Goal: Task Accomplishment & Management: Manage account settings

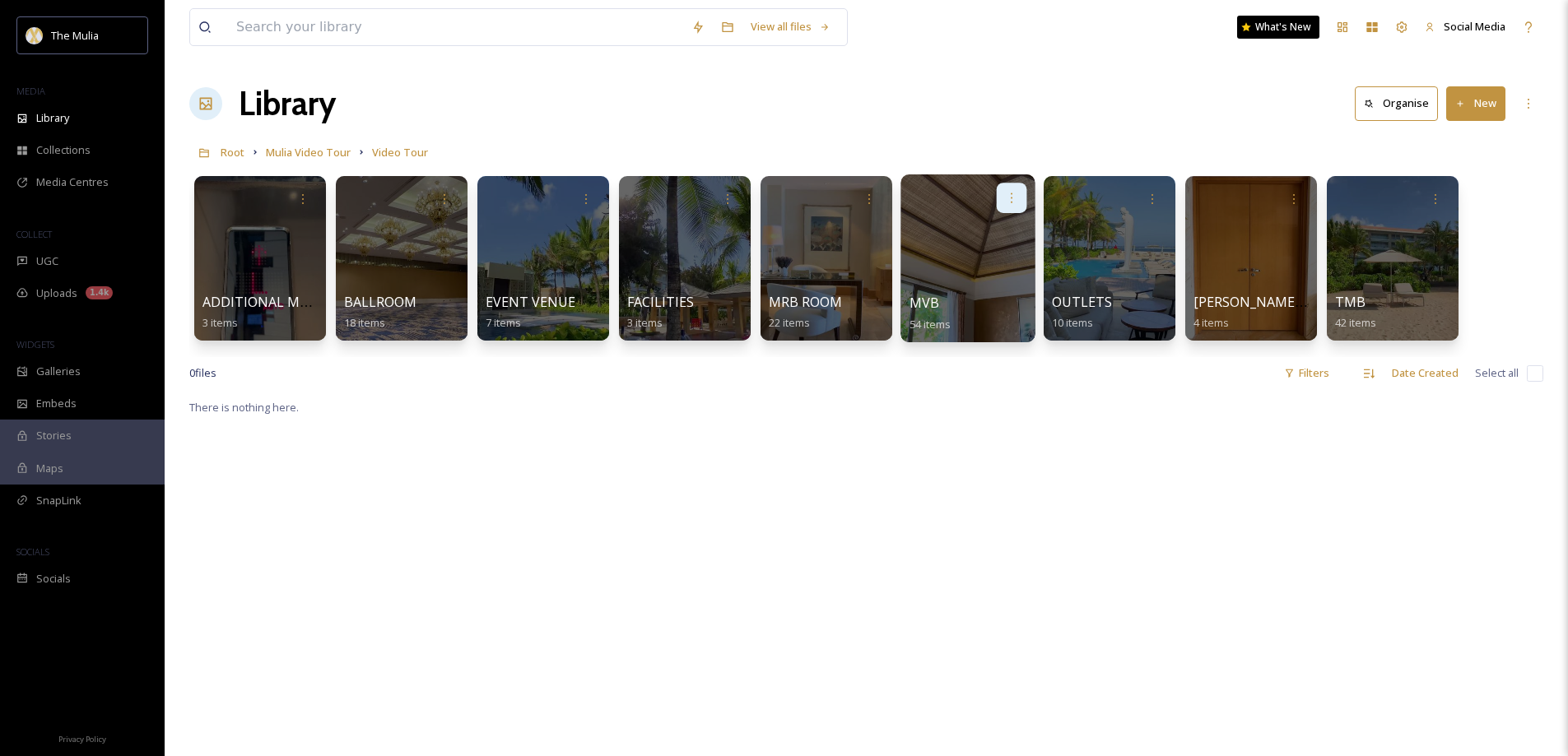
click at [1010, 200] on icon at bounding box center [1011, 197] width 13 height 13
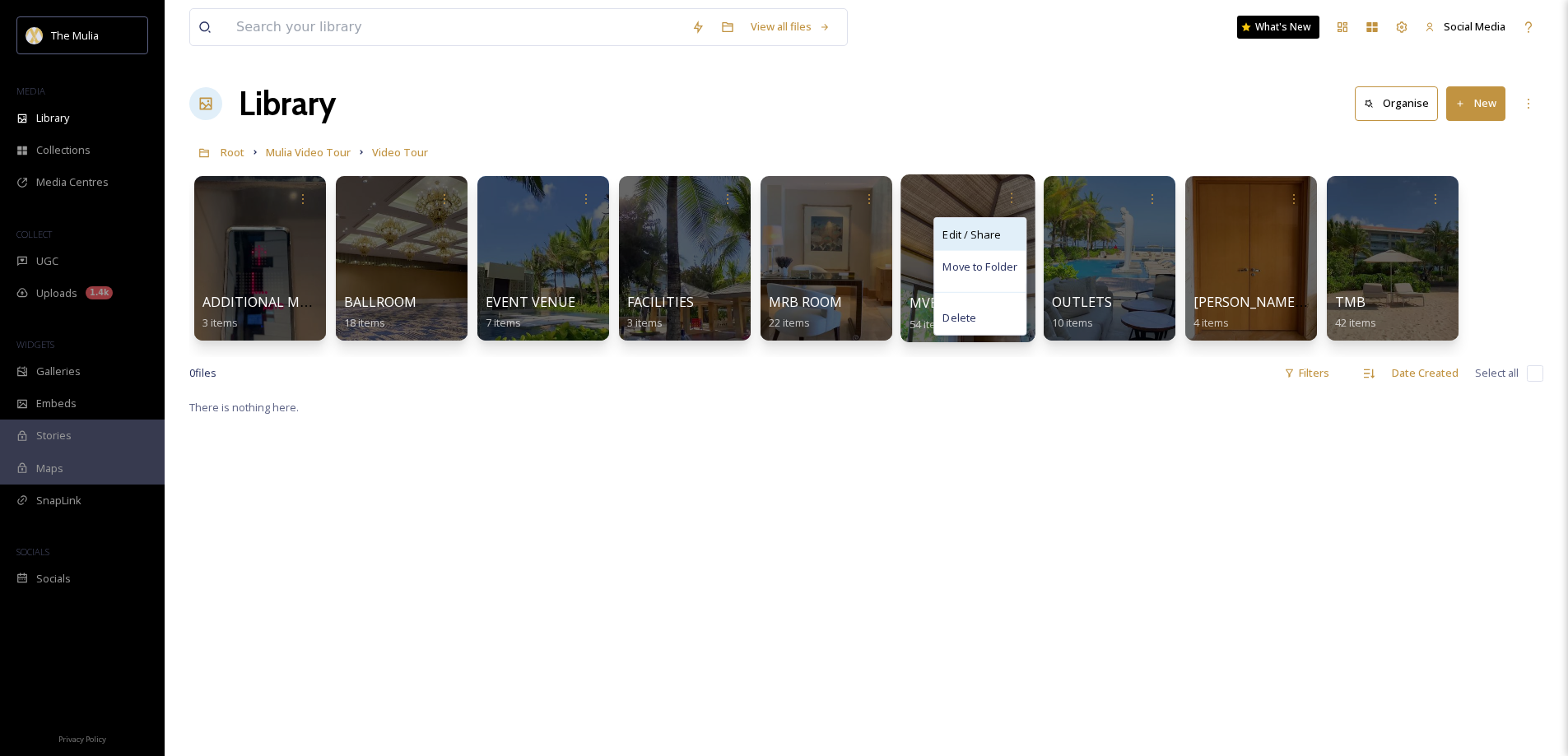
click at [969, 232] on span "Edit / Share" at bounding box center [970, 235] width 57 height 16
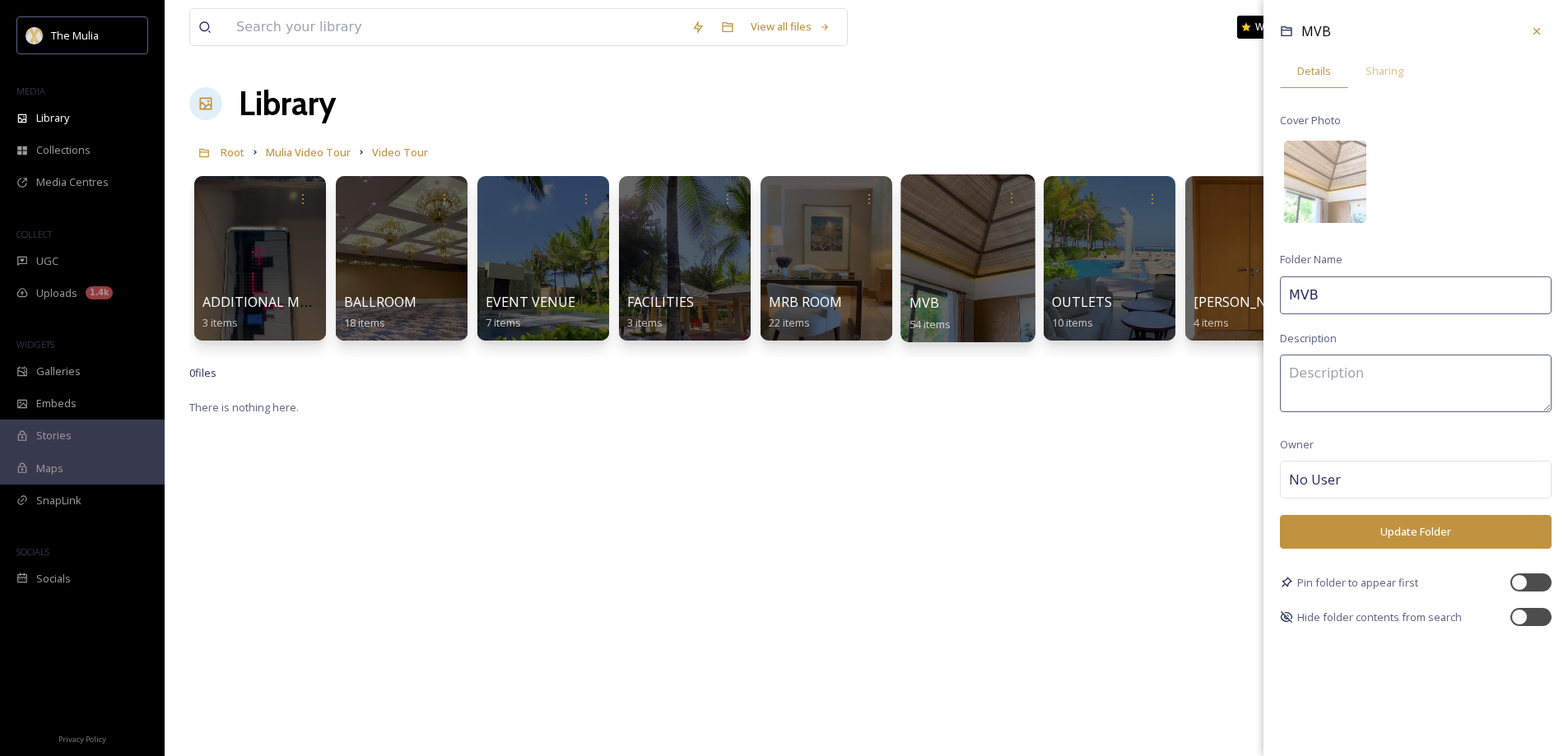
click at [1332, 299] on input "MVB" at bounding box center [1415, 296] width 271 height 38
type input "MVB ROOM"
click at [1425, 528] on button "Update Folder" at bounding box center [1415, 531] width 271 height 34
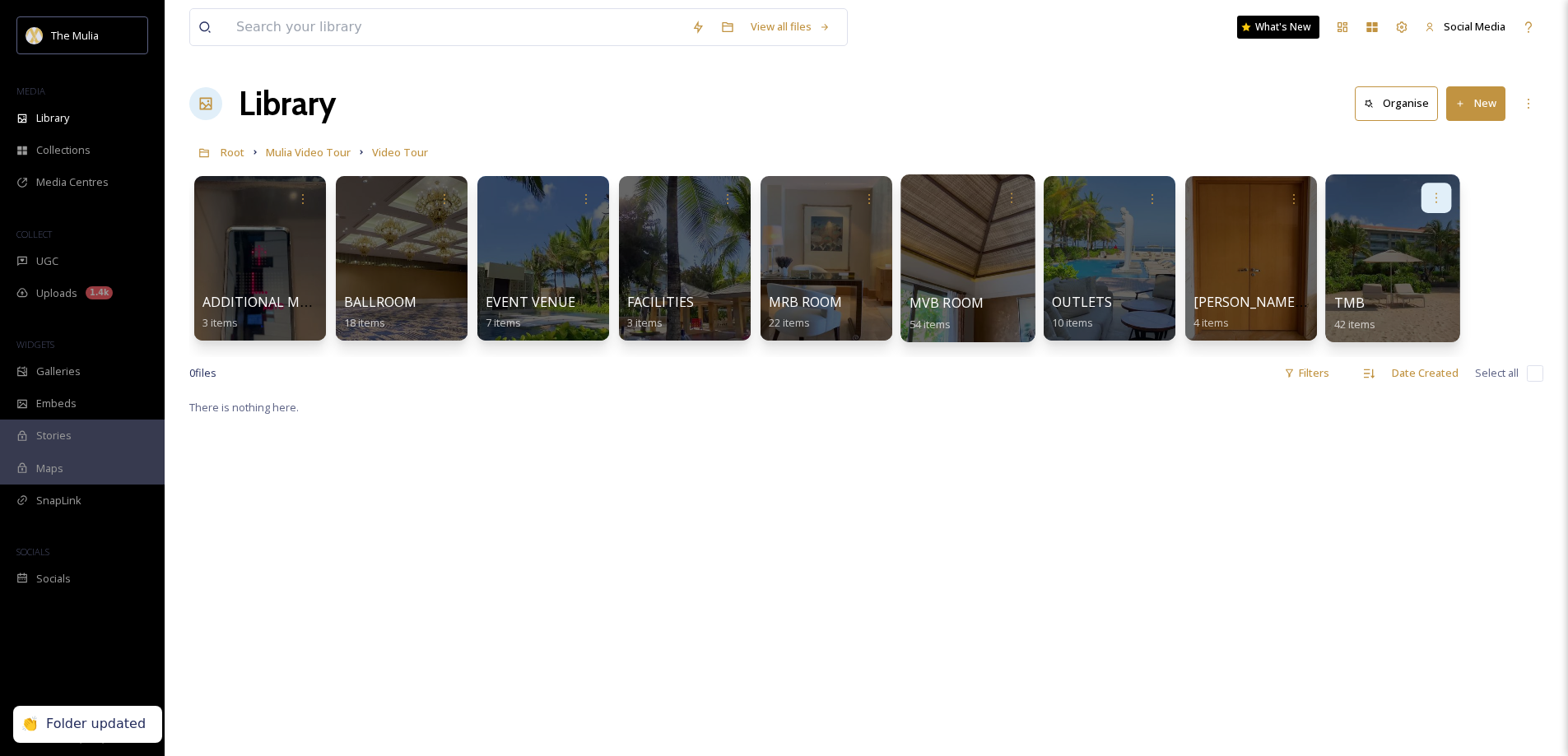
click at [1437, 195] on icon at bounding box center [1436, 197] width 13 height 13
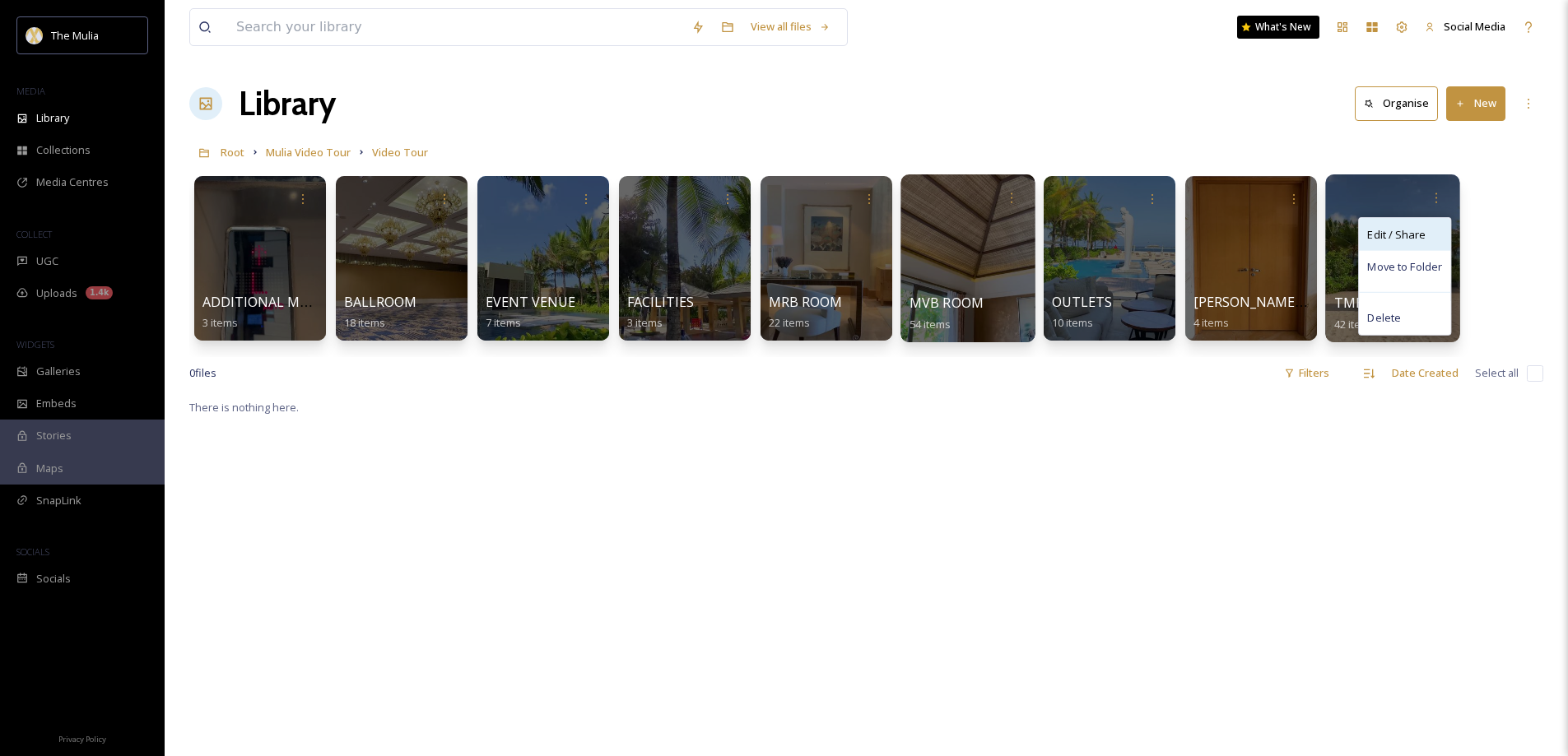
click at [1387, 244] on div "Edit / Share" at bounding box center [1404, 235] width 91 height 33
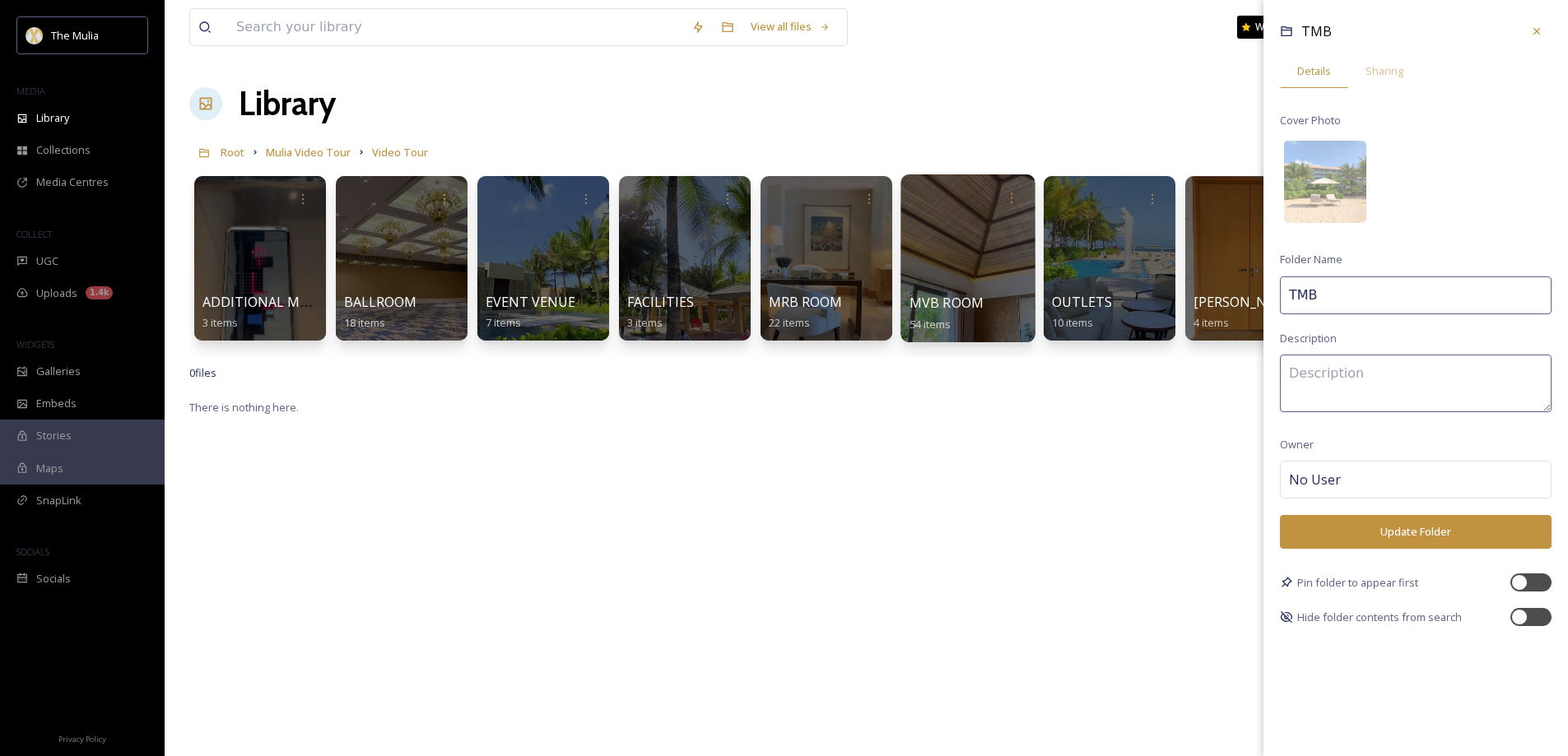
click at [1341, 298] on input "TMB" at bounding box center [1415, 296] width 271 height 38
type input "TMB ROOM"
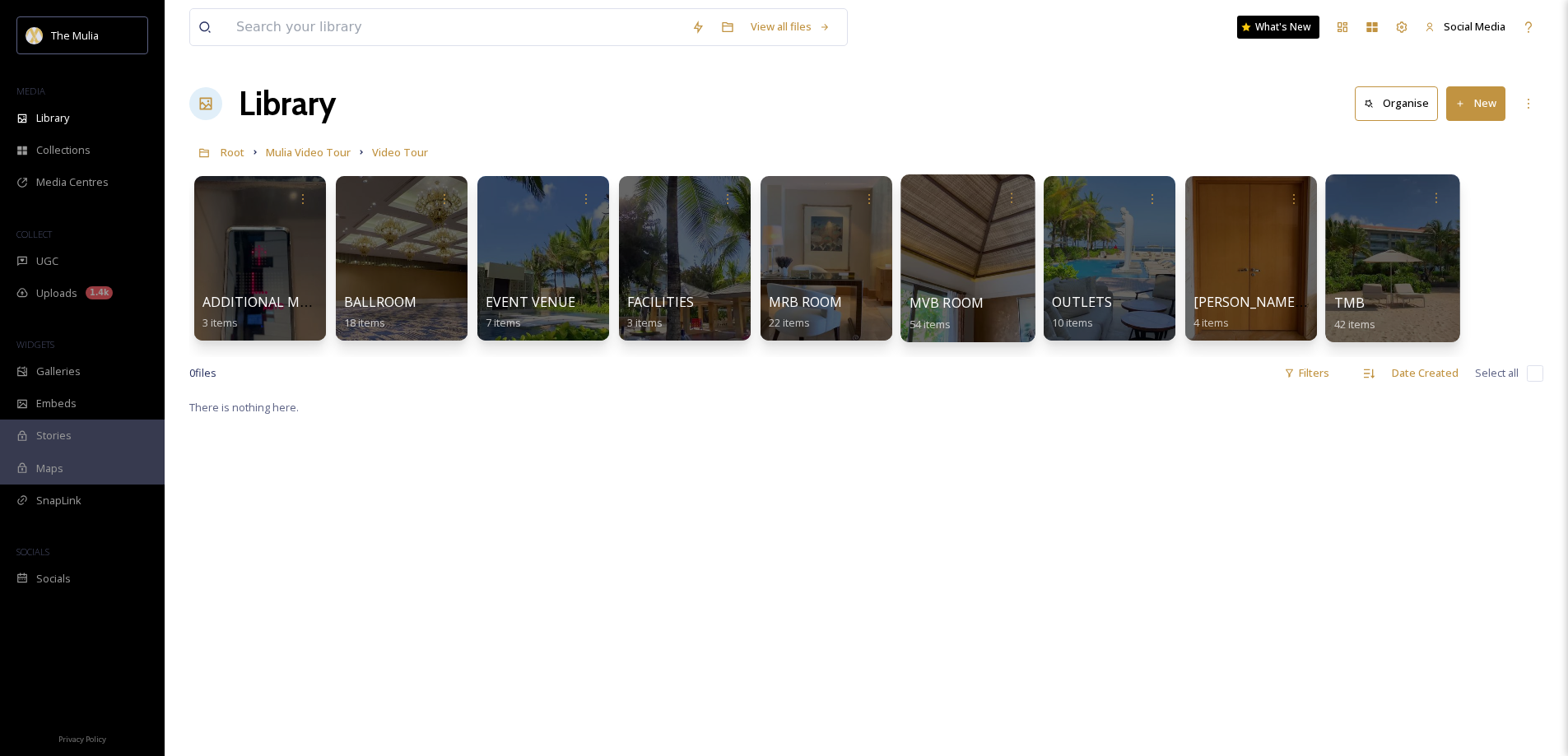
click at [1430, 202] on icon at bounding box center [1436, 197] width 13 height 13
click at [1408, 234] on span "Edit / Share" at bounding box center [1395, 235] width 57 height 16
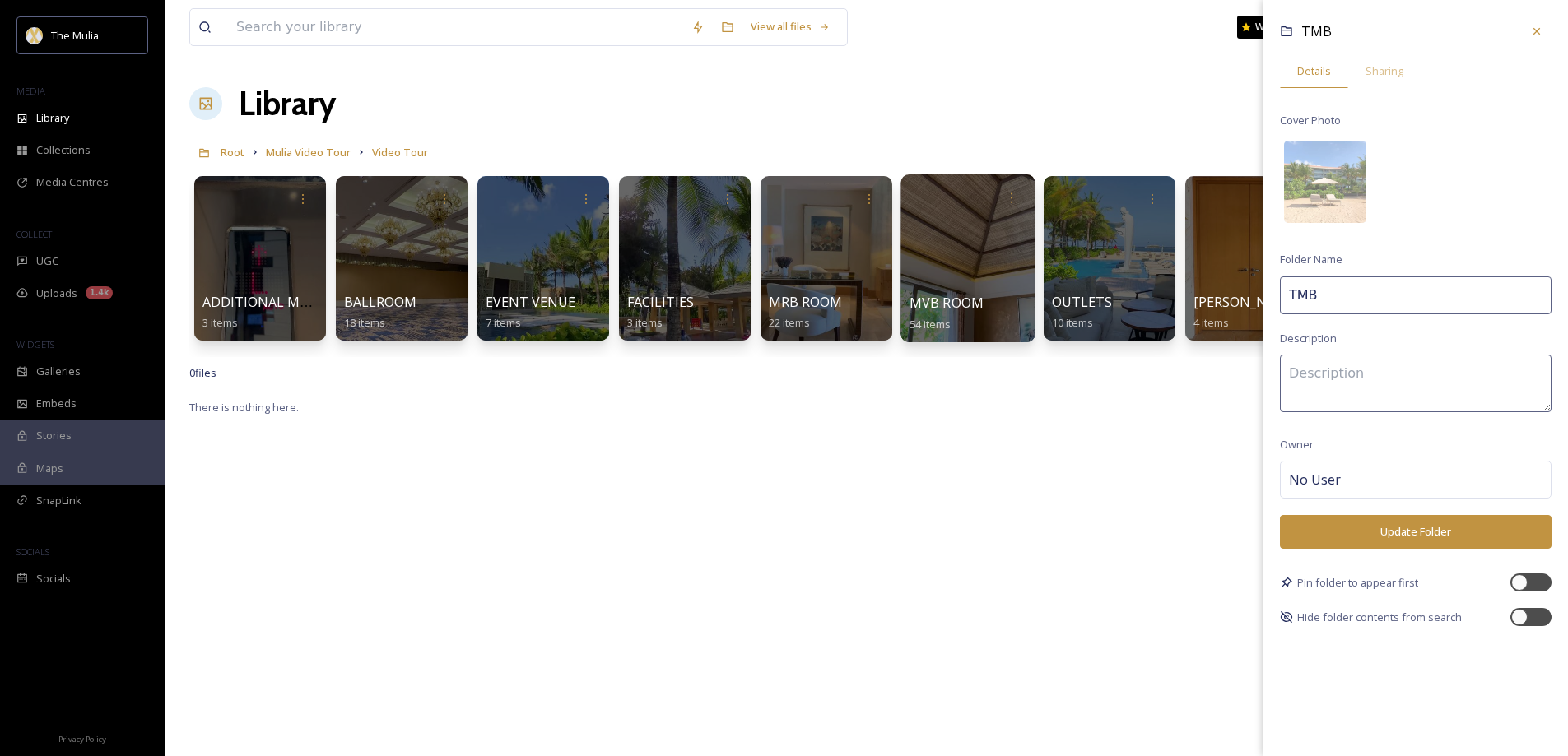
click at [1344, 289] on input "TMB" at bounding box center [1415, 296] width 271 height 38
type input "TMB ROOM"
click at [1386, 533] on button "Update Folder" at bounding box center [1415, 531] width 271 height 34
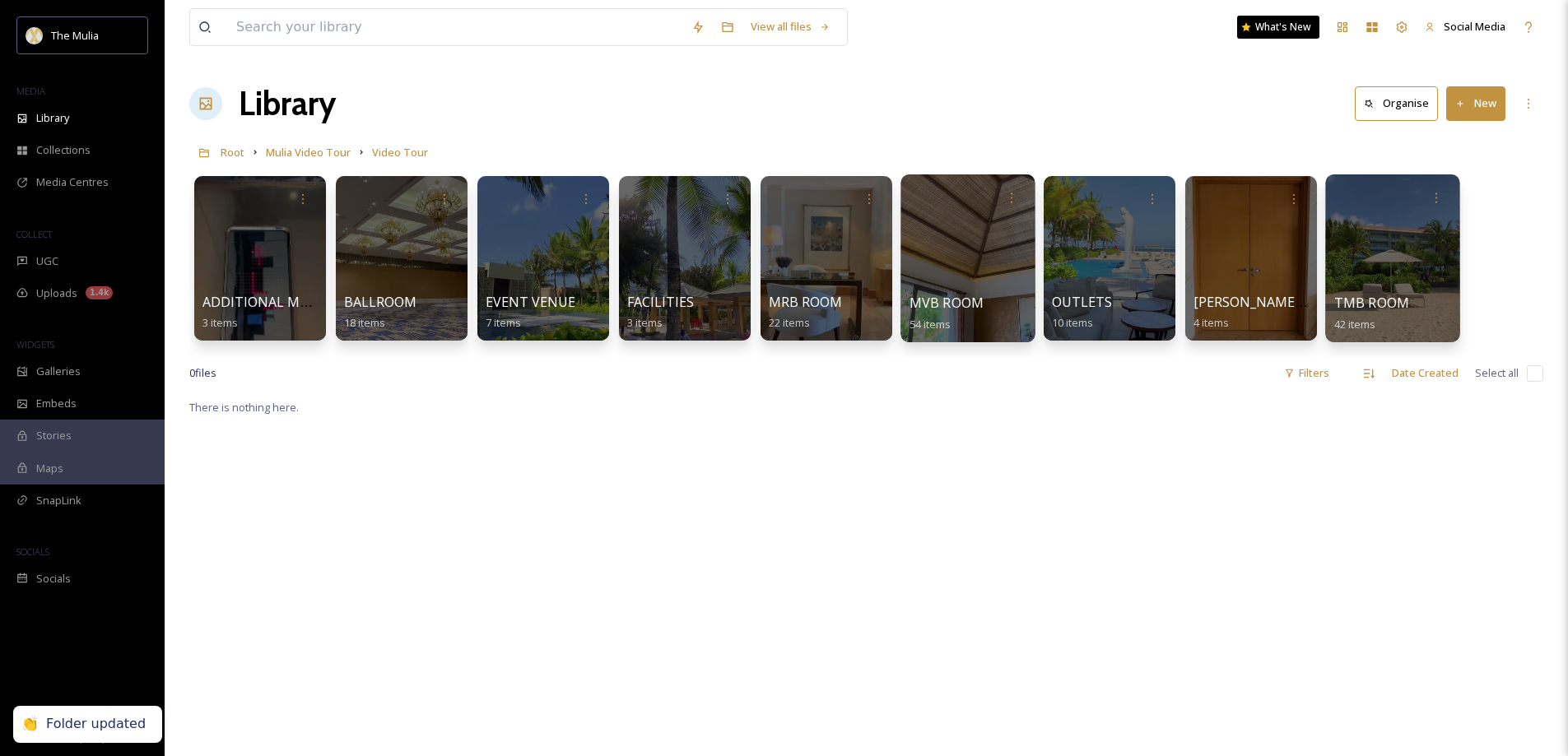
click at [1369, 287] on div at bounding box center [1391, 258] width 134 height 167
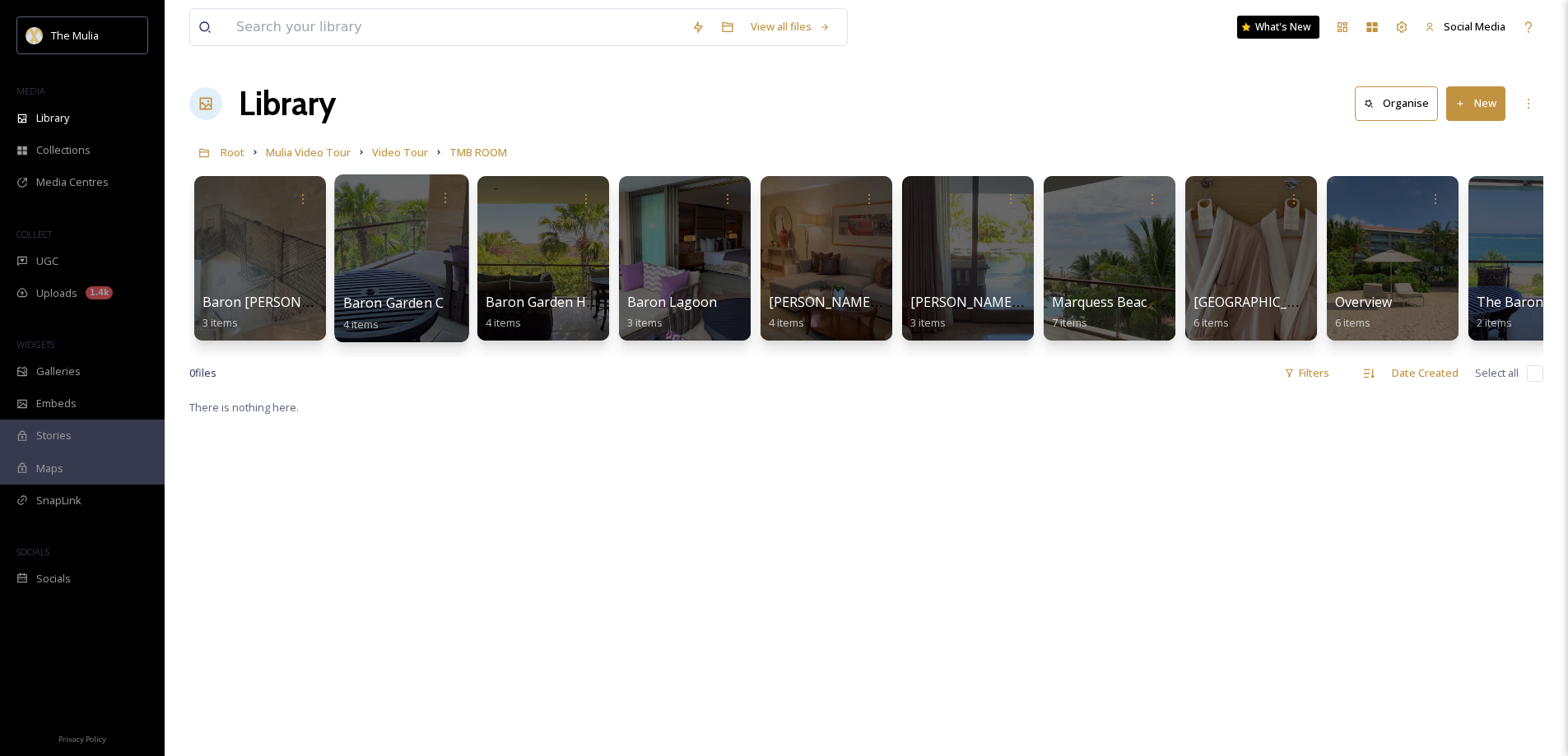
click at [378, 295] on span "Baron Garden Connecting room" at bounding box center [444, 303] width 202 height 18
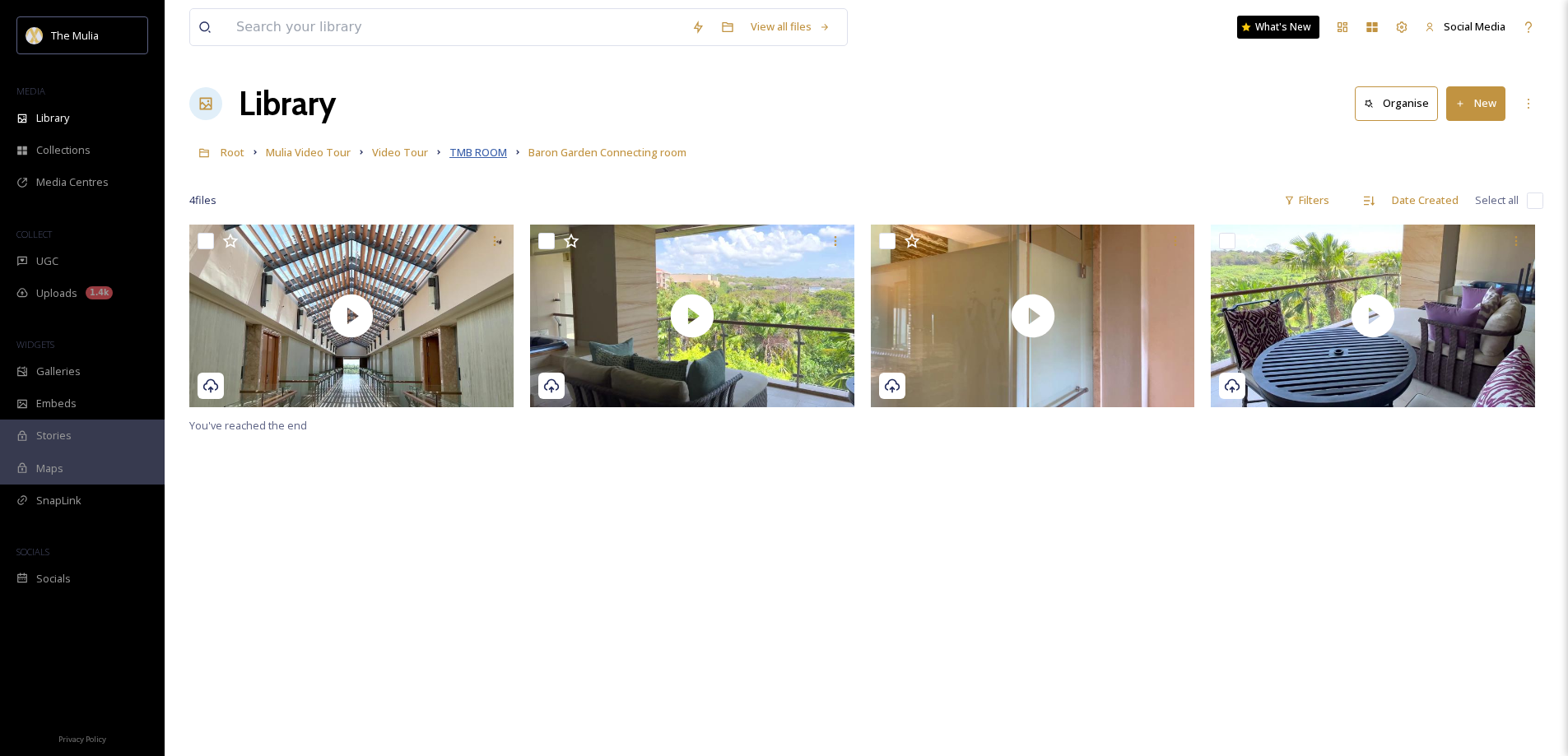
click at [474, 154] on span "TMB ROOM" at bounding box center [478, 152] width 57 height 15
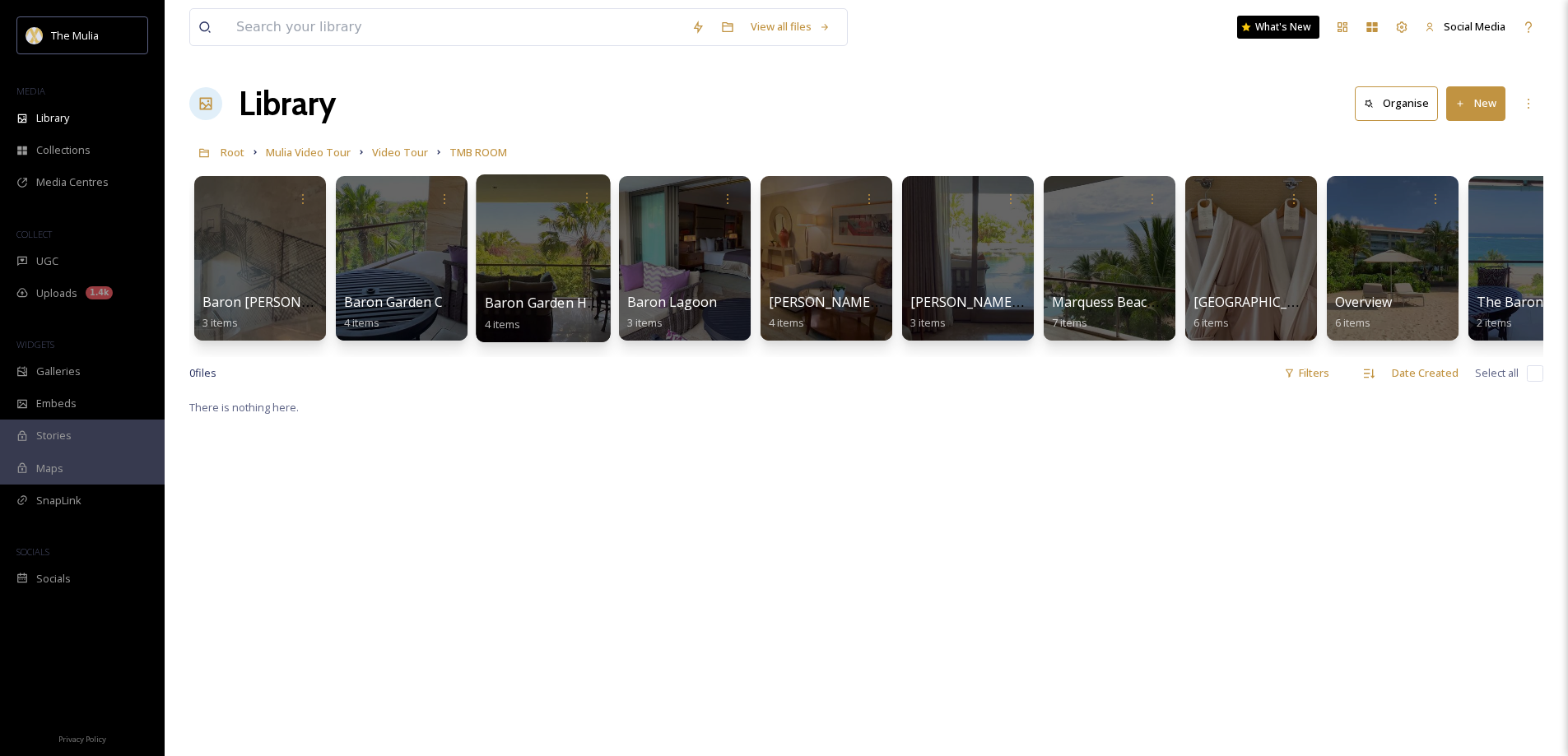
click at [550, 297] on span "Baron Garden Hollywood Twin" at bounding box center [582, 303] width 194 height 18
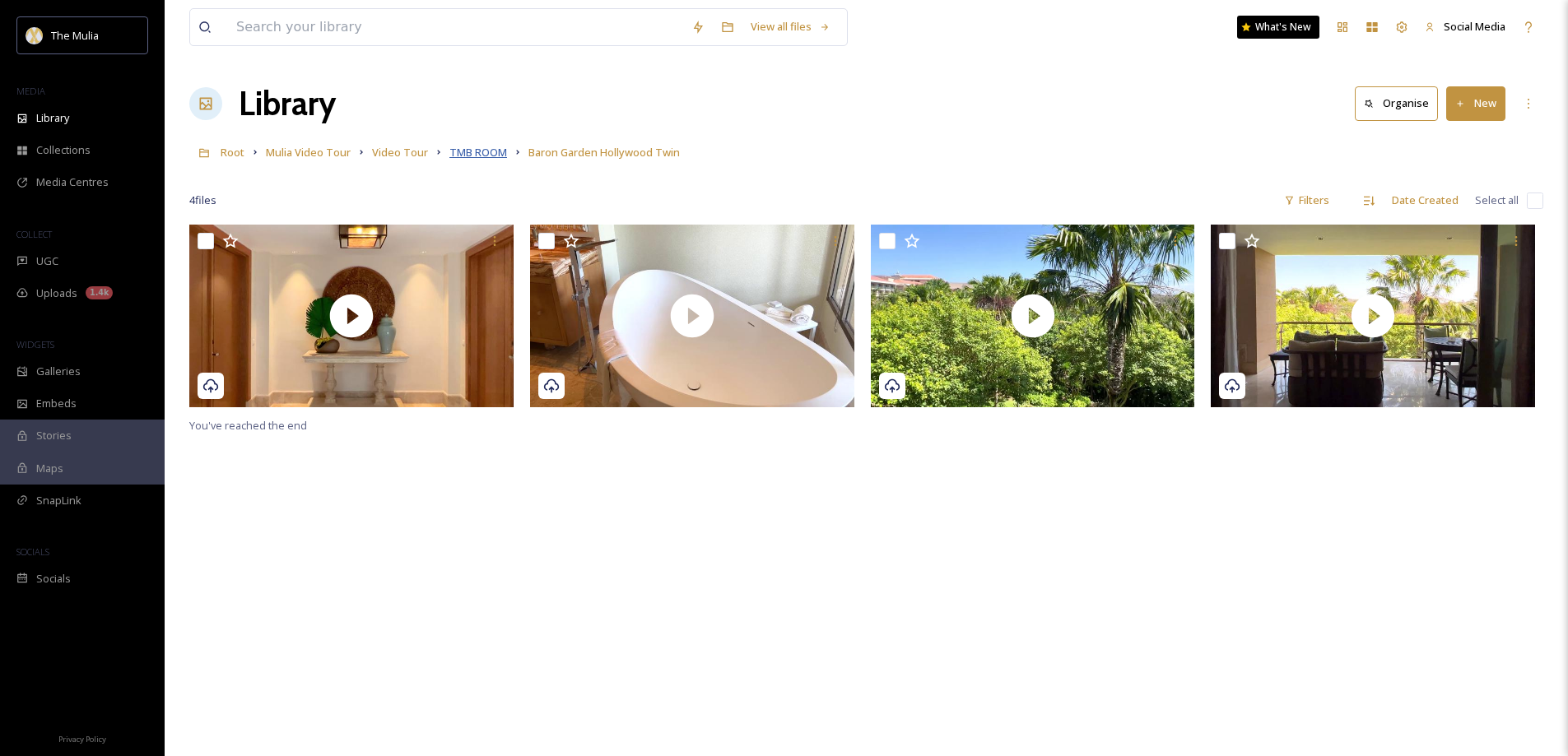
click at [481, 156] on span "TMB ROOM" at bounding box center [478, 152] width 57 height 15
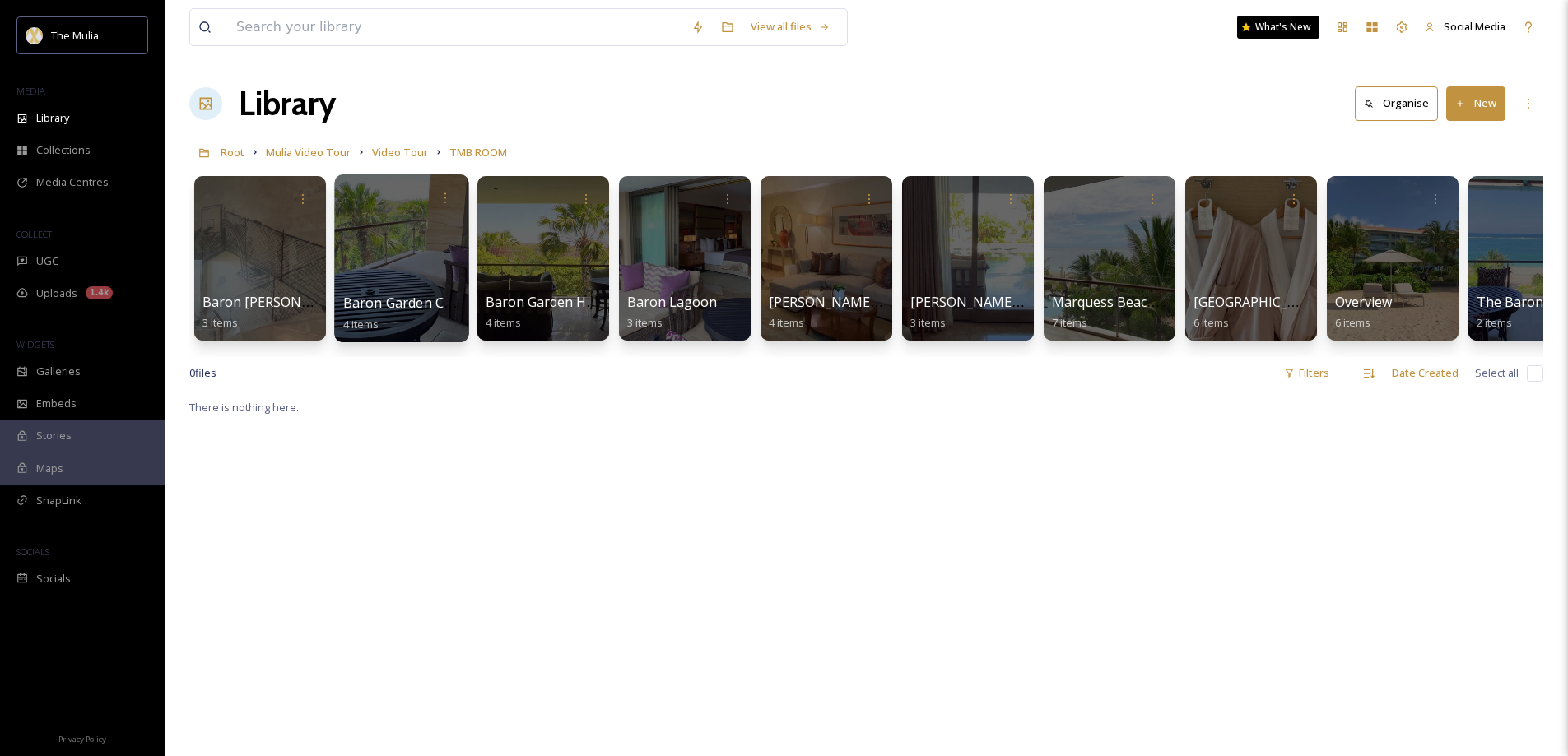
click at [401, 306] on span "Baron Garden Connecting room" at bounding box center [444, 303] width 202 height 18
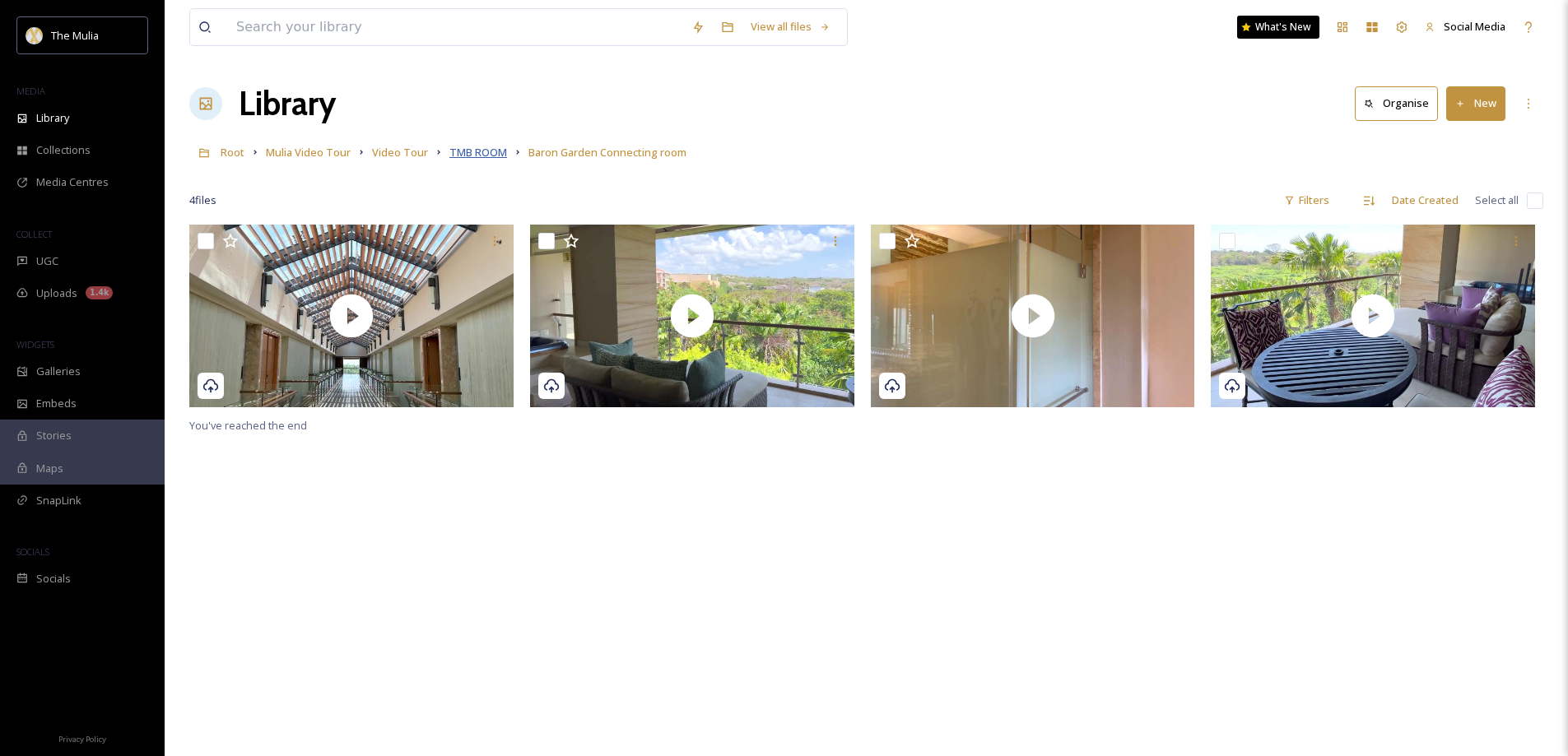
click at [474, 150] on span "TMB ROOM" at bounding box center [478, 152] width 57 height 15
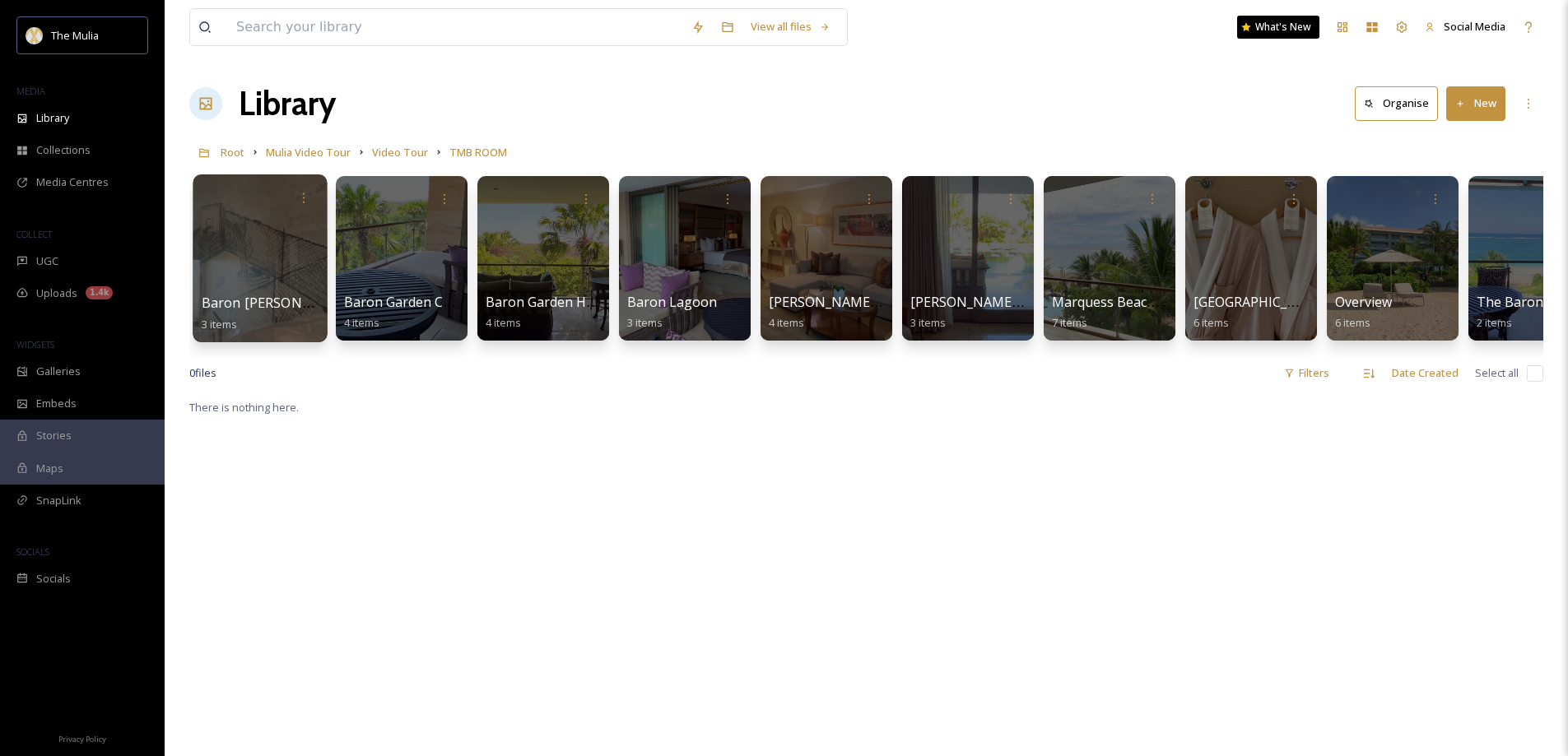
click at [276, 306] on span "Baron [PERSON_NAME] Connecting room" at bounding box center [333, 303] width 263 height 18
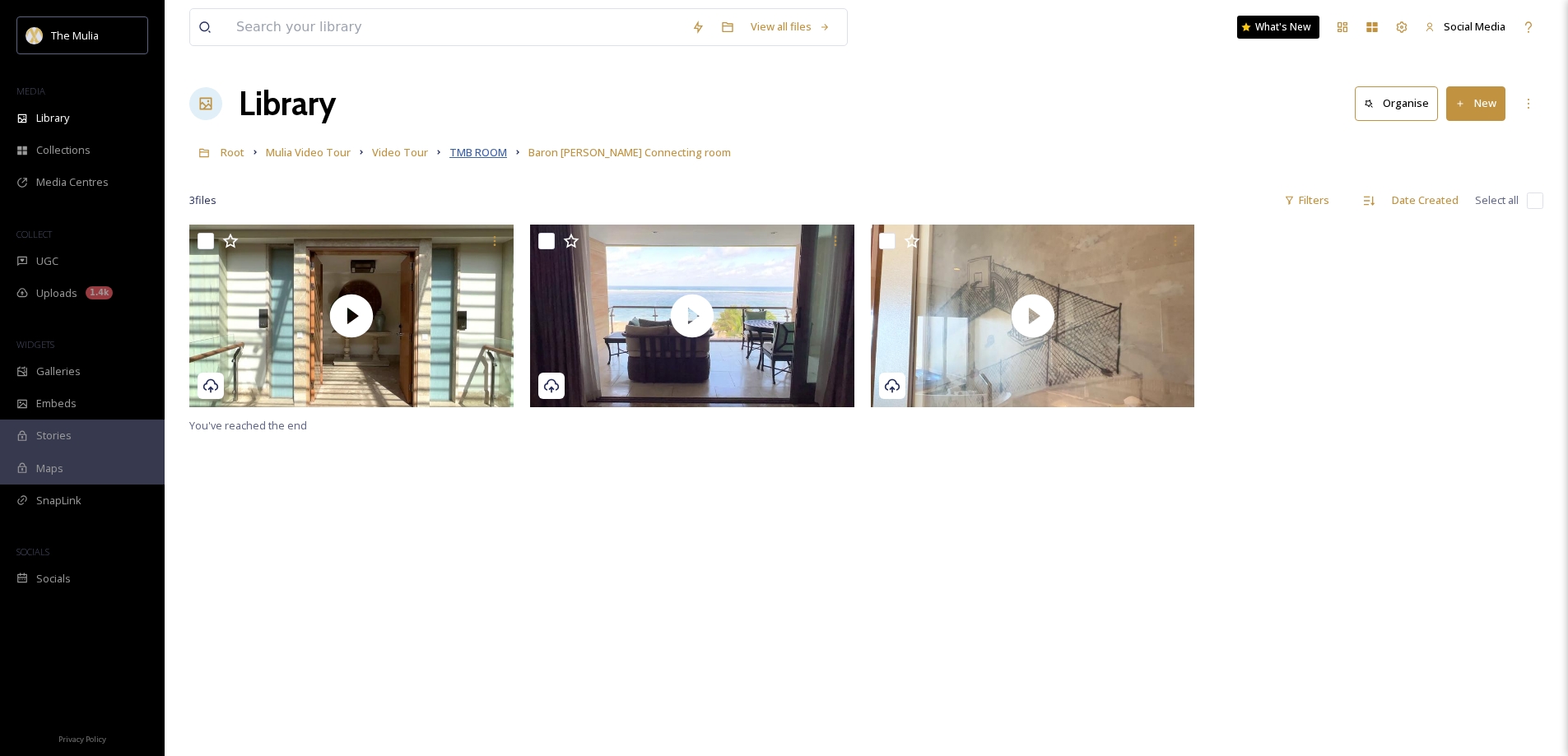
click at [462, 154] on span "TMB ROOM" at bounding box center [478, 152] width 57 height 15
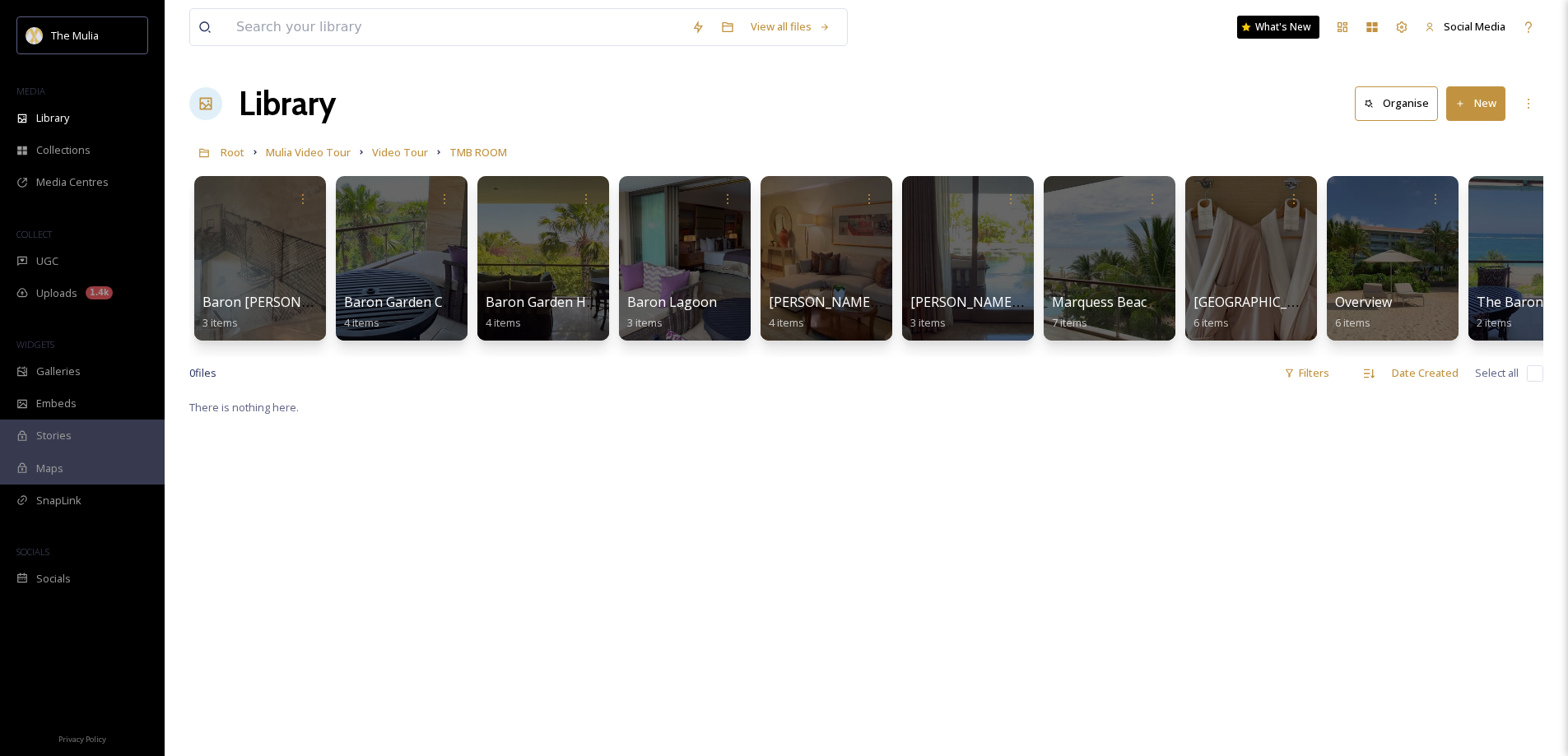
scroll to position [0, 62]
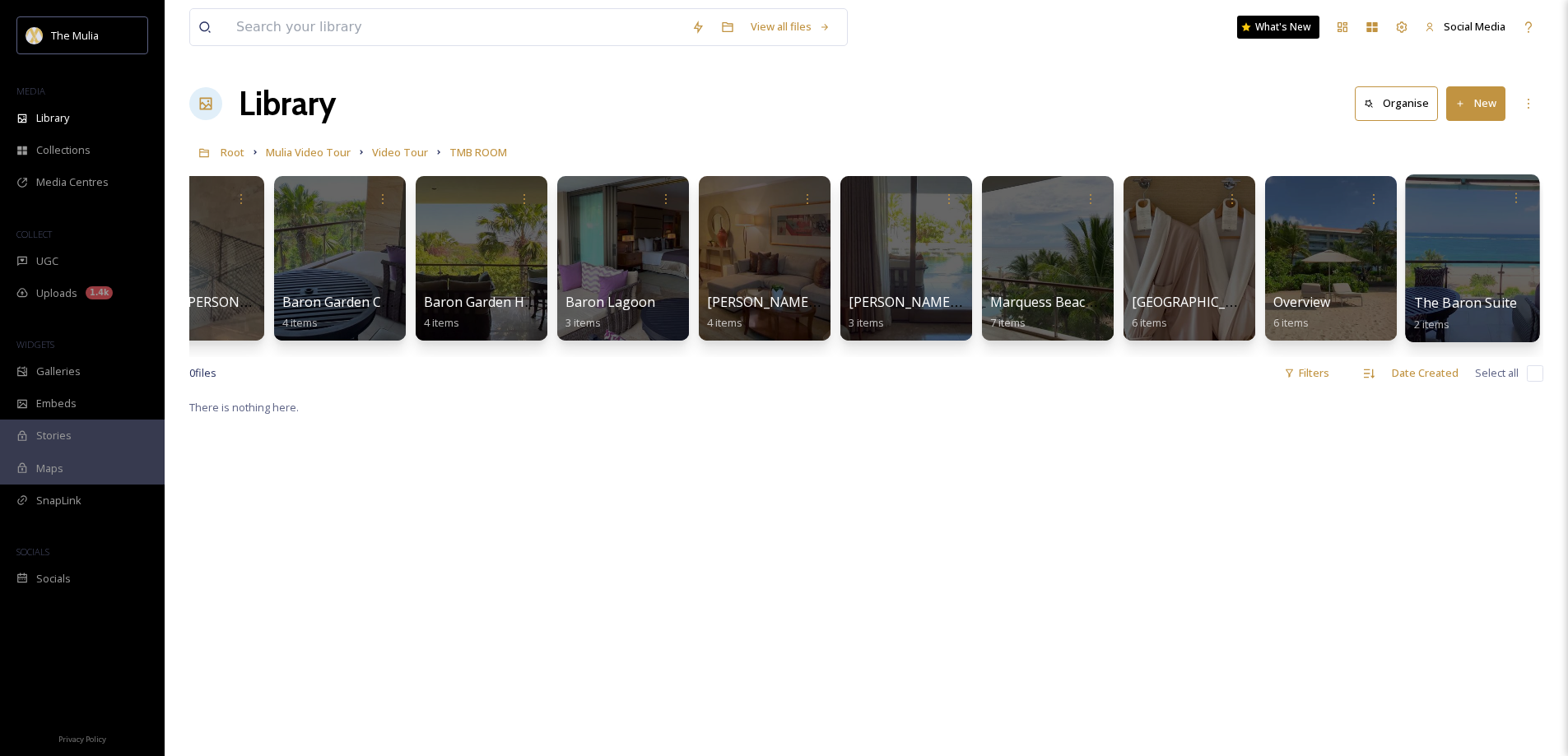
click at [1433, 291] on div at bounding box center [1472, 258] width 134 height 167
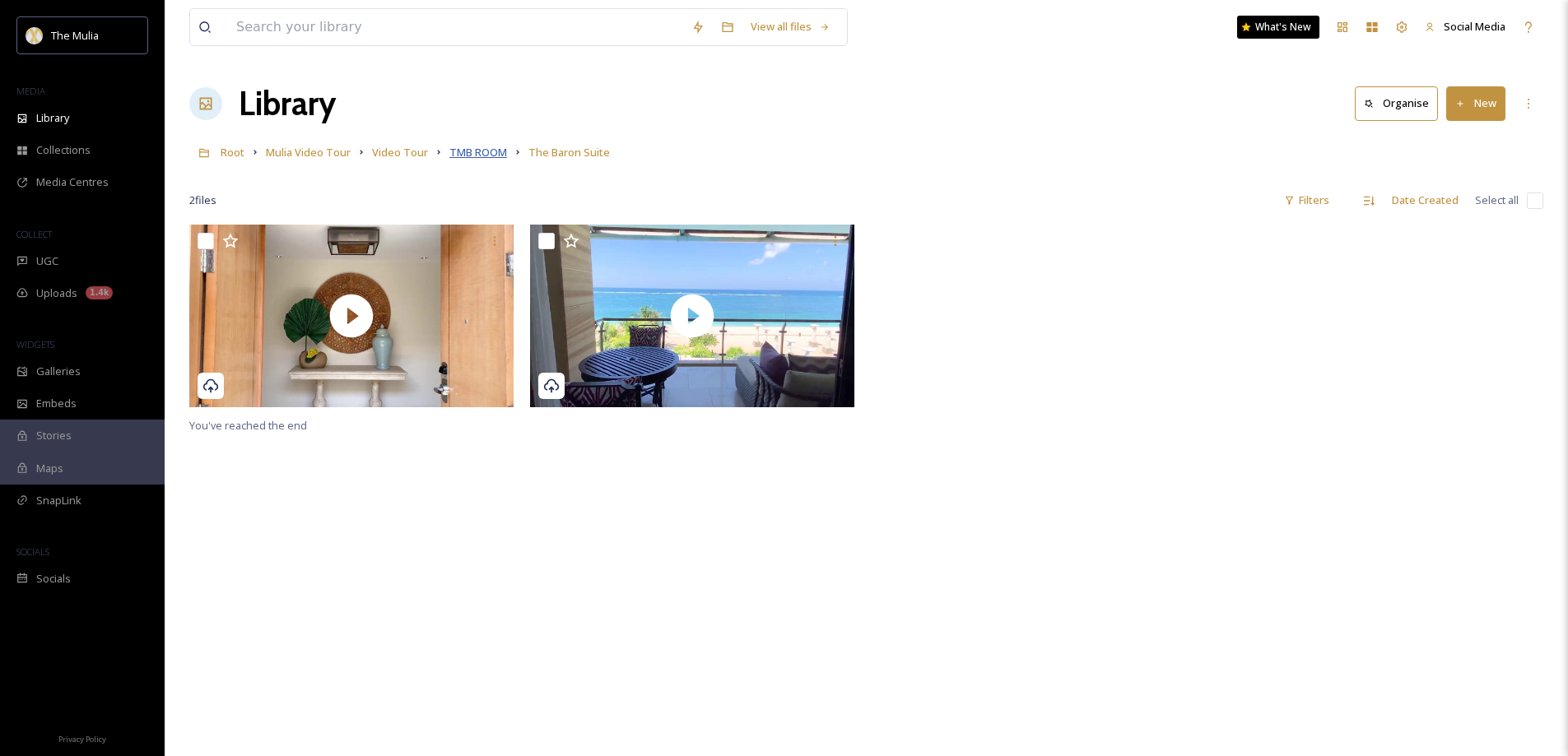
click at [482, 151] on span "TMB ROOM" at bounding box center [478, 152] width 57 height 15
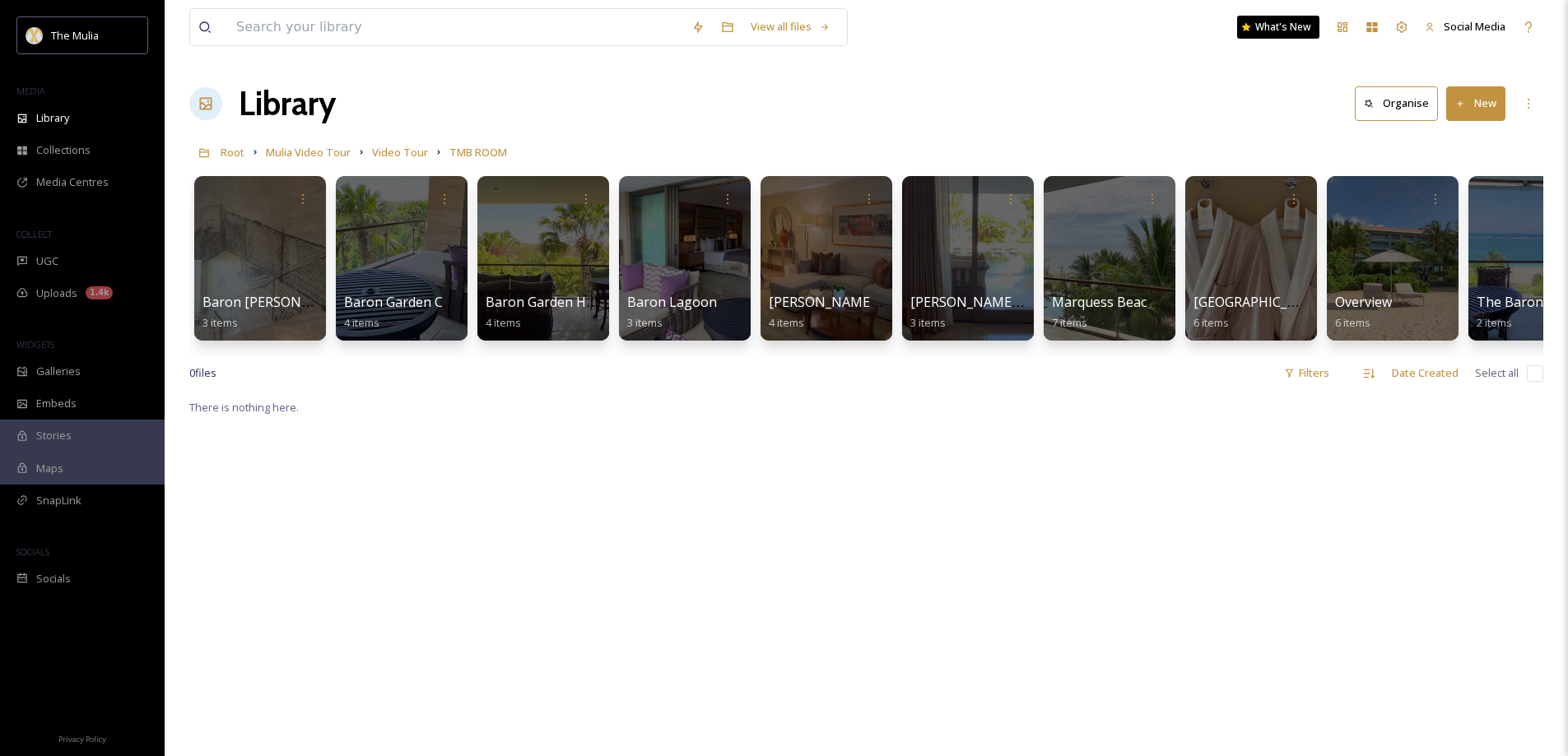
scroll to position [0, 62]
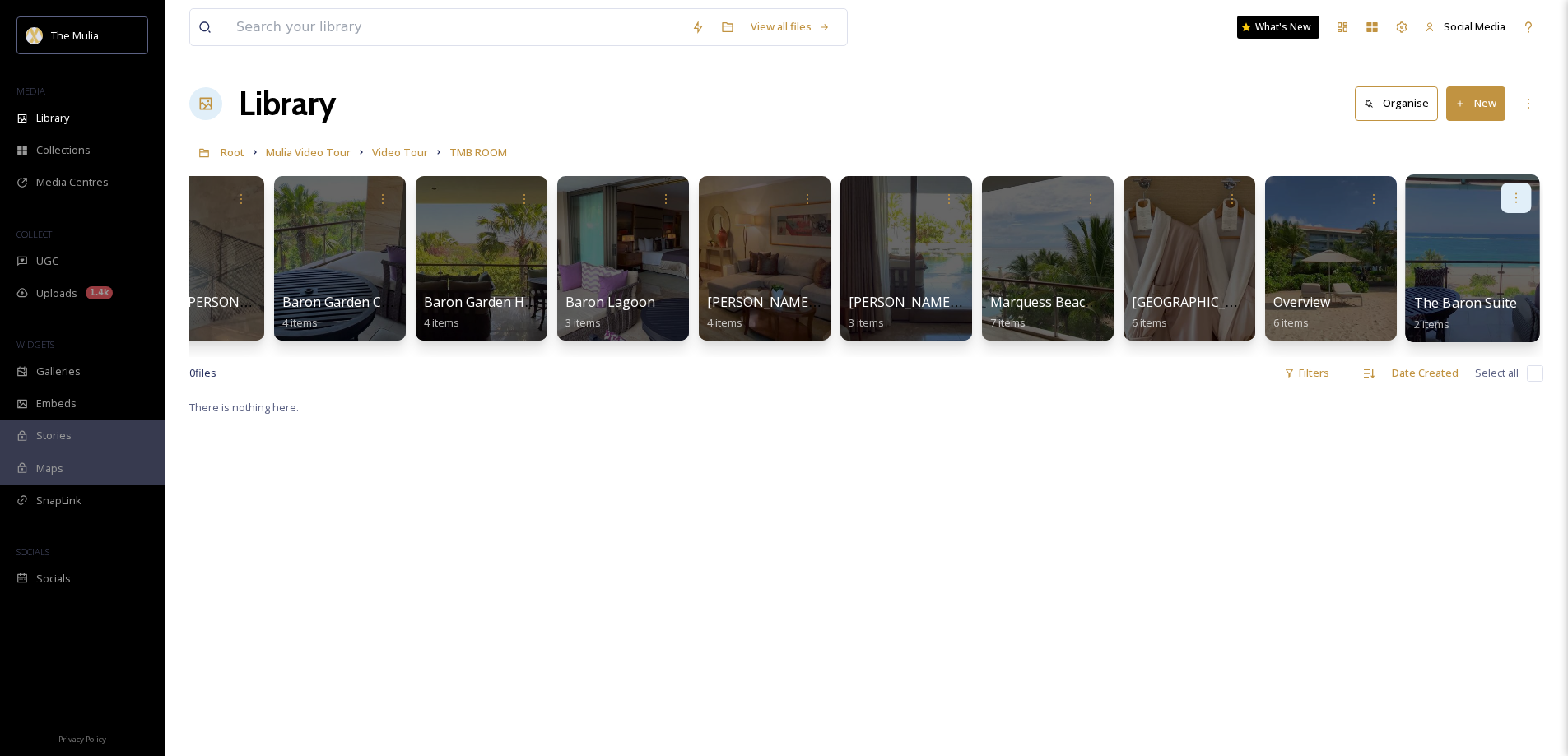
click at [1522, 192] on icon at bounding box center [1516, 197] width 13 height 13
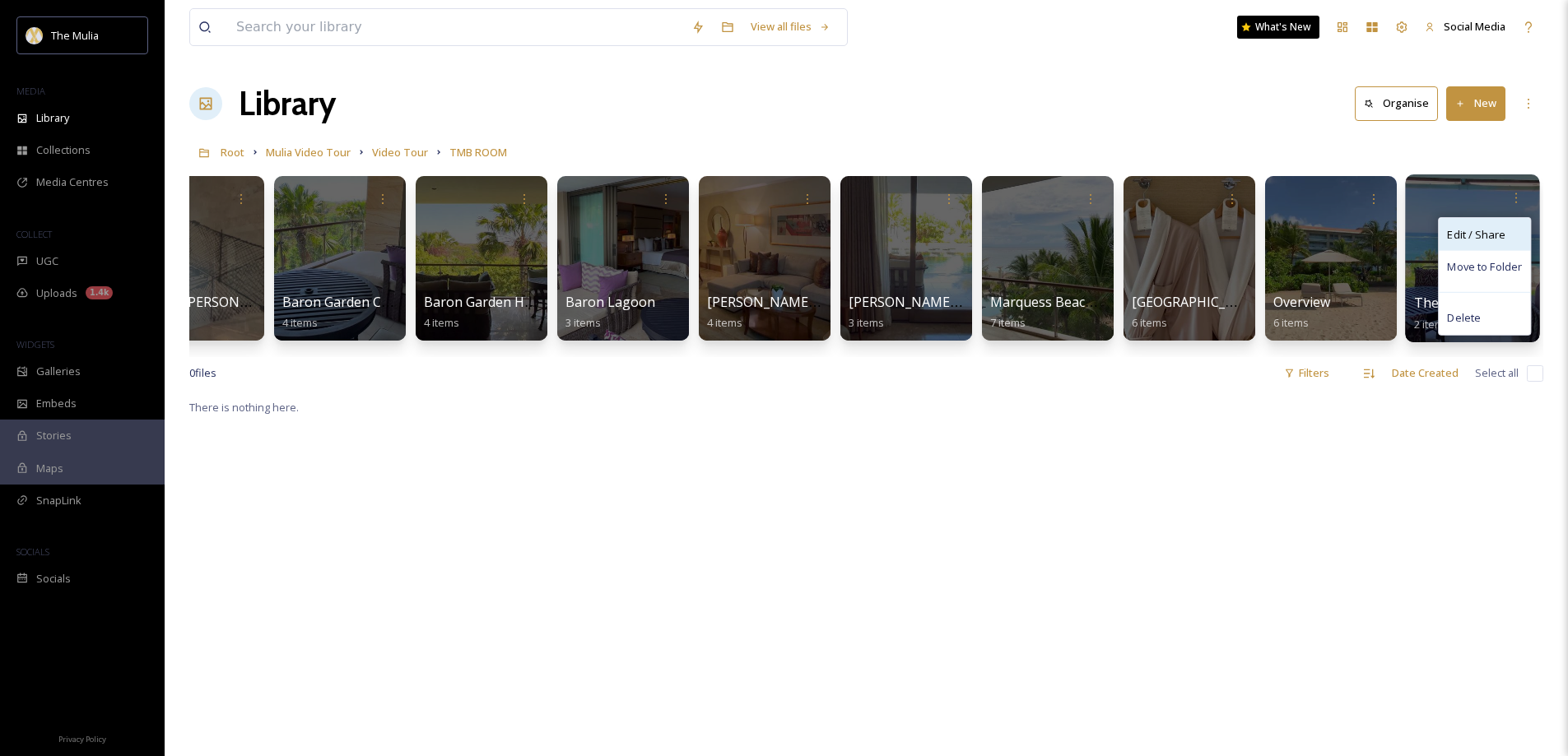
click at [1492, 229] on span "Edit / Share" at bounding box center [1475, 235] width 57 height 16
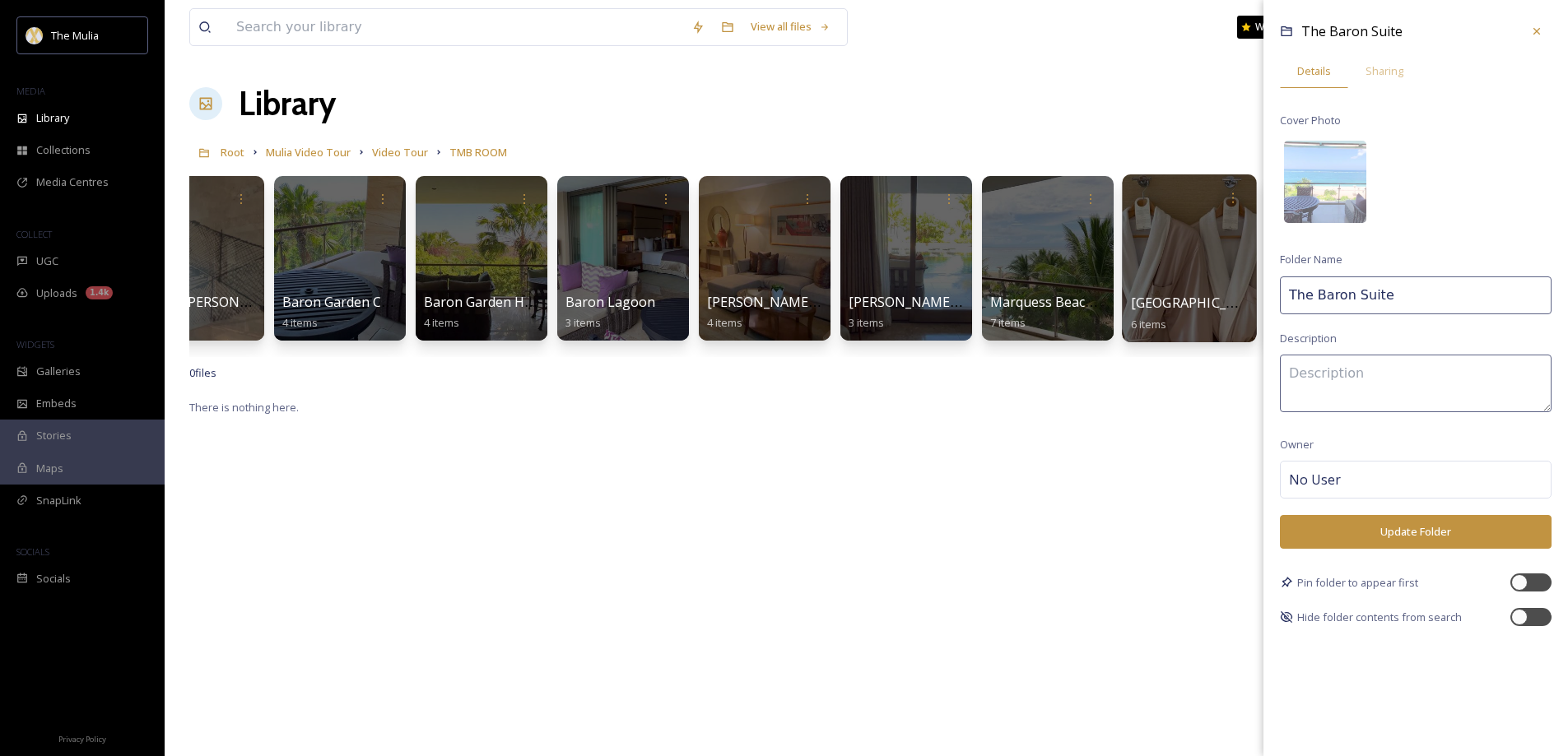
paste input "Beach Front View"
drag, startPoint x: 1385, startPoint y: 291, endPoint x: 1252, endPoint y: 291, distance: 133.0
click at [1252, 291] on div "Baron Bechfront Connecting room 3 items Baron Garden Connecting room 4 items Ba…" at bounding box center [866, 262] width 1354 height 189
type input "The [GEOGRAPHIC_DATA] Front View"
click at [1415, 529] on button "Update Folder" at bounding box center [1415, 531] width 271 height 34
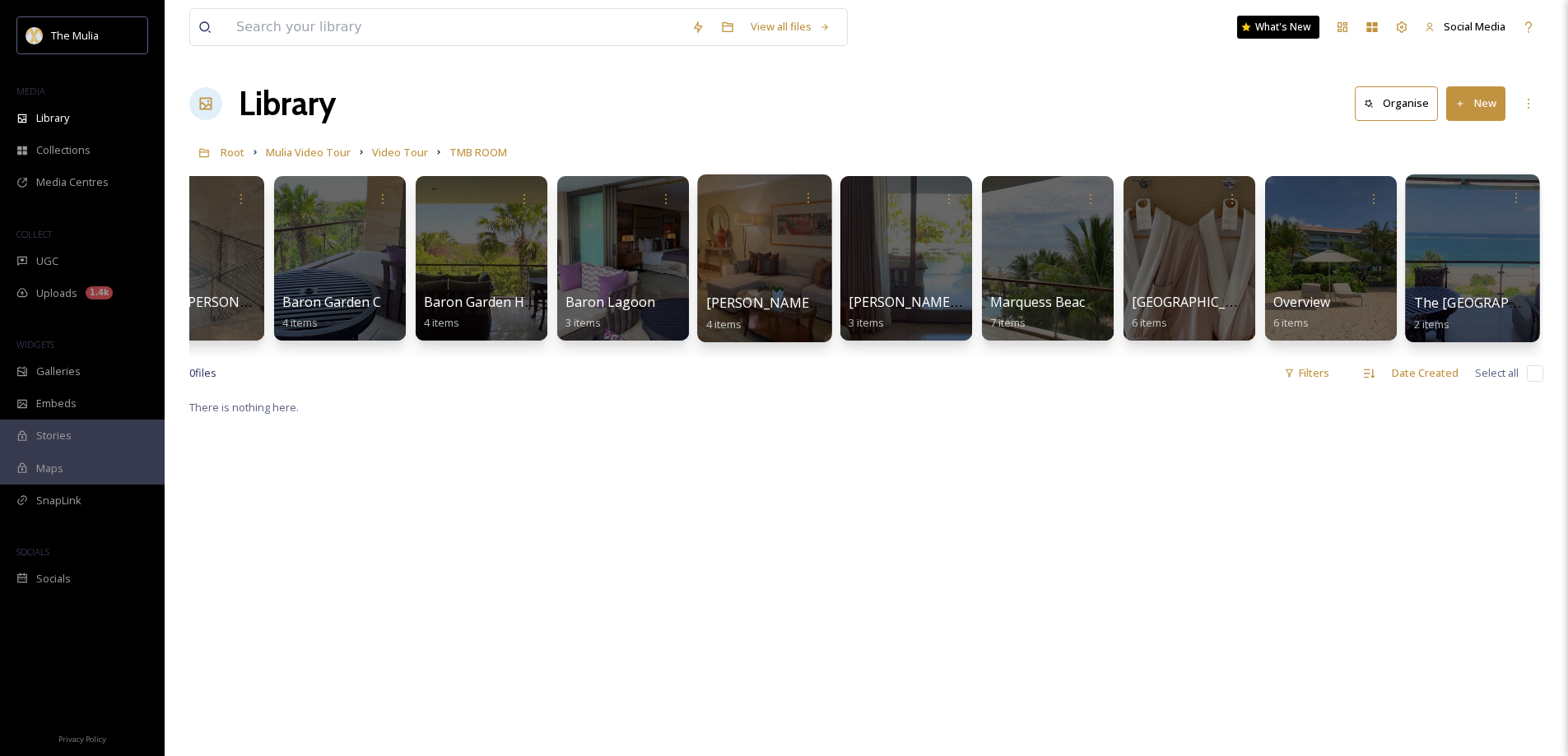
click at [755, 301] on span "Earl Garden" at bounding box center [784, 303] width 157 height 18
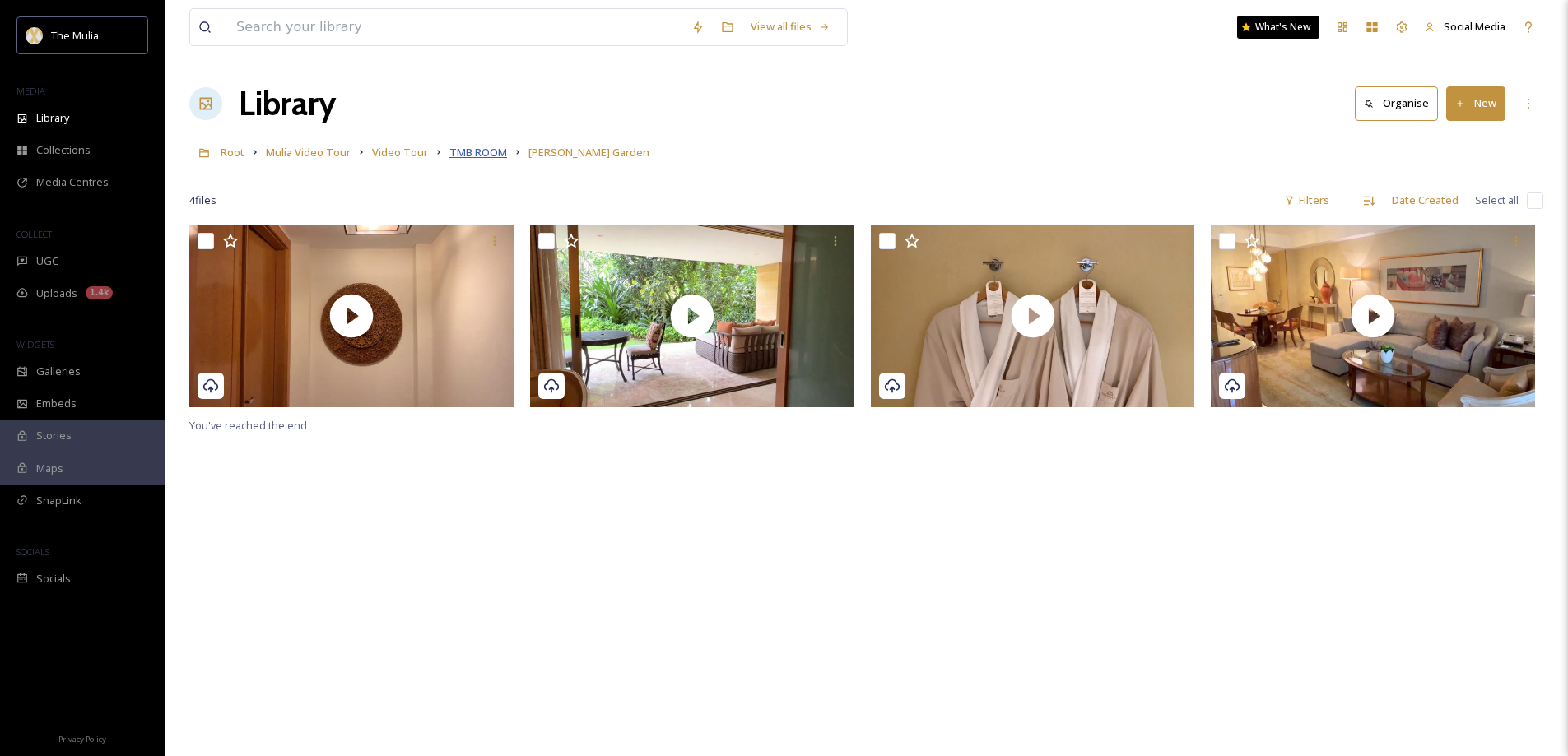
click at [481, 148] on span "TMB ROOM" at bounding box center [478, 152] width 57 height 15
click at [464, 152] on span "TMB ROOM" at bounding box center [478, 152] width 57 height 15
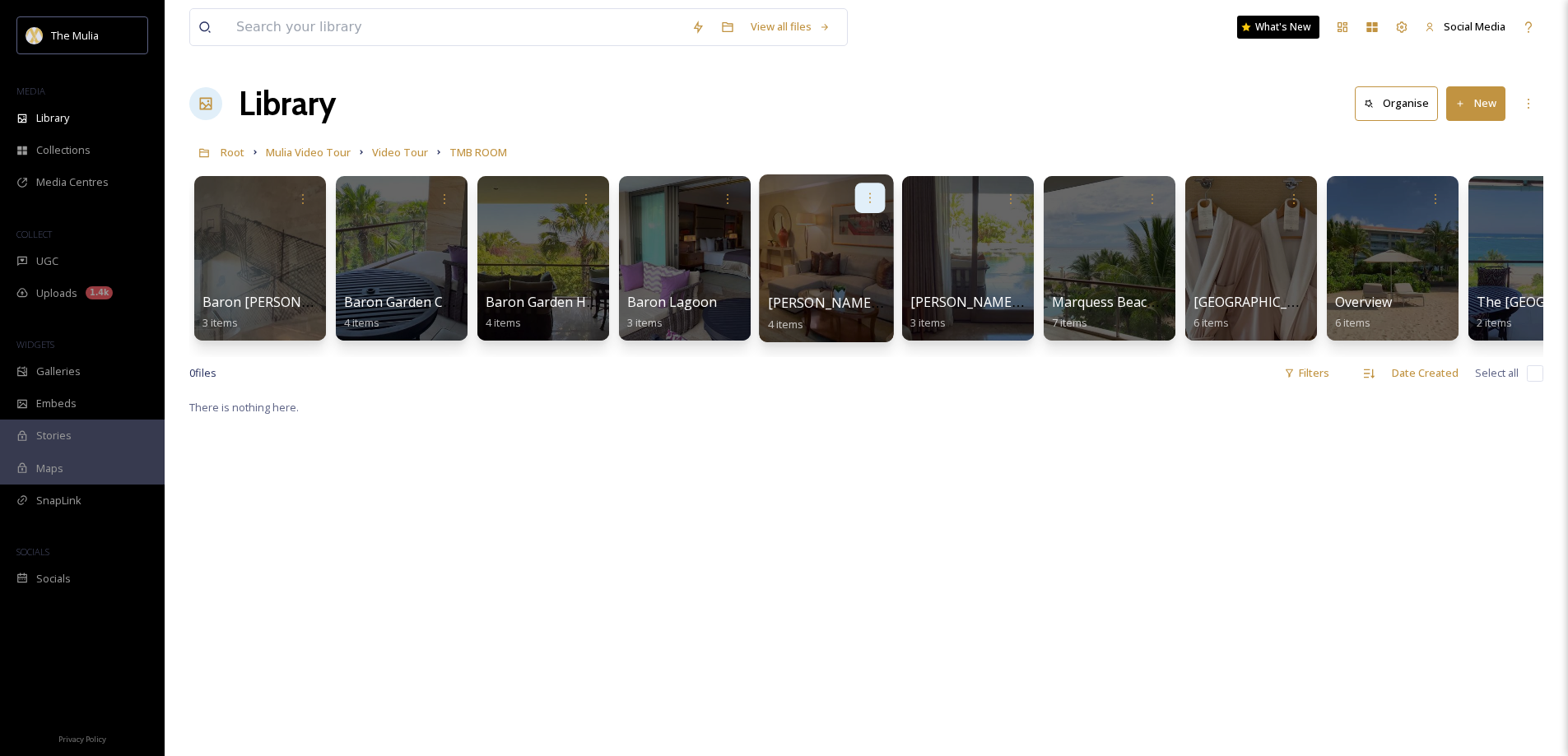
click at [866, 196] on icon at bounding box center [870, 197] width 13 height 13
click at [852, 235] on span "Edit / Share" at bounding box center [829, 235] width 57 height 16
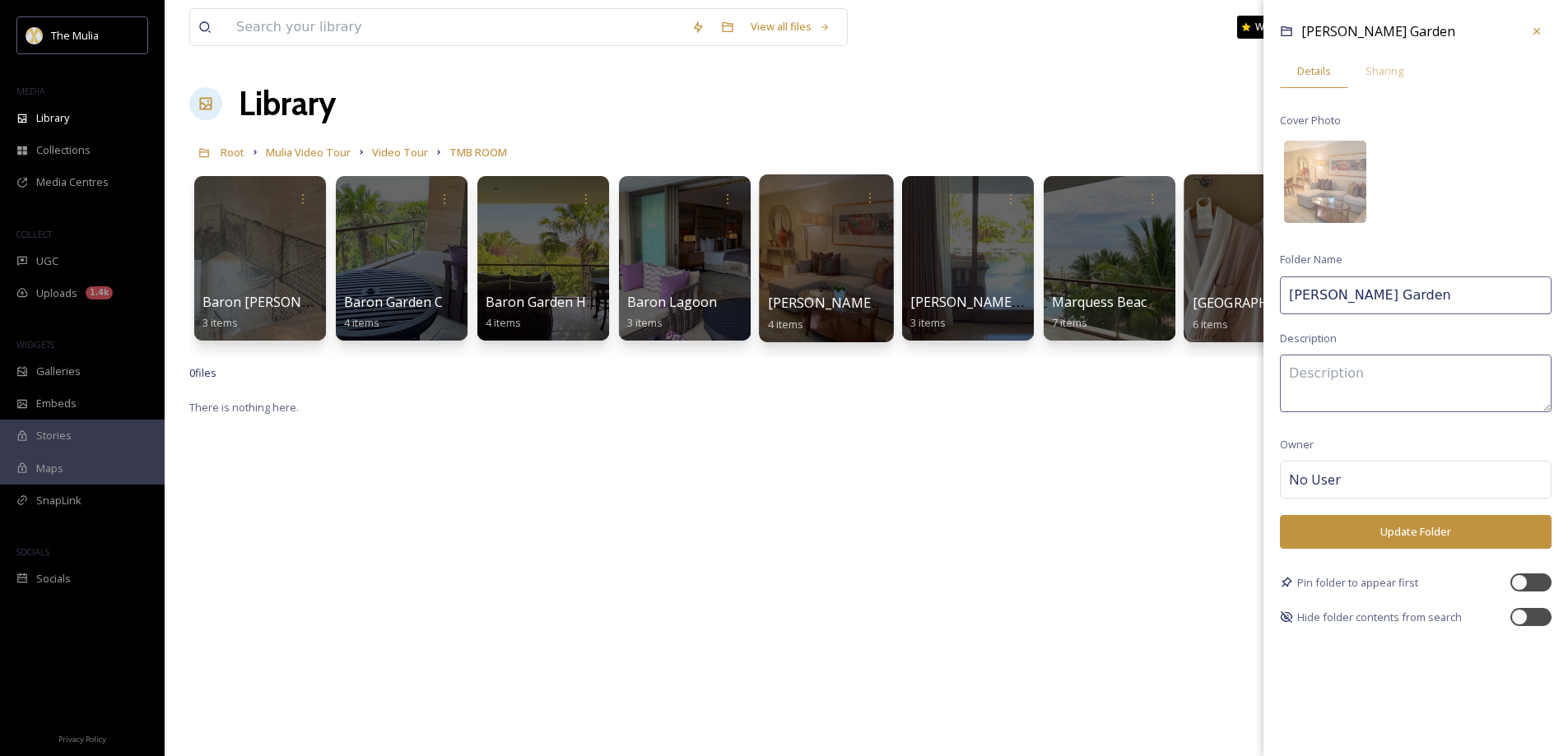
drag, startPoint x: 1353, startPoint y: 292, endPoint x: 1209, endPoint y: 290, distance: 144.0
click at [1209, 290] on div "Baron Bechfront Connecting room 3 items Baron Garden Connecting room 4 items Ba…" at bounding box center [866, 262] width 1354 height 189
paste input "The [PERSON_NAME][GEOGRAPHIC_DATA]"
type input "The [PERSON_NAME][GEOGRAPHIC_DATA]"
click at [1377, 529] on button "Update Folder" at bounding box center [1415, 531] width 271 height 34
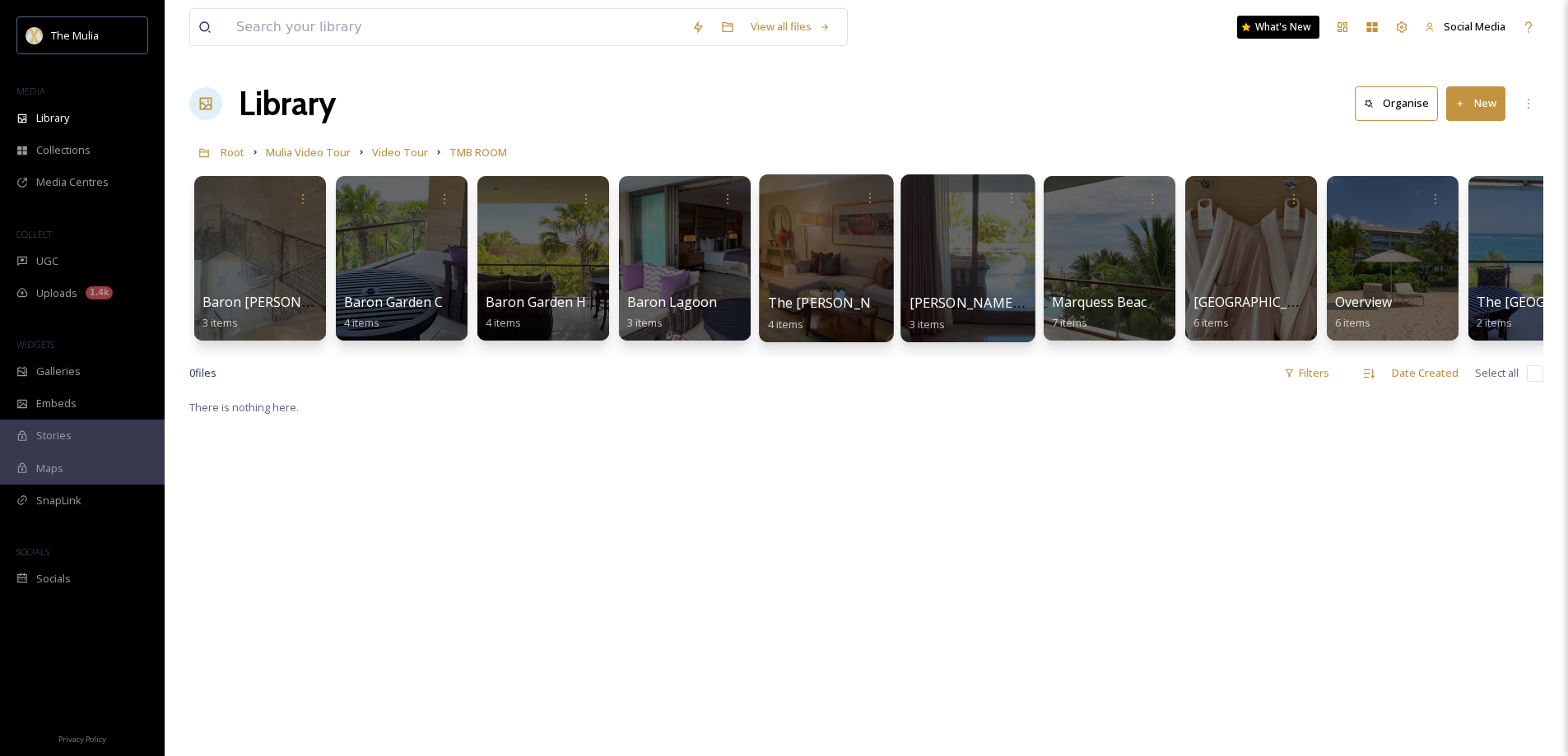
click at [964, 300] on span "Earl Lagoon" at bounding box center [988, 303] width 159 height 18
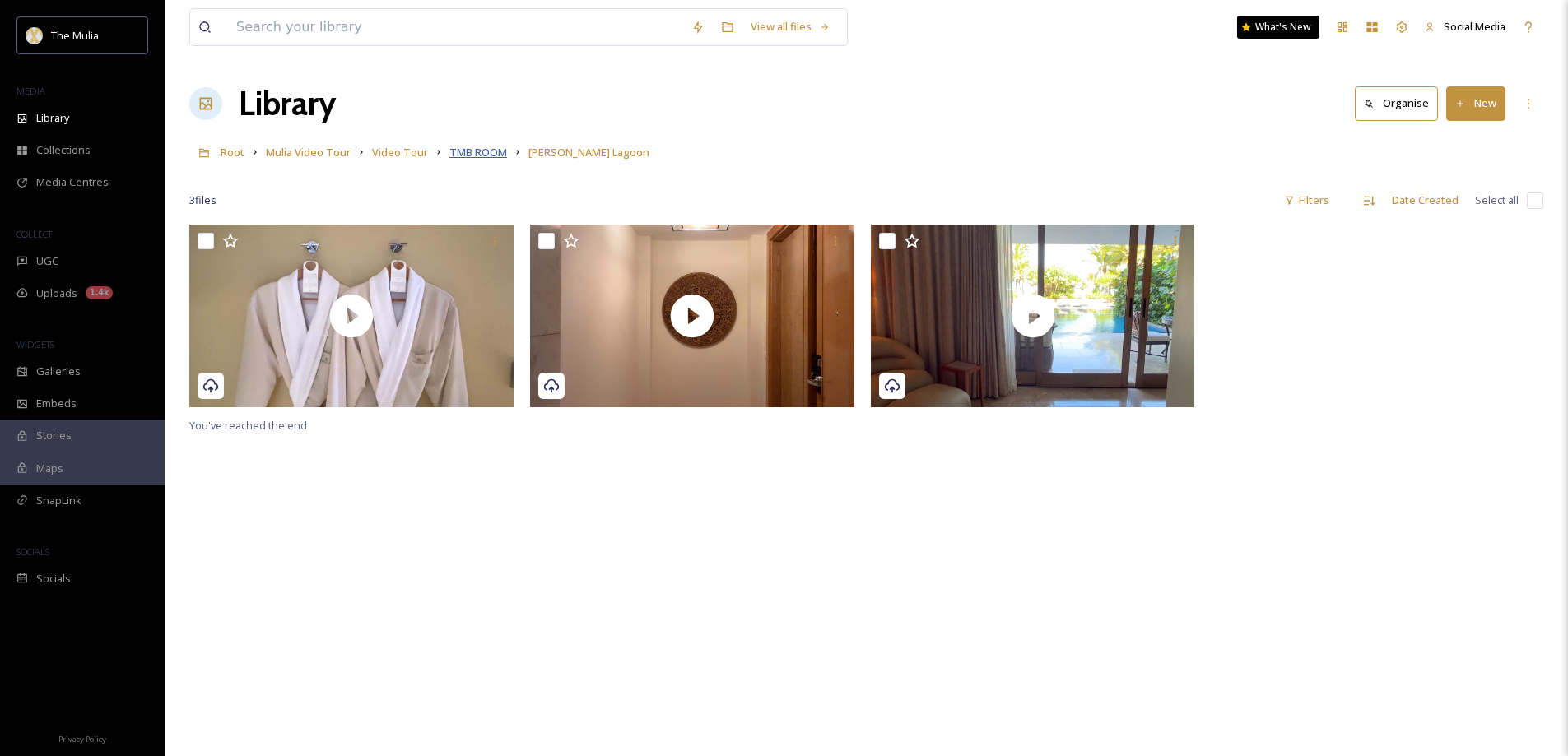
click at [482, 150] on span "TMB ROOM" at bounding box center [478, 152] width 57 height 15
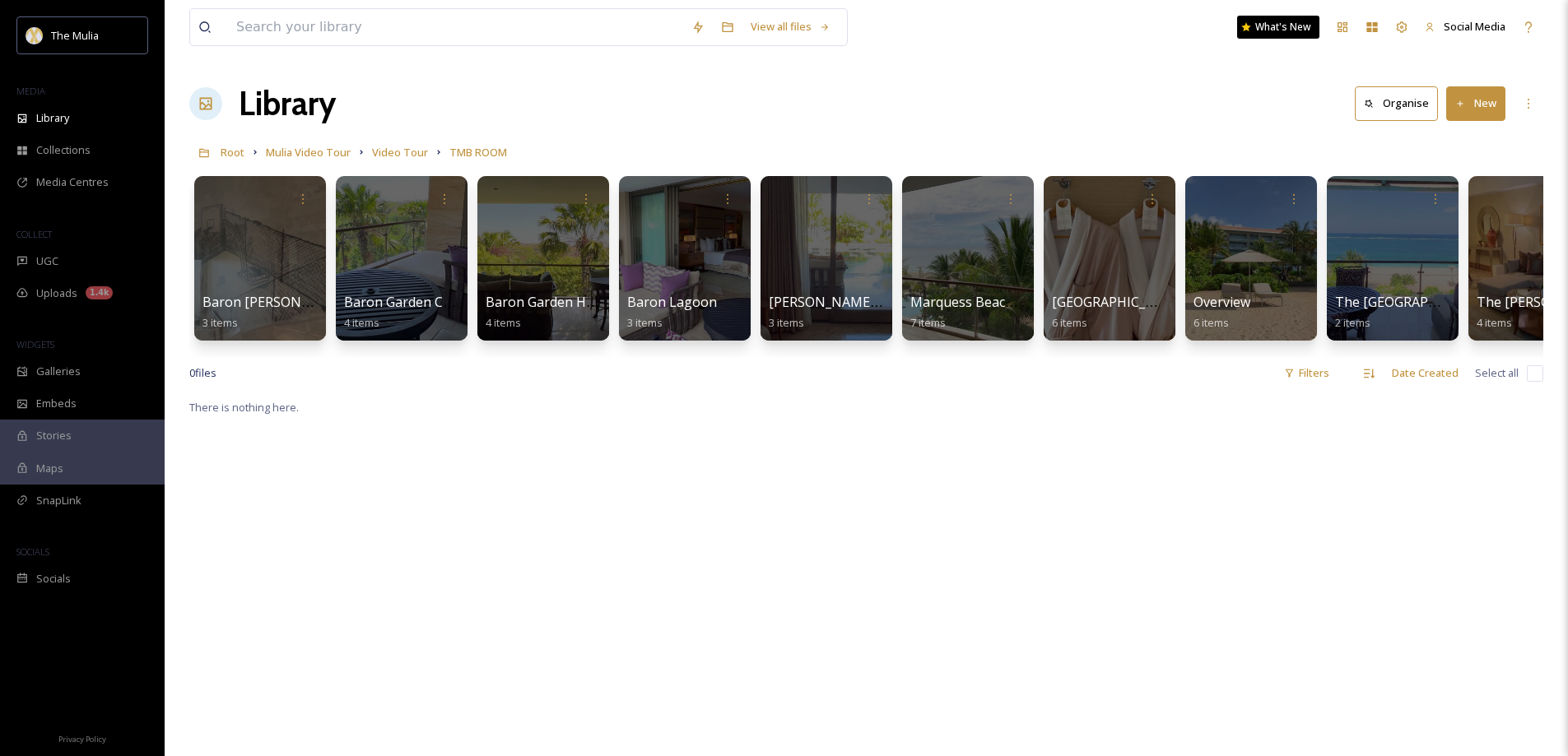
scroll to position [0, 62]
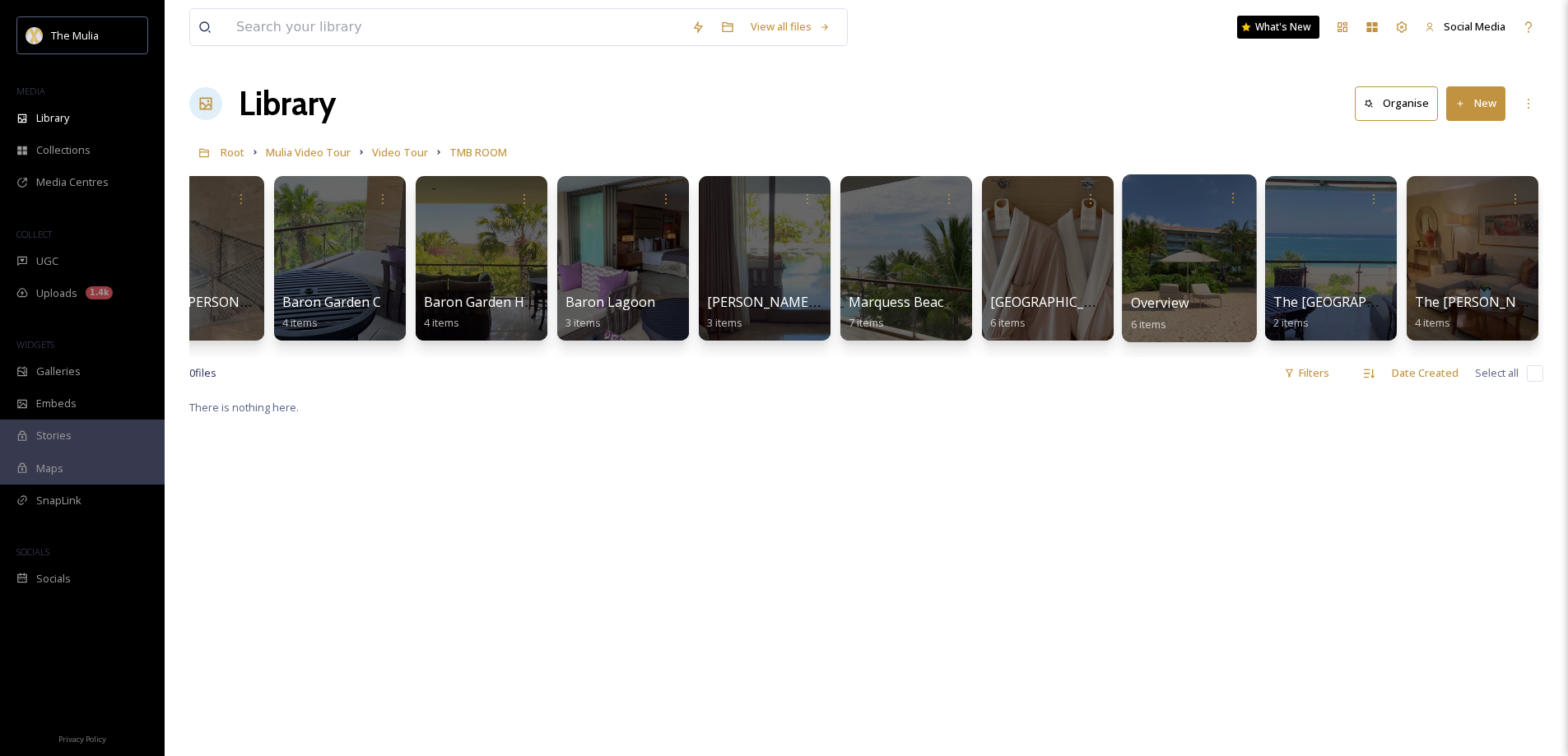
click at [1179, 288] on div at bounding box center [1189, 258] width 134 height 167
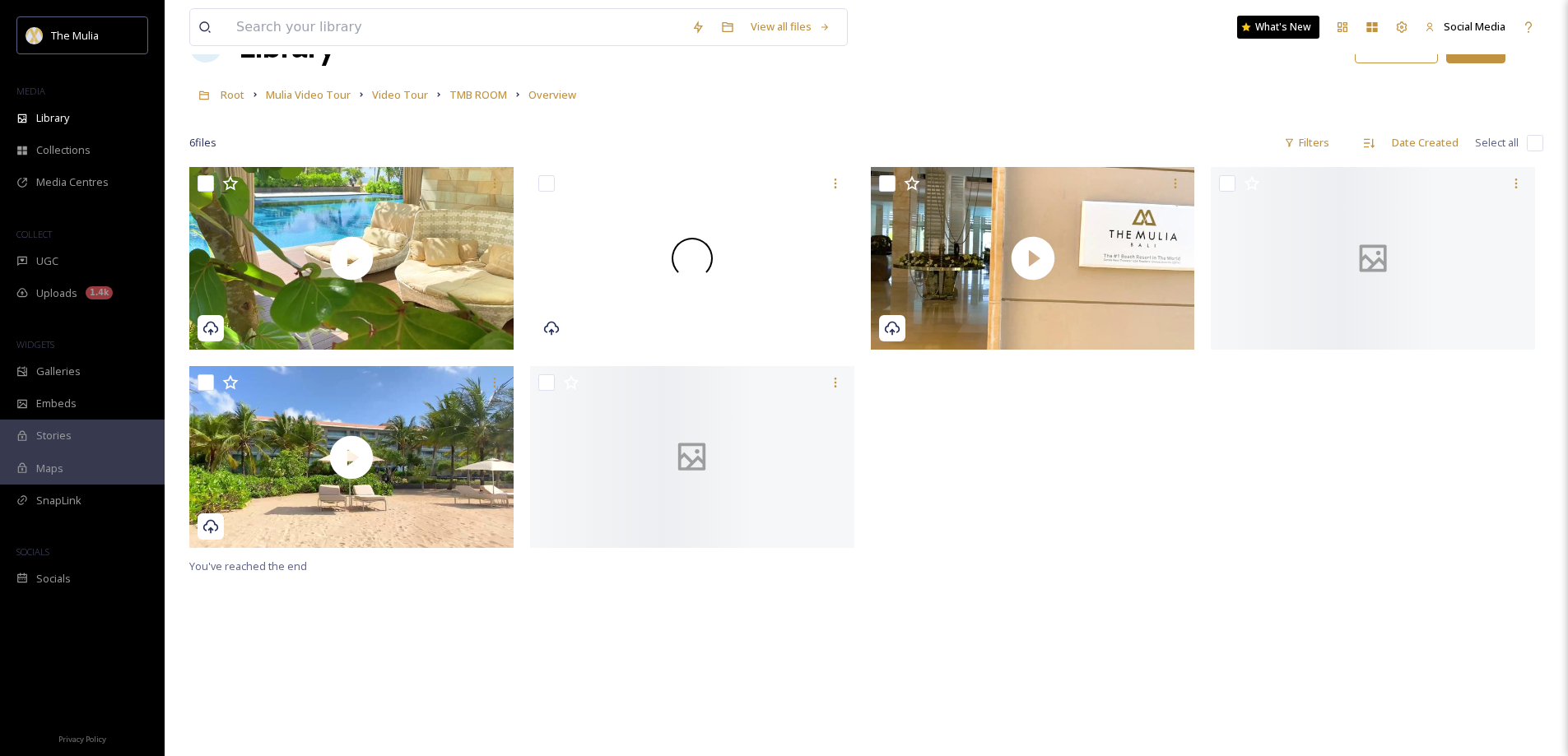
scroll to position [82, 0]
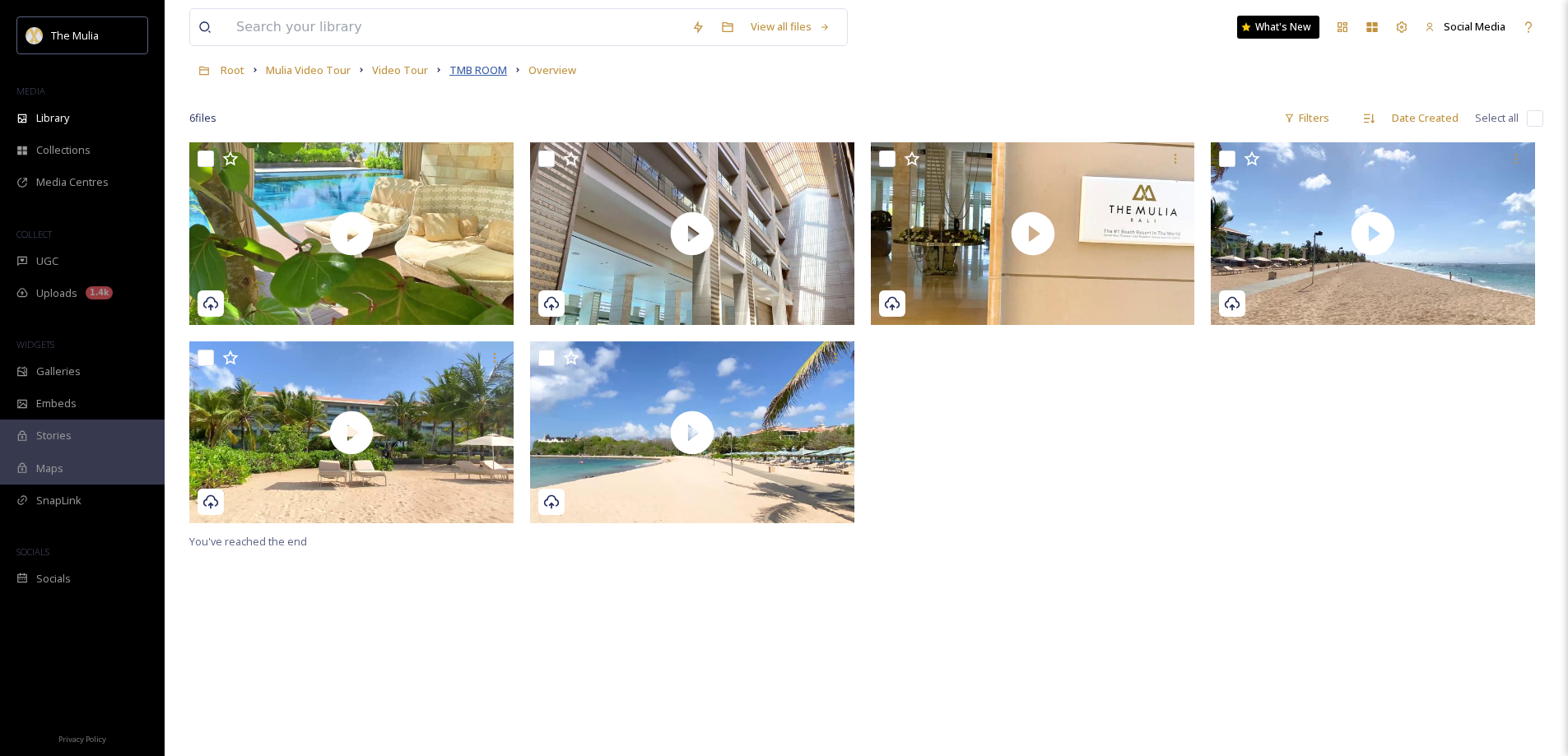
click at [466, 69] on span "TMB ROOM" at bounding box center [478, 70] width 57 height 15
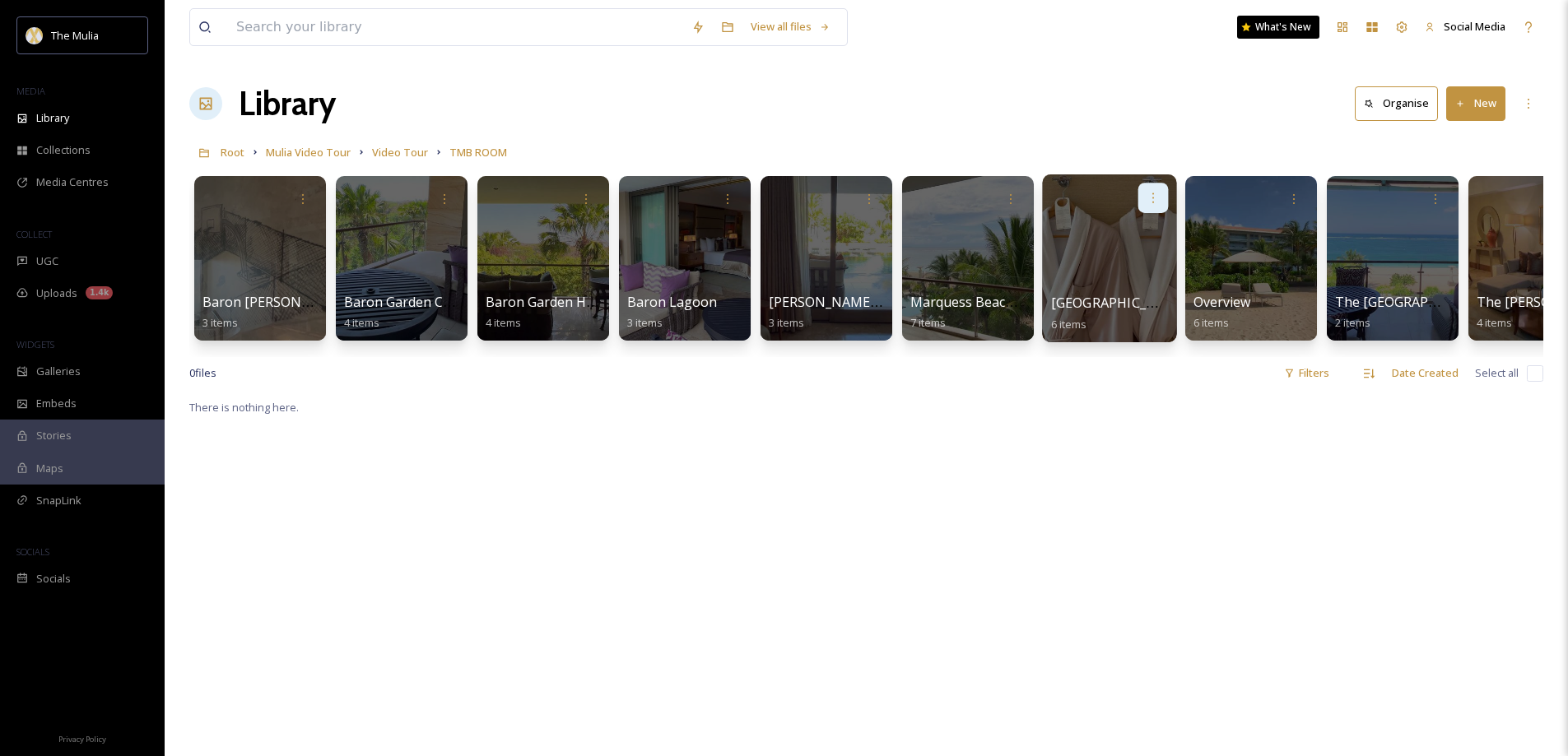
click at [1166, 205] on div at bounding box center [1153, 197] width 30 height 30
click at [1111, 231] on span "Edit / Share" at bounding box center [1112, 235] width 57 height 16
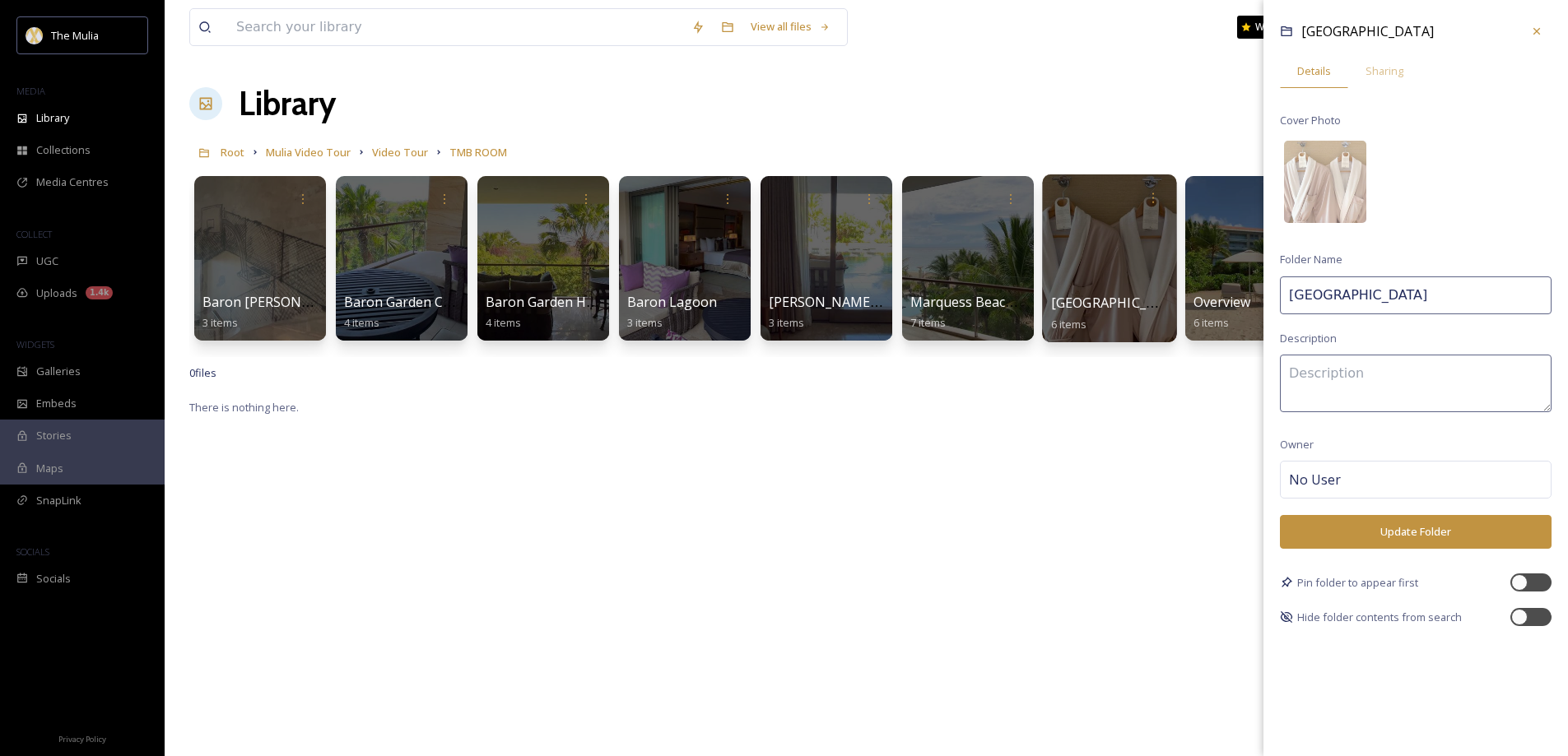
click at [1292, 294] on input "Marquess Lagoon" at bounding box center [1415, 296] width 271 height 38
type input "Marquess Lagoon"
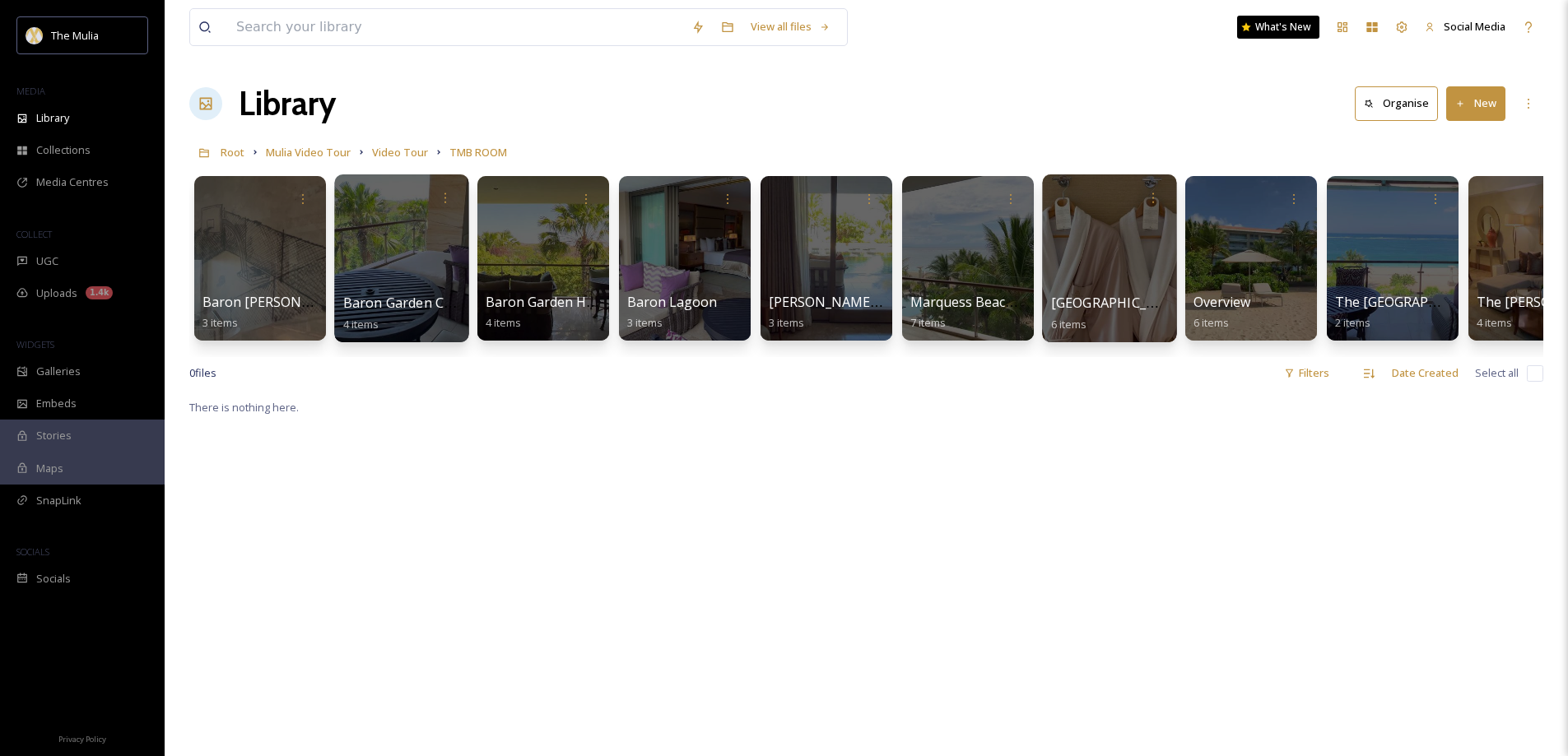
click at [356, 303] on span "Baron Garden Connecting room" at bounding box center [444, 303] width 202 height 18
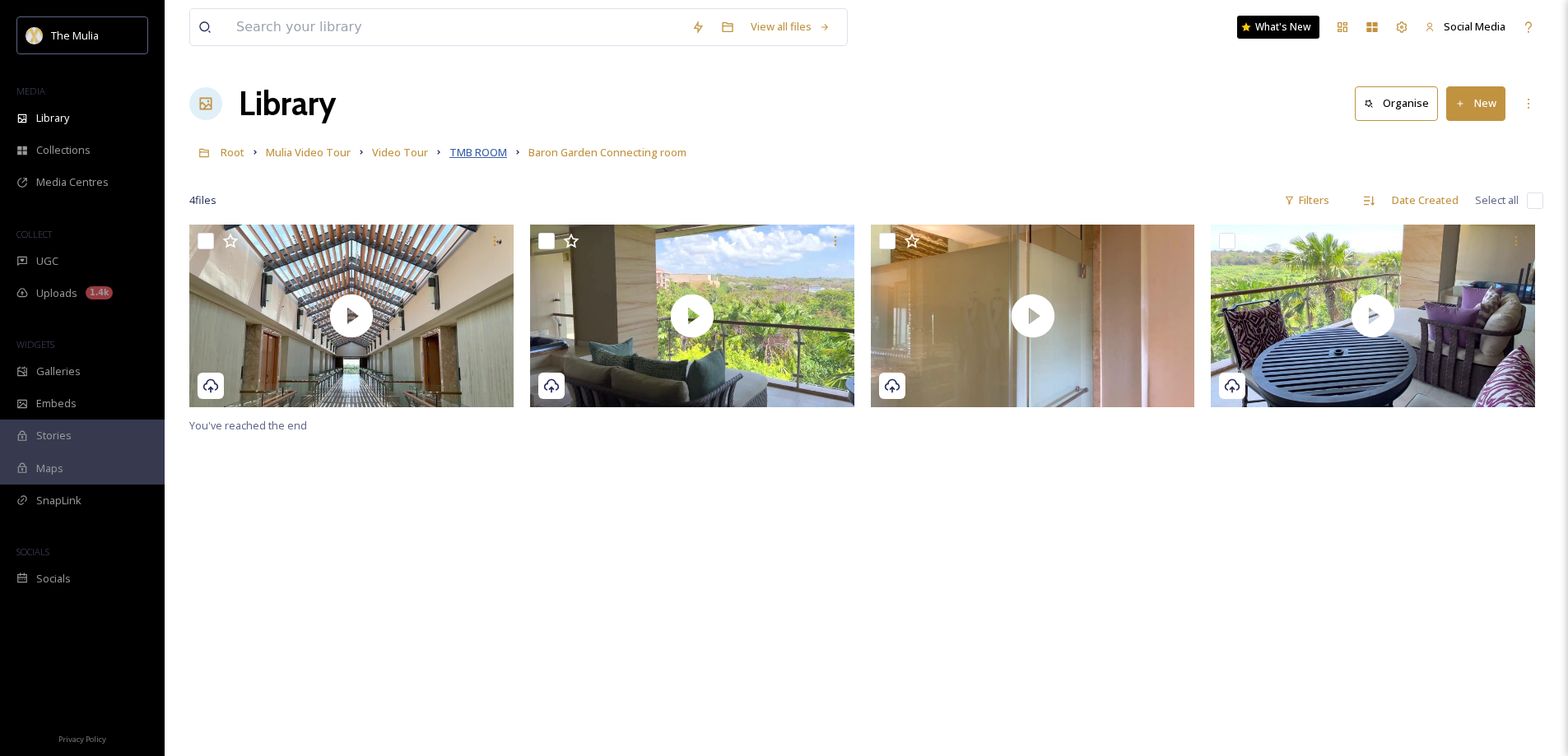
click at [459, 153] on span "TMB ROOM" at bounding box center [478, 152] width 57 height 15
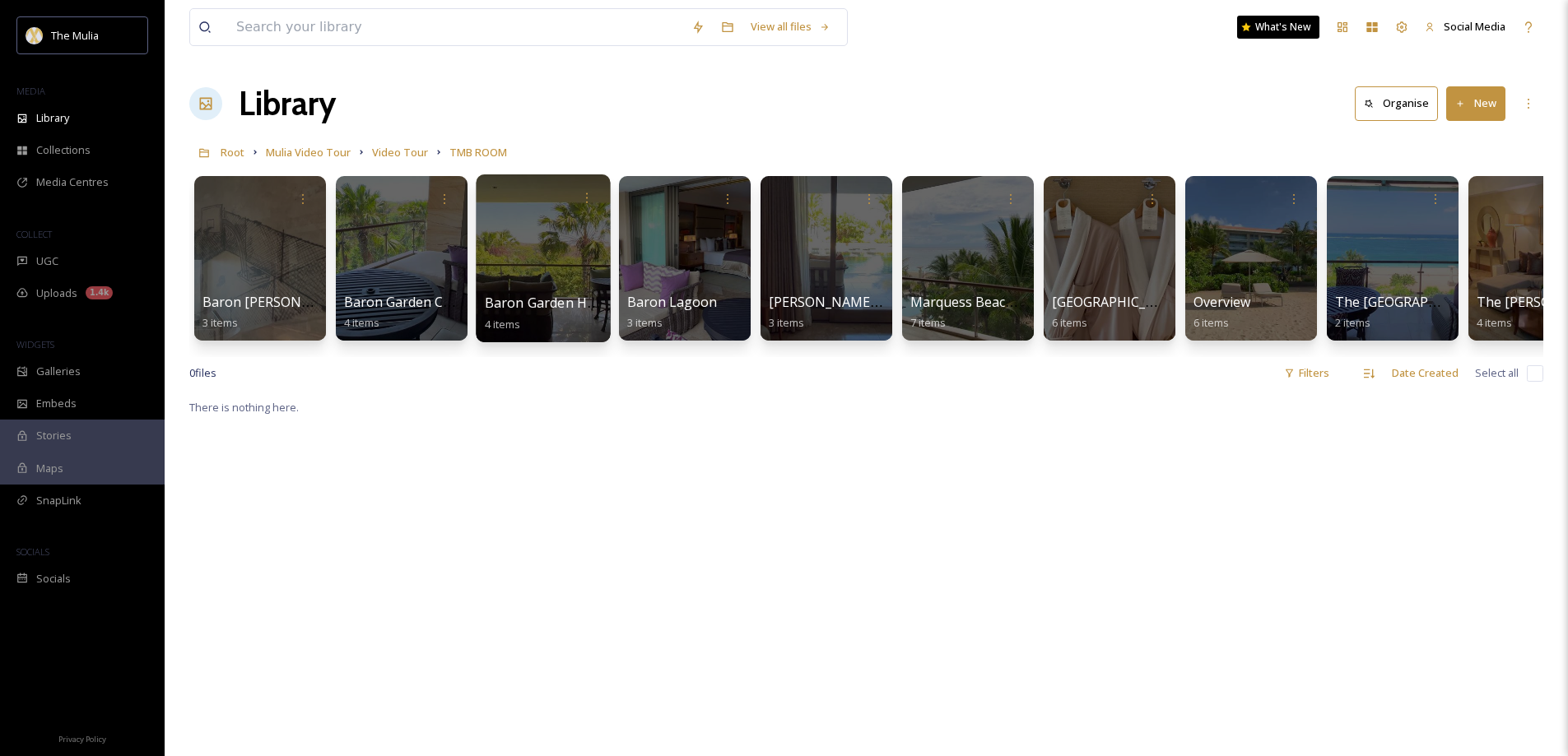
click at [555, 297] on span "Baron Garden Hollywood Twin" at bounding box center [582, 303] width 194 height 18
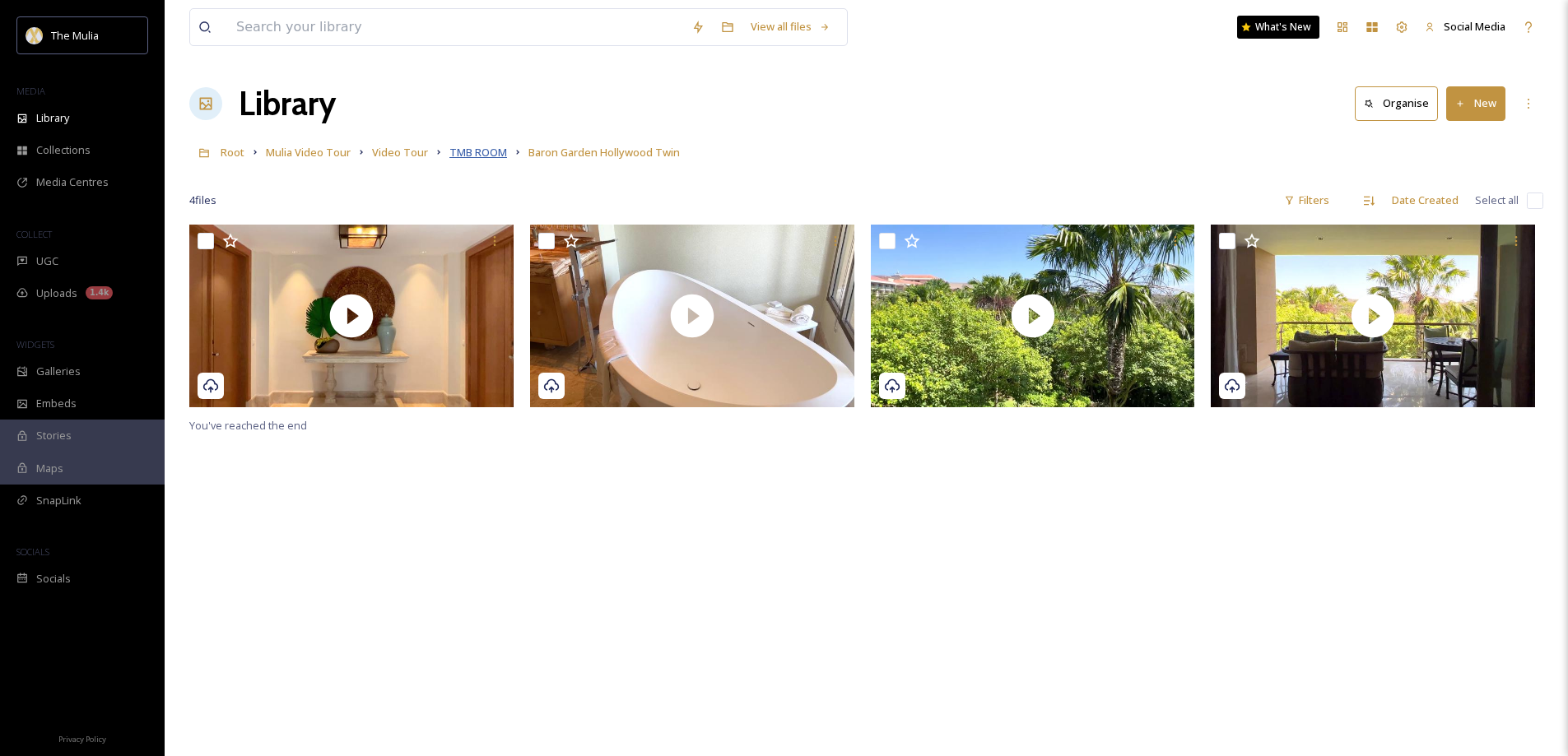
click at [484, 156] on span "TMB ROOM" at bounding box center [478, 152] width 57 height 15
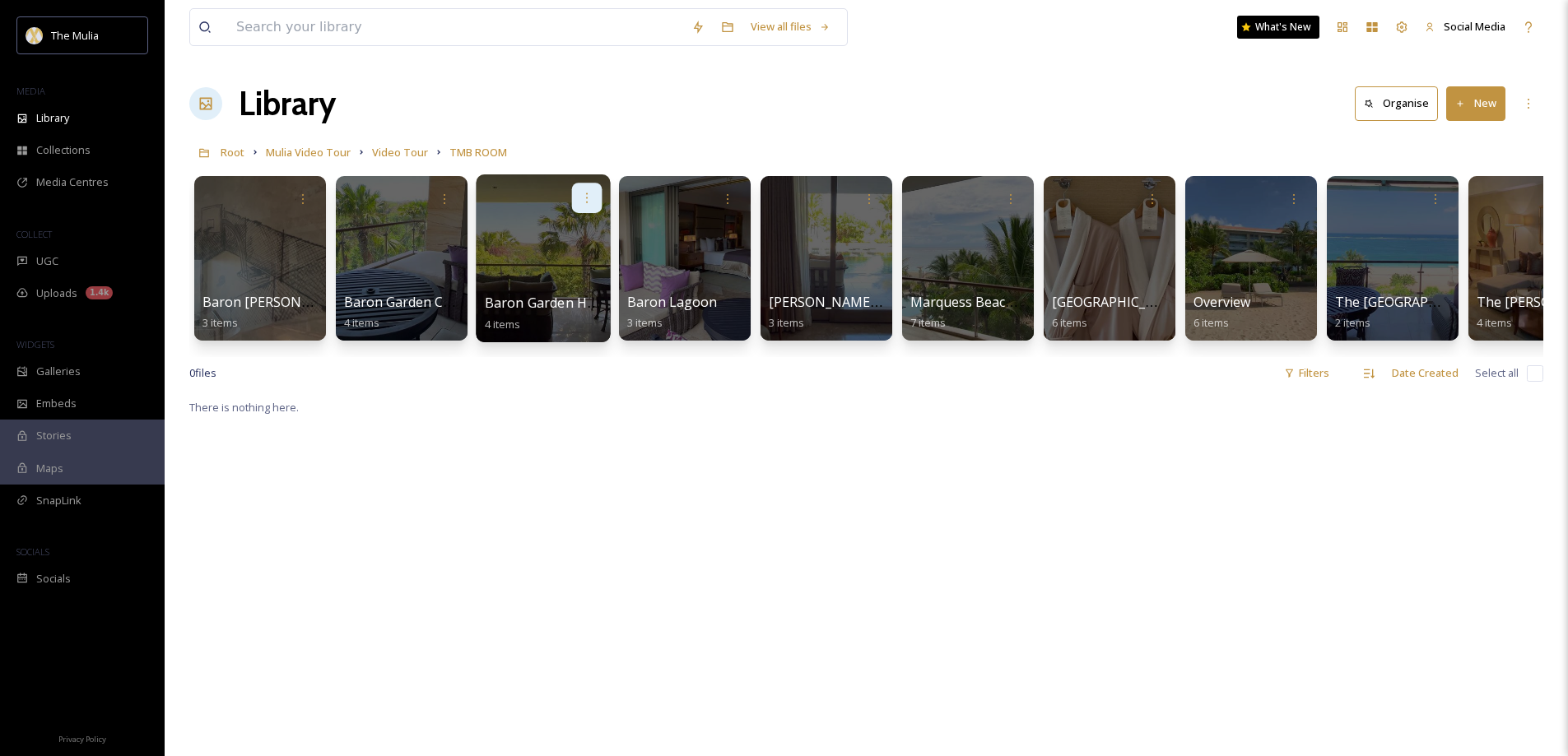
click at [590, 200] on icon at bounding box center [587, 197] width 13 height 13
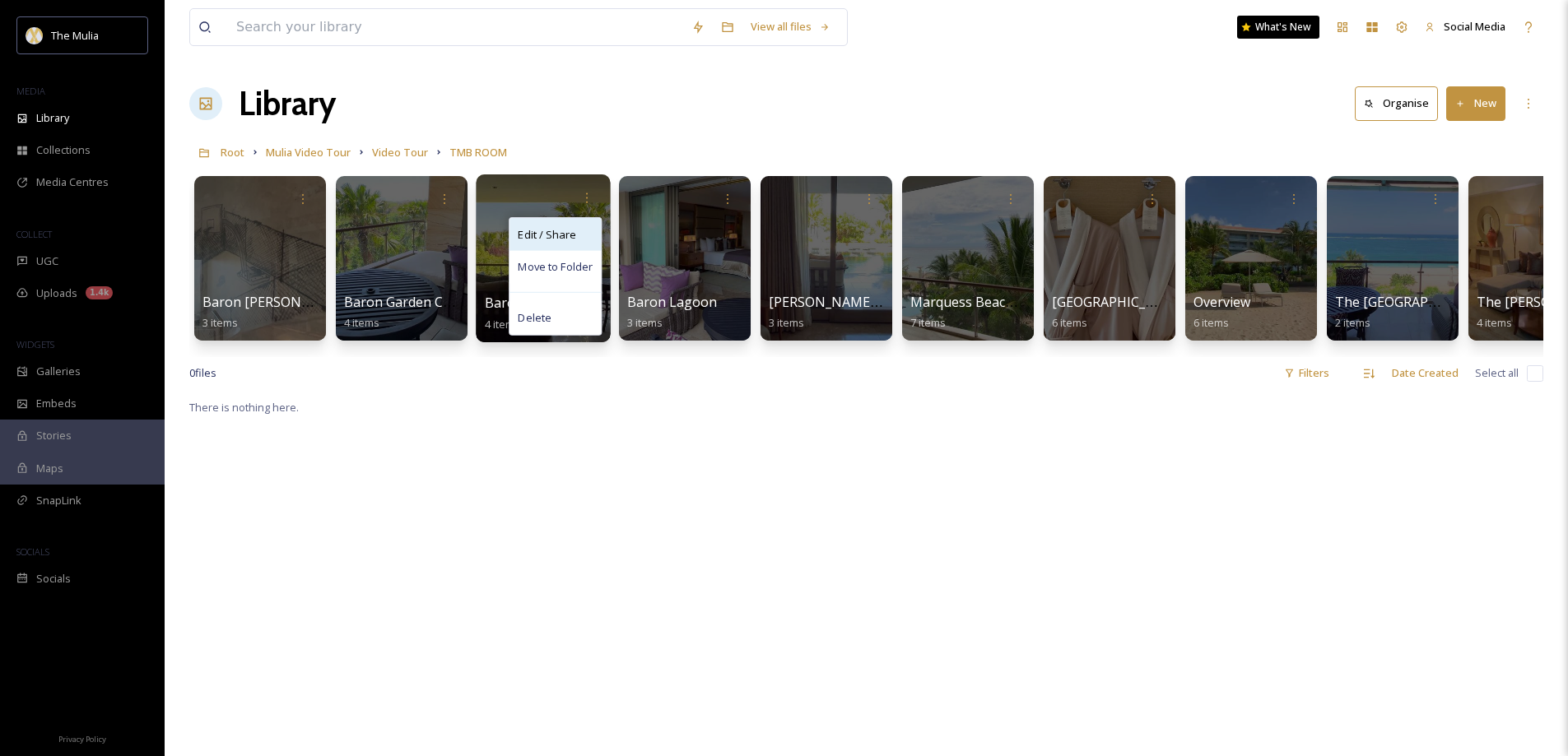
click at [554, 233] on span "Edit / Share" at bounding box center [546, 235] width 57 height 16
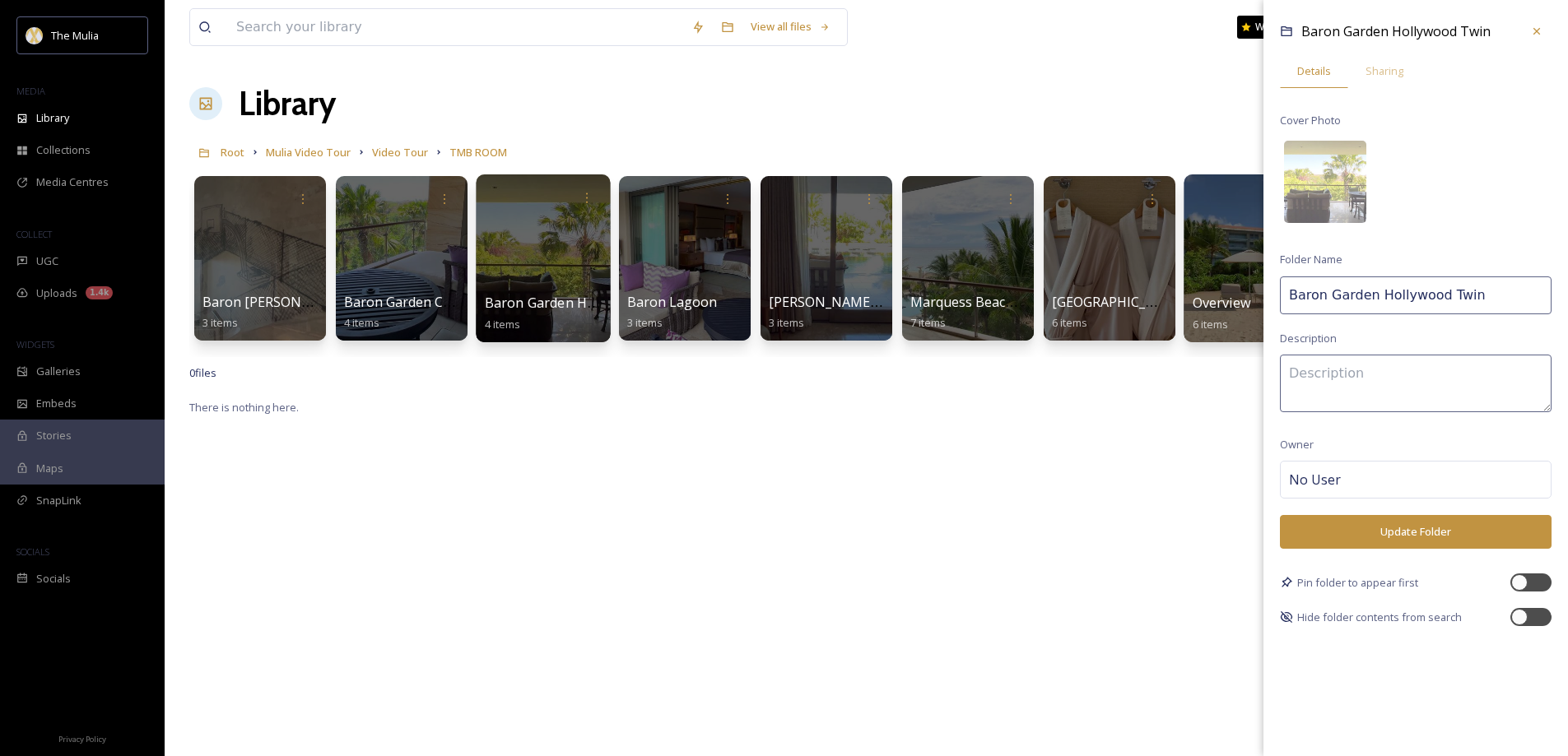
drag, startPoint x: 1490, startPoint y: 286, endPoint x: 1236, endPoint y: 280, distance: 254.1
click at [1236, 280] on div "Baron Bechfront Connecting room 3 items Baron Garden Connecting room 4 items Ba…" at bounding box center [866, 262] width 1354 height 189
paste input "The Baron Suite"
type input "The [GEOGRAPHIC_DATA] Twin"
click at [1442, 530] on button "Update Folder" at bounding box center [1415, 531] width 271 height 34
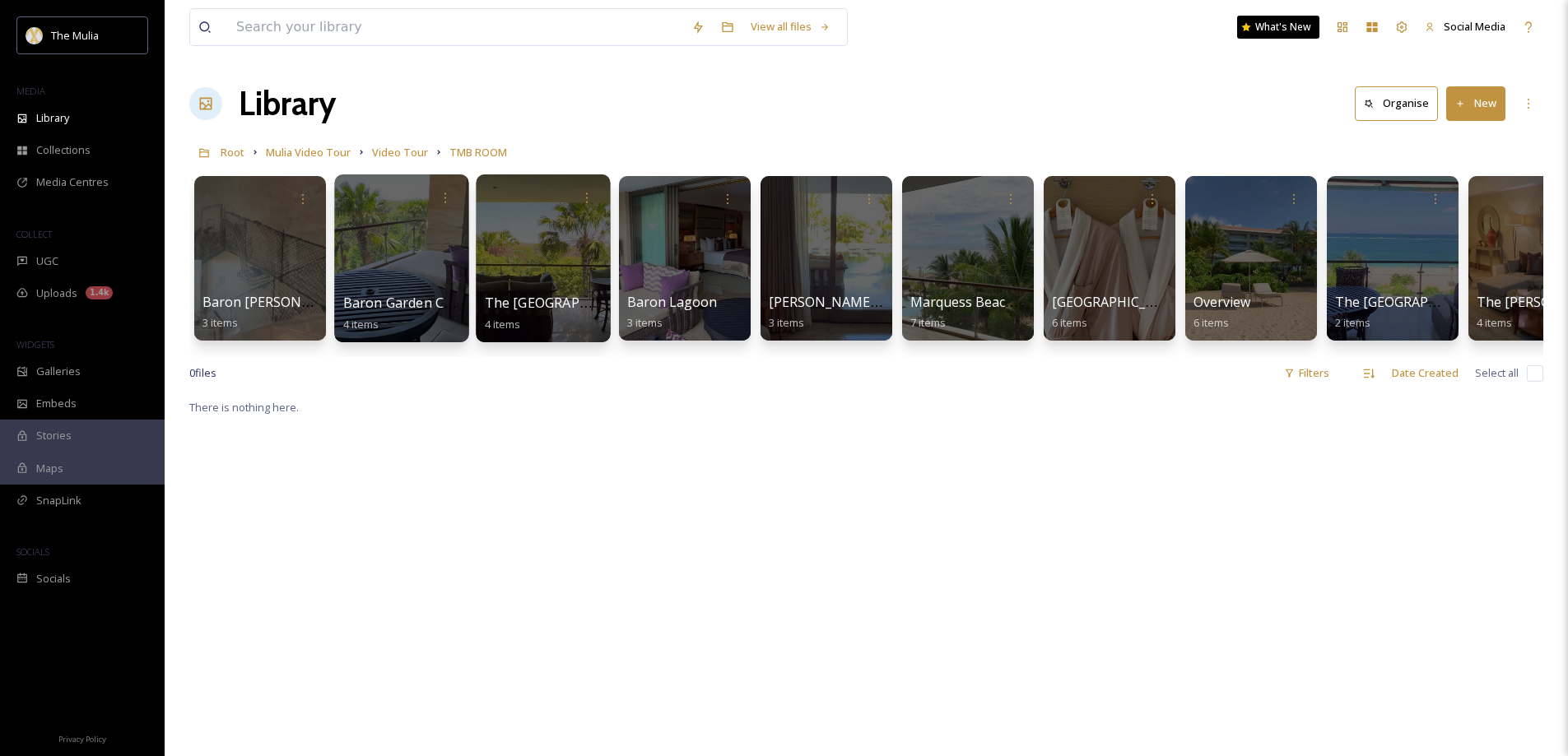
click at [397, 297] on span "Baron Garden Connecting room" at bounding box center [444, 303] width 202 height 18
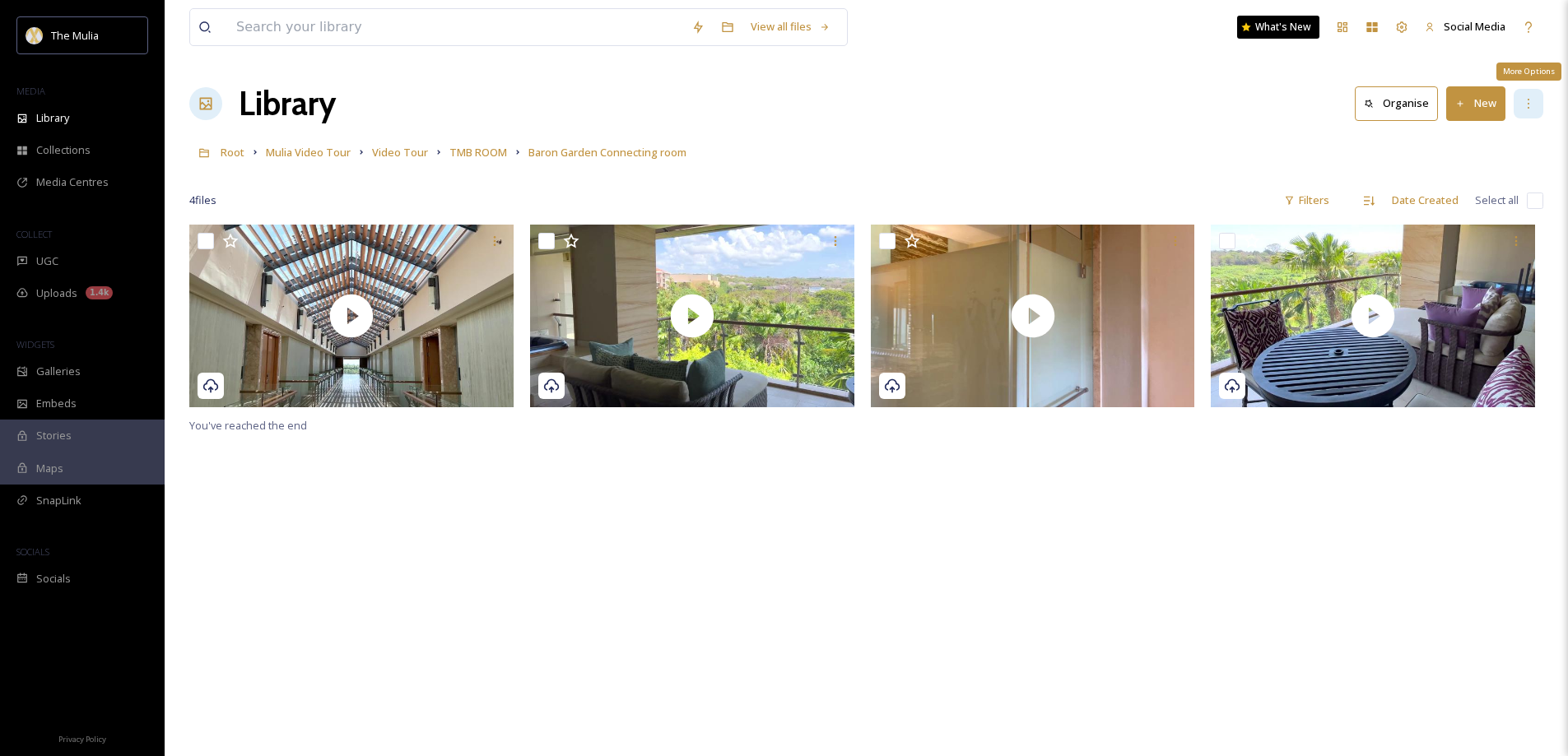
click at [1529, 107] on icon at bounding box center [1528, 104] width 13 height 13
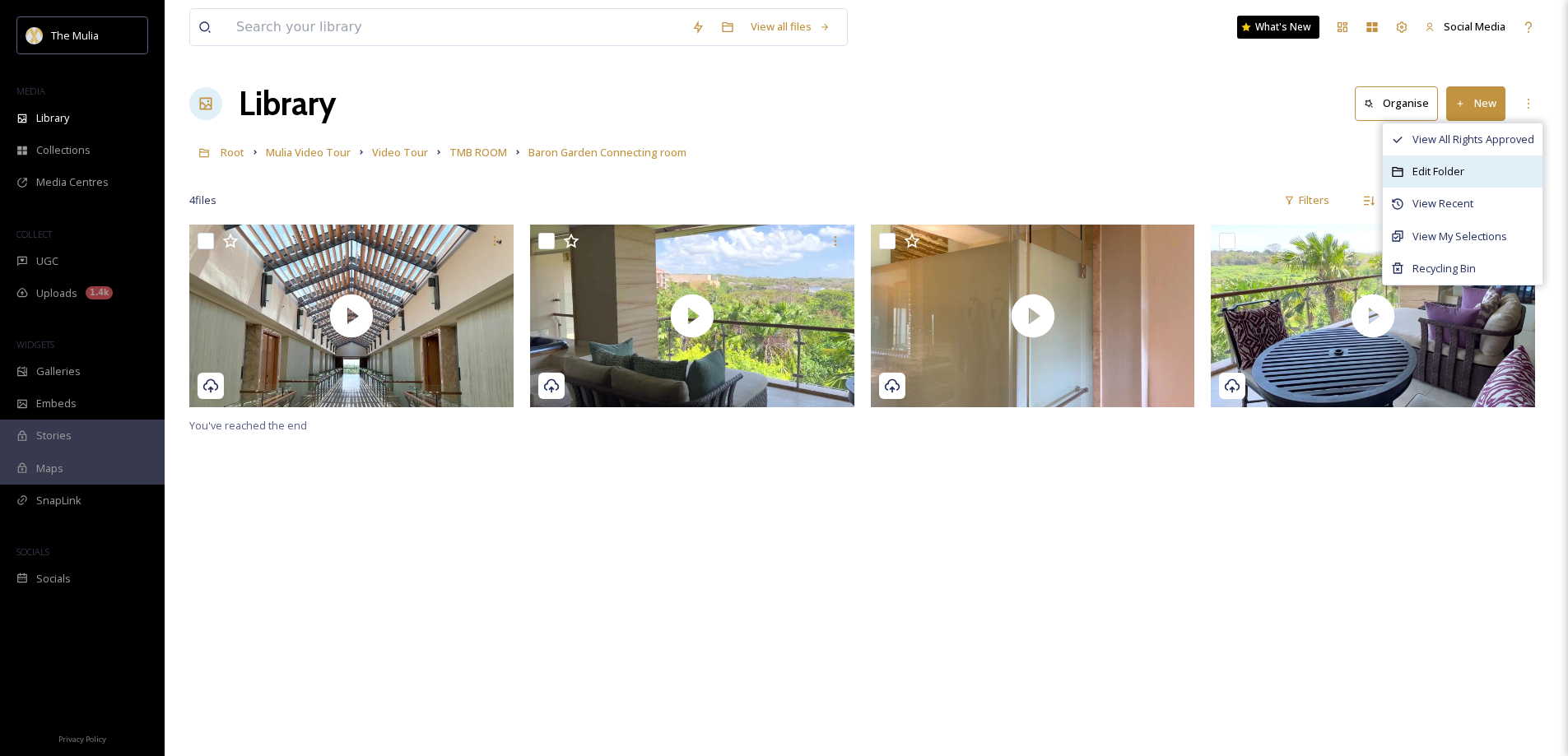
click at [1450, 167] on span "Edit Folder" at bounding box center [1438, 171] width 52 height 15
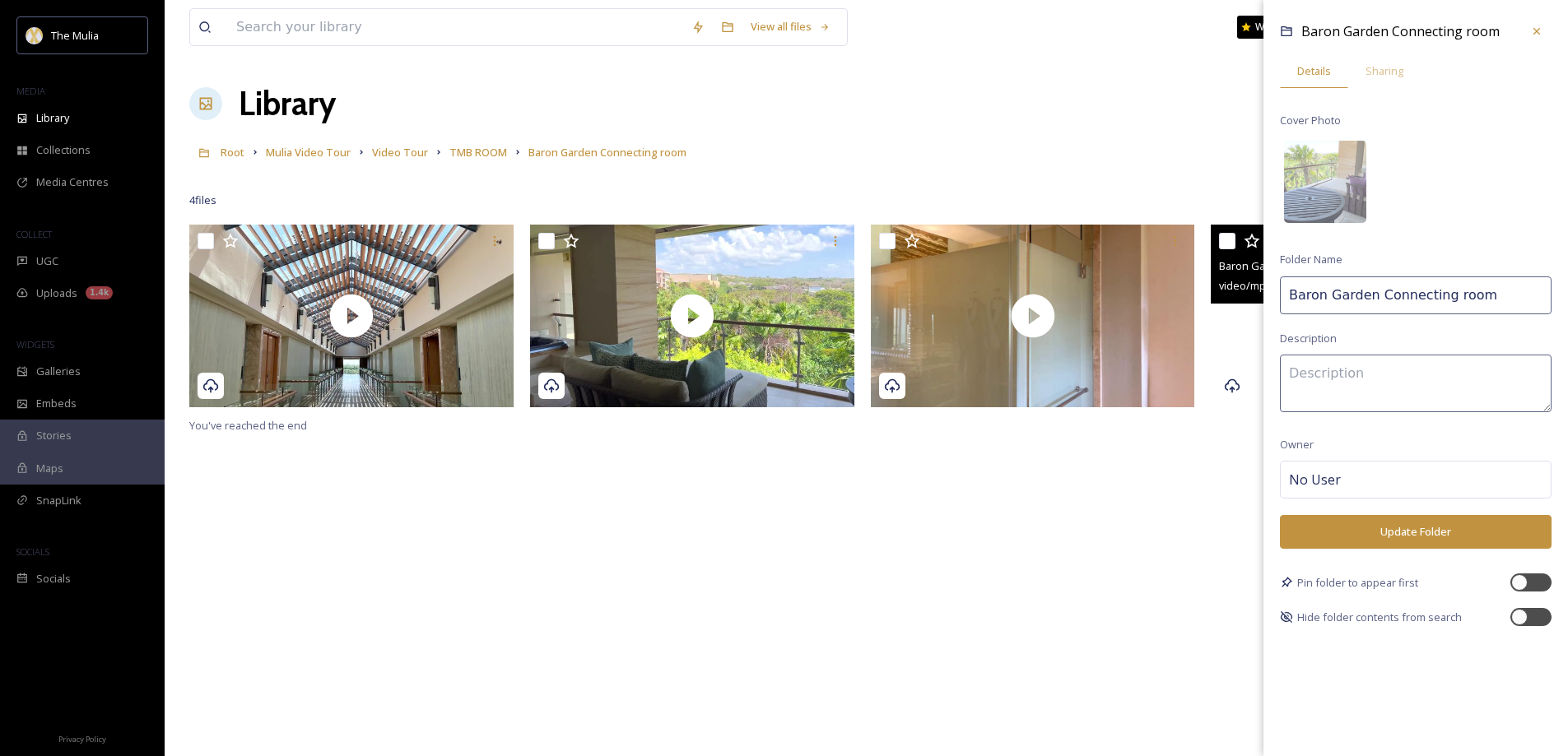
click at [1124, 276] on div "View all files What's New Social Media Library Organise New Root Mulia Video To…" at bounding box center [866, 490] width 1403 height 981
paste input "The Baron Suite Garden Connecting R"
type input "The Baron Suite Garden Connecting Room"
click at [1410, 524] on button "Update Folder" at bounding box center [1415, 531] width 271 height 34
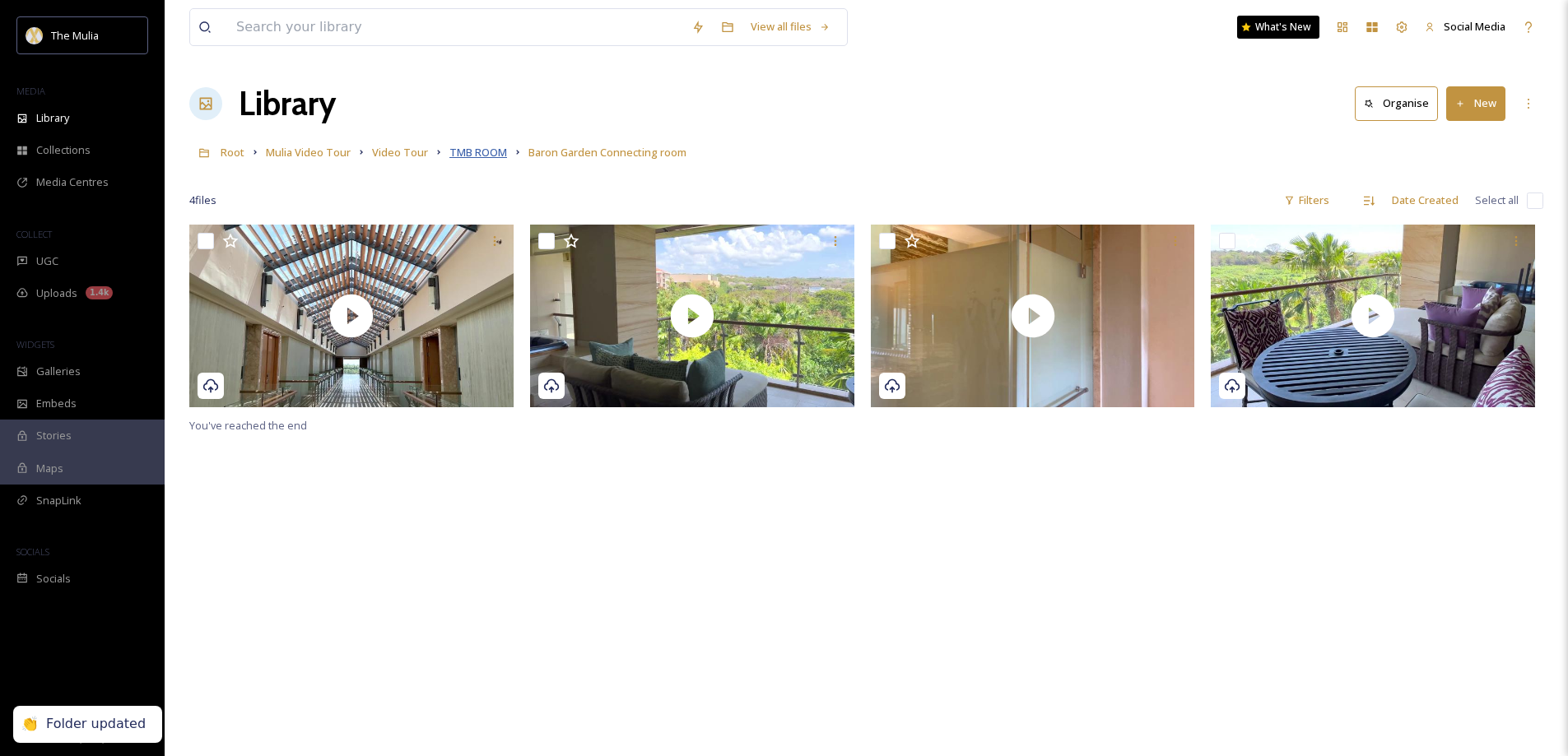
click at [470, 154] on span "TMB ROOM" at bounding box center [478, 152] width 57 height 15
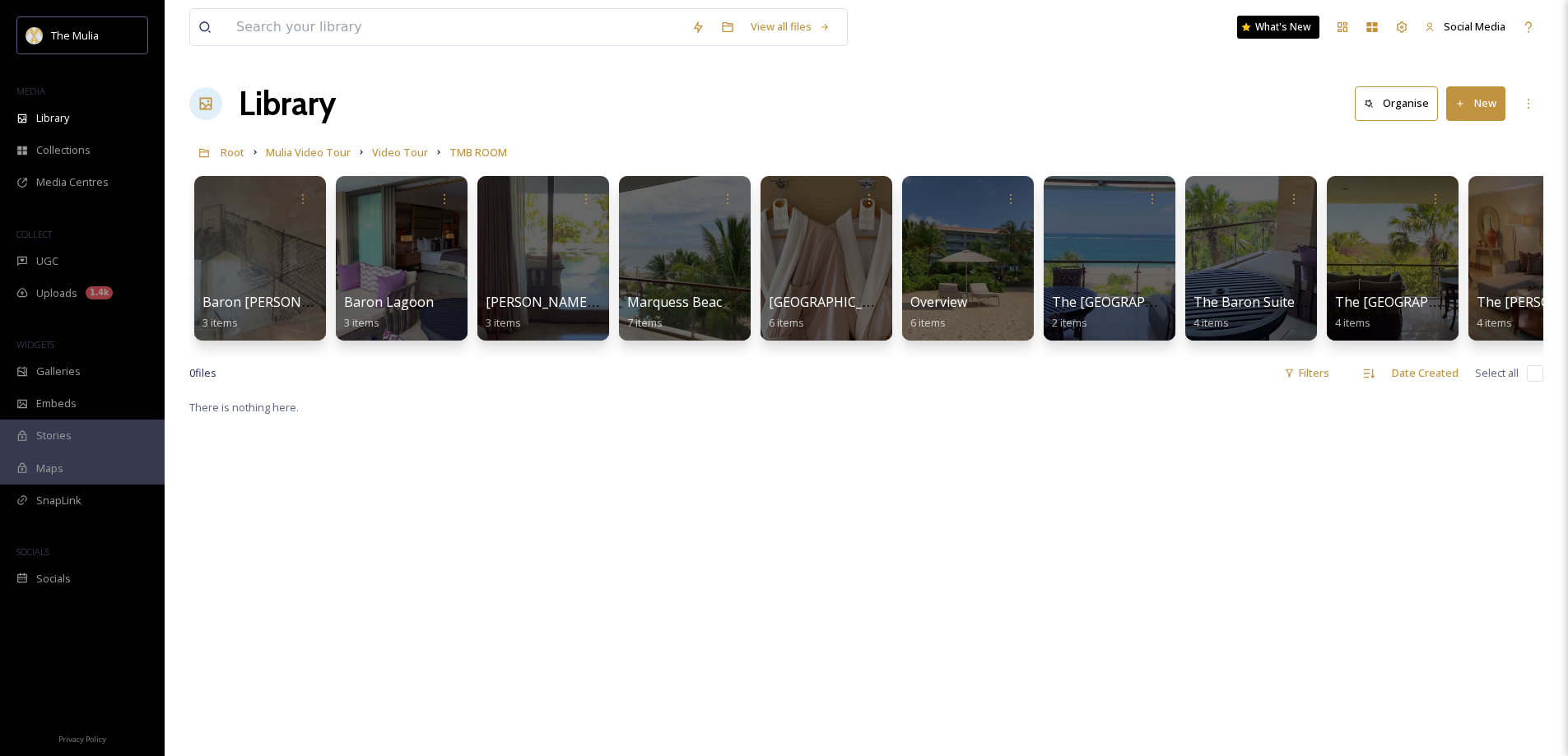
scroll to position [0, 62]
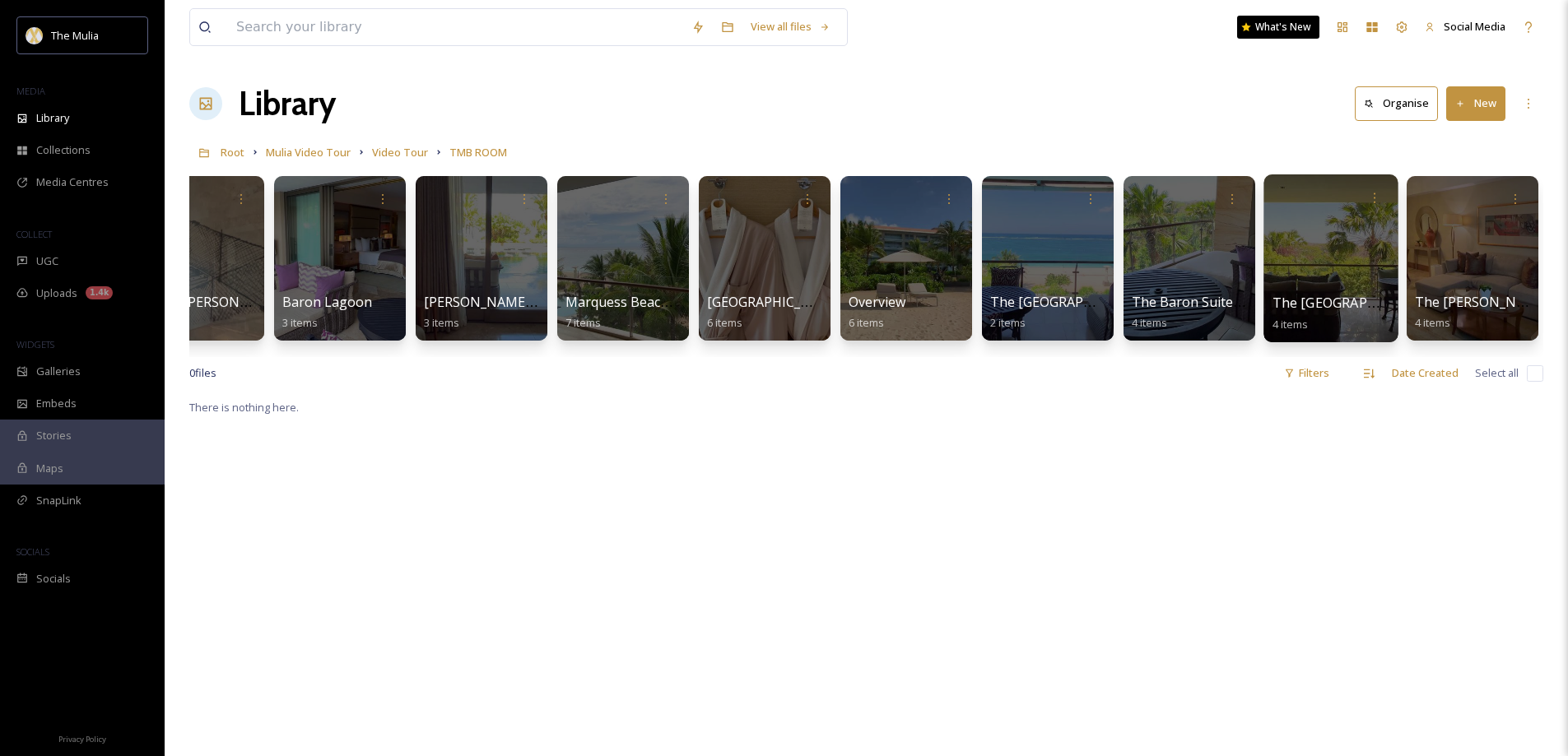
click at [1310, 301] on span "The [GEOGRAPHIC_DATA] Twin" at bounding box center [1371, 303] width 198 height 18
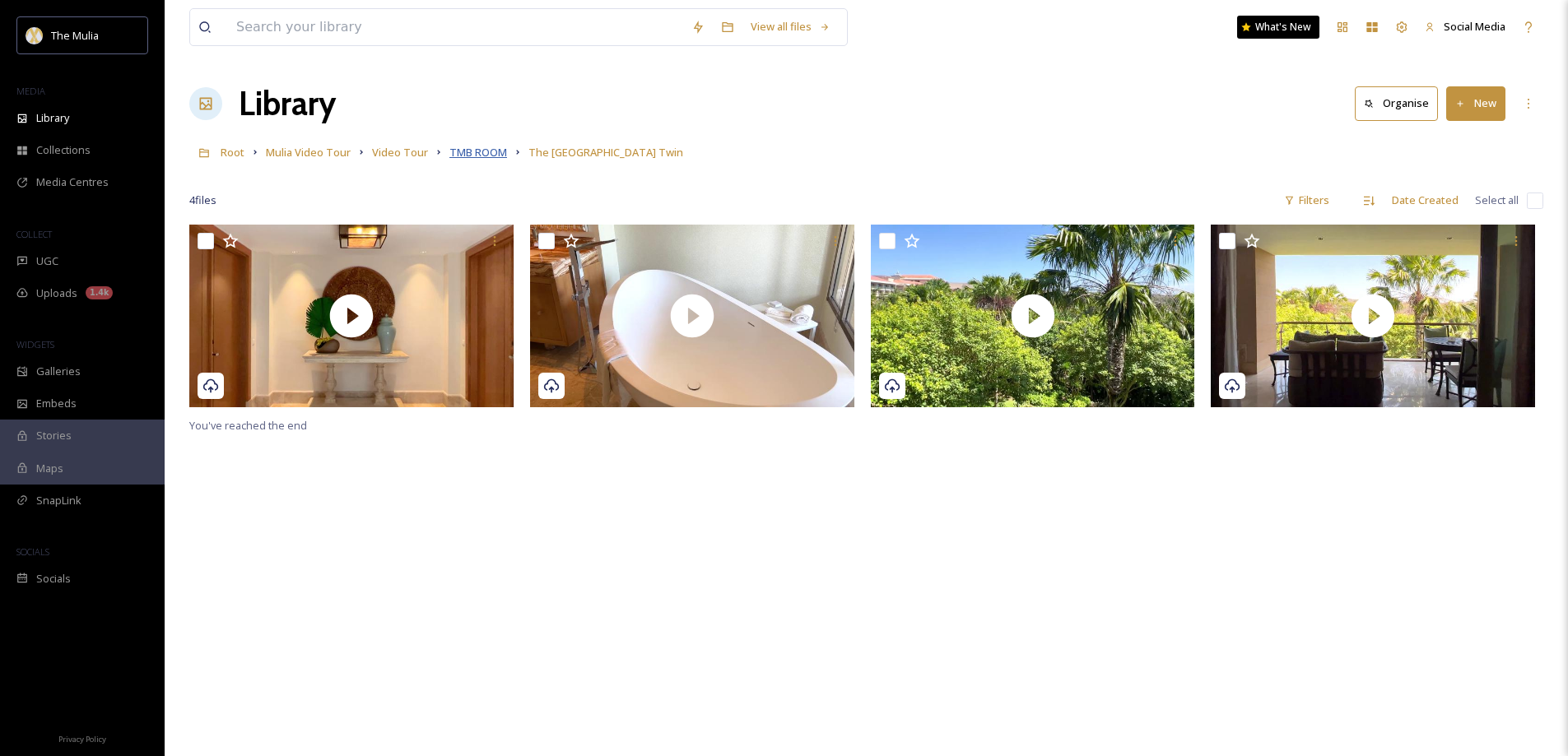
click at [460, 154] on span "TMB ROOM" at bounding box center [478, 152] width 57 height 15
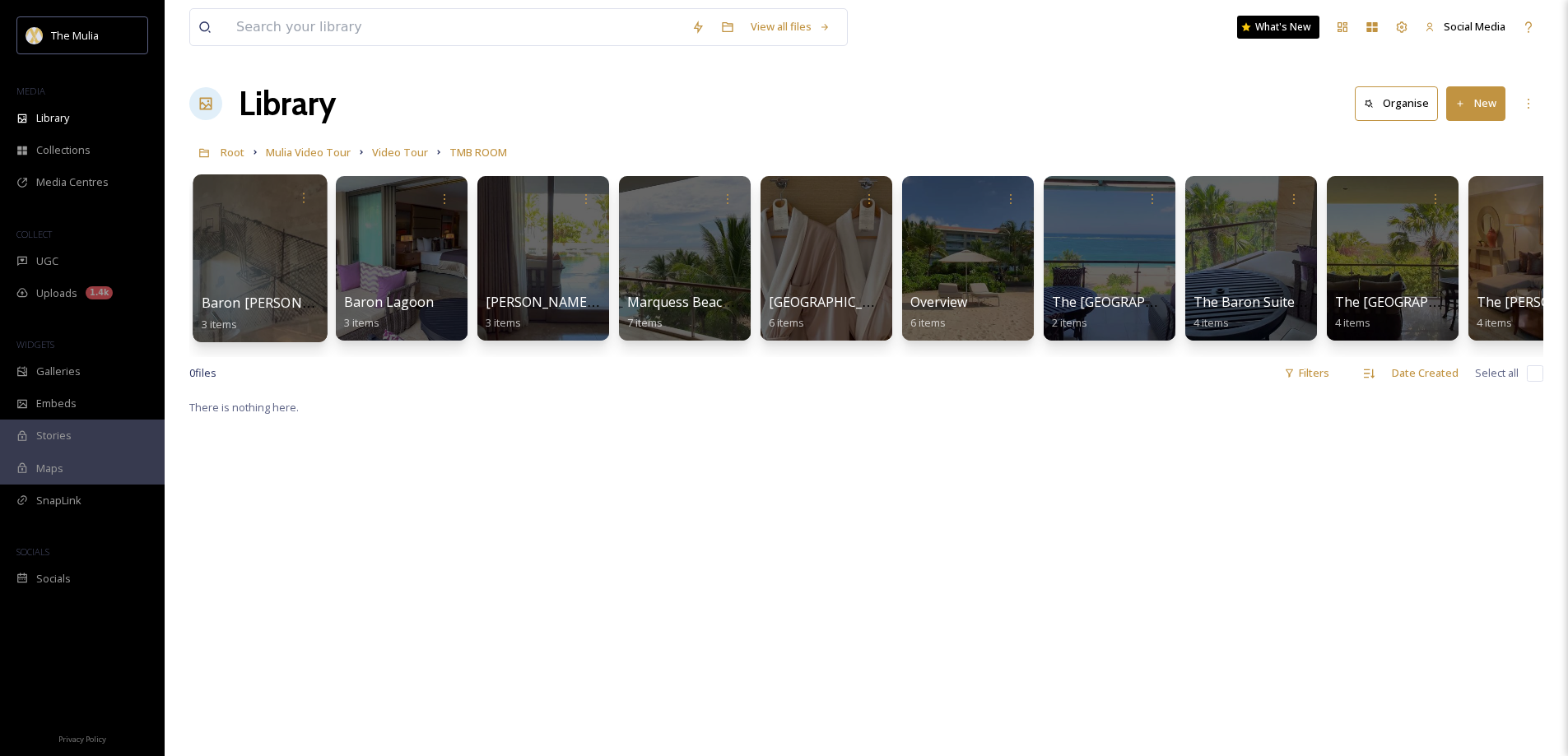
click at [237, 294] on span "Baron [PERSON_NAME] Connecting room" at bounding box center [333, 303] width 263 height 18
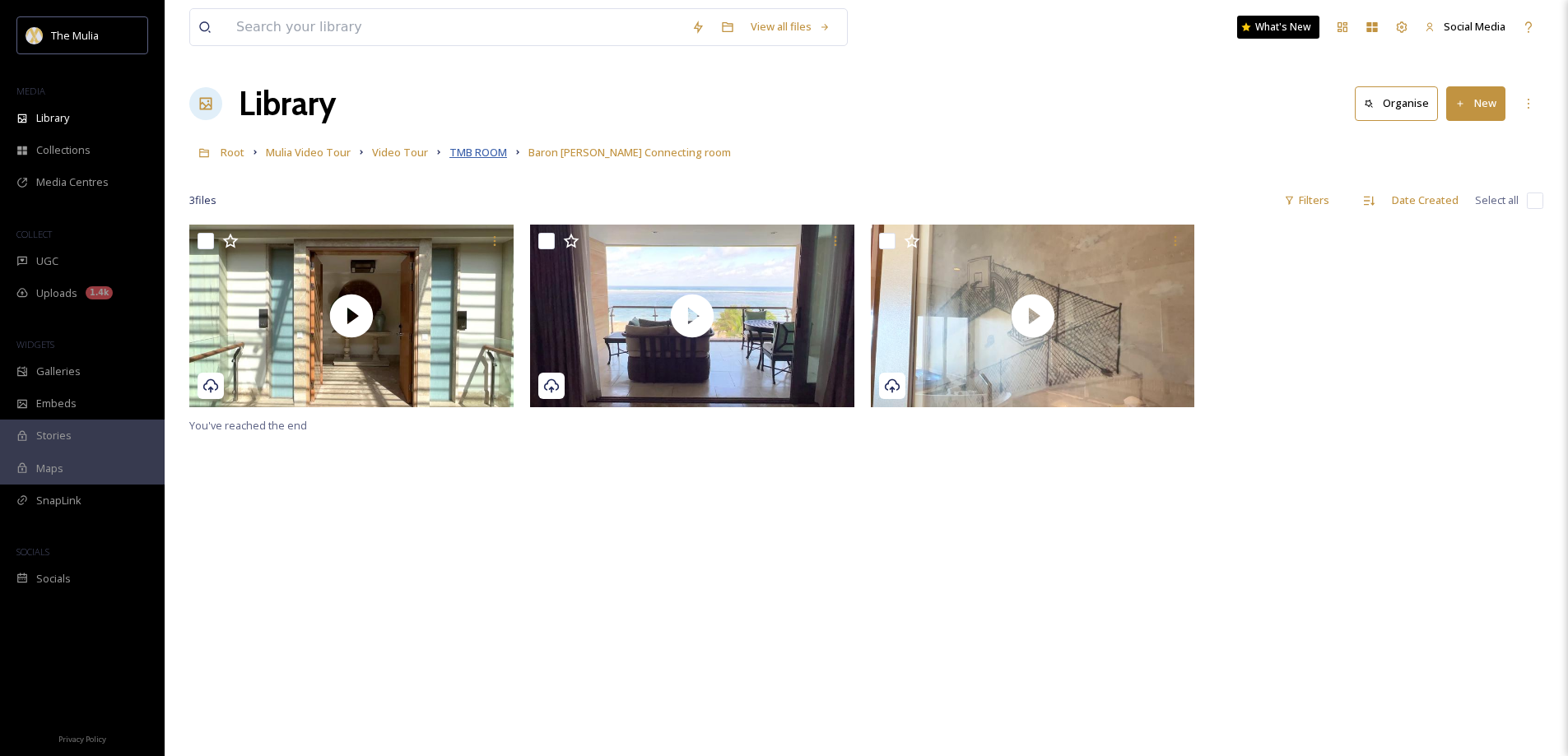
click at [481, 154] on span "TMB ROOM" at bounding box center [478, 152] width 57 height 15
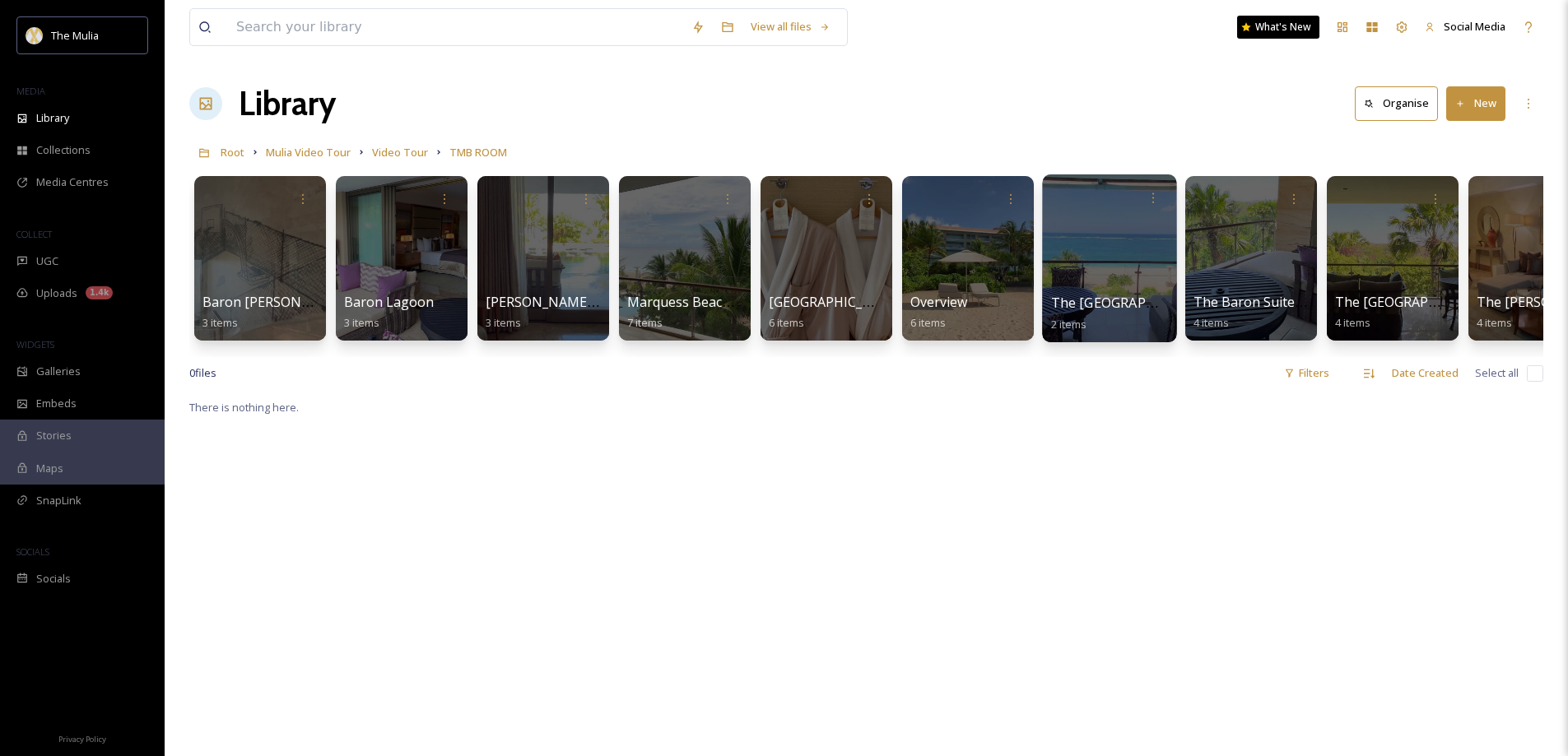
click at [1088, 304] on span "The [GEOGRAPHIC_DATA] Front View" at bounding box center [1168, 303] width 235 height 18
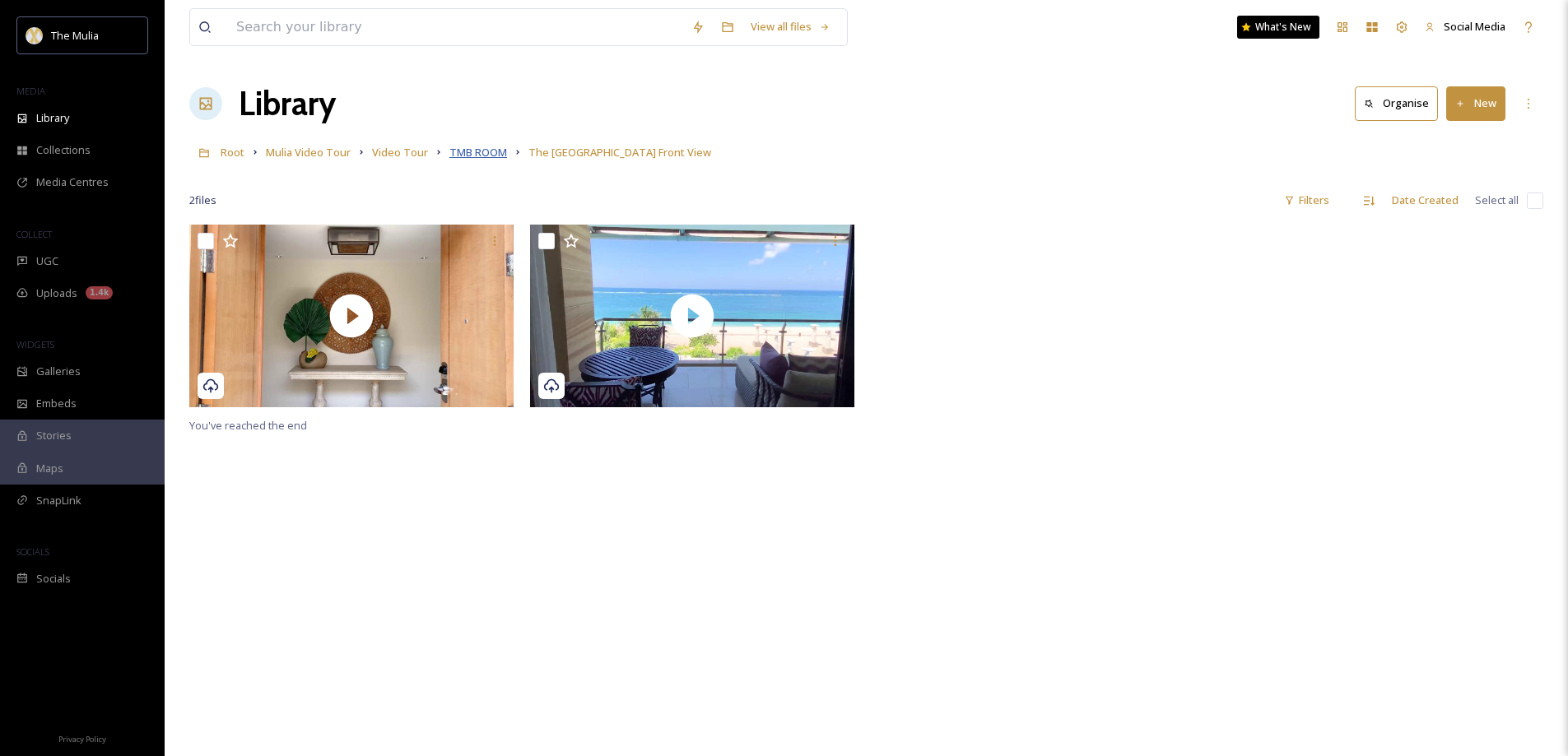
click at [484, 155] on span "TMB ROOM" at bounding box center [478, 152] width 57 height 15
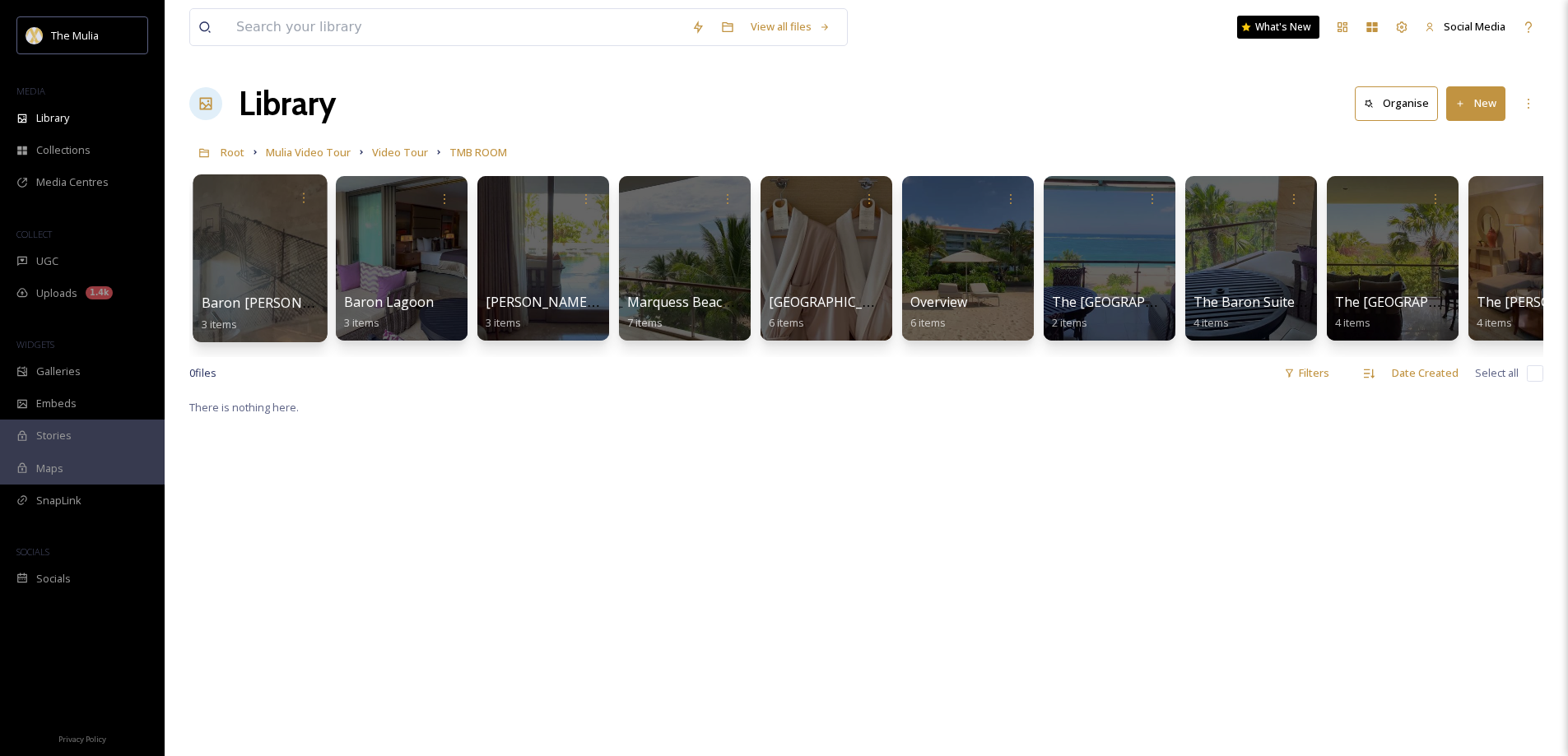
click at [271, 309] on span "Baron [PERSON_NAME] Connecting room" at bounding box center [333, 303] width 263 height 18
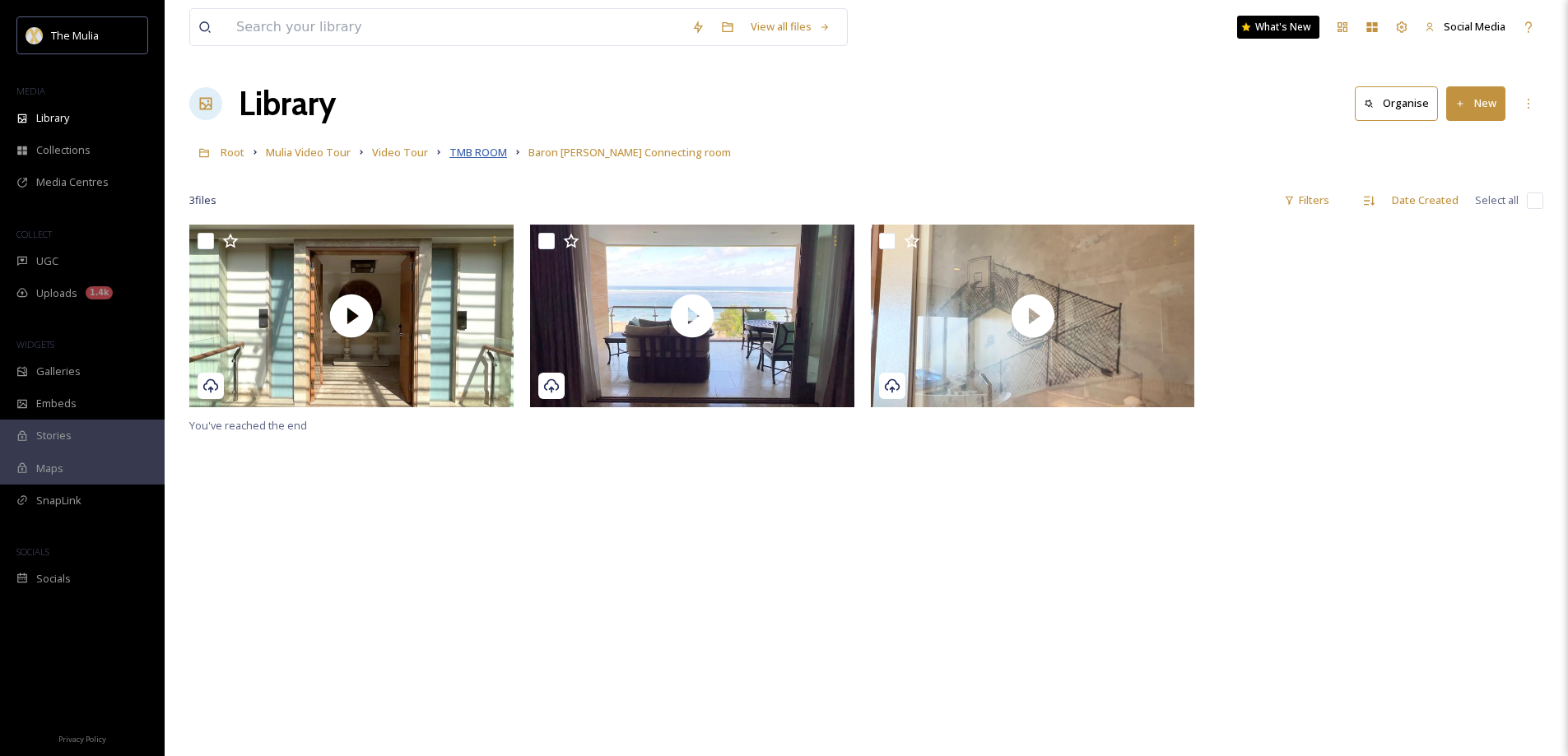
click at [491, 153] on span "TMB ROOM" at bounding box center [478, 152] width 57 height 15
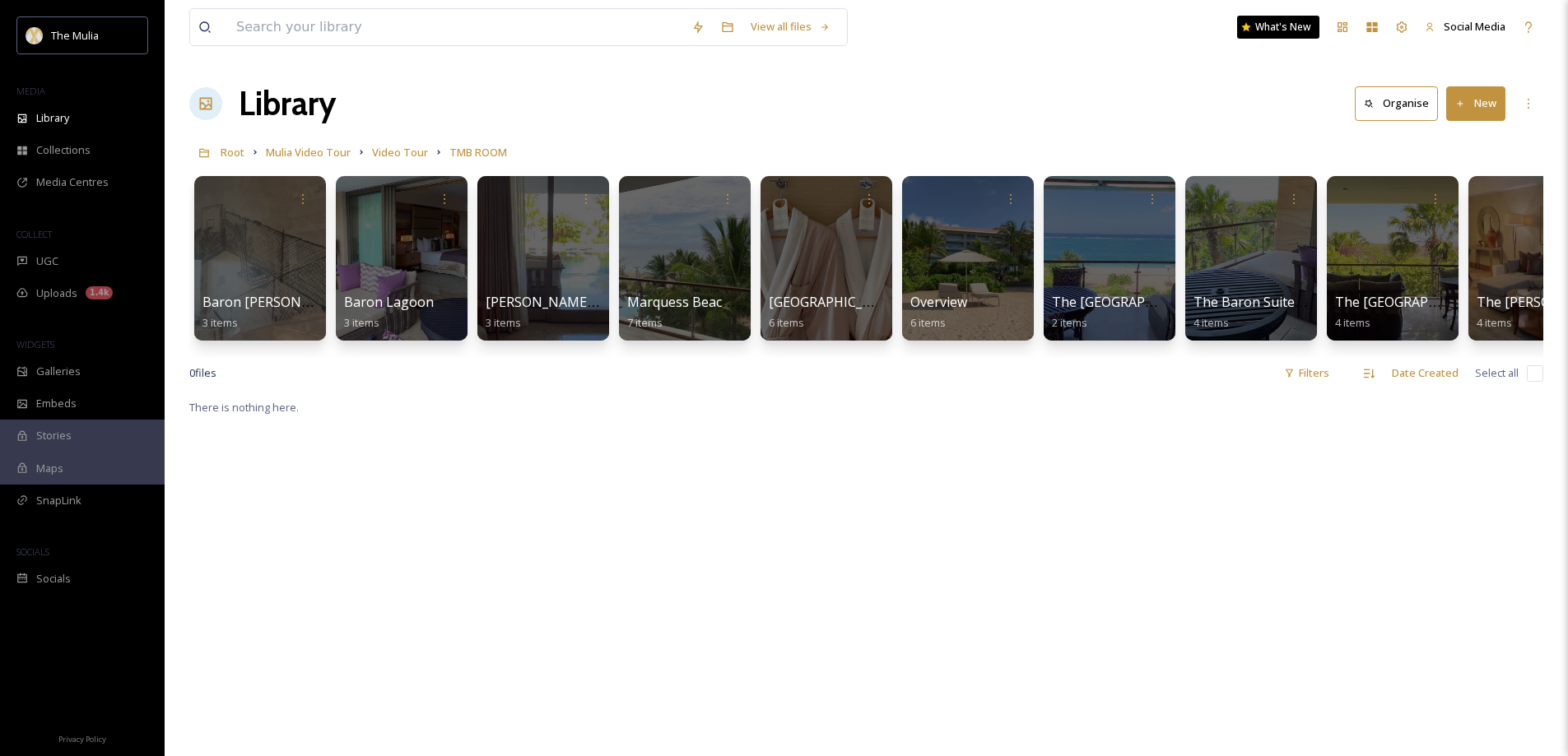
click at [1482, 101] on button "New" at bounding box center [1475, 103] width 59 height 34
click at [1445, 202] on span "Folder" at bounding box center [1457, 206] width 31 height 15
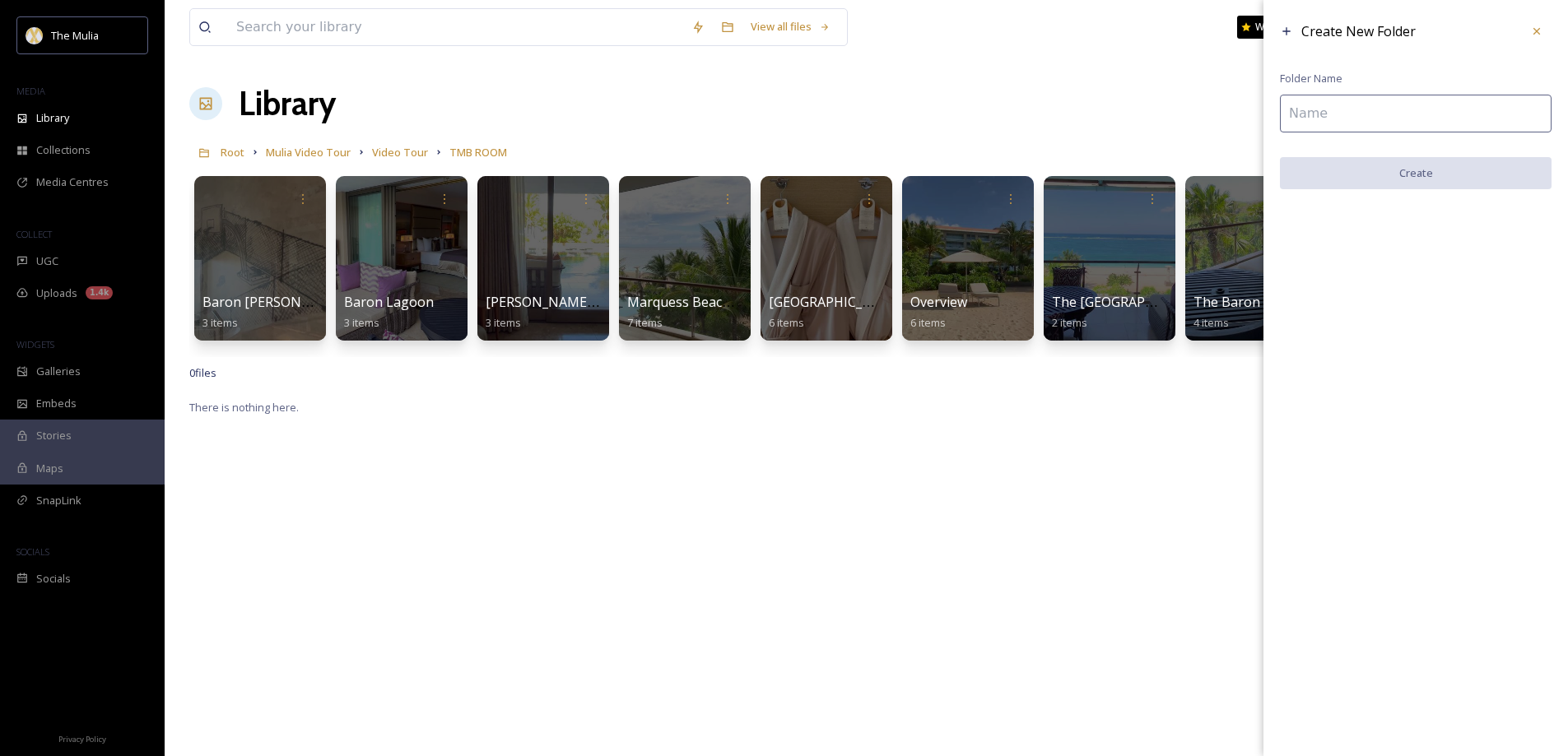
click at [1324, 103] on input at bounding box center [1415, 114] width 271 height 38
type input "NOT PUBLISH"
drag, startPoint x: 1372, startPoint y: 175, endPoint x: 1362, endPoint y: 171, distance: 10.8
click at [1372, 174] on button "Create" at bounding box center [1415, 174] width 271 height 34
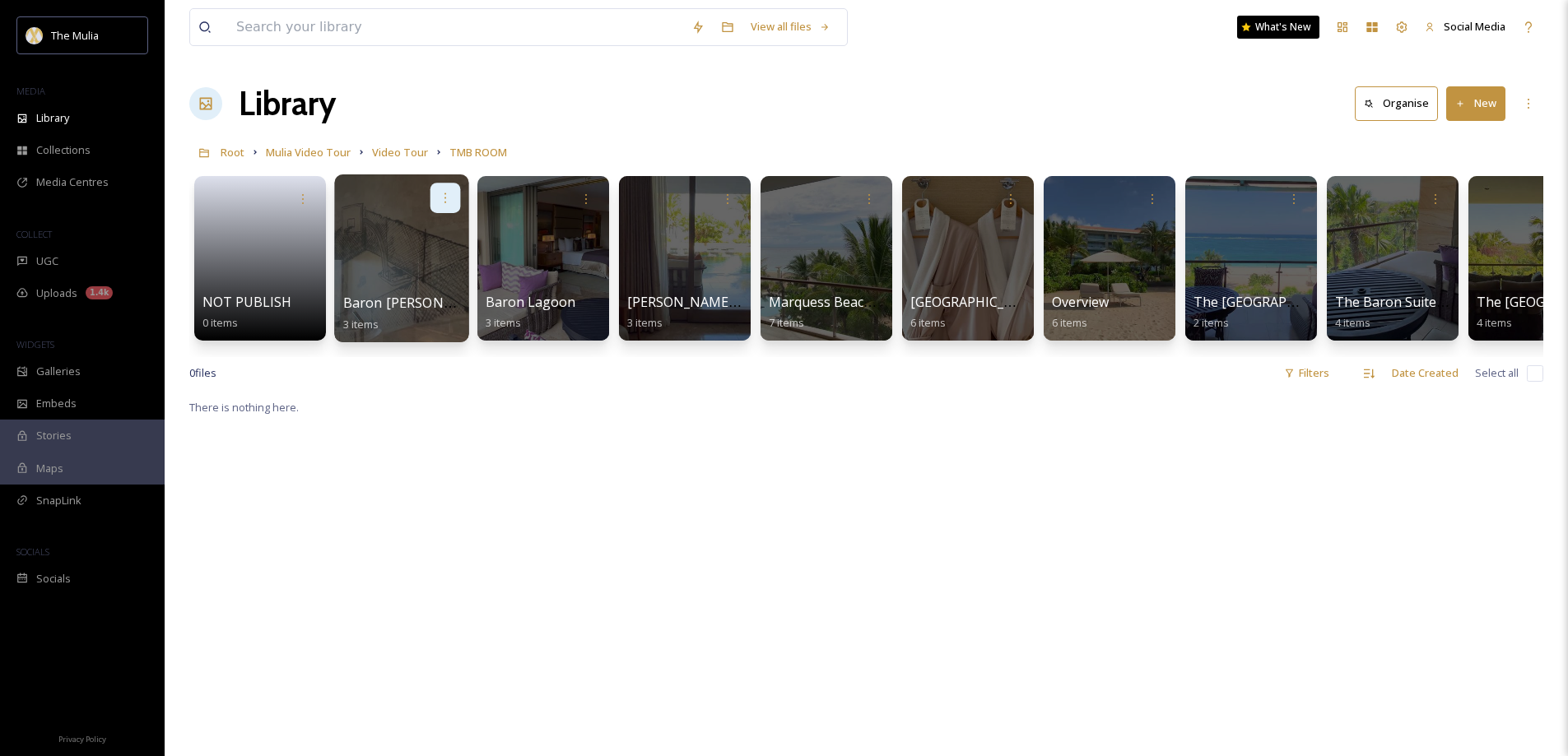
click at [447, 203] on icon at bounding box center [445, 197] width 13 height 13
click at [407, 267] on span "Move to Folder" at bounding box center [413, 267] width 75 height 16
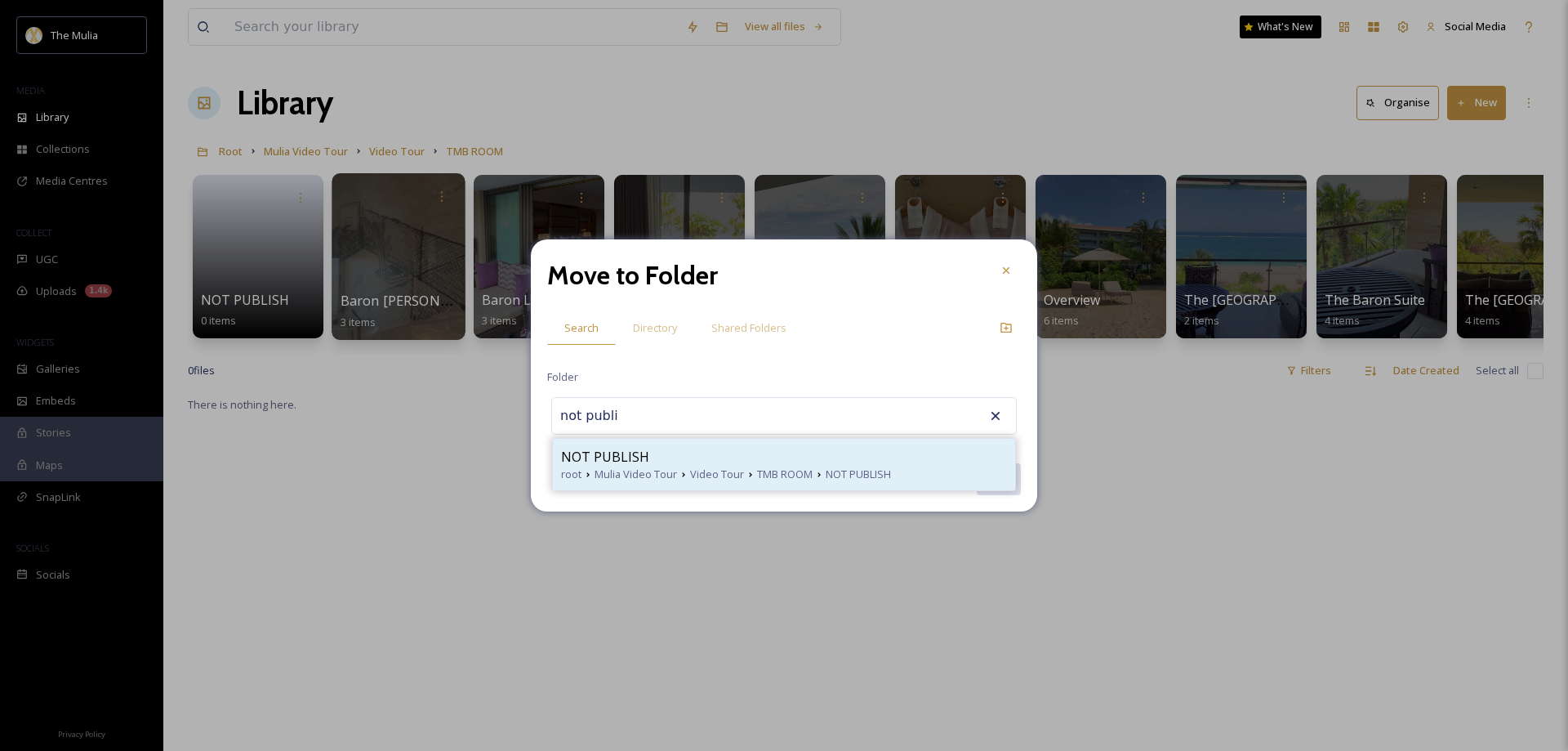
click at [619, 456] on span "NOT PUBLISH" at bounding box center [605, 457] width 89 height 20
type input "NOT PUBLISH"
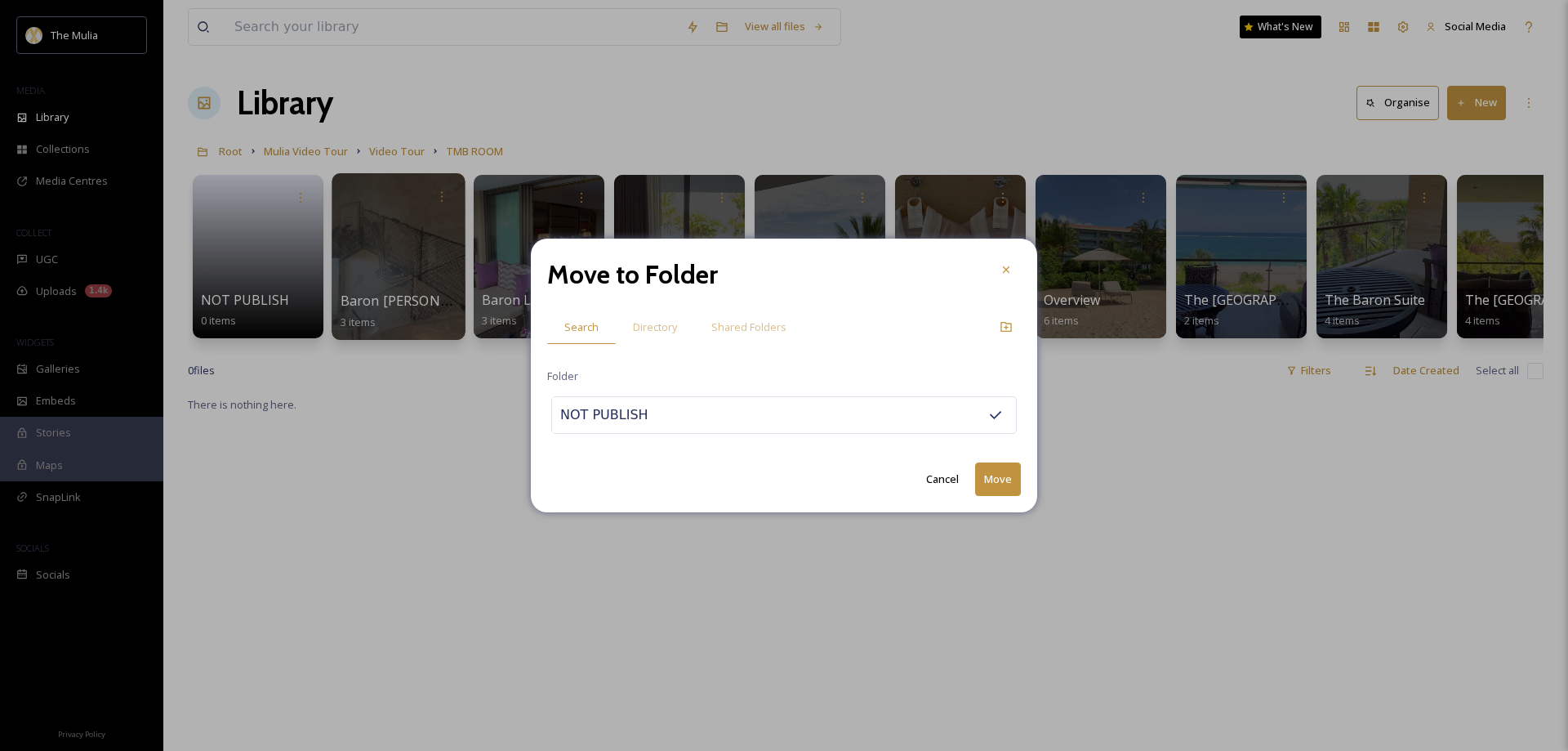
click at [1003, 471] on button "Move" at bounding box center [998, 479] width 46 height 33
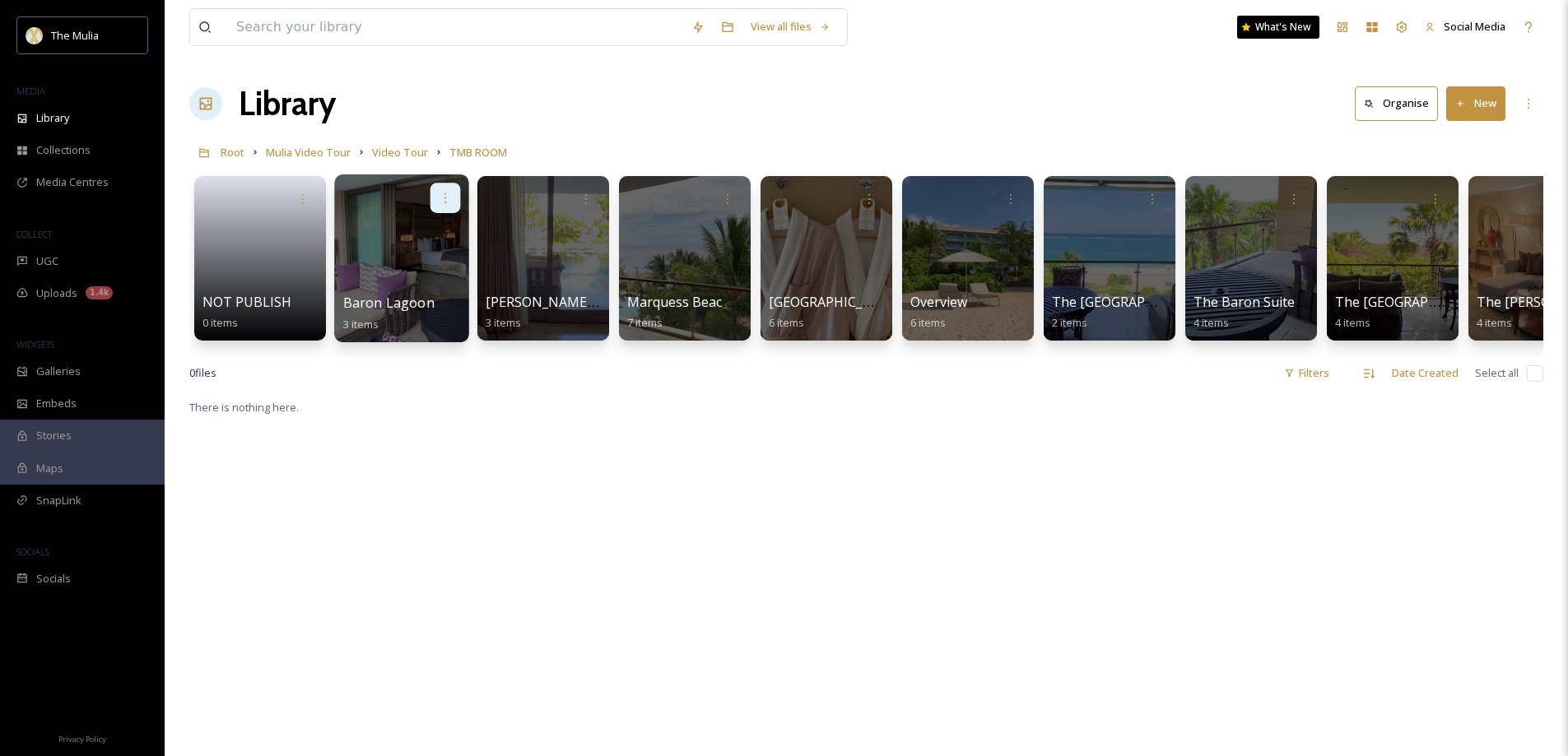
click at [443, 197] on icon at bounding box center [445, 197] width 13 height 13
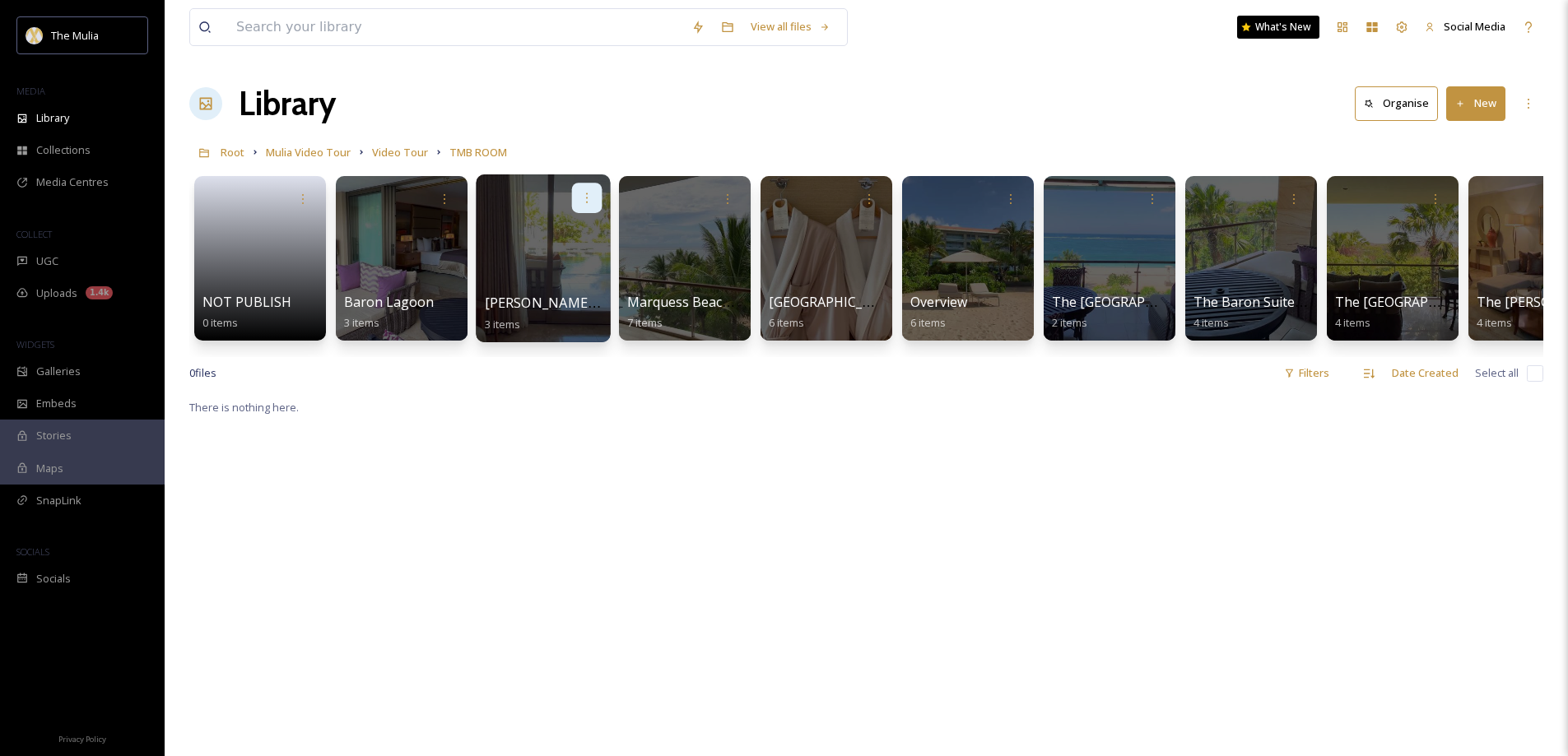
click at [582, 198] on icon at bounding box center [587, 197] width 13 height 13
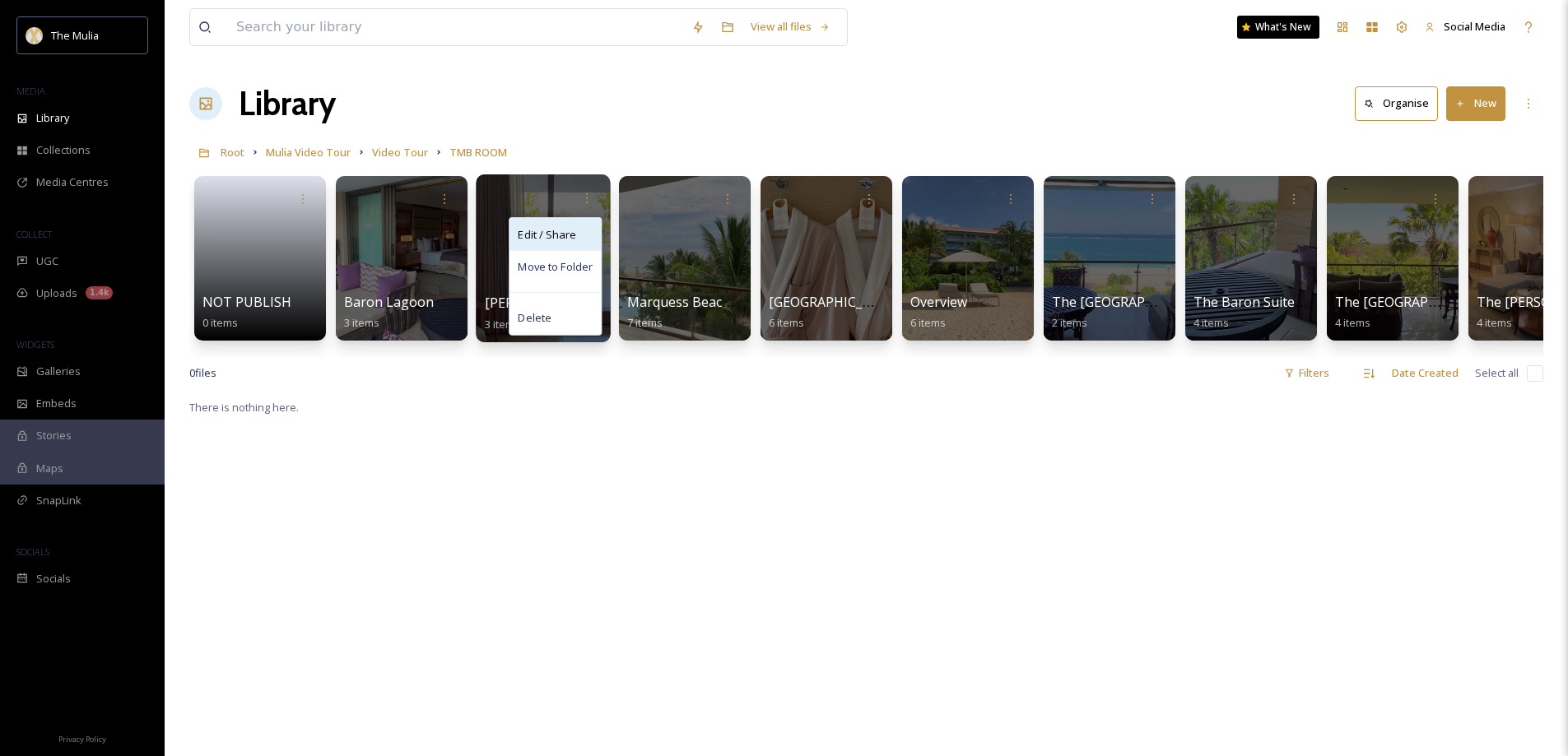
click at [542, 234] on span "Edit / Share" at bounding box center [546, 235] width 57 height 16
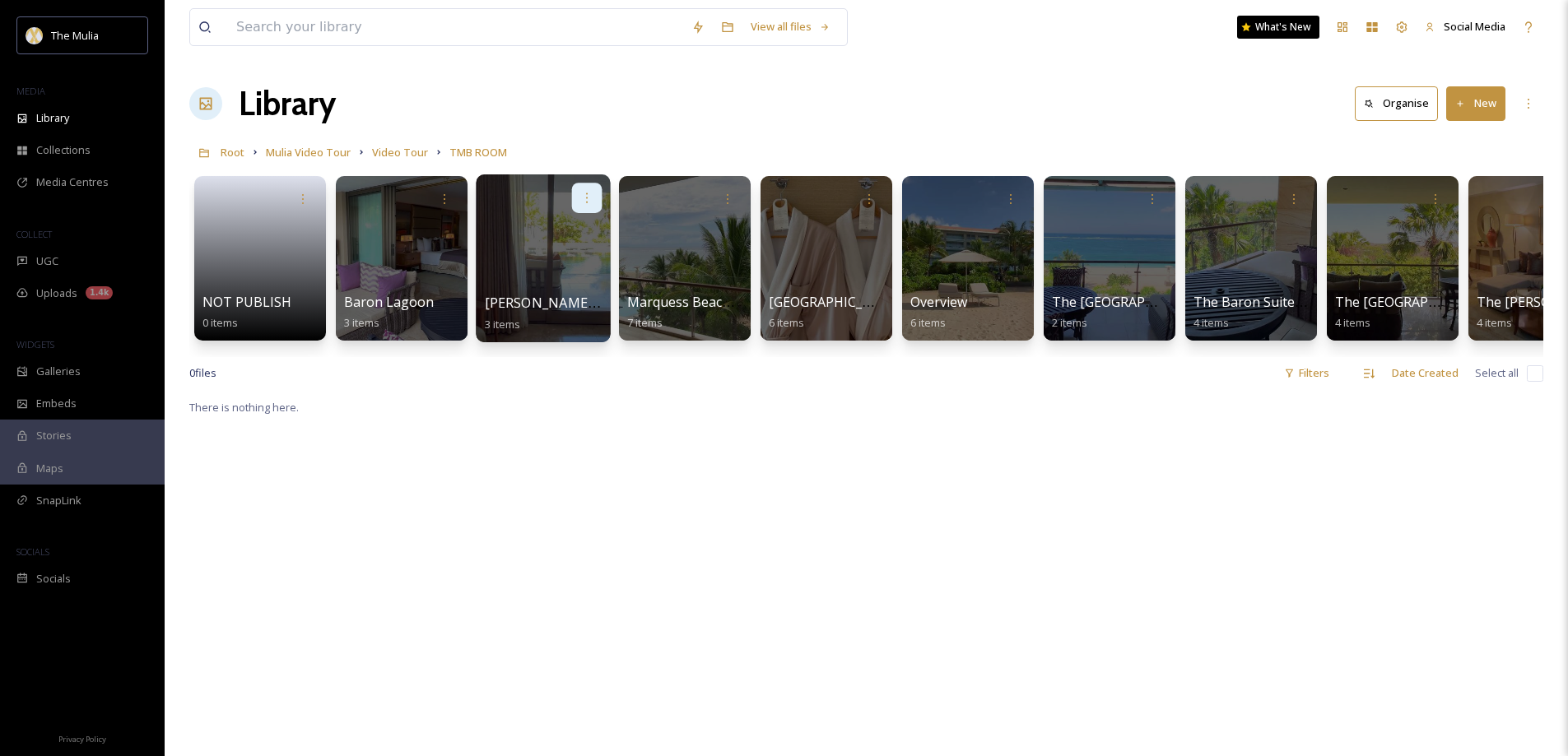
click at [590, 194] on icon at bounding box center [587, 197] width 13 height 13
click at [585, 264] on span "Move to Folder" at bounding box center [555, 267] width 75 height 16
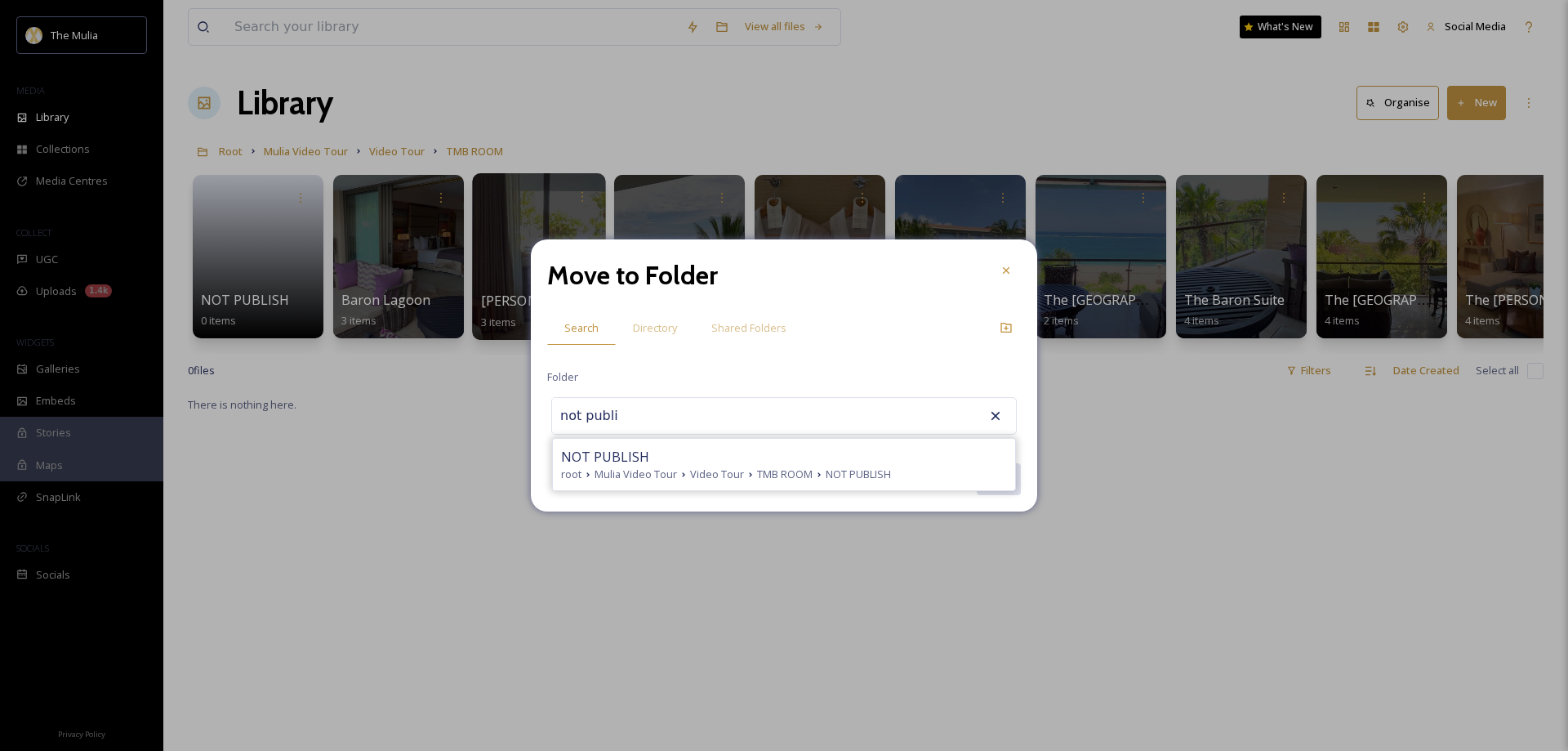
click at [618, 459] on span "NOT PUBLISH" at bounding box center [605, 457] width 89 height 20
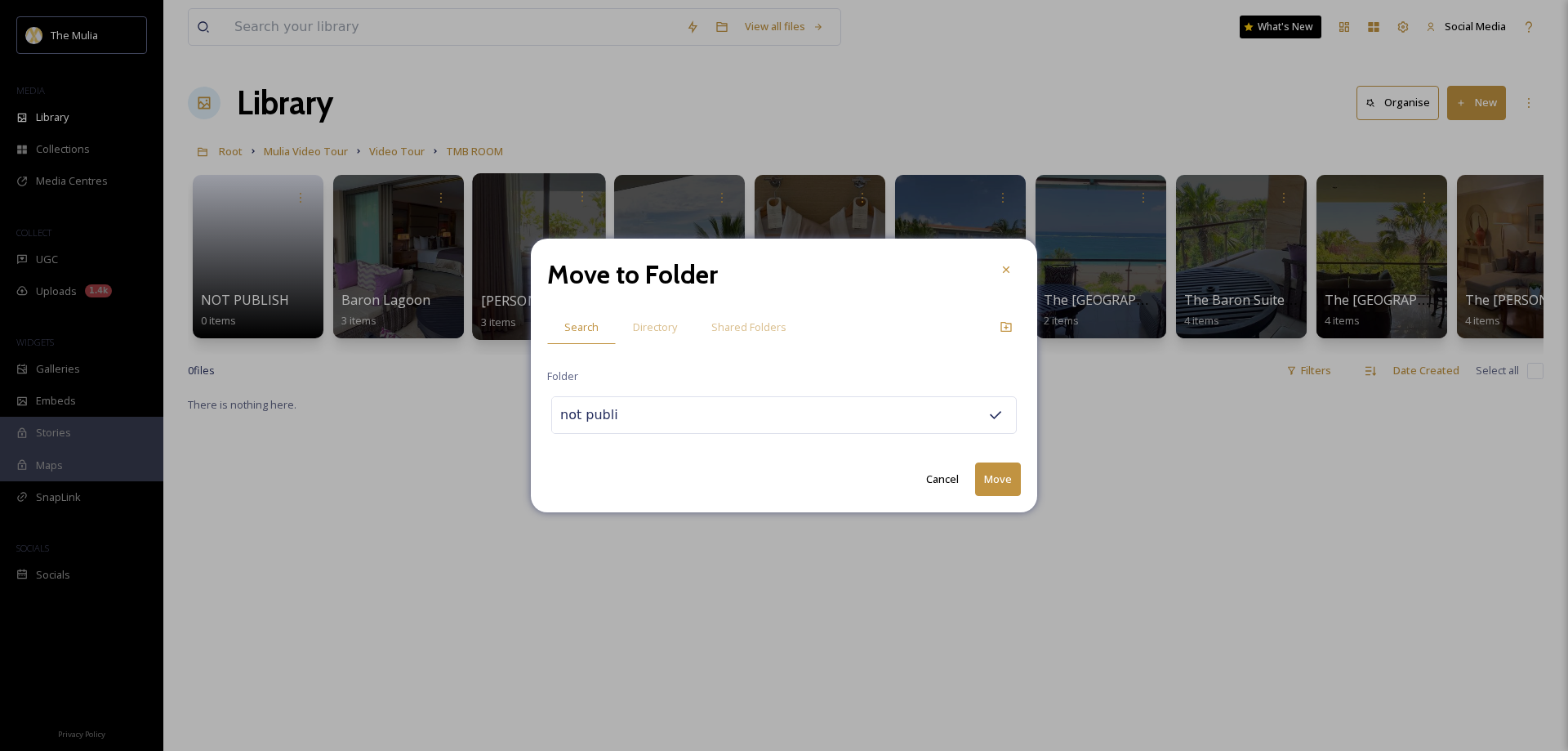
type input "NOT PUBLISH"
click at [1005, 480] on button "Move" at bounding box center [998, 479] width 46 height 33
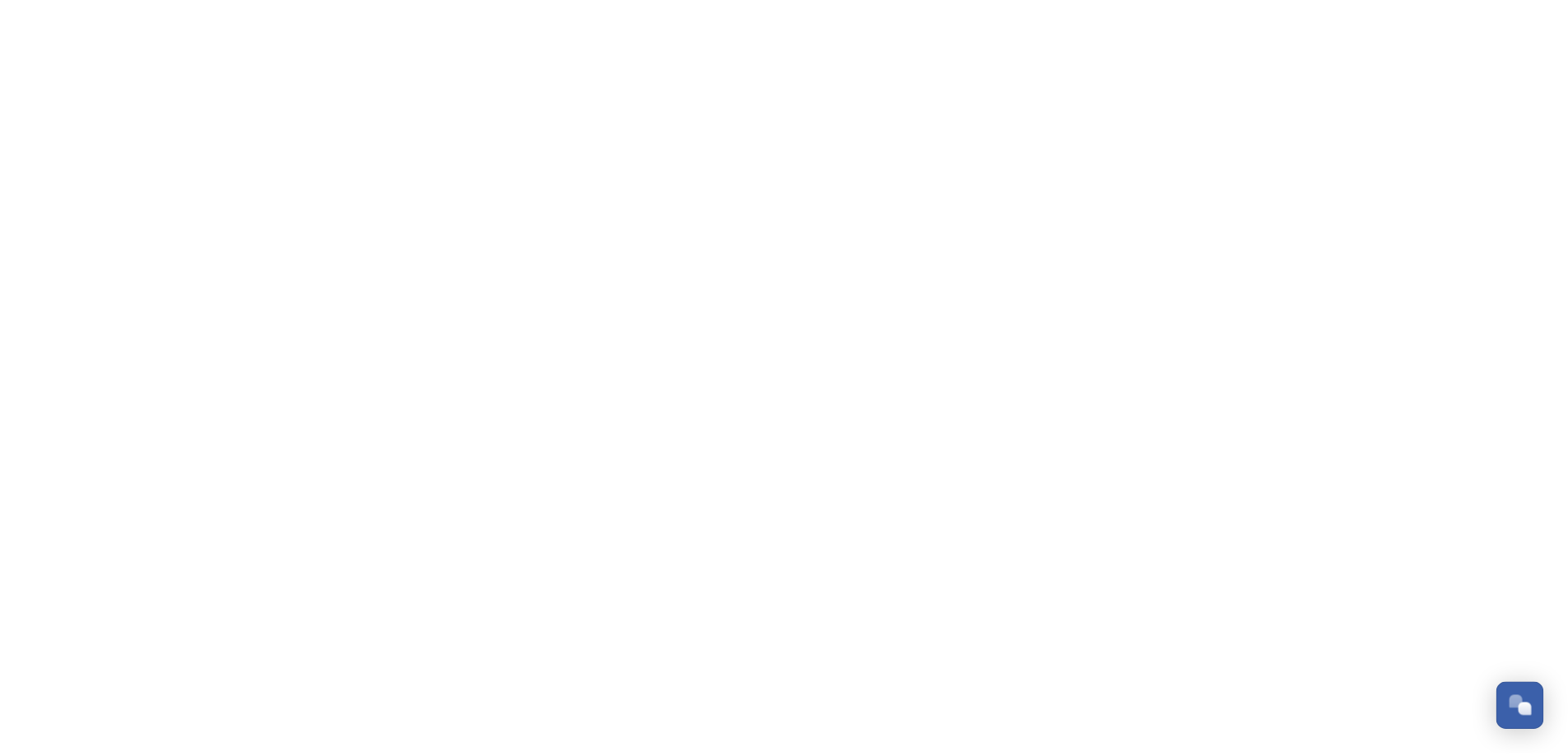
scroll to position [2364, 0]
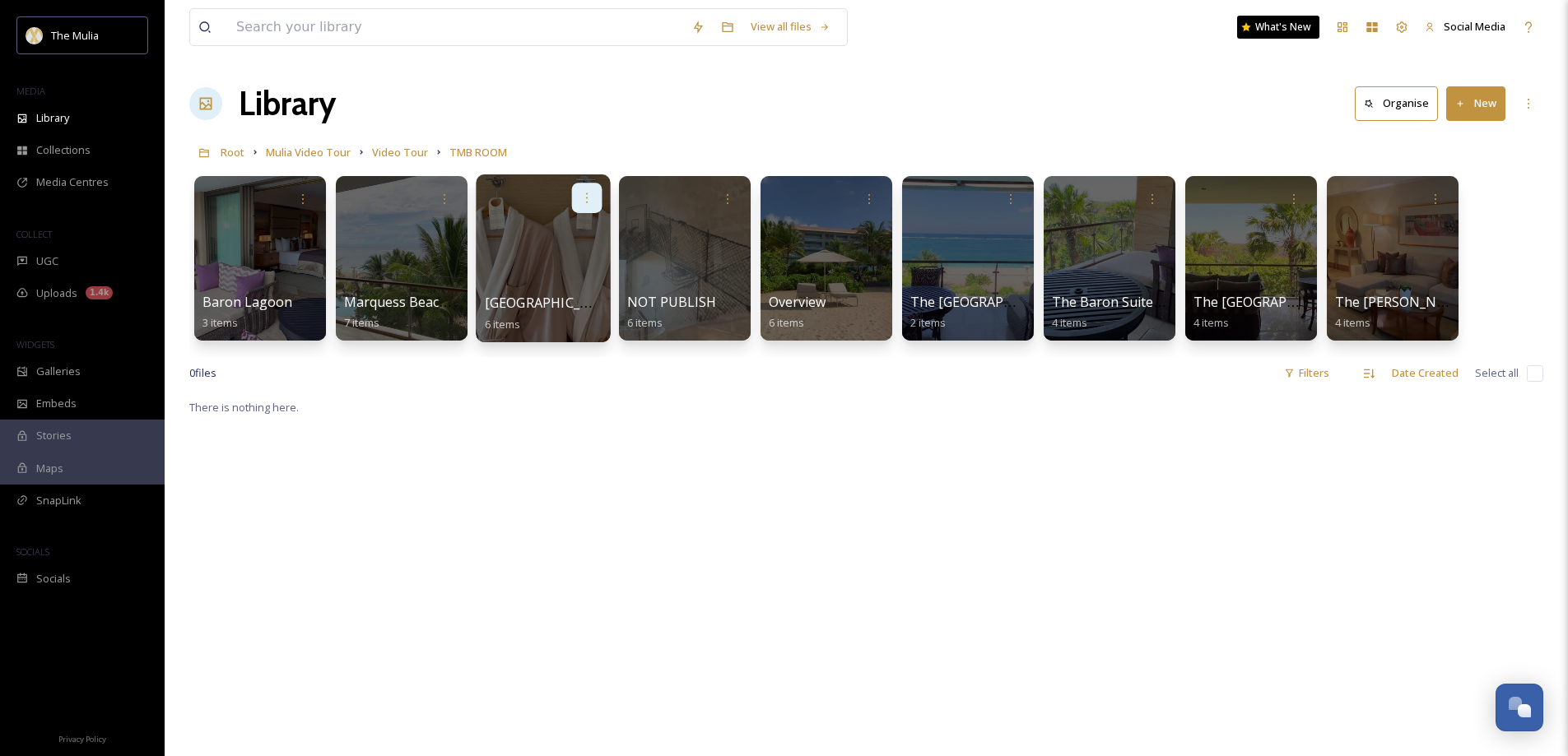
click at [588, 199] on icon at bounding box center [587, 197] width 13 height 13
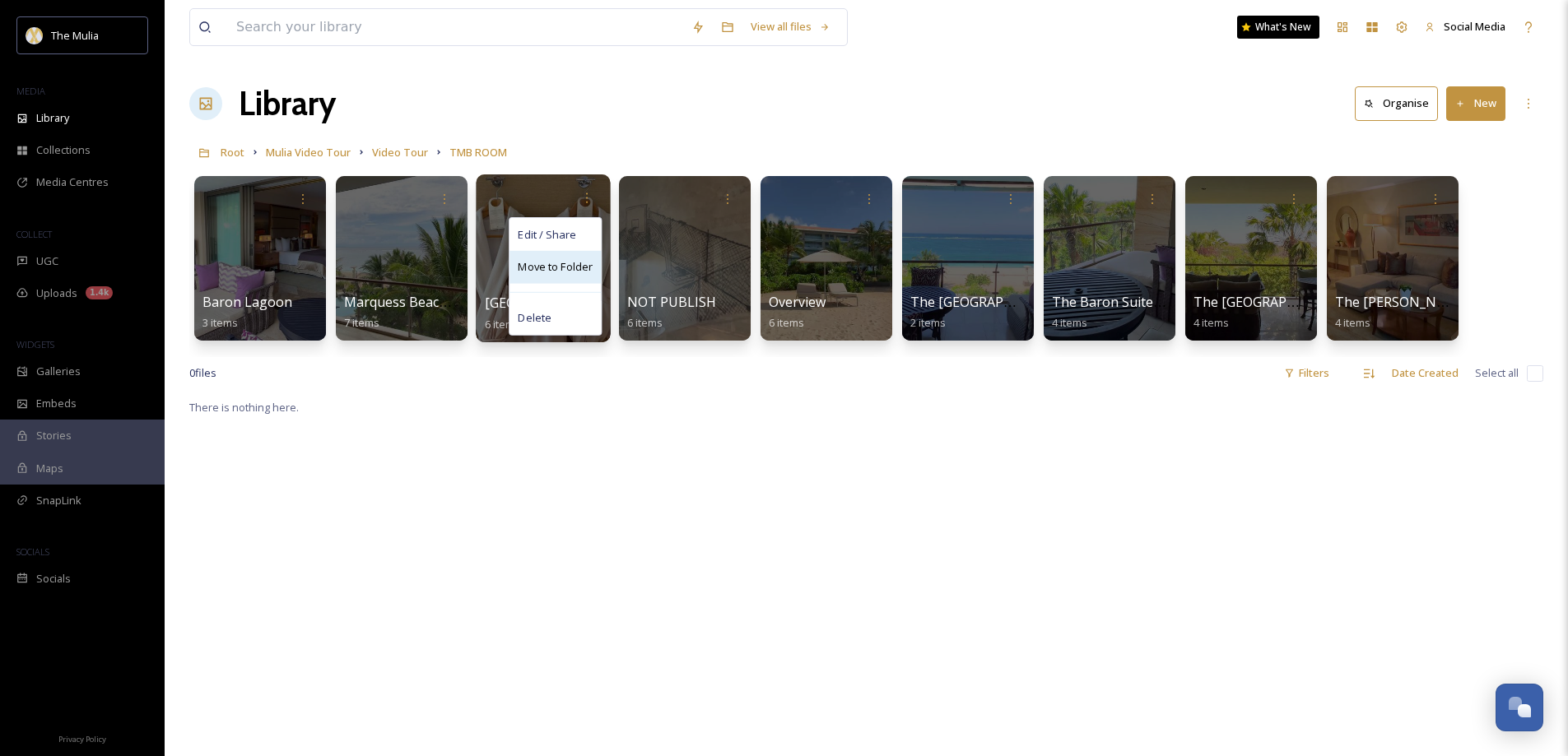
click at [561, 261] on span "Move to Folder" at bounding box center [555, 267] width 75 height 16
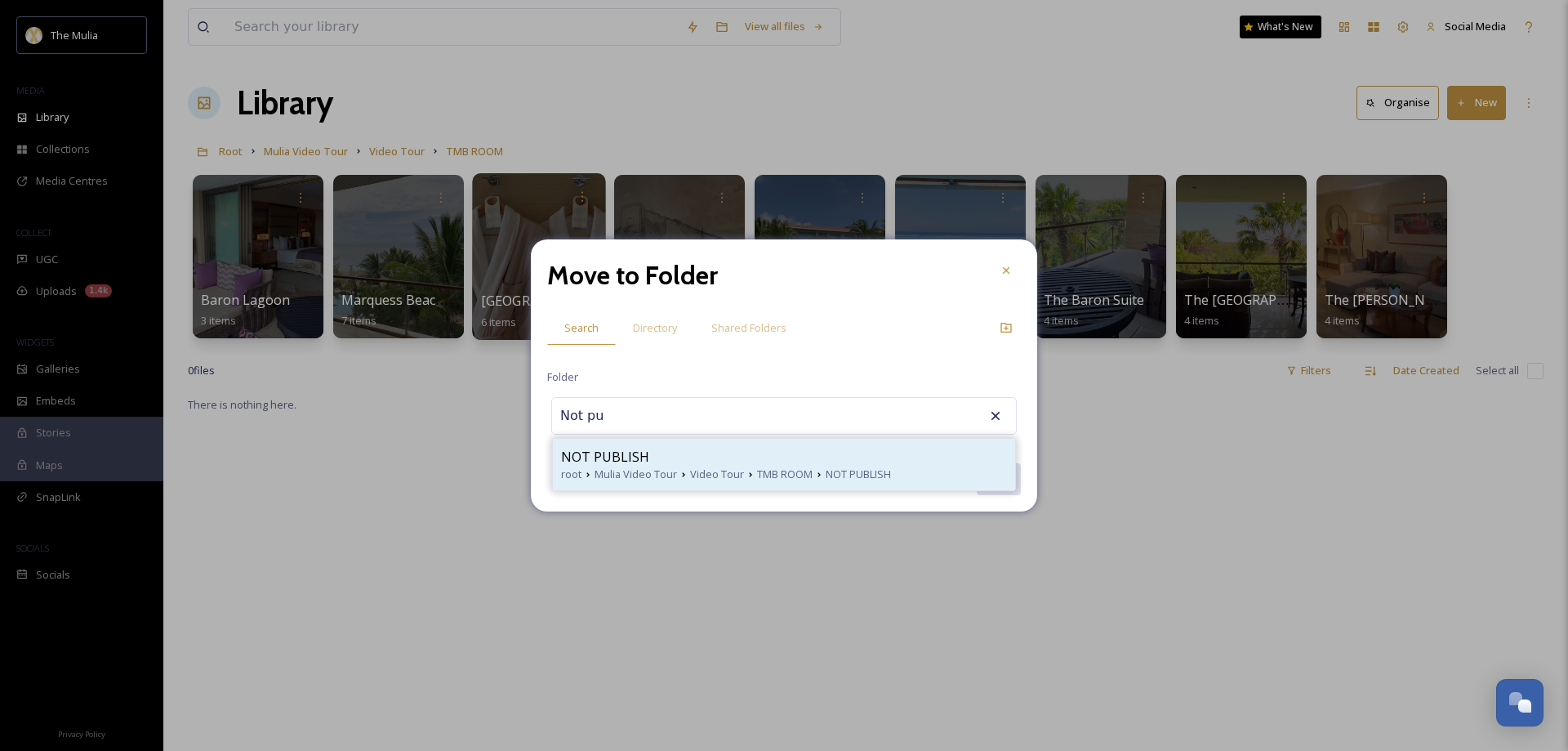
click at [649, 455] on div "NOT PUBLISH" at bounding box center [784, 457] width 446 height 20
type input "NOT PUBLISH"
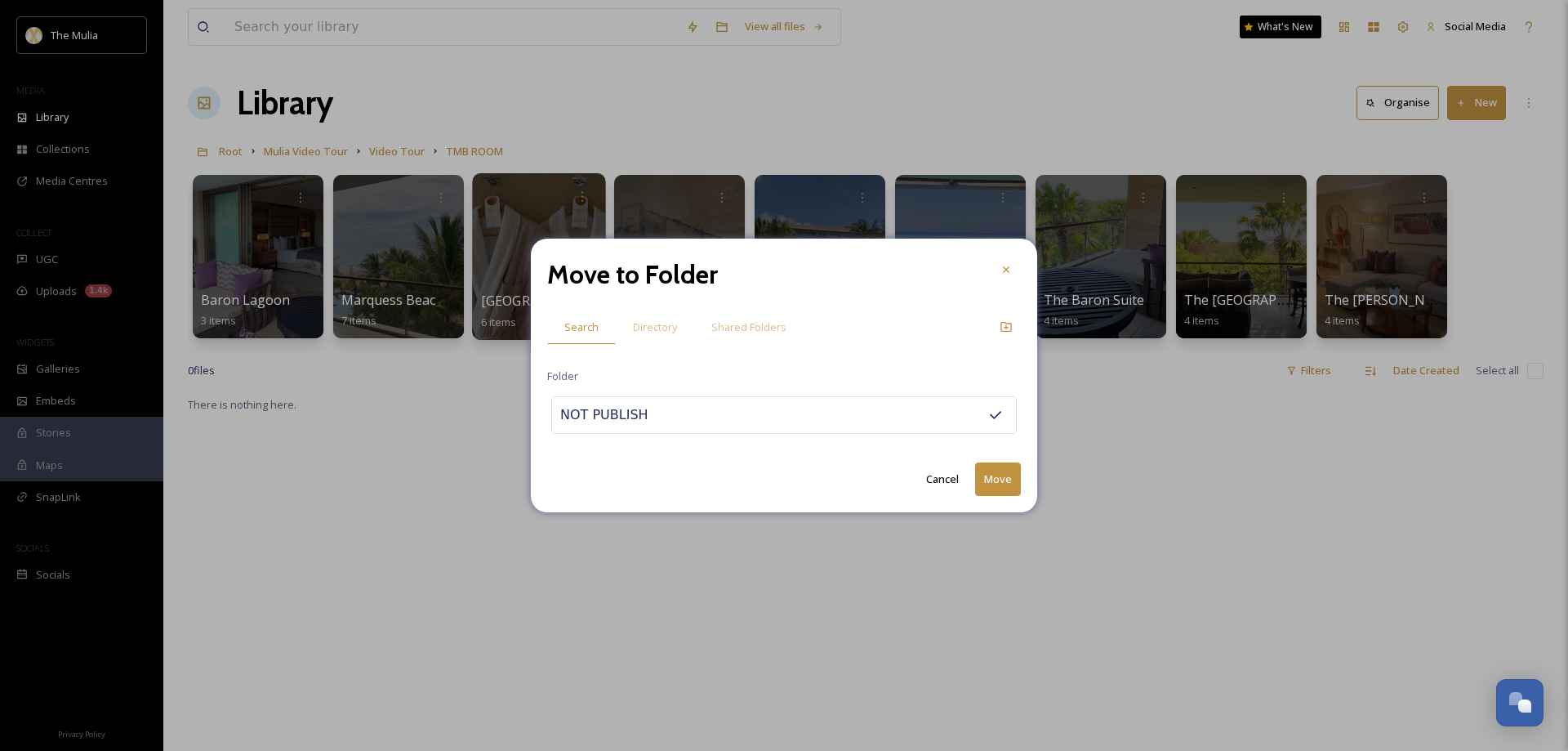
click at [991, 474] on button "Move" at bounding box center [998, 479] width 46 height 33
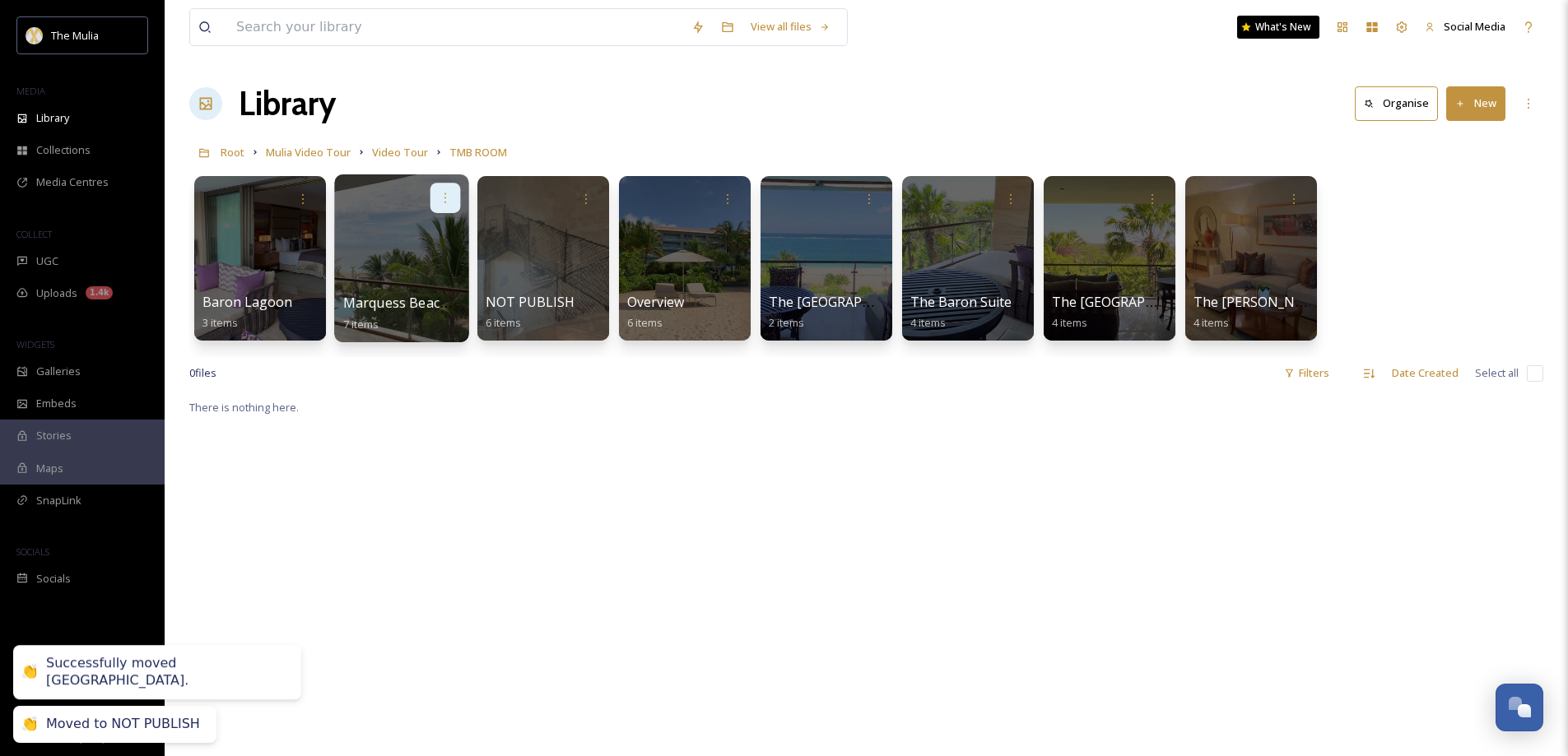
click at [442, 198] on icon at bounding box center [445, 197] width 13 height 13
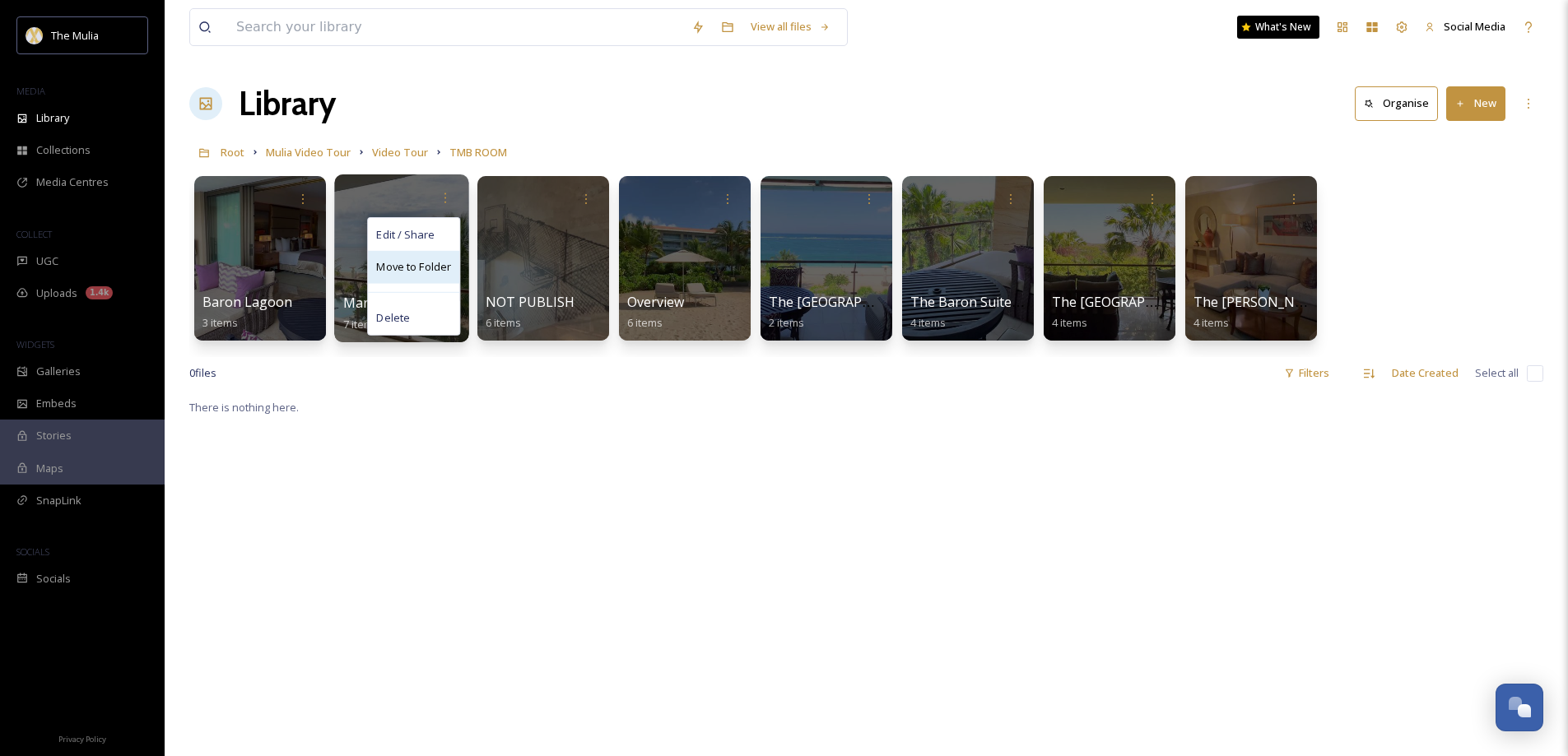
click at [414, 267] on span "Move to Folder" at bounding box center [413, 267] width 75 height 16
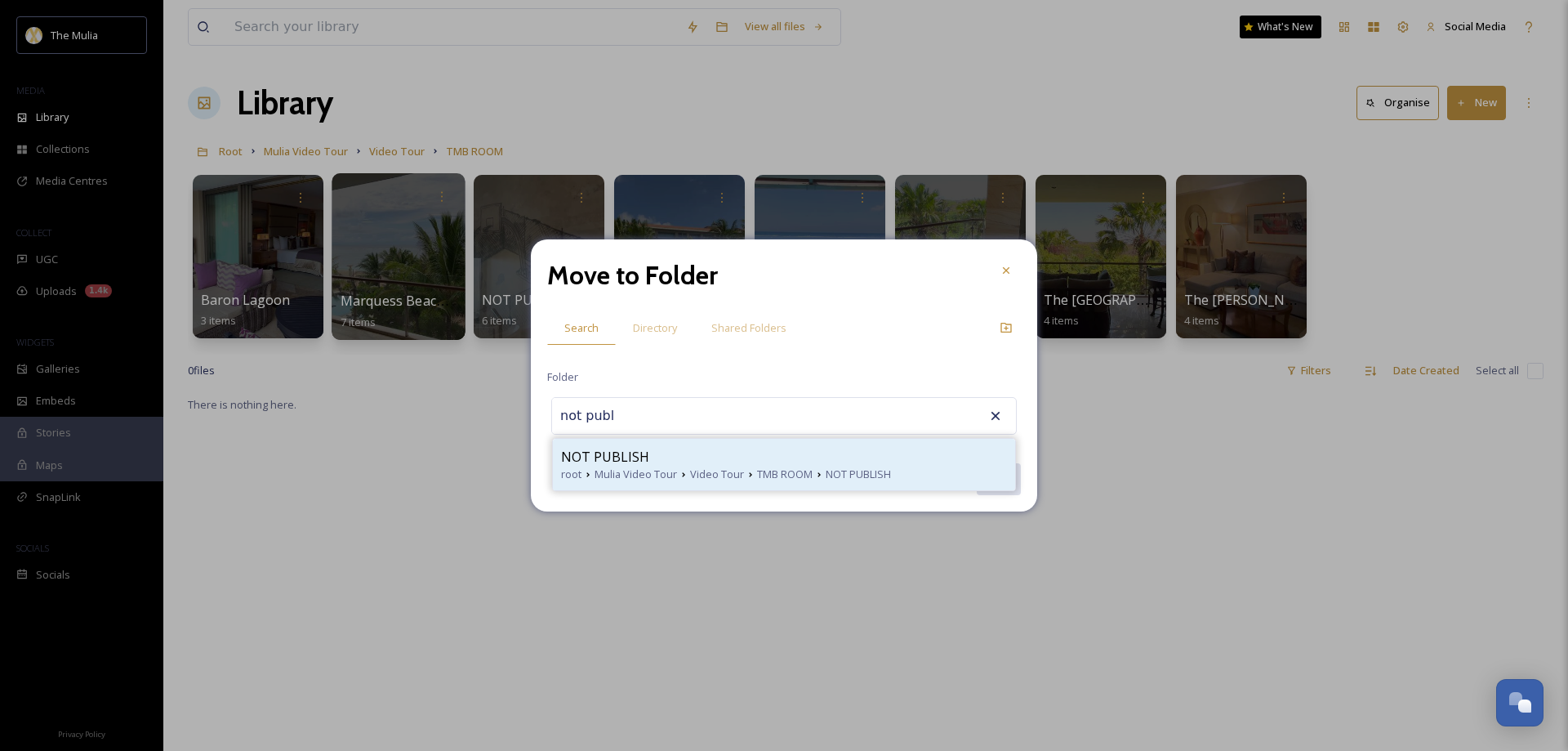
click at [626, 463] on span "NOT PUBLISH" at bounding box center [605, 457] width 89 height 20
type input "NOT PUBLISH"
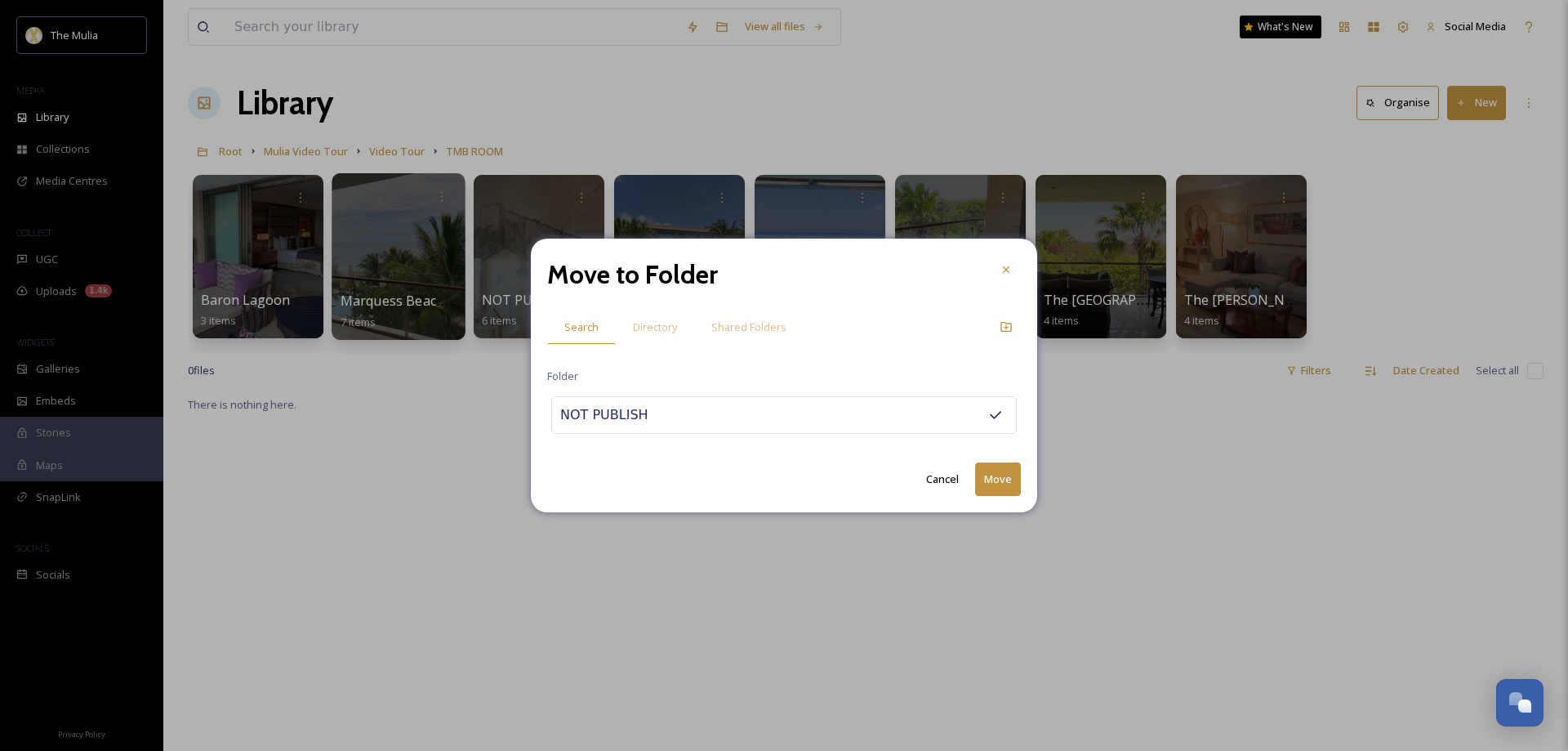
click at [1017, 474] on button "Move" at bounding box center [998, 479] width 46 height 33
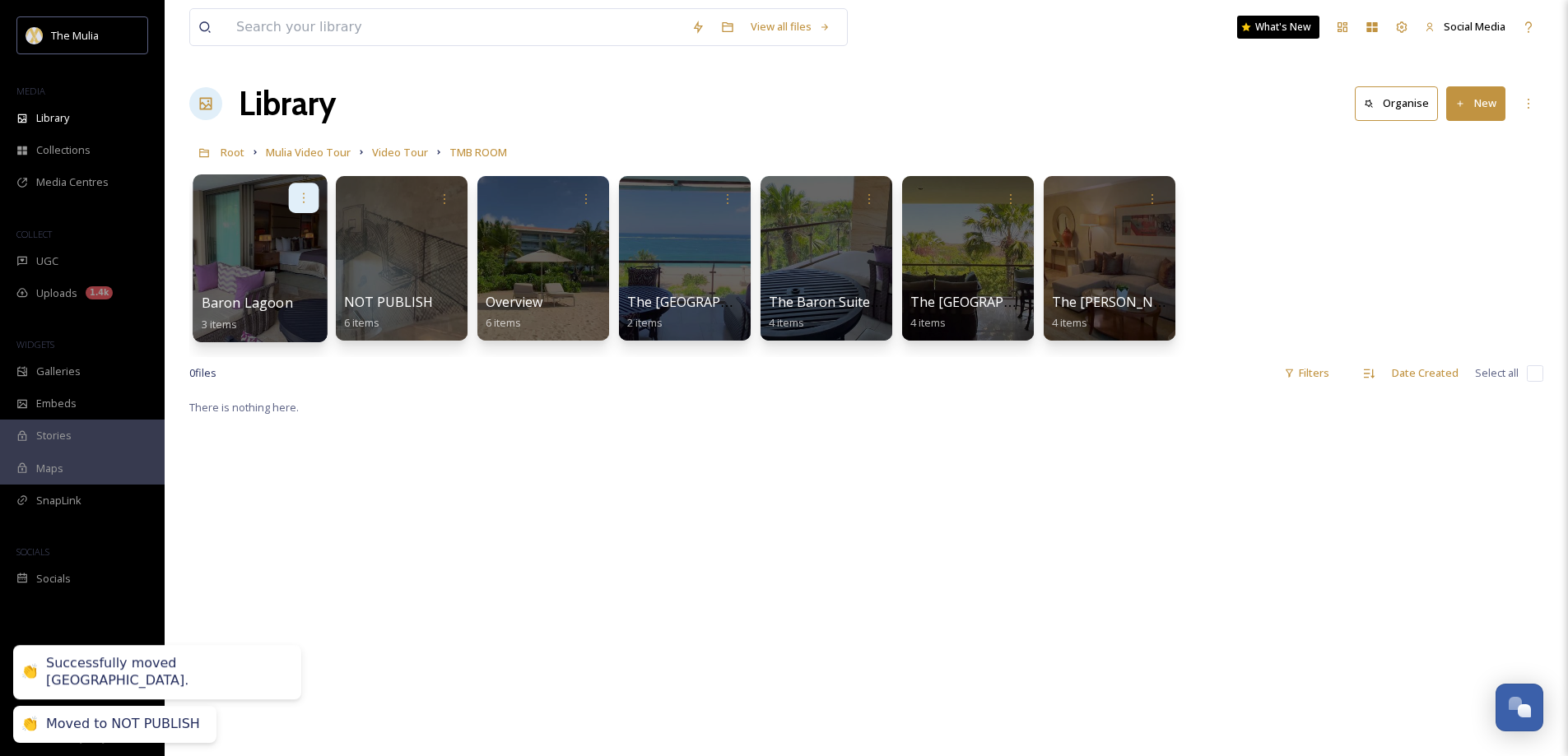
click at [305, 199] on icon at bounding box center [303, 197] width 13 height 13
click at [295, 262] on span "Move to Folder" at bounding box center [272, 267] width 75 height 16
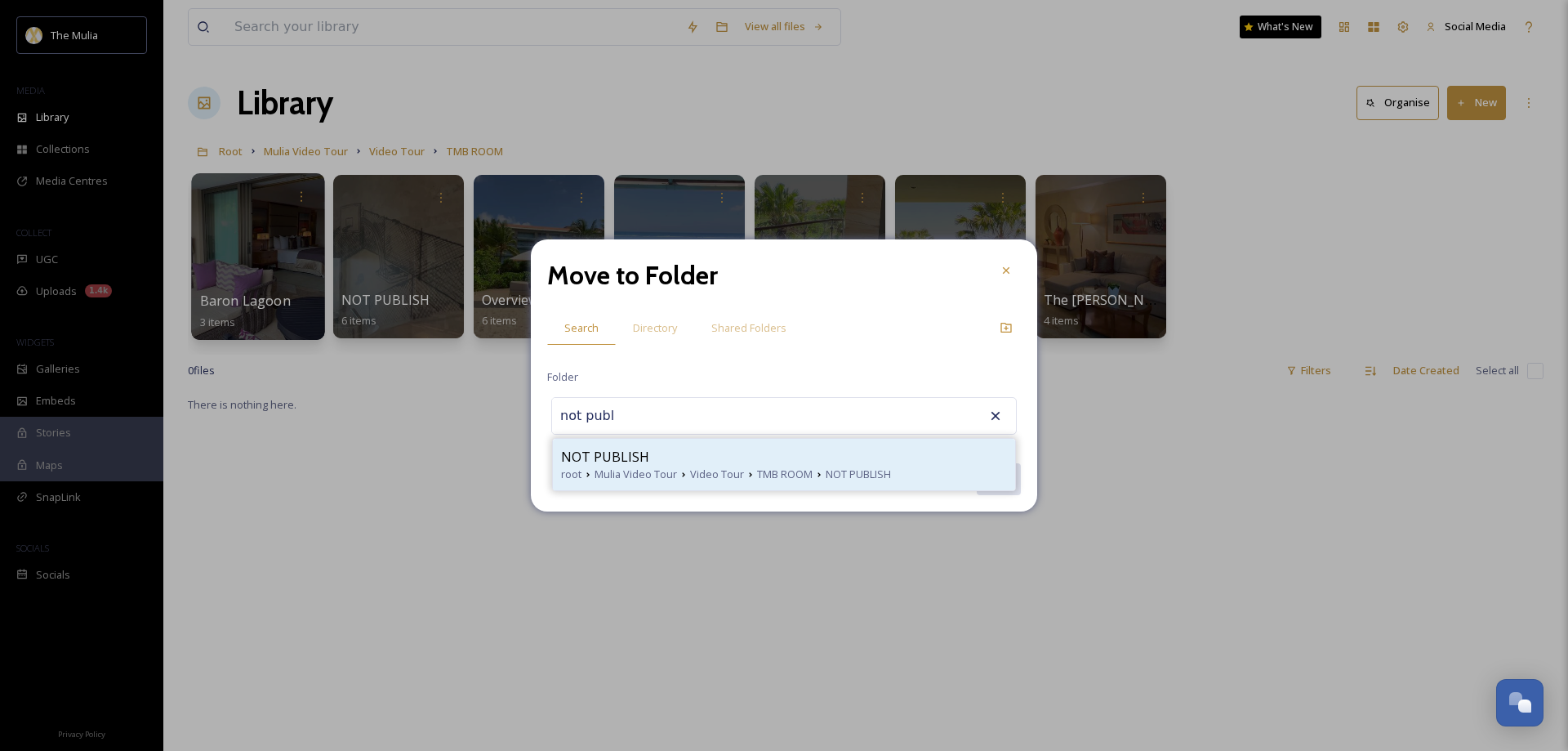
click at [667, 462] on div "NOT PUBLISH" at bounding box center [784, 457] width 446 height 20
type input "NOT PUBLISH"
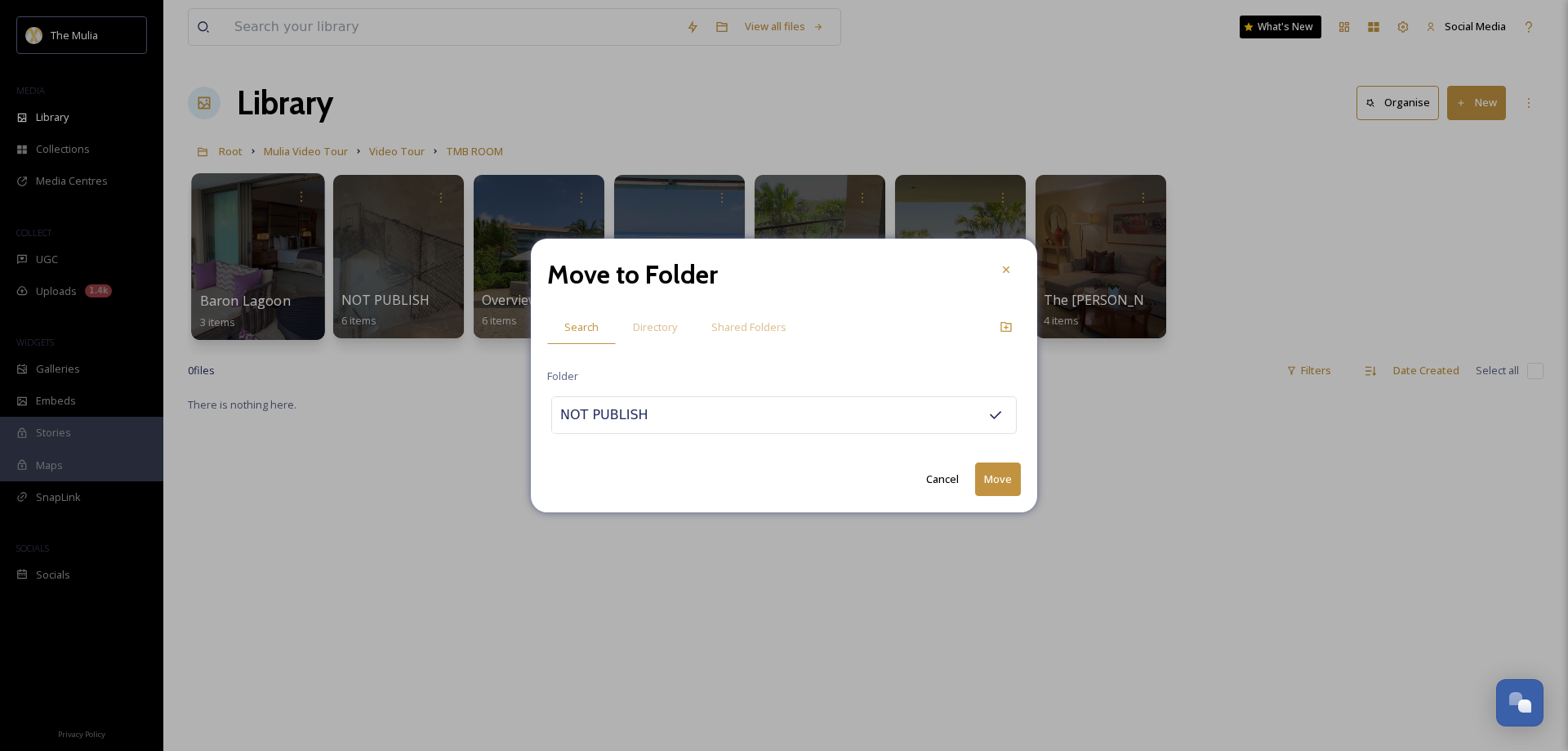
click at [999, 487] on button "Move" at bounding box center [998, 479] width 46 height 33
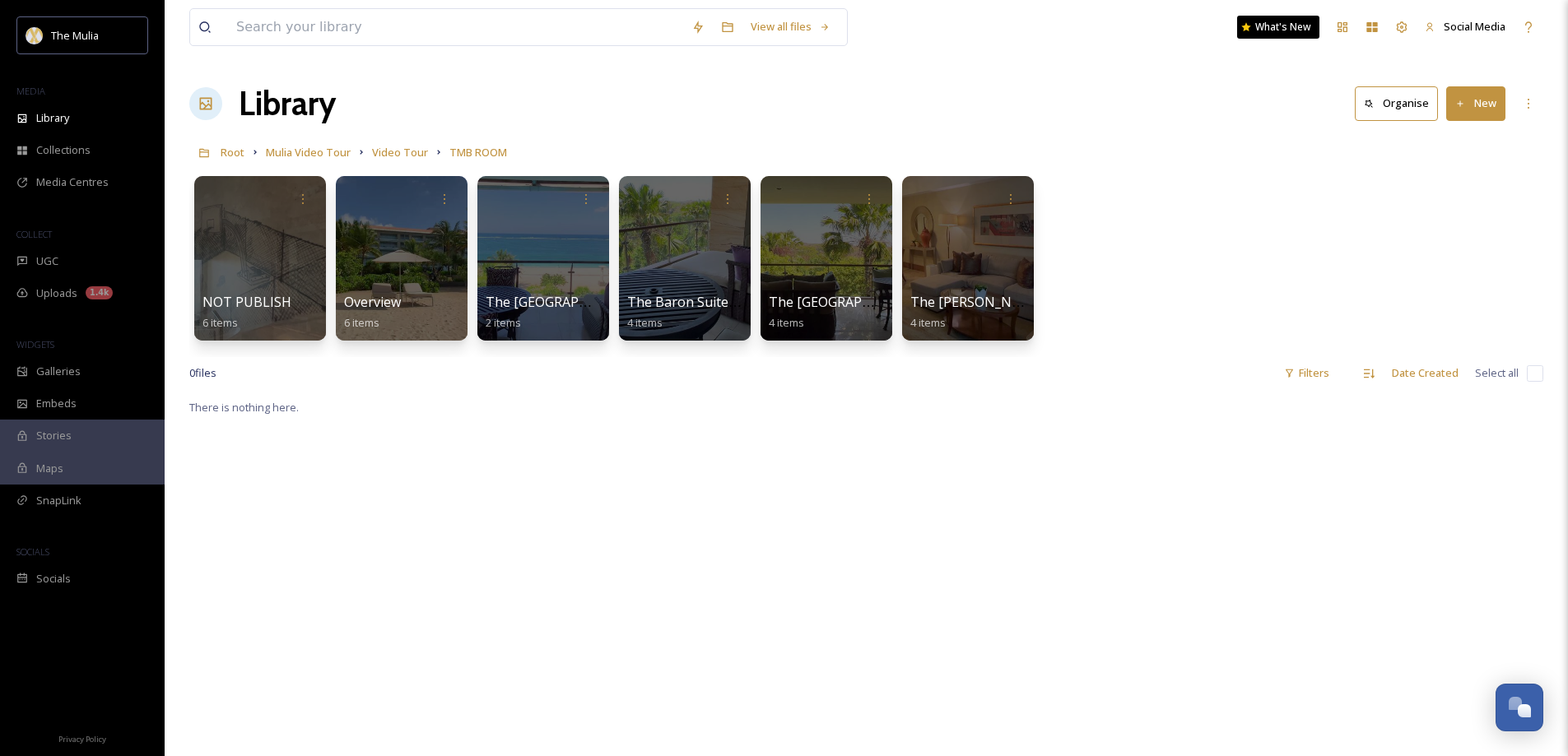
drag, startPoint x: 738, startPoint y: 481, endPoint x: 825, endPoint y: 459, distance: 89.7
click at [418, 235] on div at bounding box center [400, 258] width 134 height 167
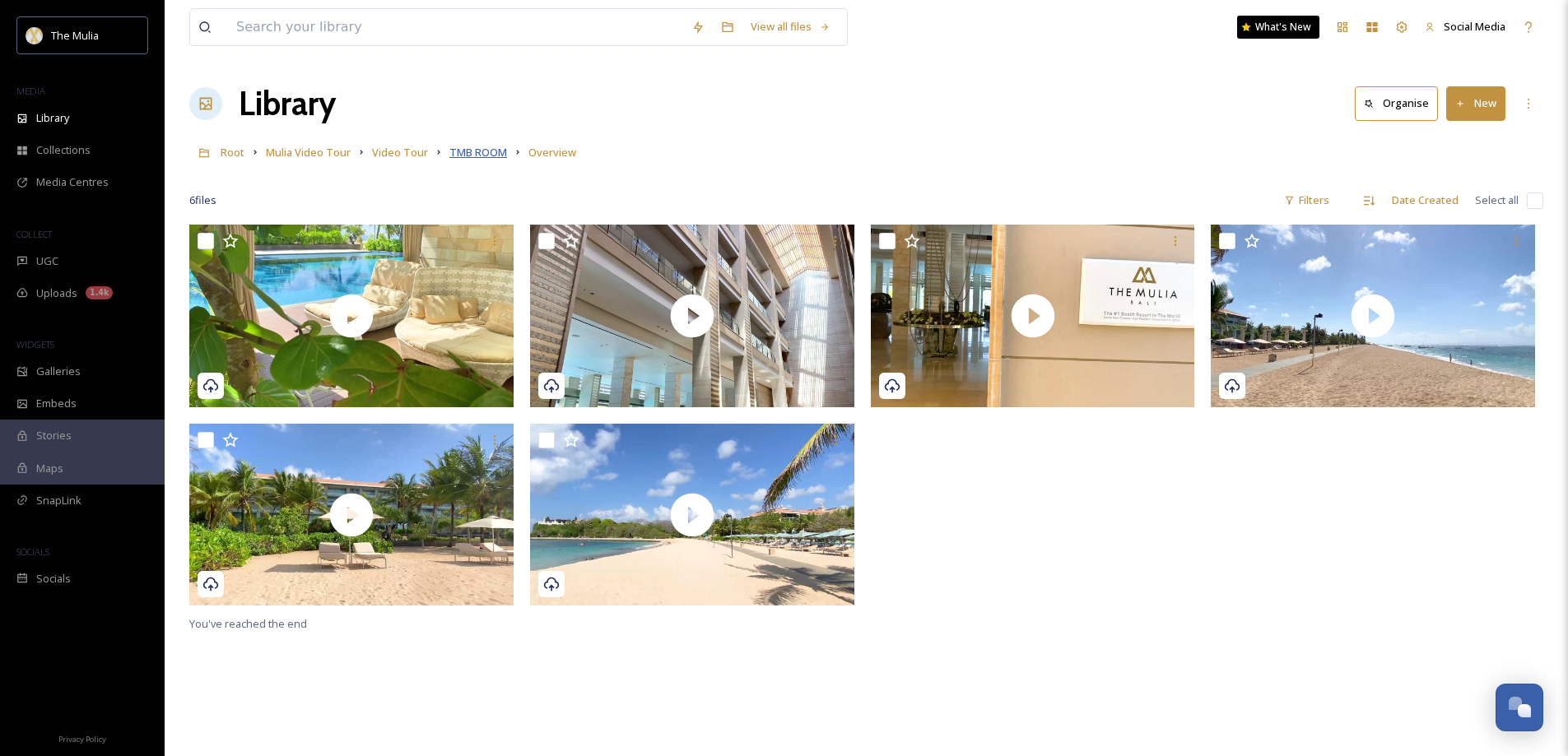
click at [475, 150] on span "TMB ROOM" at bounding box center [478, 152] width 57 height 15
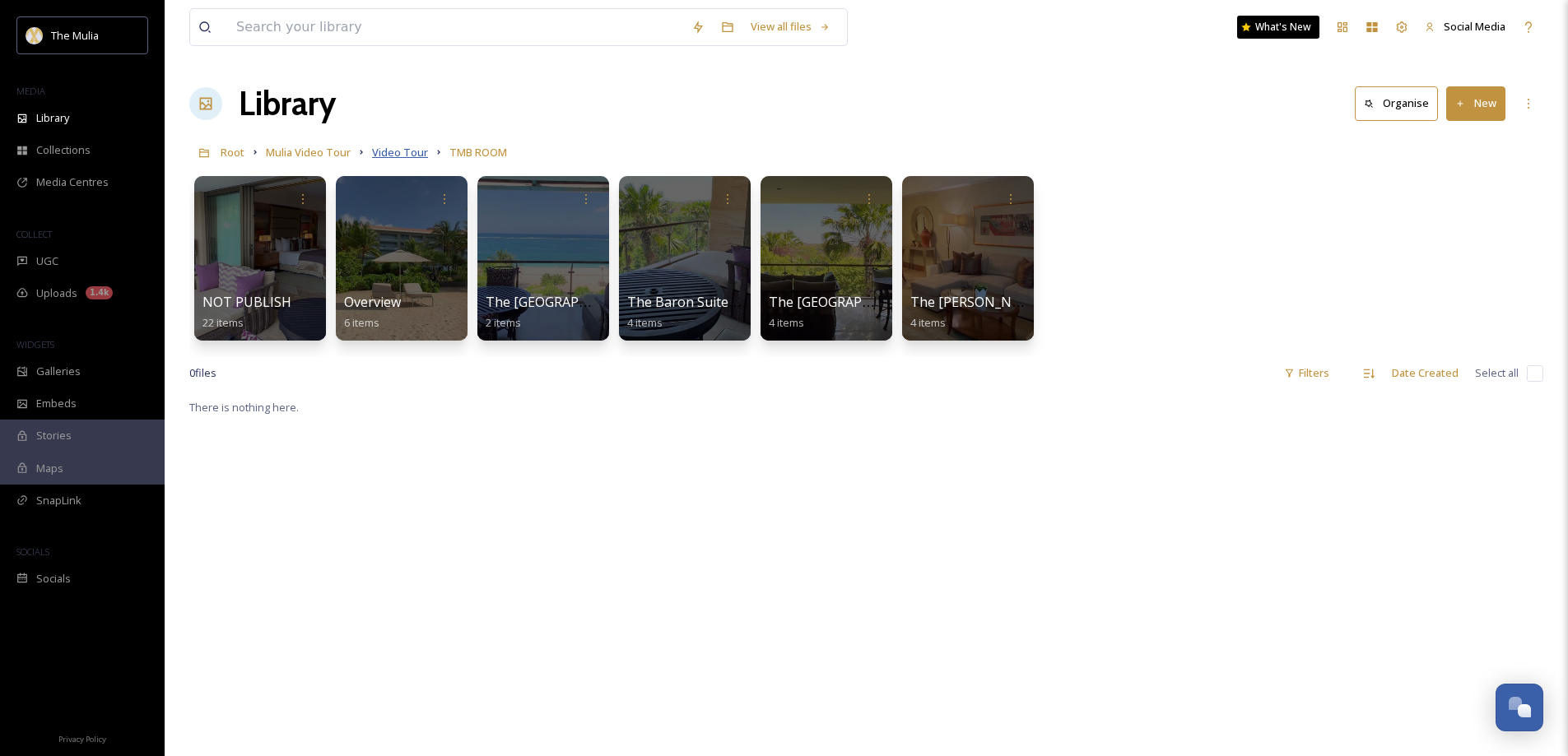
click at [392, 154] on span "Video Tour" at bounding box center [400, 152] width 56 height 15
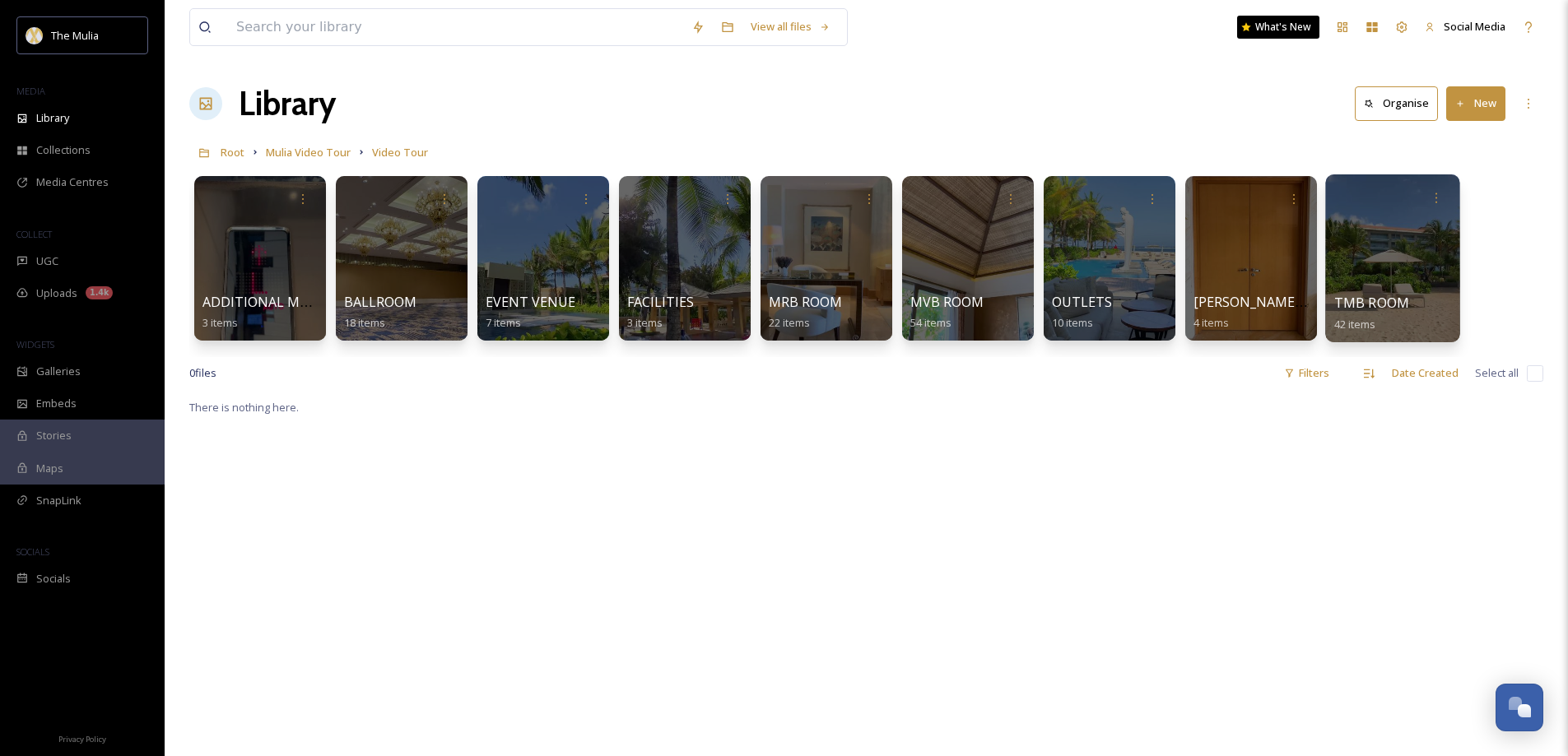
click at [1371, 303] on span "TMB ROOM" at bounding box center [1371, 303] width 76 height 18
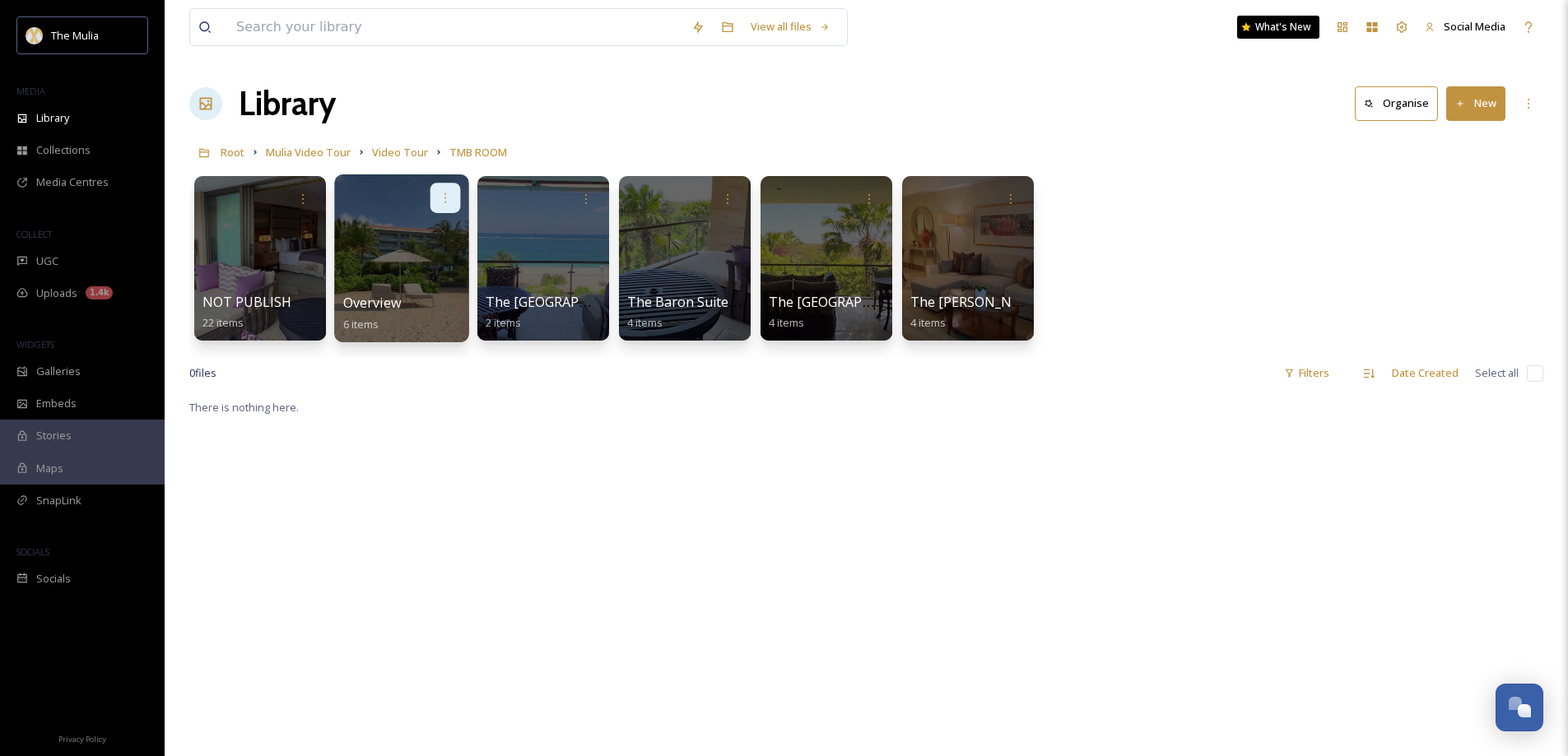
click at [449, 193] on icon at bounding box center [445, 197] width 13 height 13
click at [424, 265] on span "Move to Folder" at bounding box center [413, 267] width 75 height 16
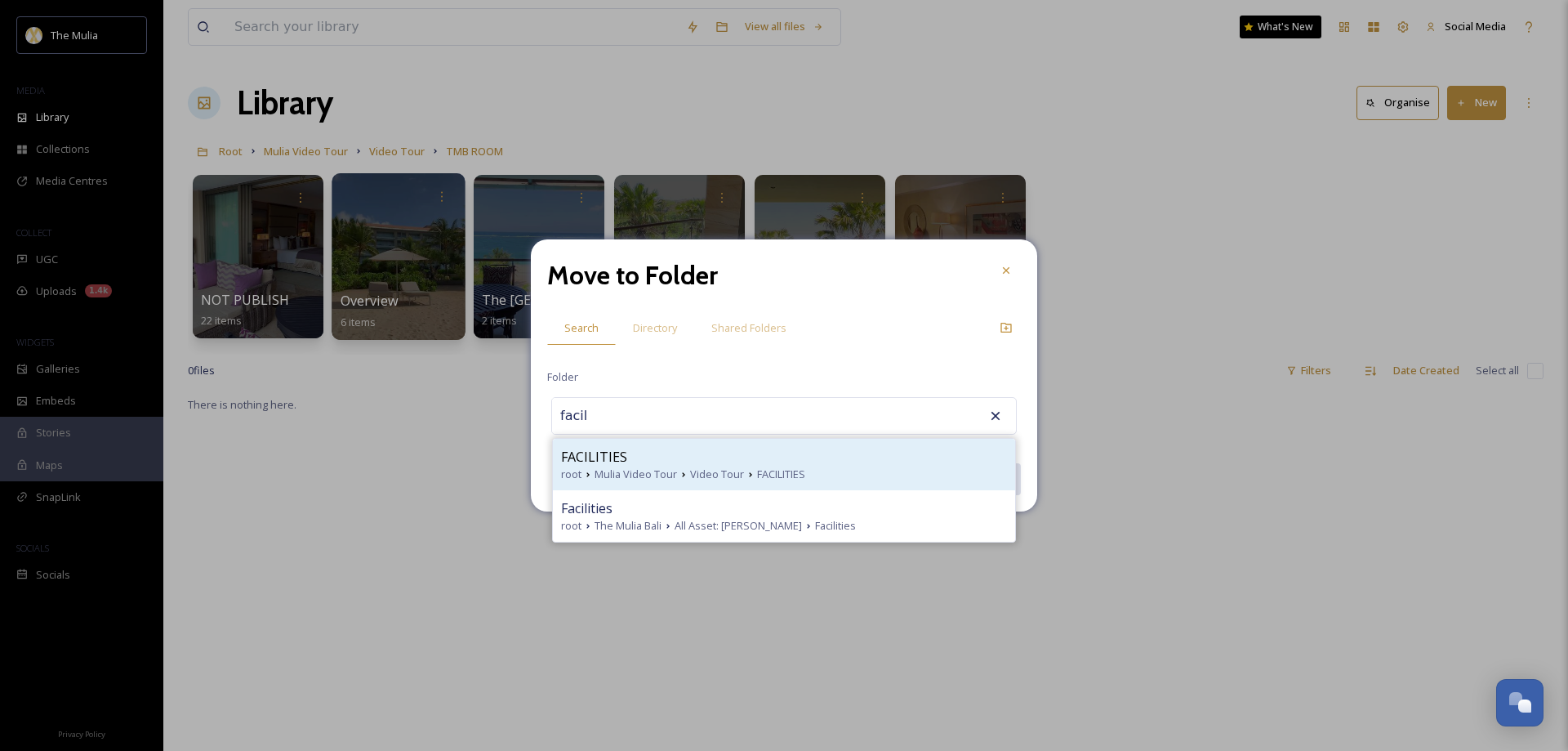
click at [610, 468] on span "Mulia Video Tour" at bounding box center [635, 474] width 82 height 15
type input "FACILITIES"
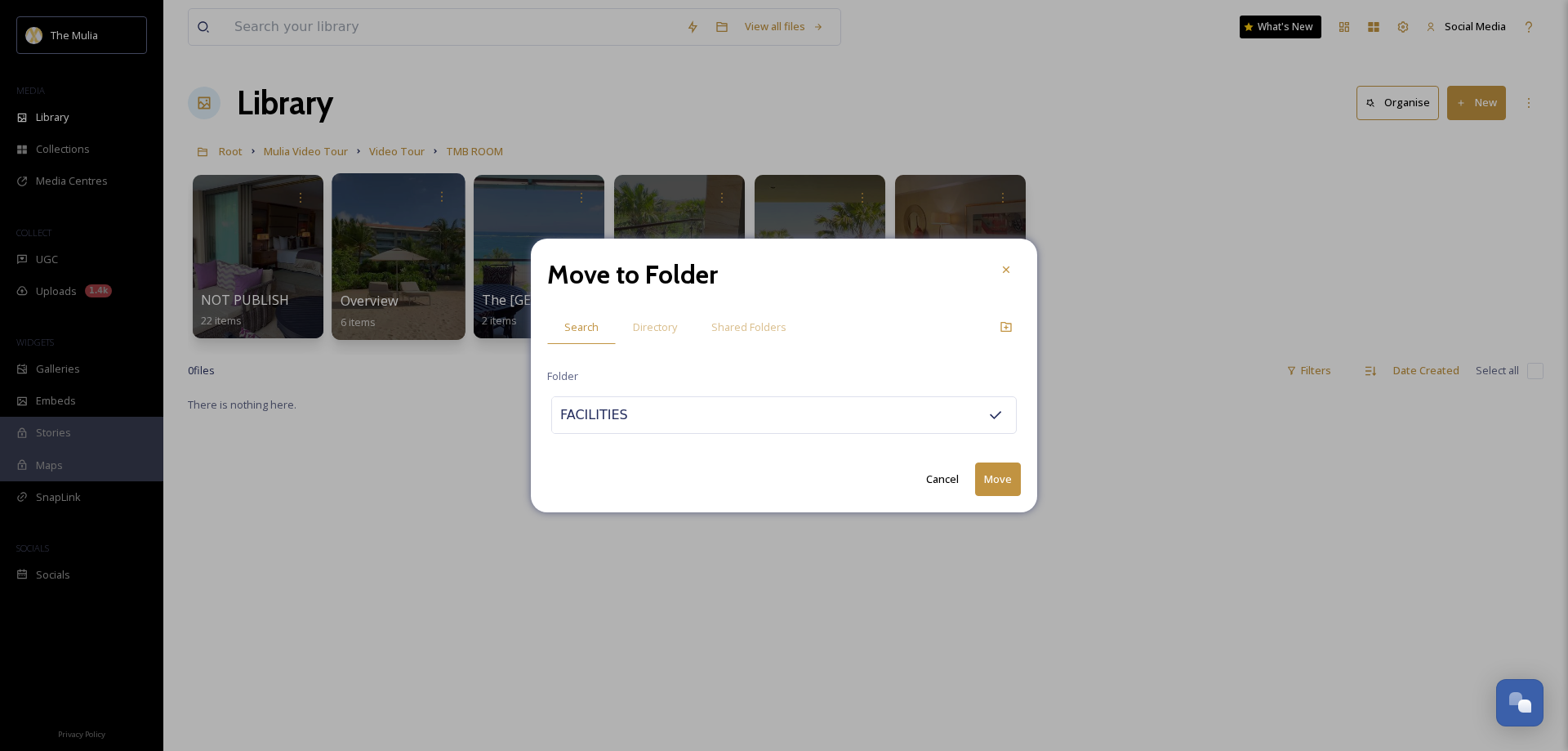
click at [990, 483] on button "Move" at bounding box center [998, 479] width 46 height 33
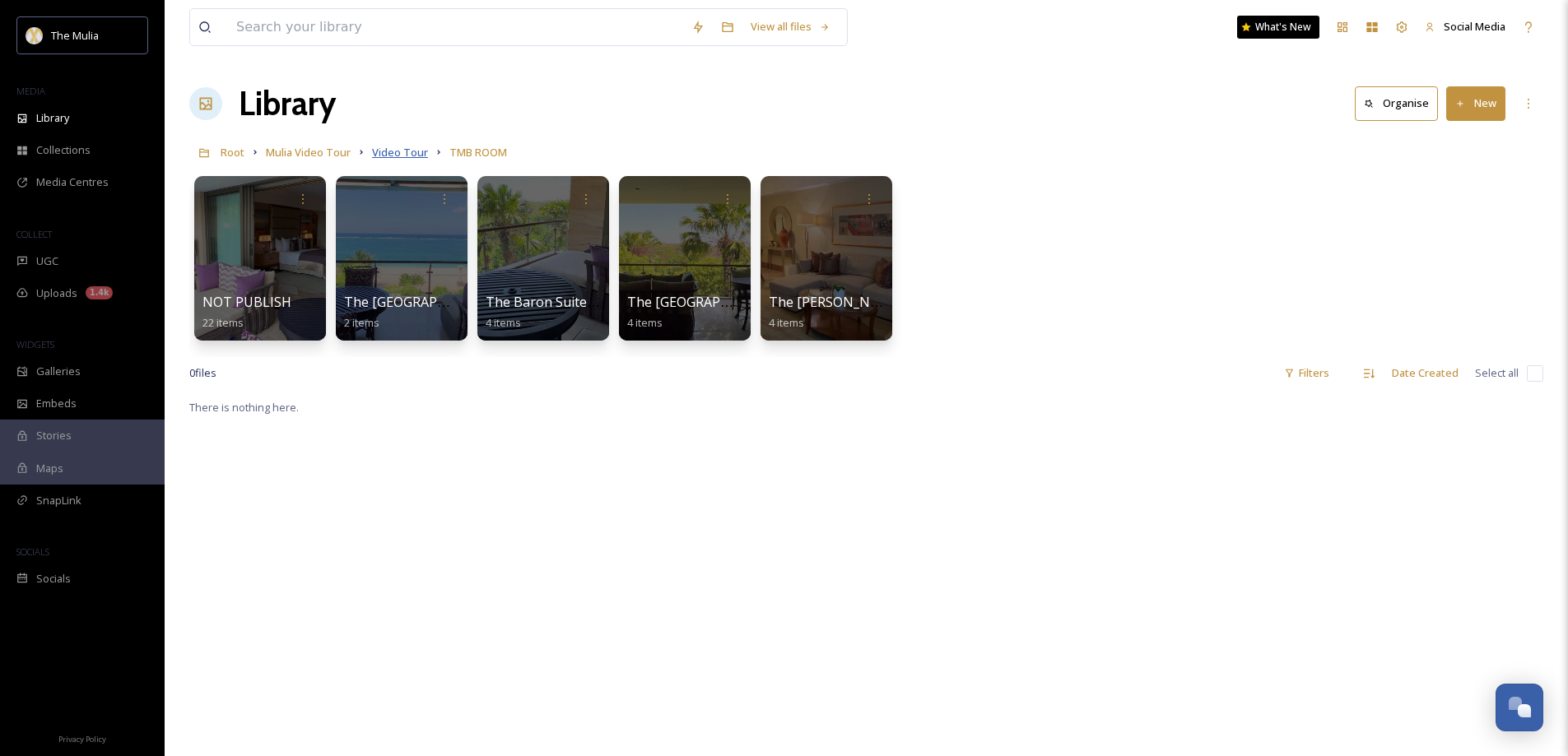
click at [391, 159] on span "Video Tour" at bounding box center [400, 152] width 56 height 15
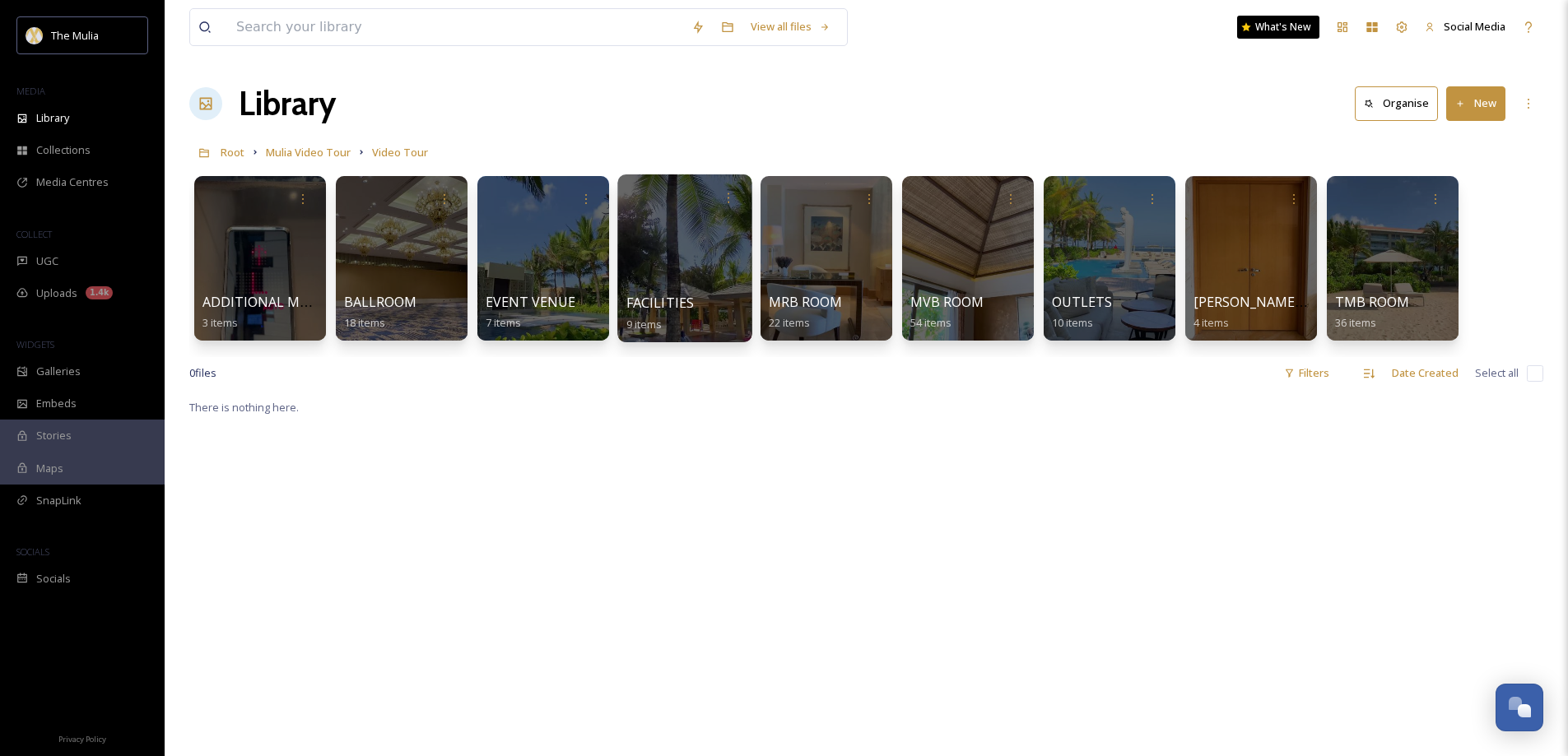
click at [660, 306] on span "FACILITIES" at bounding box center [660, 303] width 68 height 18
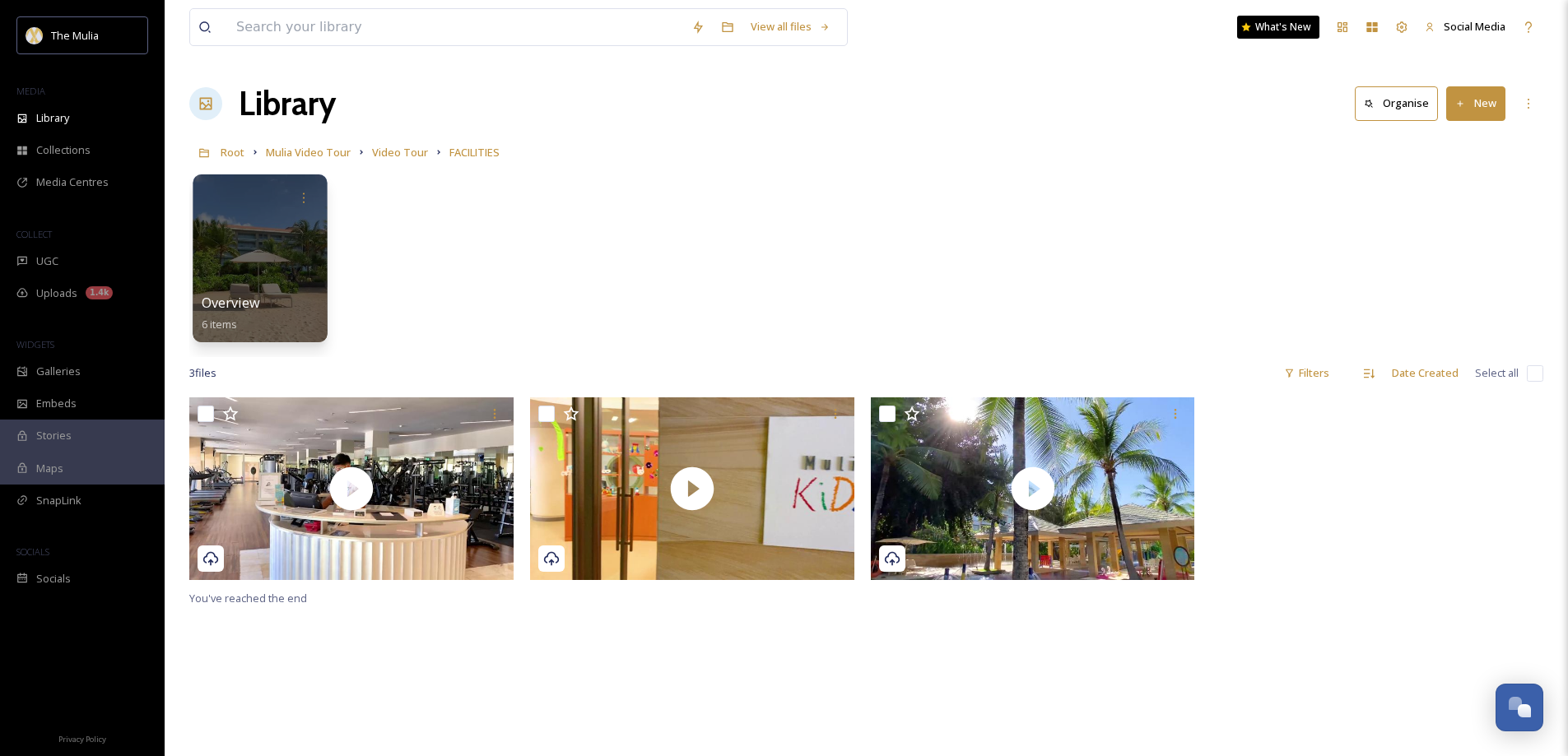
click at [272, 211] on div at bounding box center [260, 197] width 117 height 30
click at [276, 262] on div at bounding box center [259, 258] width 134 height 167
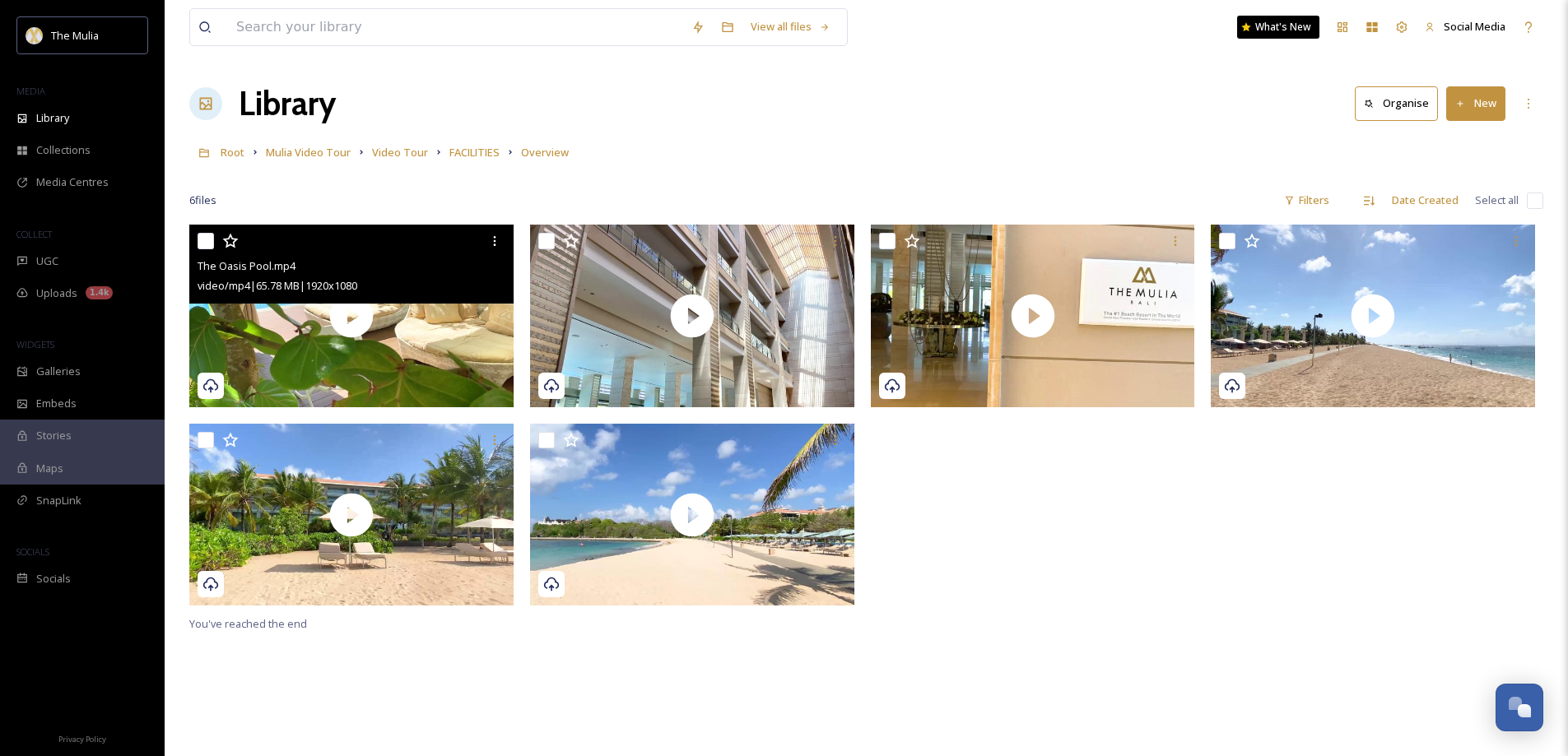
click at [211, 240] on input "checkbox" at bounding box center [206, 241] width 16 height 16
checkbox input "true"
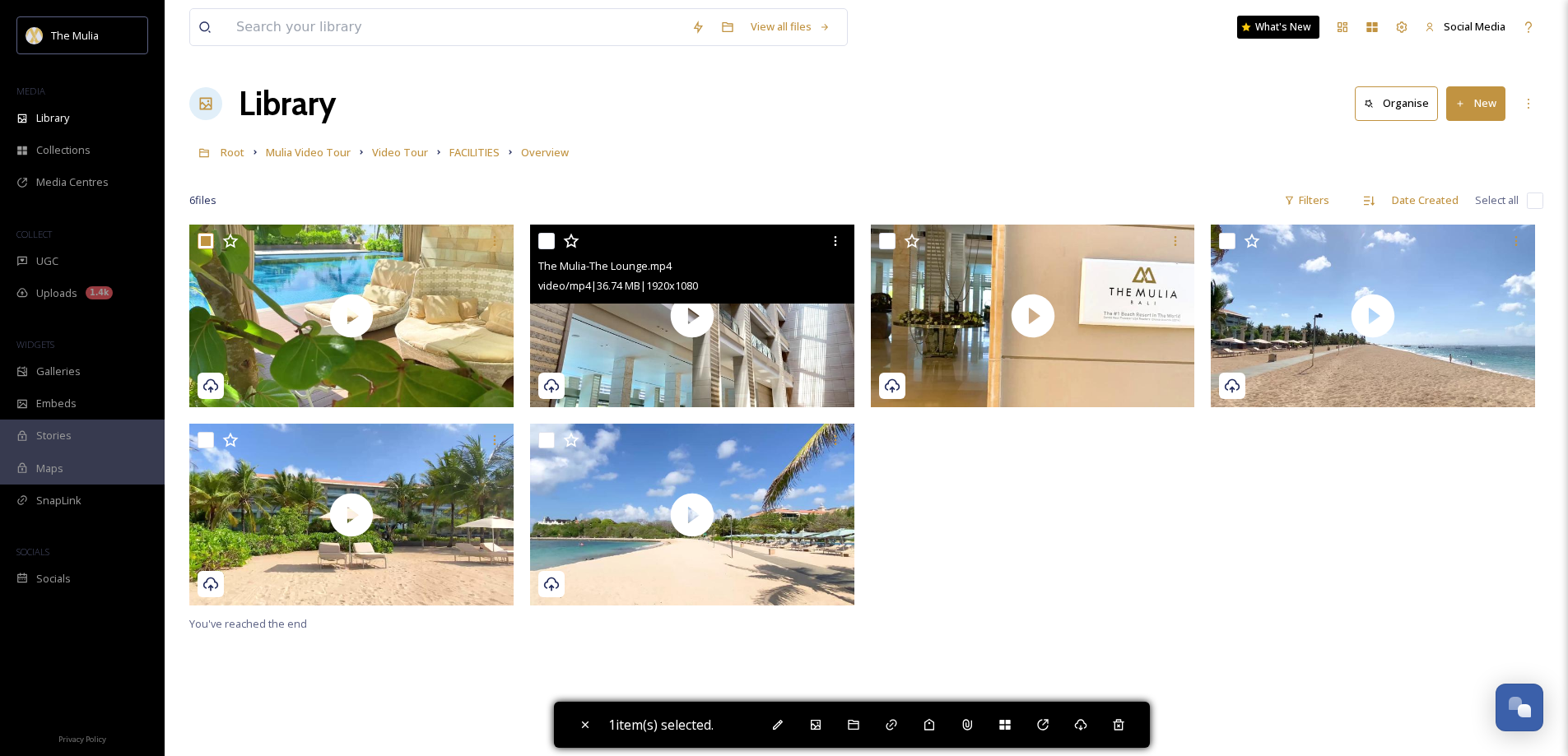
click at [543, 245] on input "checkbox" at bounding box center [546, 241] width 16 height 16
checkbox input "true"
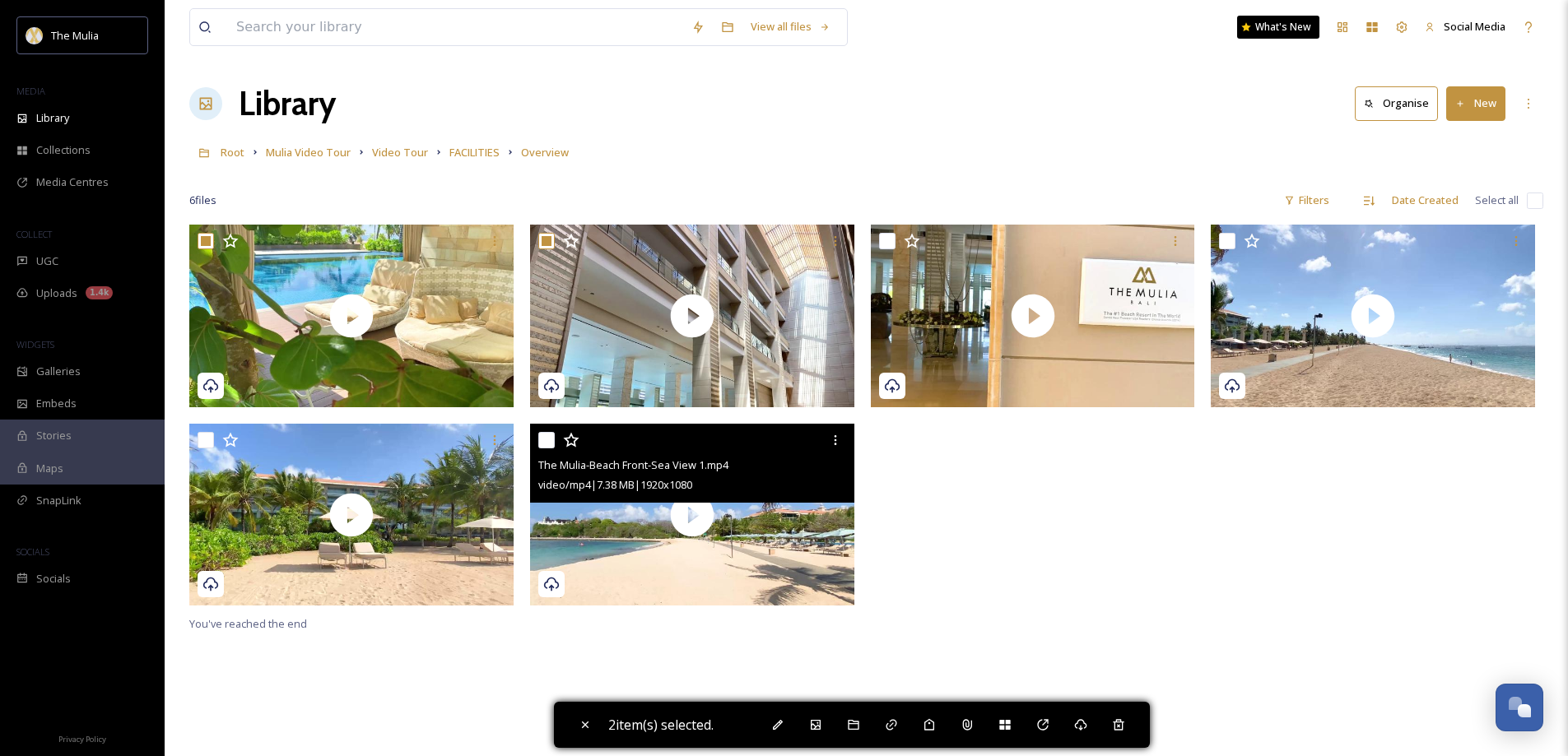
click at [545, 434] on input "checkbox" at bounding box center [546, 440] width 16 height 16
checkbox input "true"
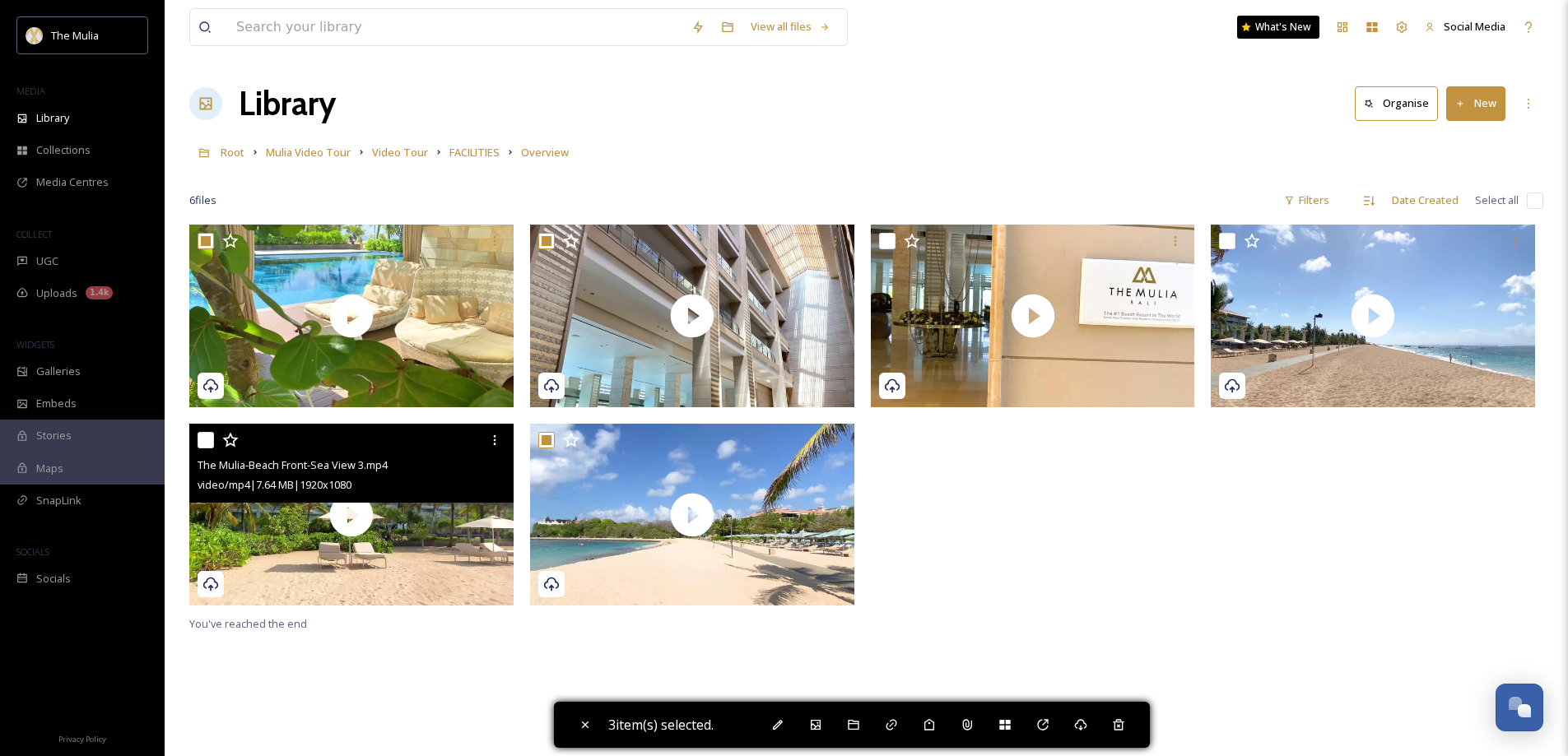
drag, startPoint x: 205, startPoint y: 437, endPoint x: 315, endPoint y: 439, distance: 110.0
click at [207, 438] on input "checkbox" at bounding box center [206, 440] width 16 height 16
checkbox input "true"
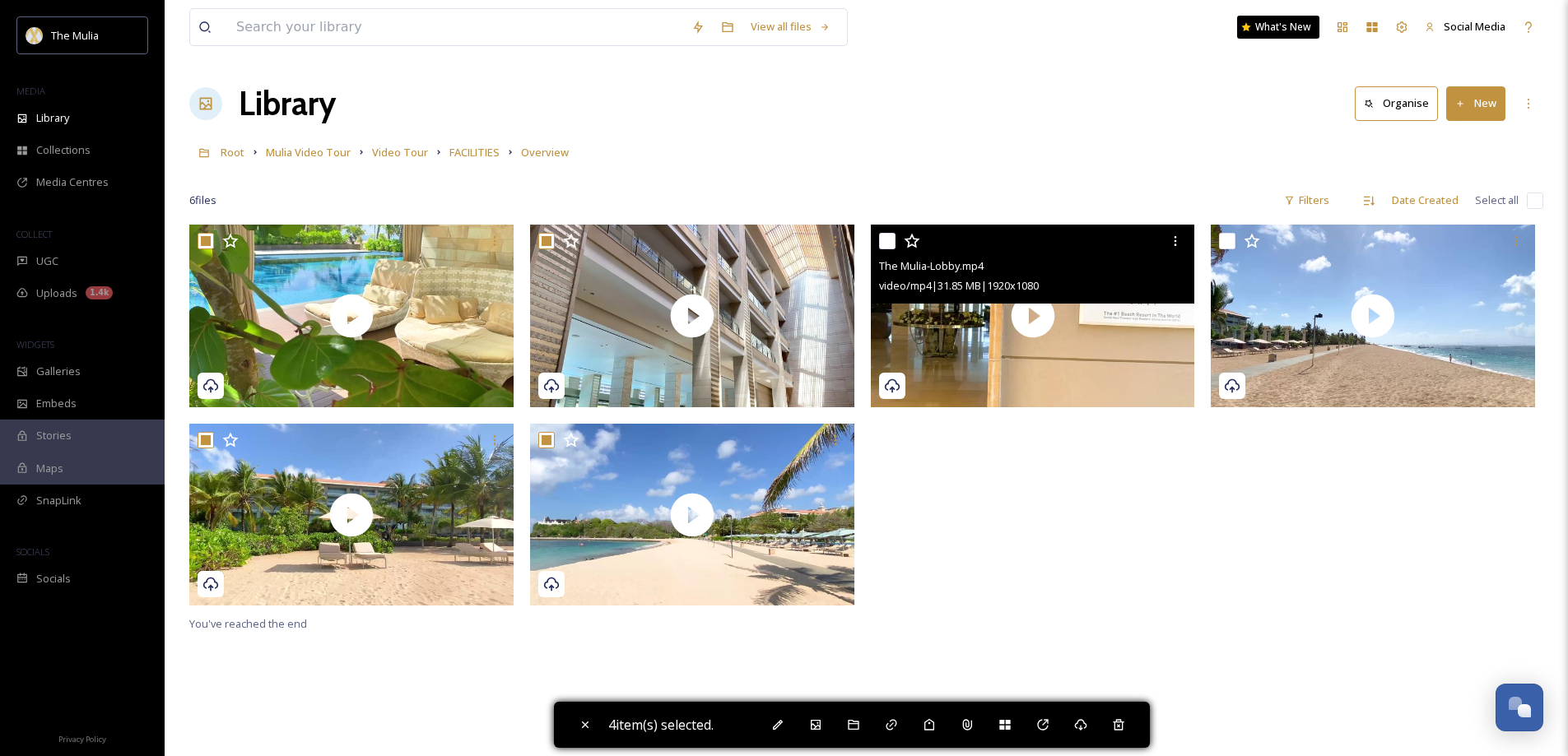
click at [884, 242] on input "checkbox" at bounding box center [887, 241] width 16 height 16
checkbox input "true"
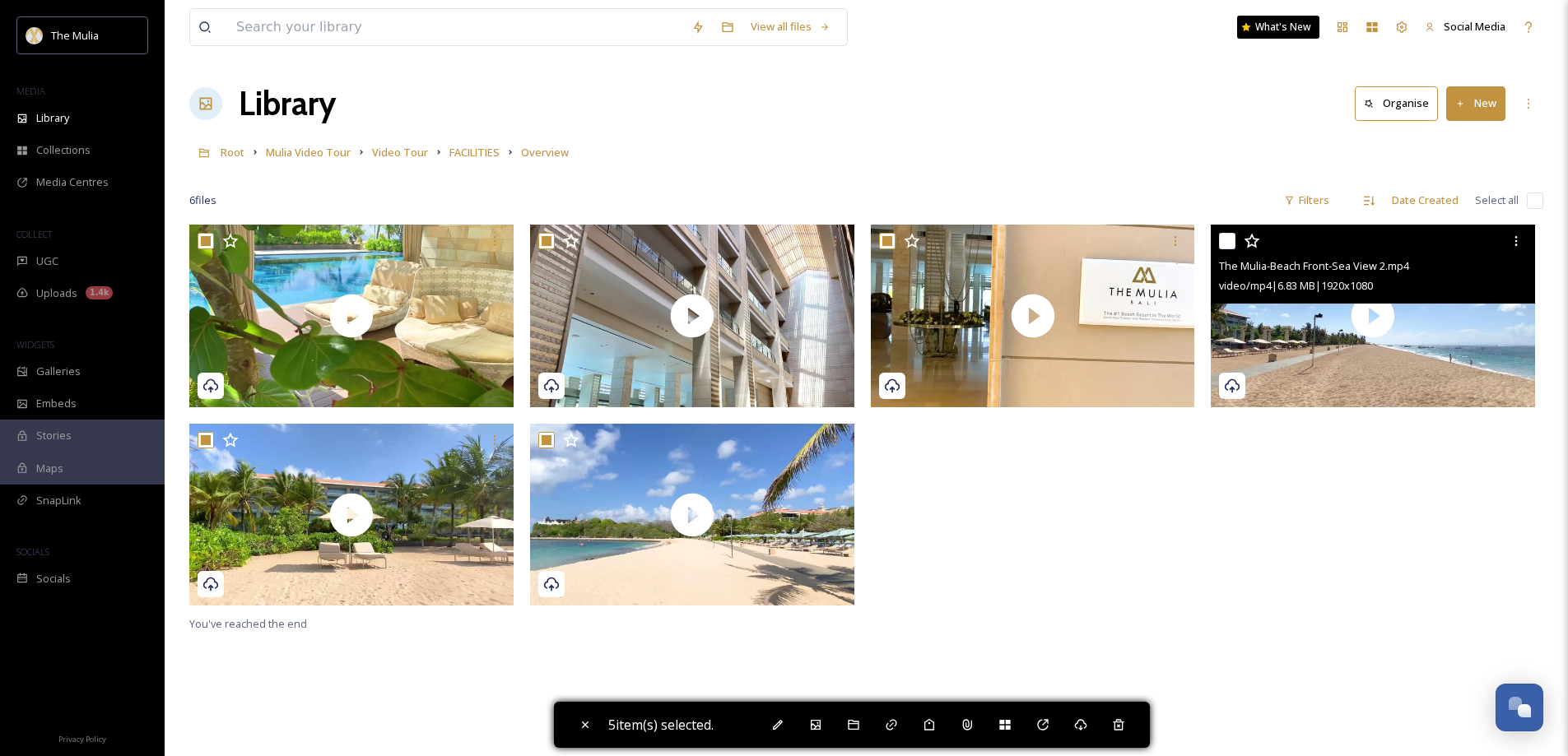
click at [1226, 242] on input "checkbox" at bounding box center [1227, 241] width 16 height 16
checkbox input "true"
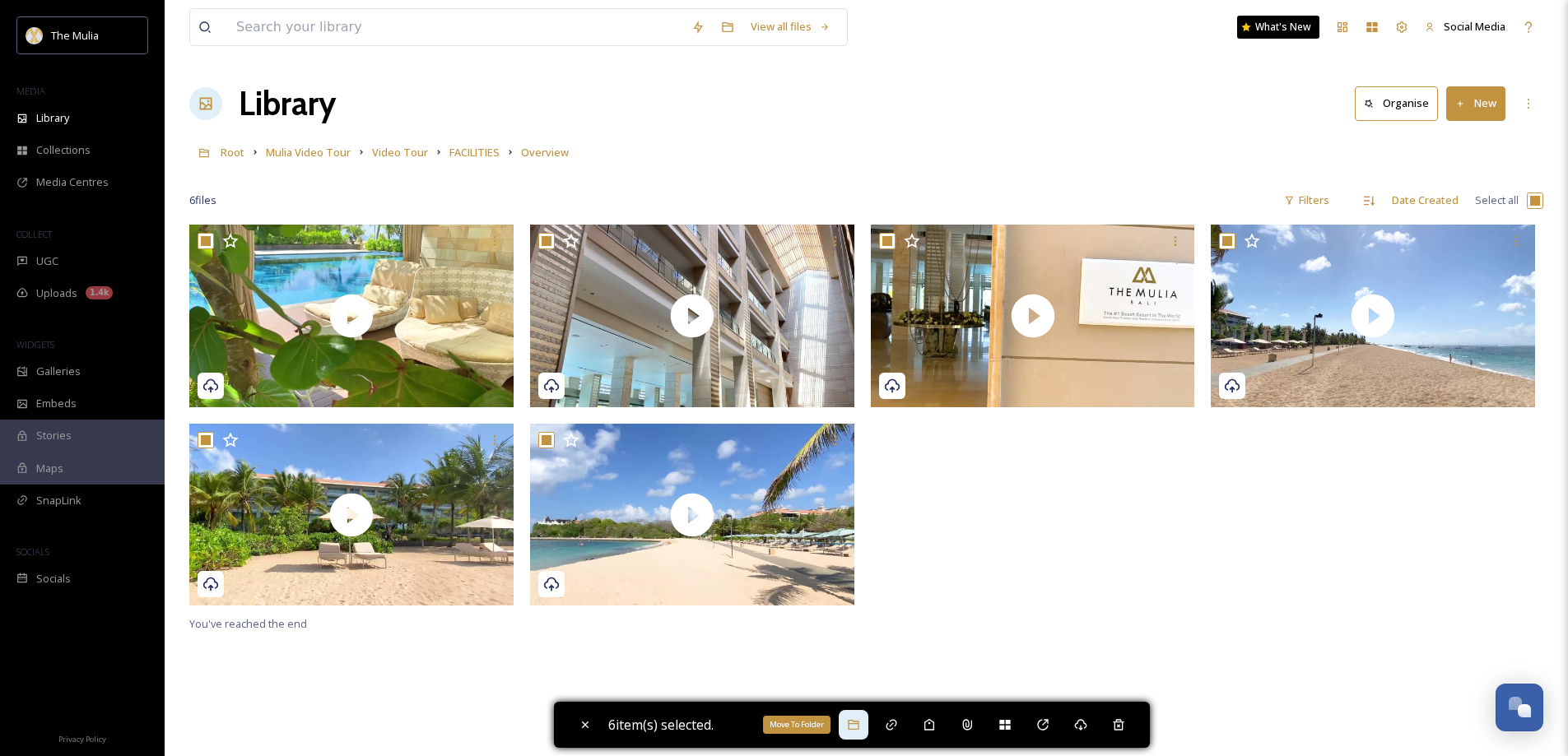
click at [852, 723] on icon at bounding box center [854, 724] width 13 height 13
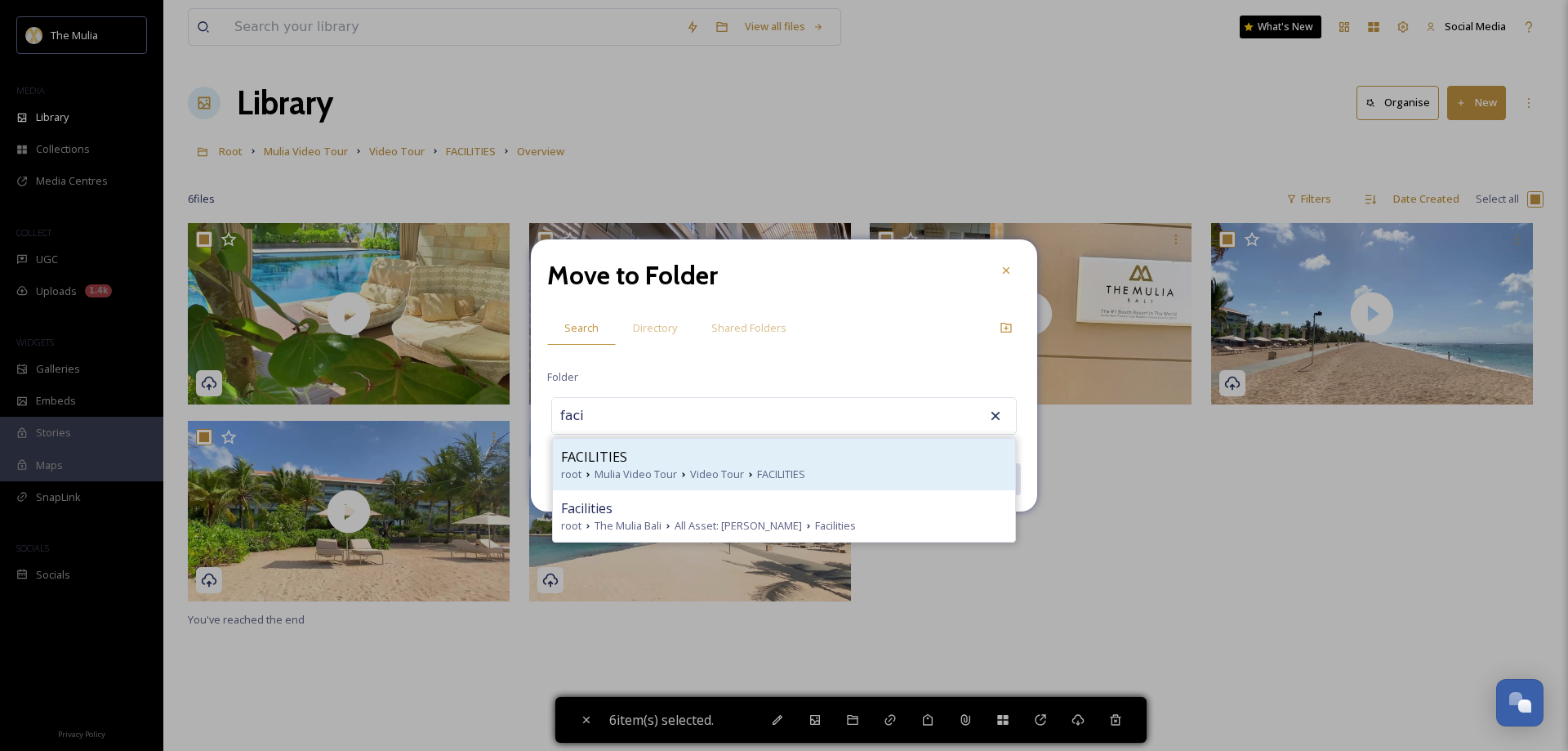
click at [626, 466] on span "Mulia Video Tour" at bounding box center [635, 474] width 82 height 15
type input "FACILITIES"
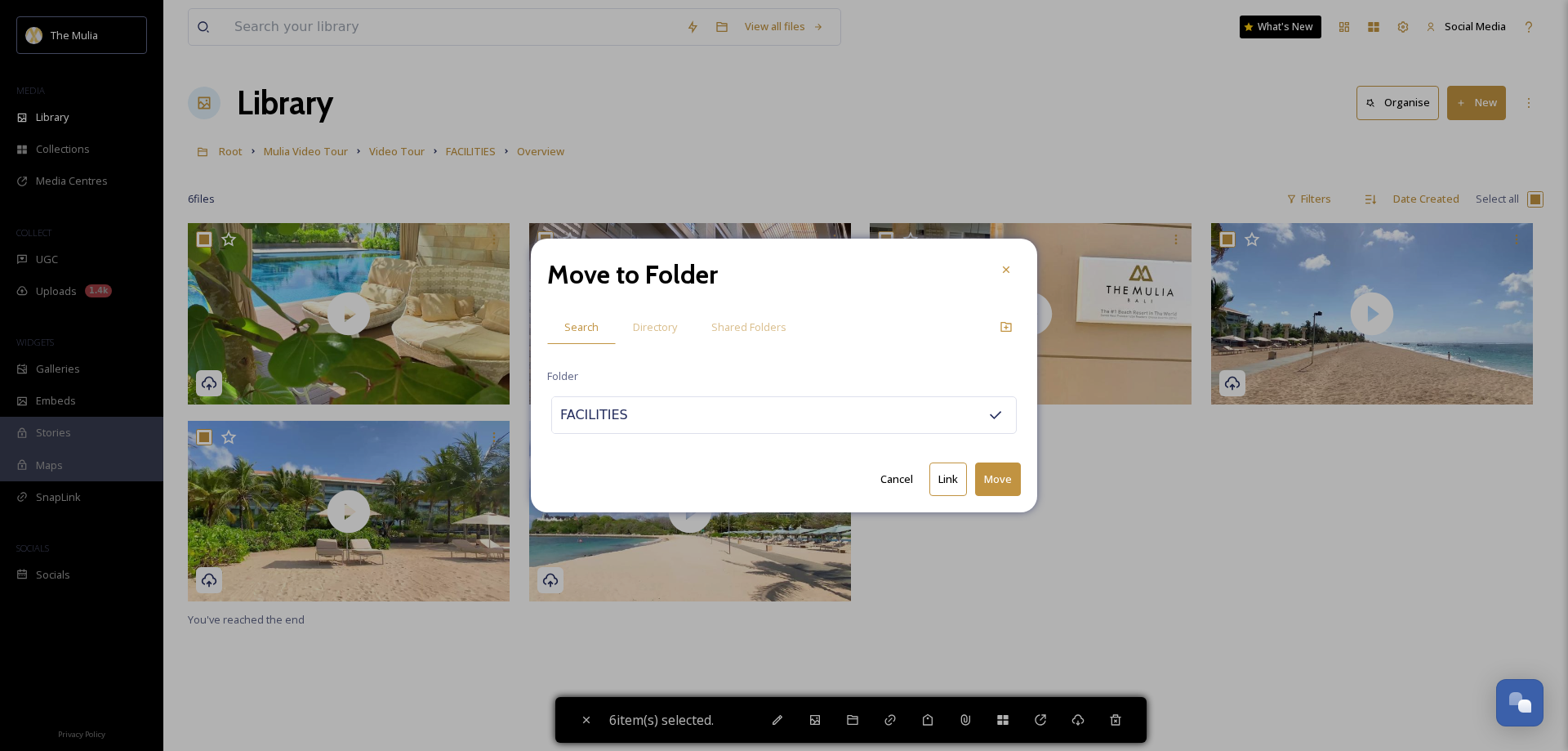
click at [988, 485] on button "Move" at bounding box center [998, 479] width 46 height 33
checkbox input "false"
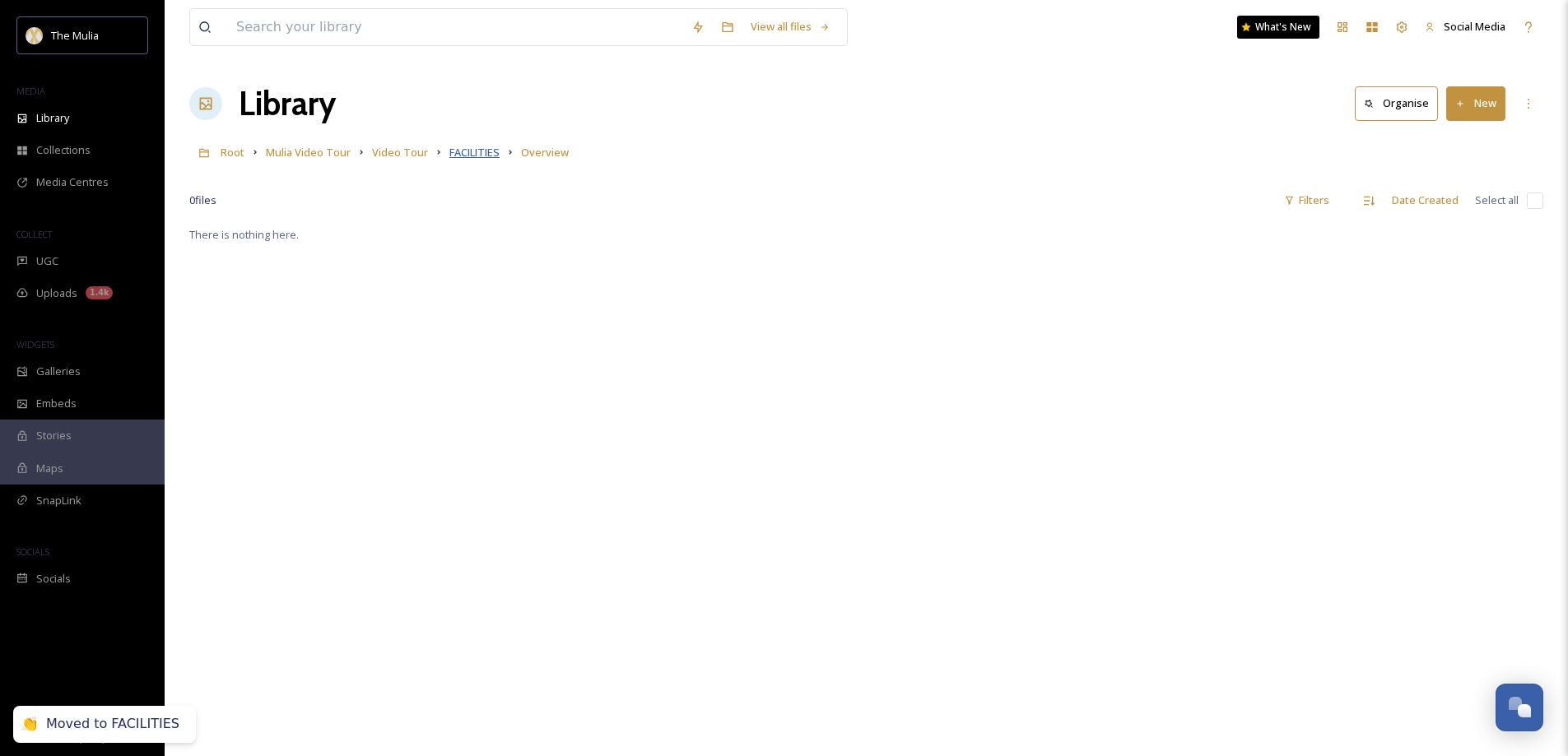
click at [473, 158] on span "FACILITIES" at bounding box center [474, 152] width 50 height 15
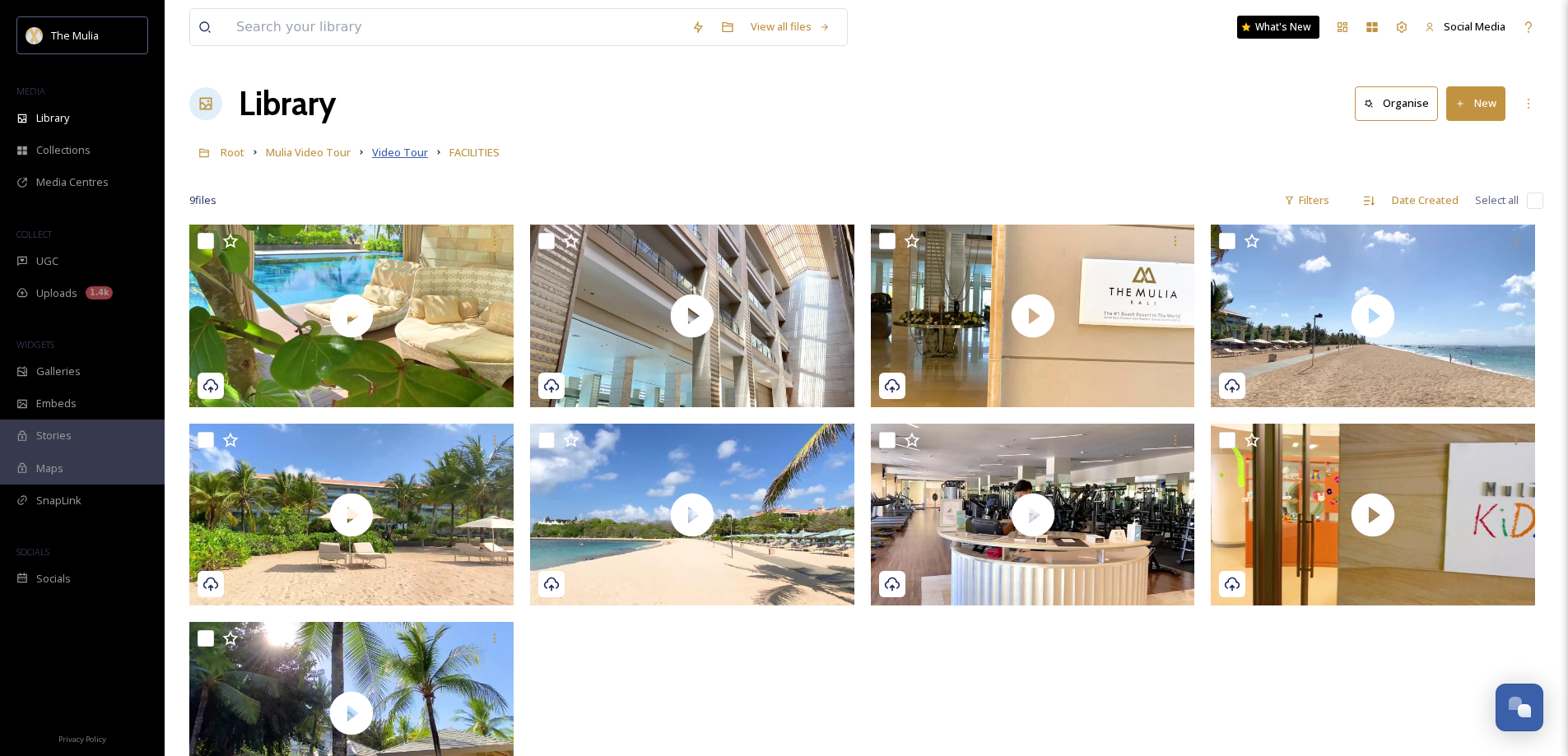
click at [390, 153] on span "Video Tour" at bounding box center [400, 152] width 56 height 15
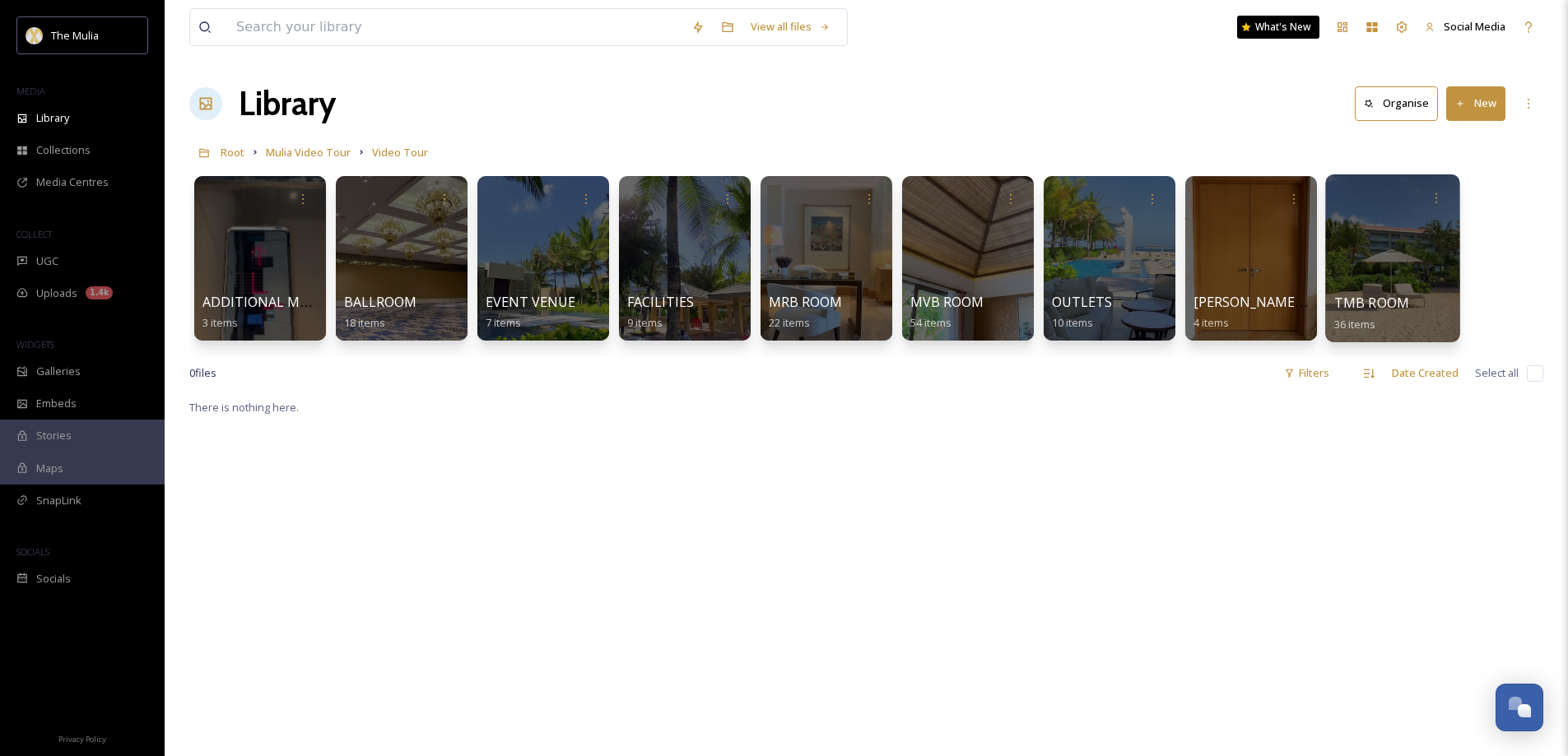
click at [1370, 301] on span "TMB ROOM" at bounding box center [1371, 303] width 76 height 18
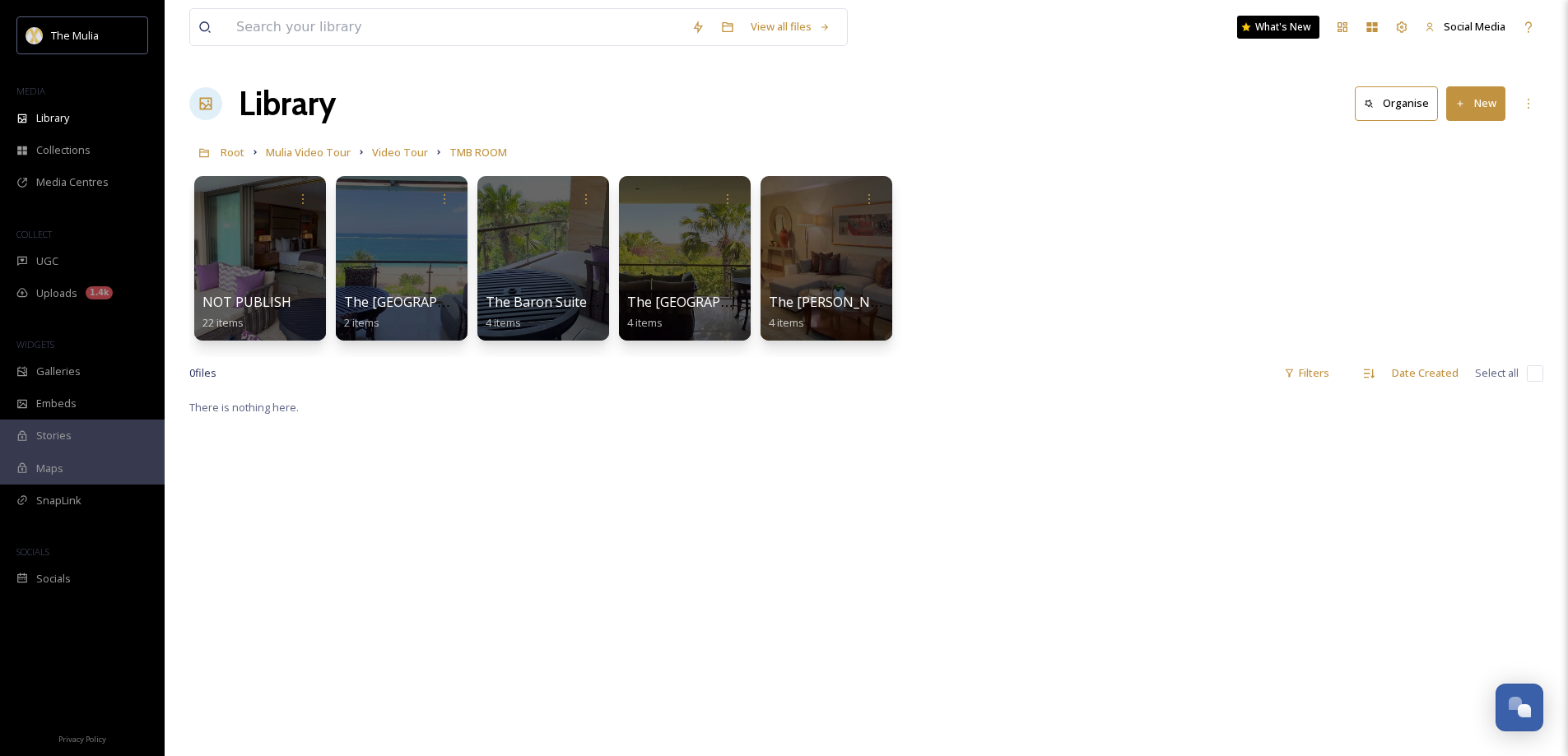
click at [1495, 92] on button "New" at bounding box center [1475, 103] width 59 height 34
click at [1458, 198] on span "Folder" at bounding box center [1457, 206] width 31 height 15
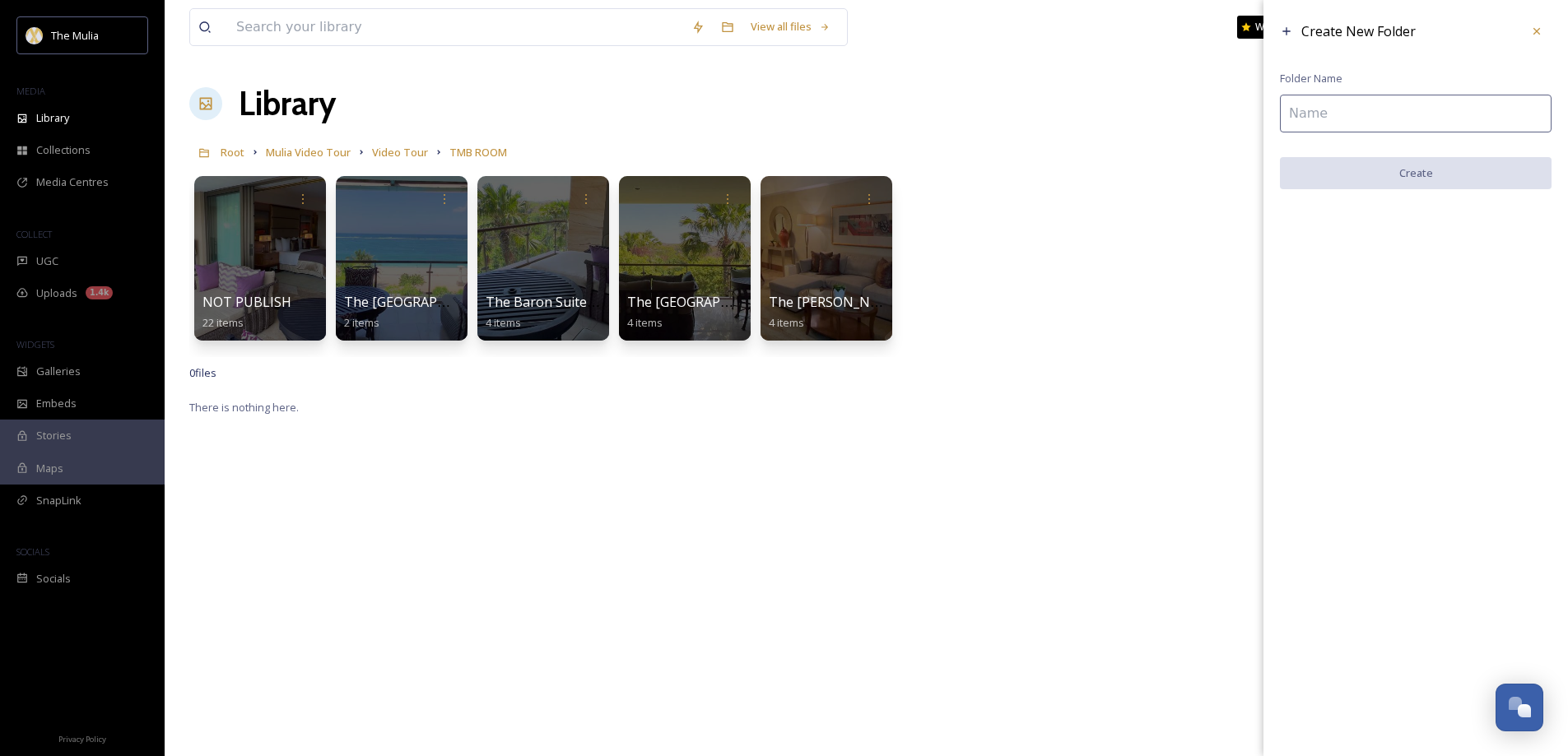
click at [1368, 116] on input at bounding box center [1415, 114] width 271 height 38
paste input "The [PERSON_NAME][GEOGRAPHIC_DATA] Front View"
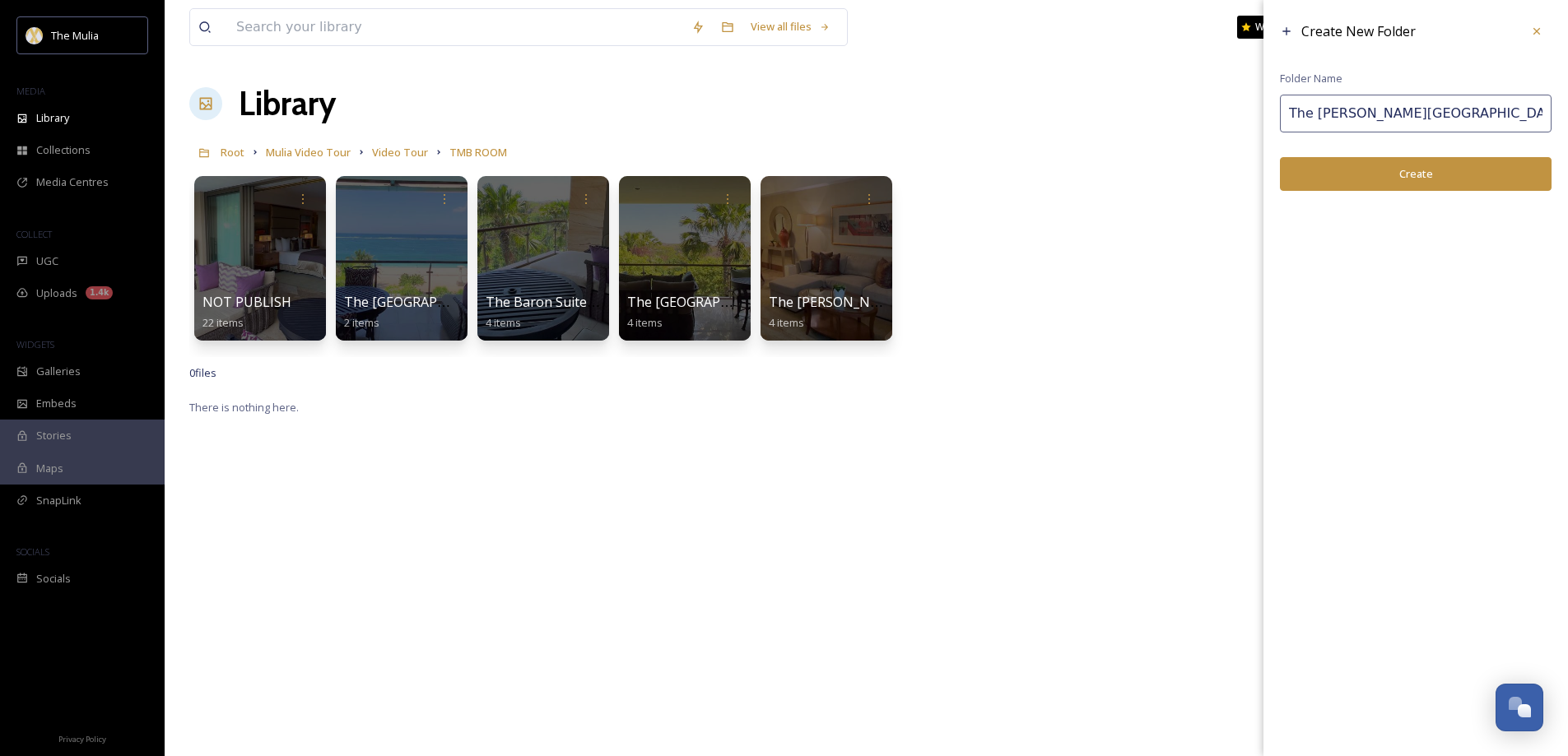
type input "The [PERSON_NAME][GEOGRAPHIC_DATA] Front View"
drag, startPoint x: 1444, startPoint y: 181, endPoint x: 1325, endPoint y: 201, distance: 120.7
click at [1444, 182] on button "Create" at bounding box center [1415, 174] width 271 height 34
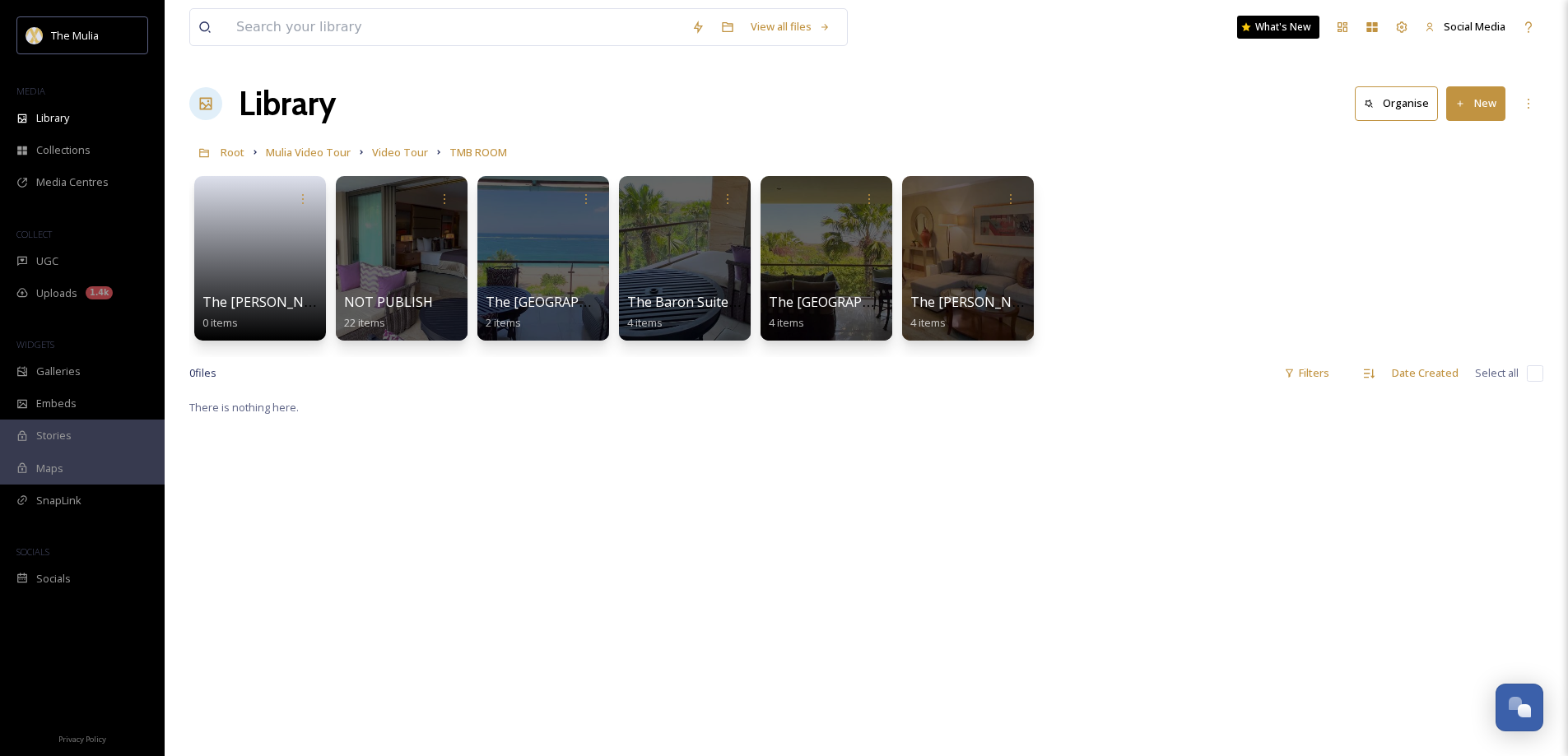
drag, startPoint x: 516, startPoint y: 459, endPoint x: 579, endPoint y: 460, distance: 63.0
click at [410, 150] on span "Video Tour" at bounding box center [400, 152] width 56 height 15
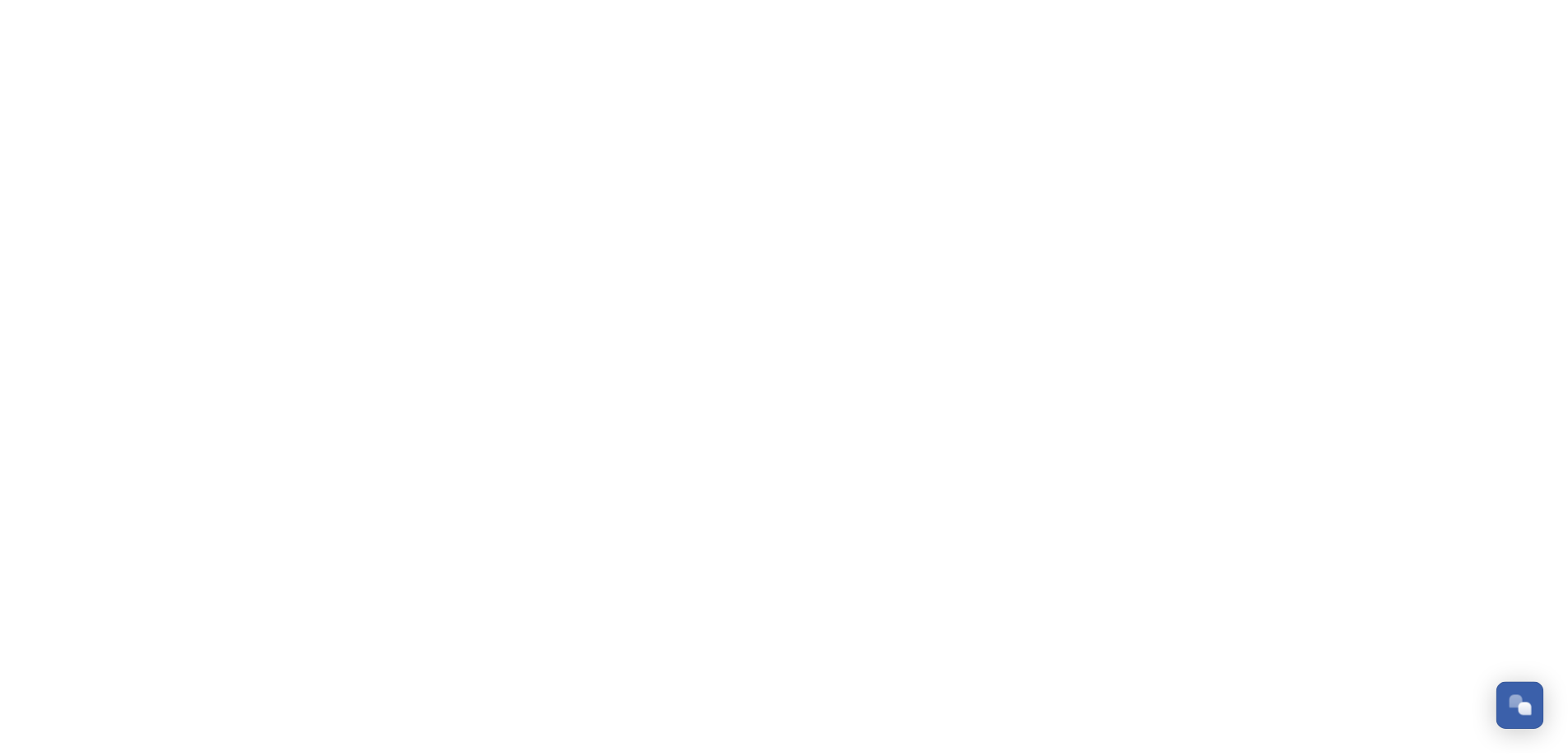
scroll to position [2316, 0]
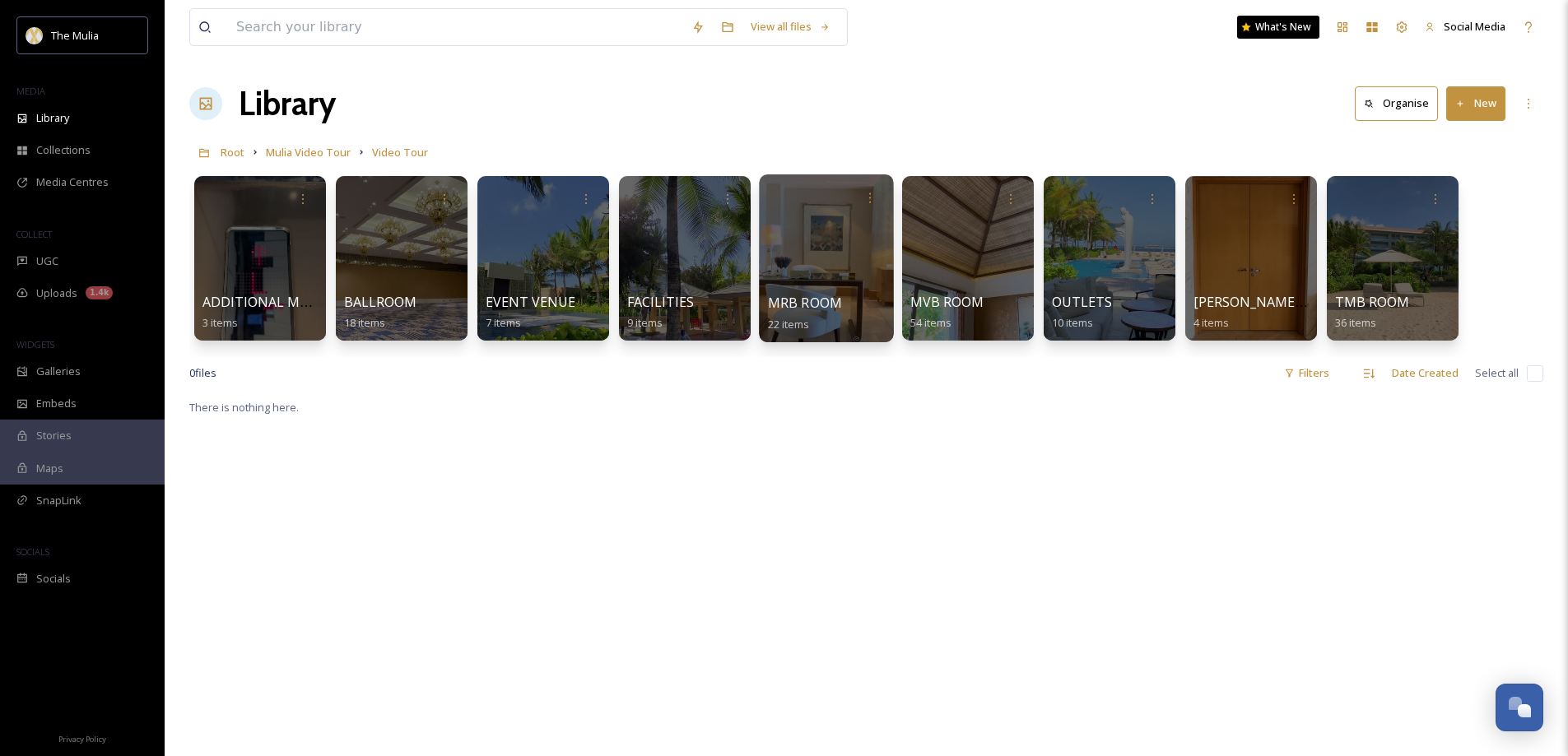
click at [823, 300] on span "MRB ROOM" at bounding box center [805, 303] width 75 height 18
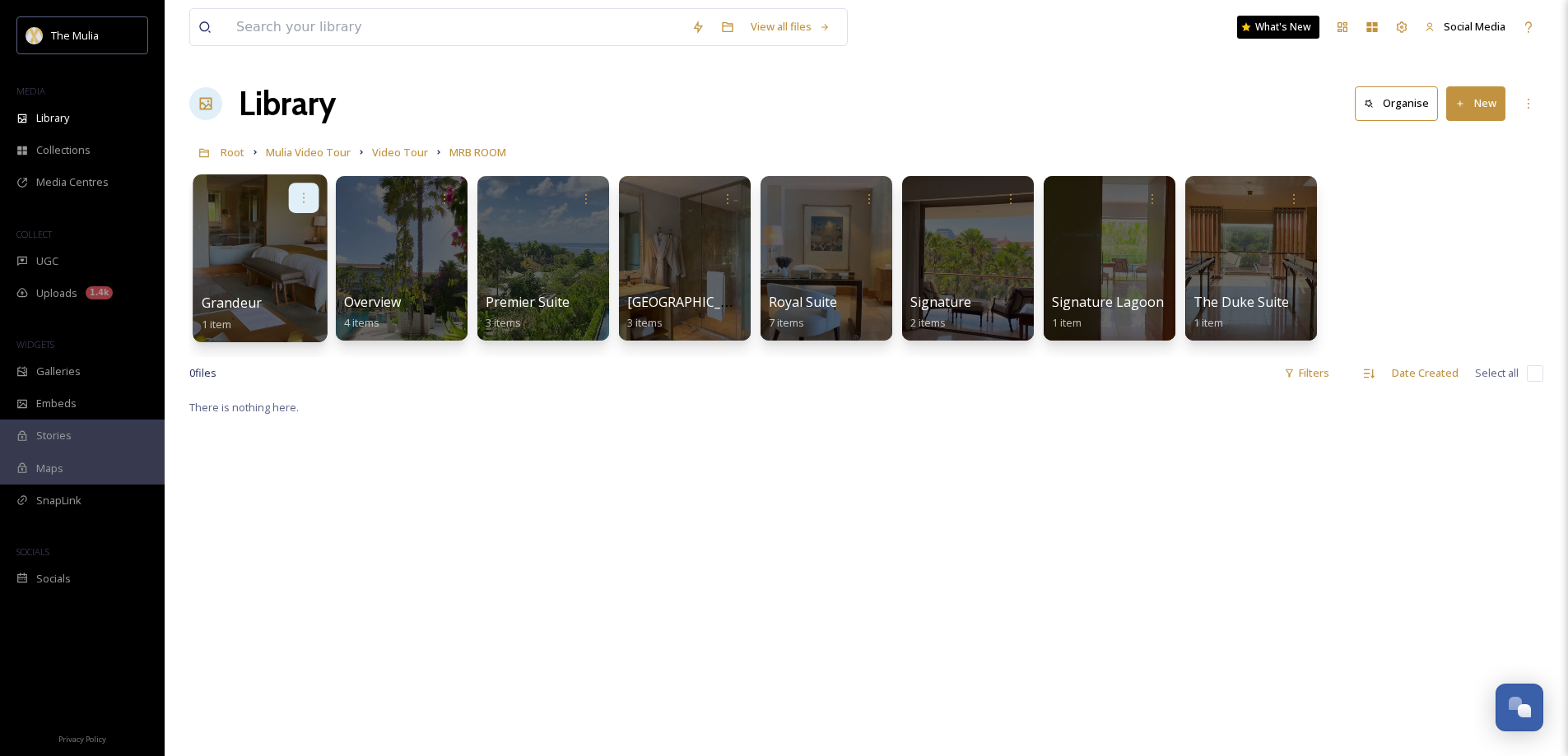
click at [302, 196] on icon at bounding box center [303, 197] width 13 height 13
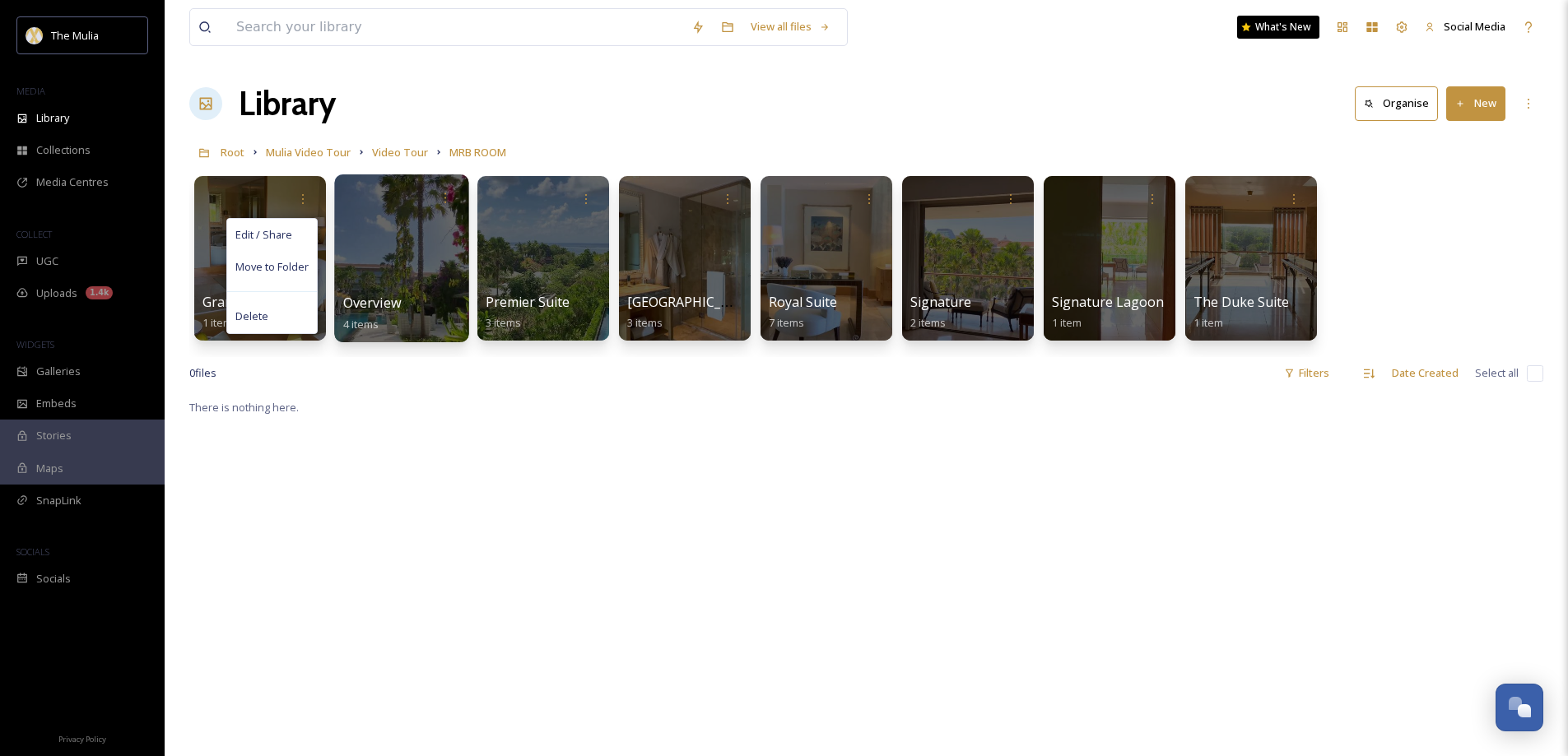
drag, startPoint x: 290, startPoint y: 228, endPoint x: 379, endPoint y: 261, distance: 94.9
click at [289, 228] on span "Edit / Share" at bounding box center [264, 235] width 56 height 15
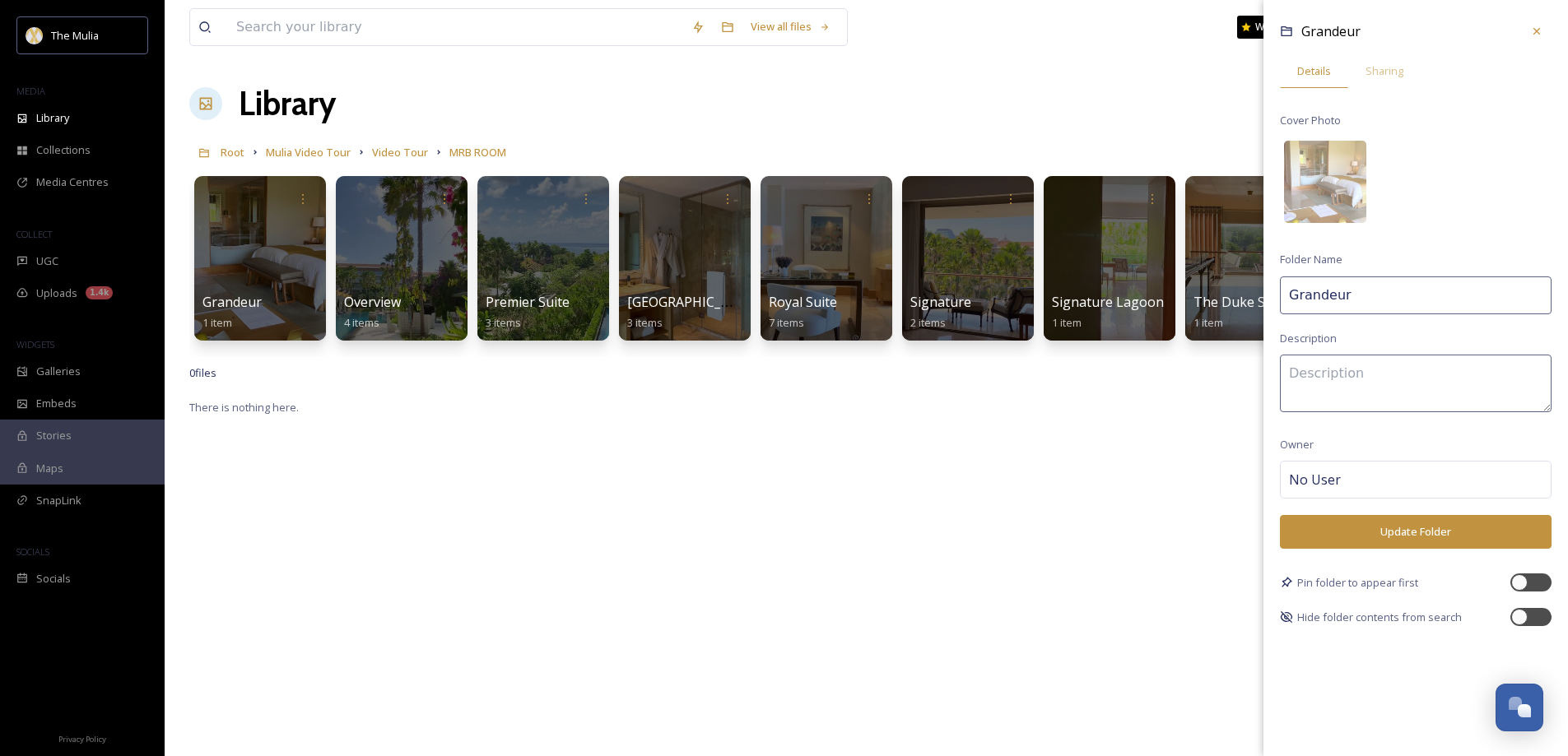
click at [1358, 297] on input "Grandeur" at bounding box center [1415, 296] width 271 height 38
type input "[GEOGRAPHIC_DATA]"
click at [1411, 533] on button "Update Folder" at bounding box center [1415, 531] width 271 height 34
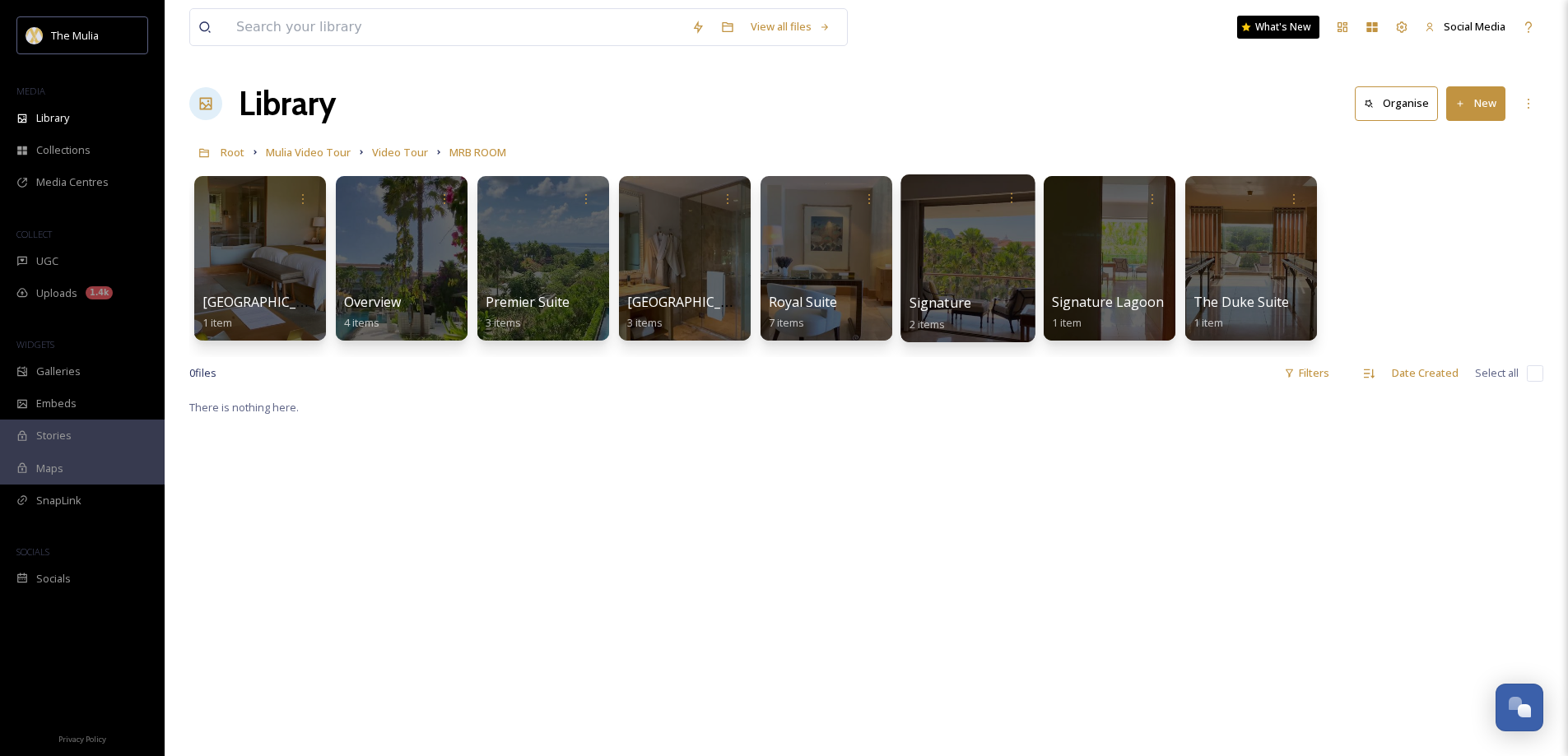
click at [937, 302] on span "Signature" at bounding box center [940, 303] width 62 height 18
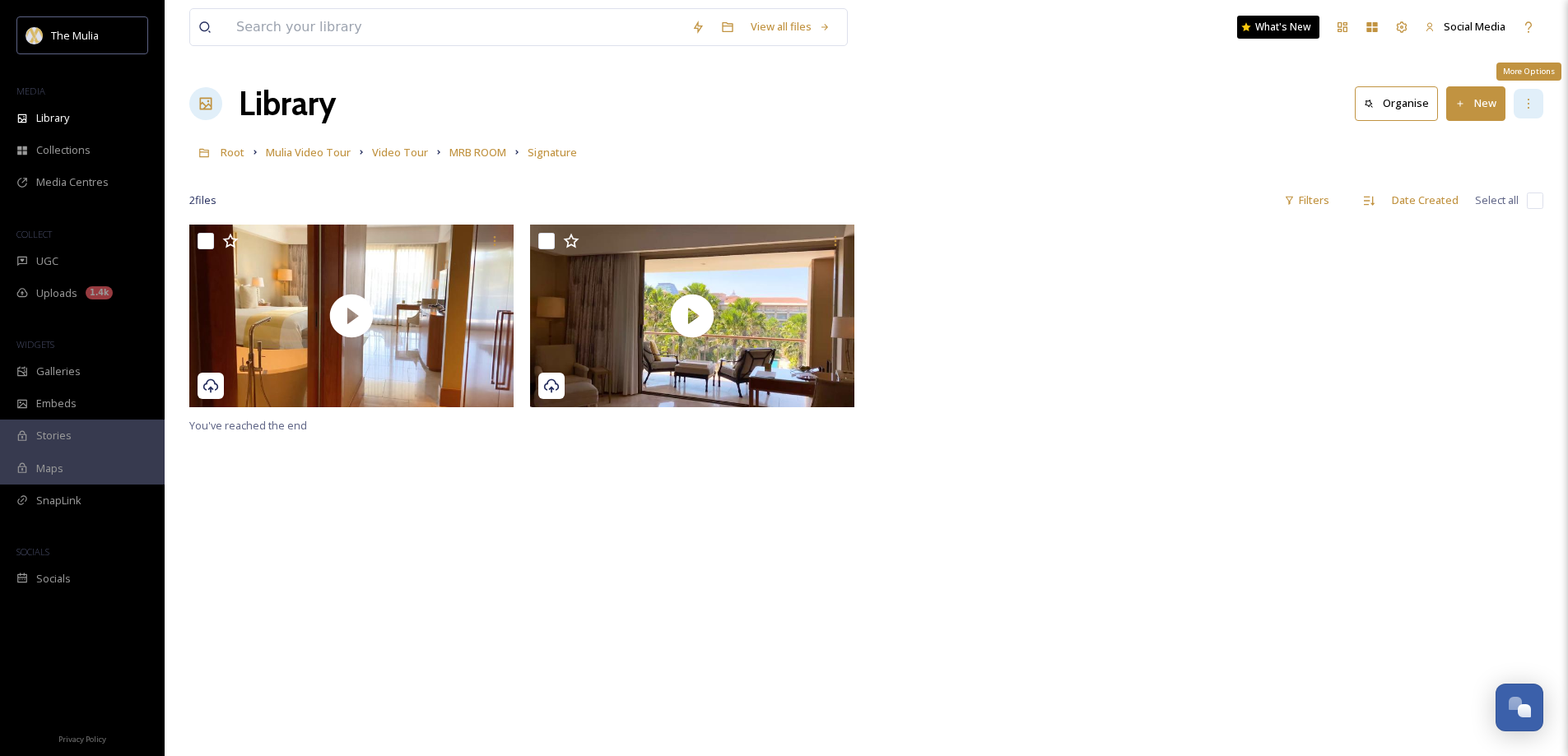
click at [1523, 99] on icon at bounding box center [1528, 104] width 13 height 13
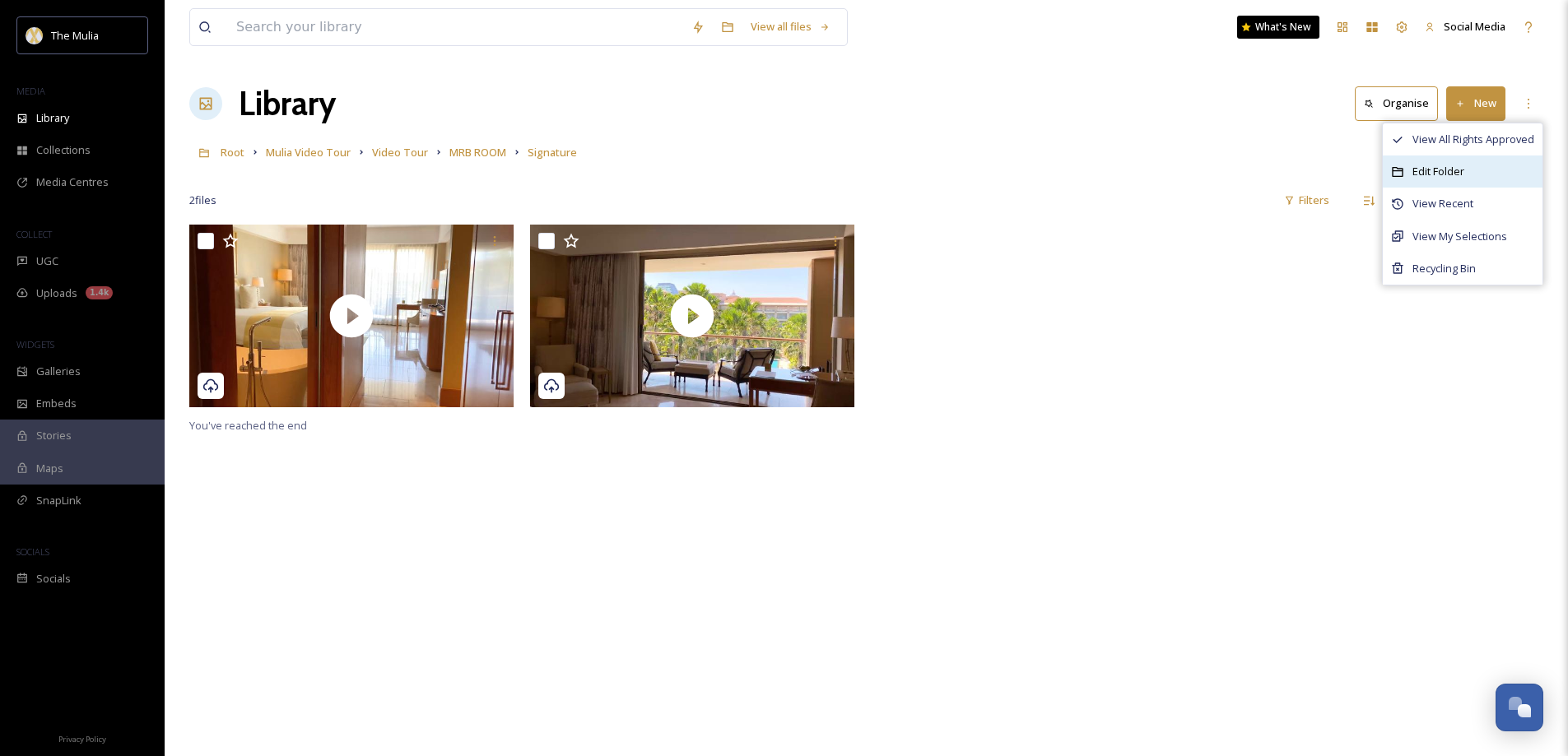
click at [1434, 167] on span "Edit Folder" at bounding box center [1438, 171] width 52 height 15
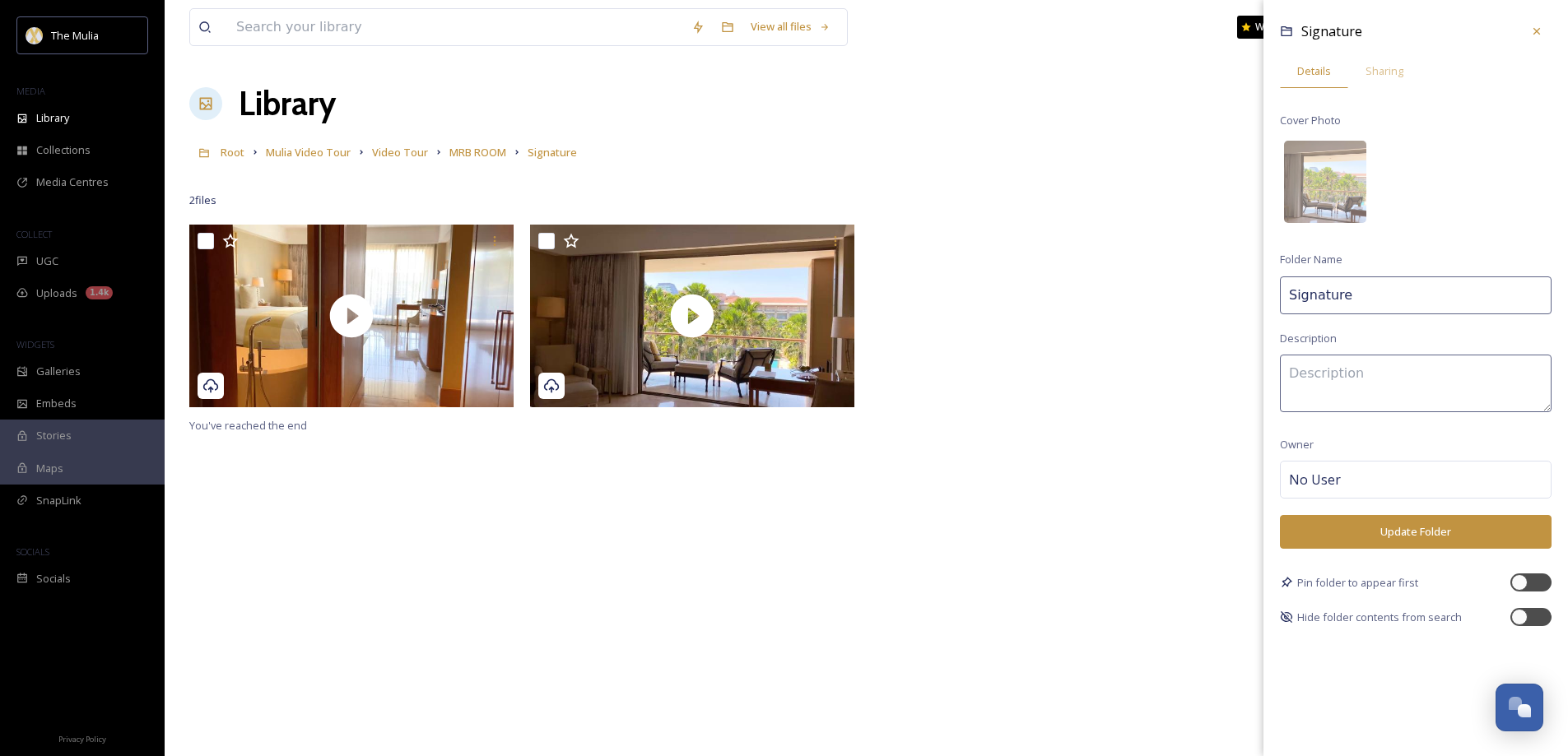
click at [1371, 301] on input "Signature" at bounding box center [1415, 296] width 271 height 38
type input "Signature Ocean Court"
click at [1447, 520] on button "Update Folder" at bounding box center [1415, 531] width 271 height 34
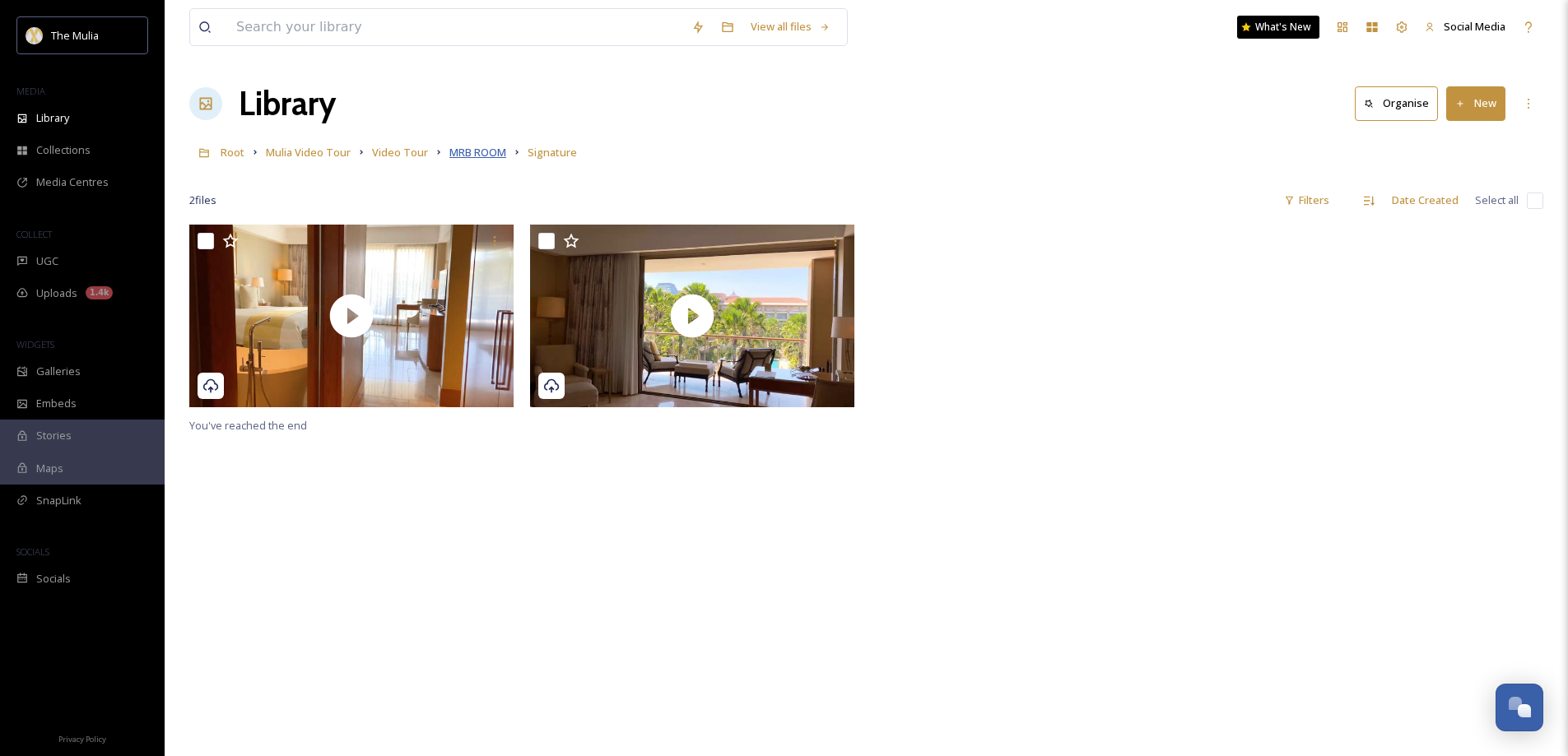
click at [484, 151] on span "MRB ROOM" at bounding box center [478, 152] width 56 height 15
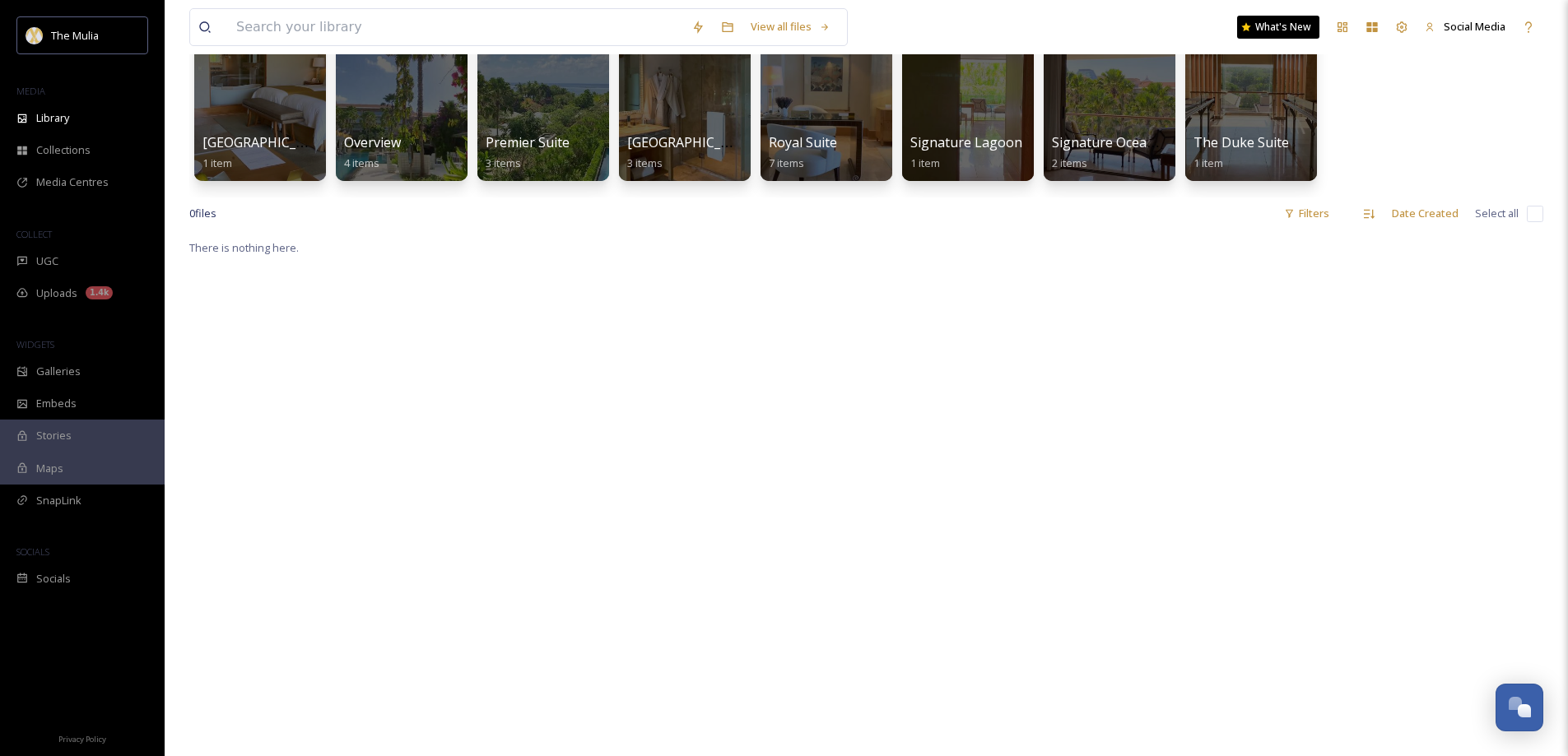
scroll to position [82, 0]
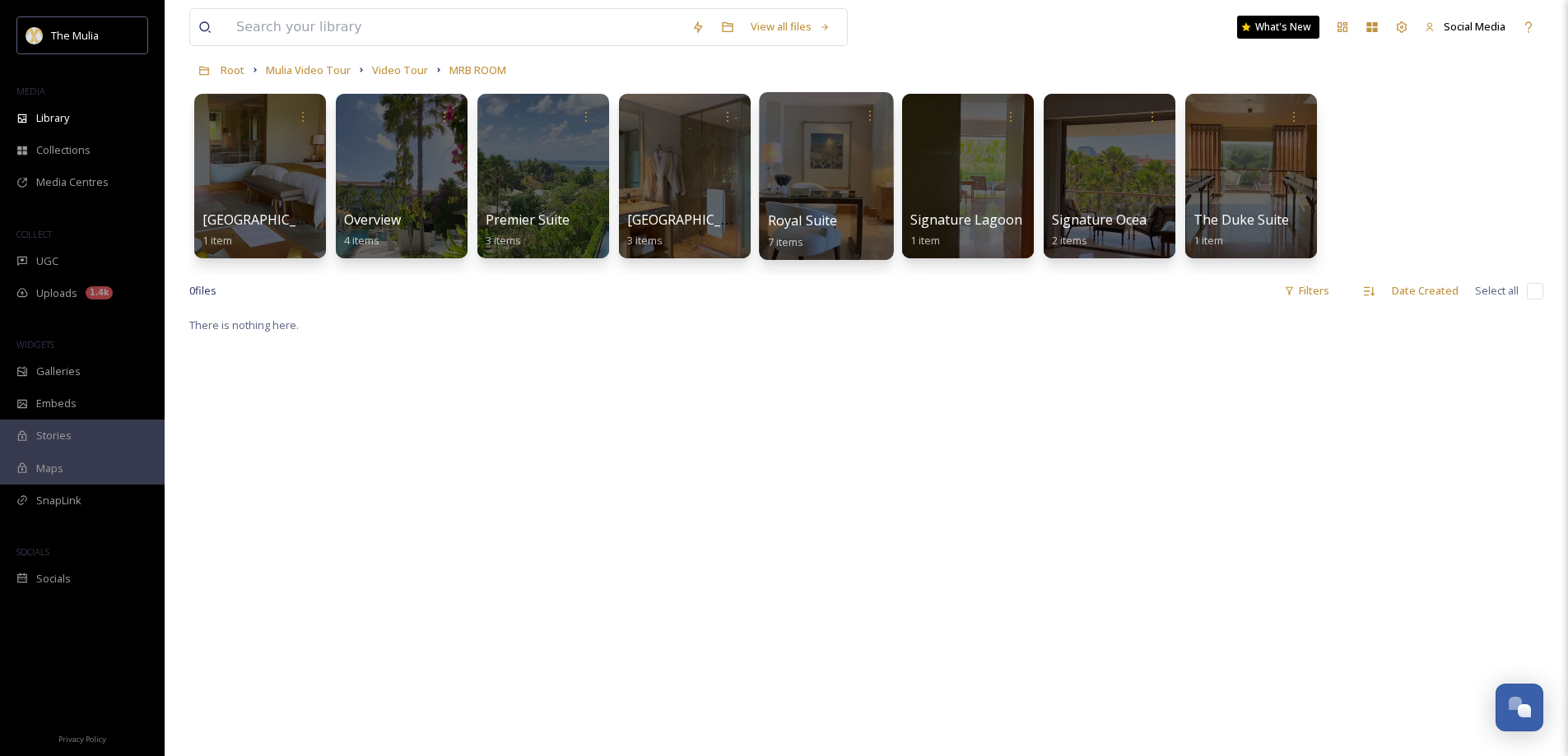
click at [803, 221] on span "Royal Suite" at bounding box center [803, 220] width 70 height 18
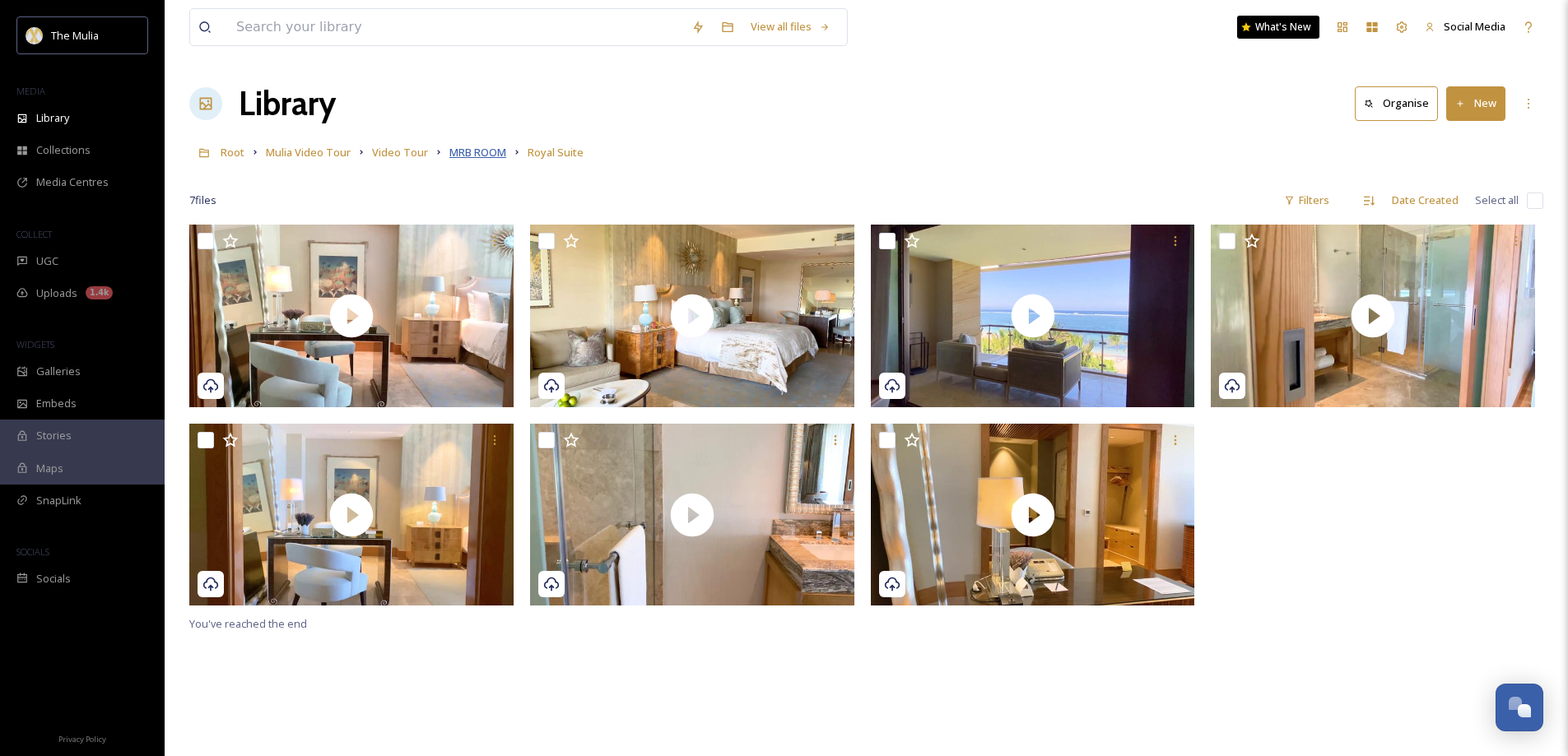
click at [483, 150] on span "MRB ROOM" at bounding box center [478, 152] width 56 height 15
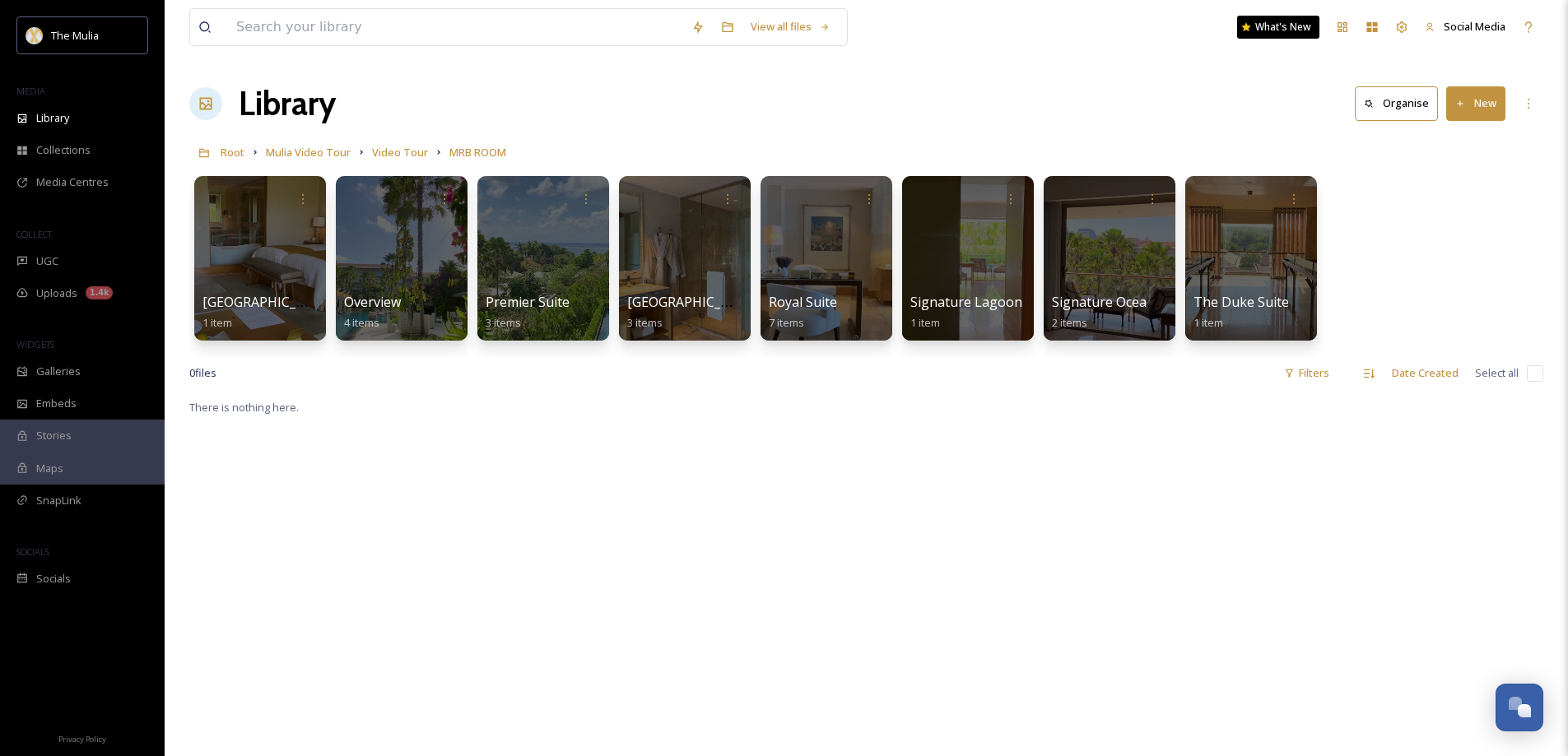
click at [1477, 112] on button "New" at bounding box center [1475, 103] width 59 height 34
click at [1459, 206] on span "Folder" at bounding box center [1457, 206] width 31 height 15
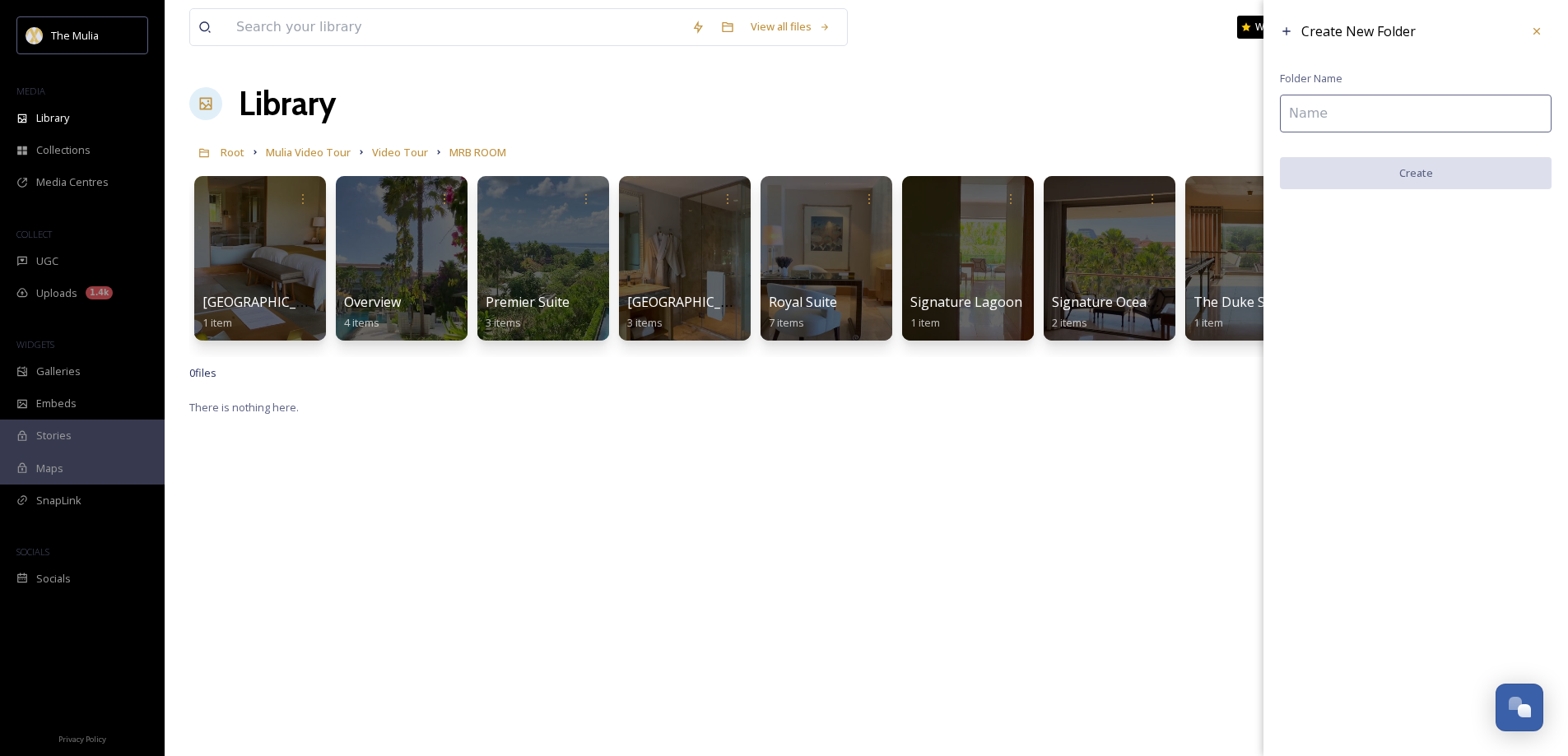
click at [1324, 116] on input at bounding box center [1415, 114] width 271 height 38
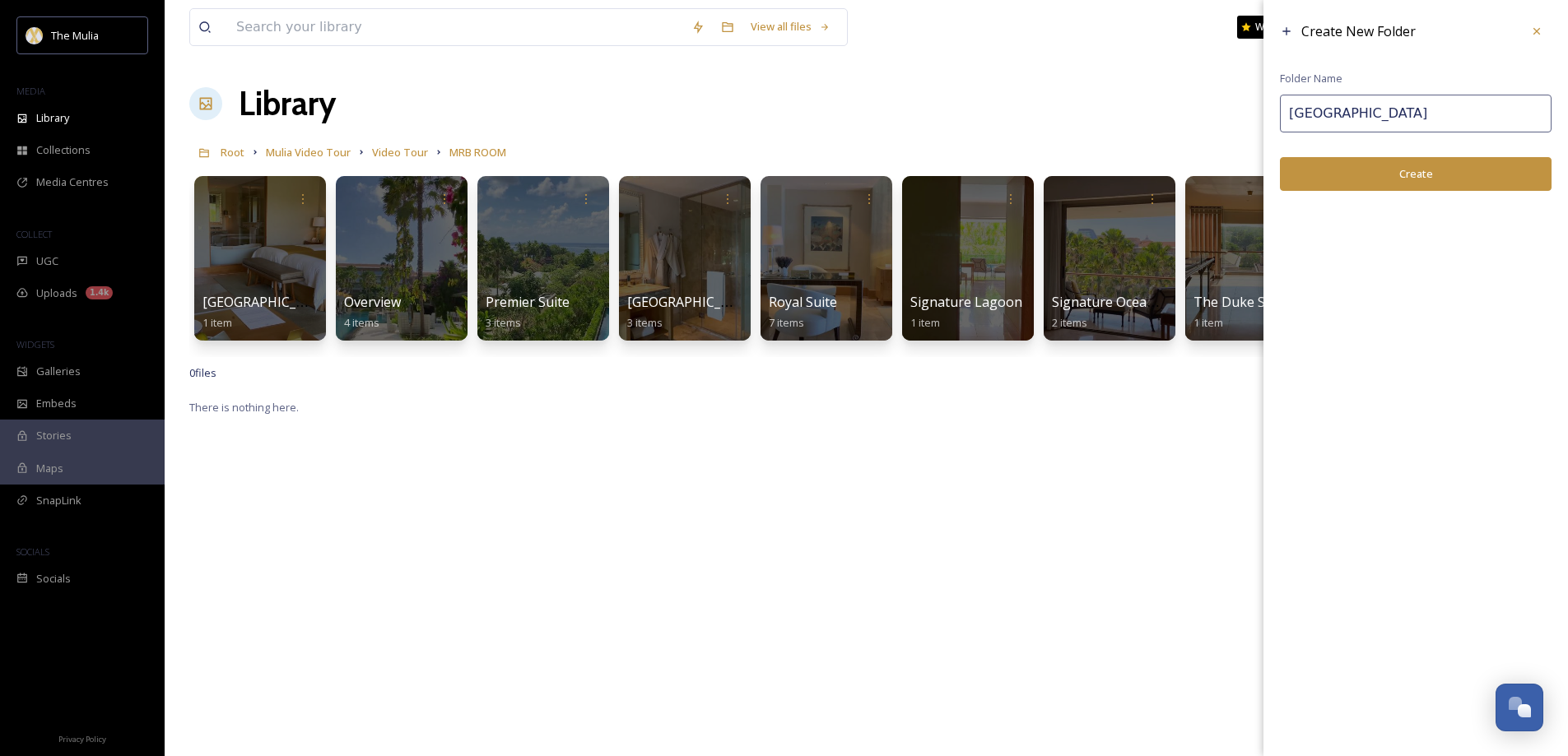
type input "[GEOGRAPHIC_DATA]"
click at [1384, 171] on button "Create" at bounding box center [1415, 174] width 271 height 34
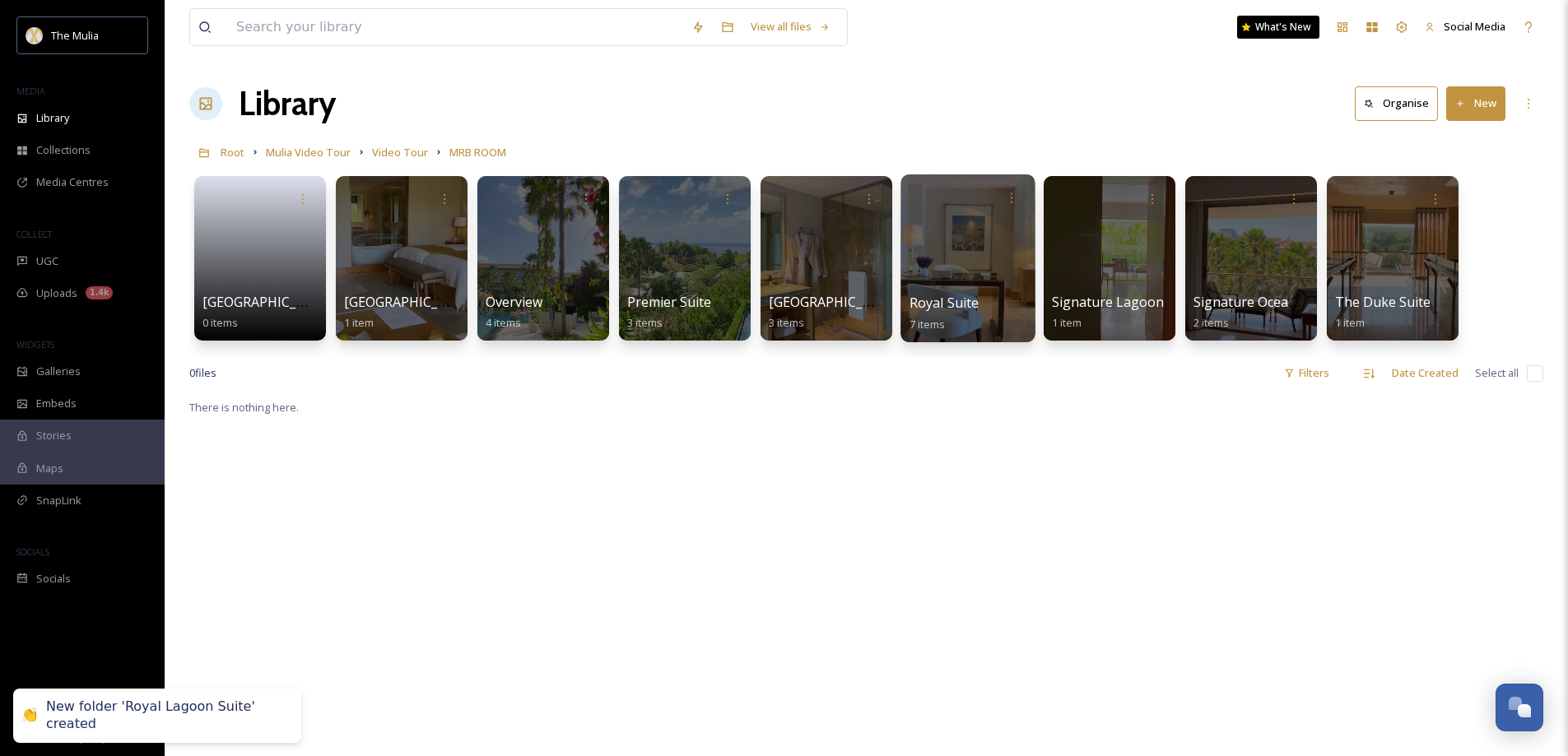
click at [935, 297] on span "Royal Suite" at bounding box center [944, 303] width 70 height 18
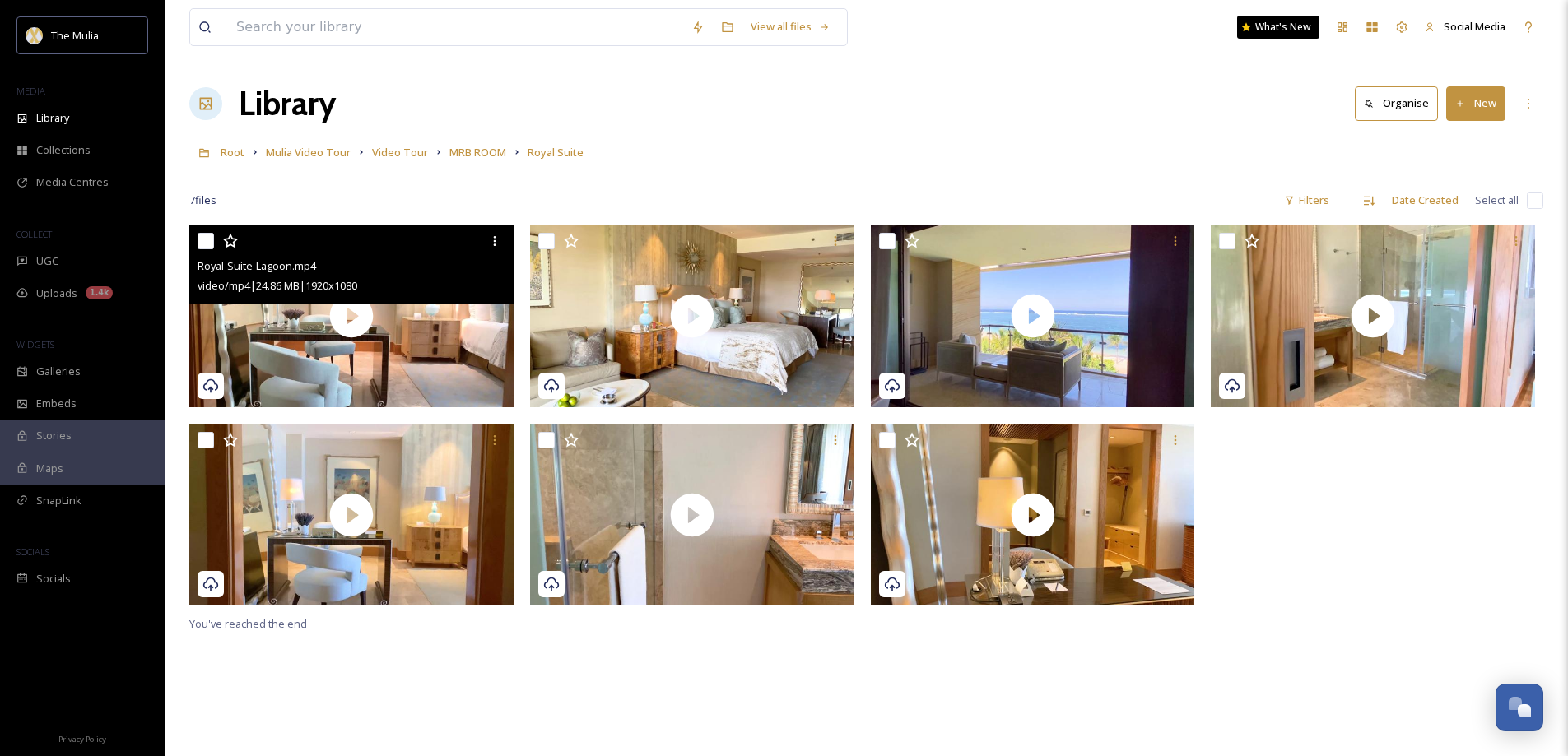
click at [207, 244] on input "checkbox" at bounding box center [206, 241] width 16 height 16
checkbox input "true"
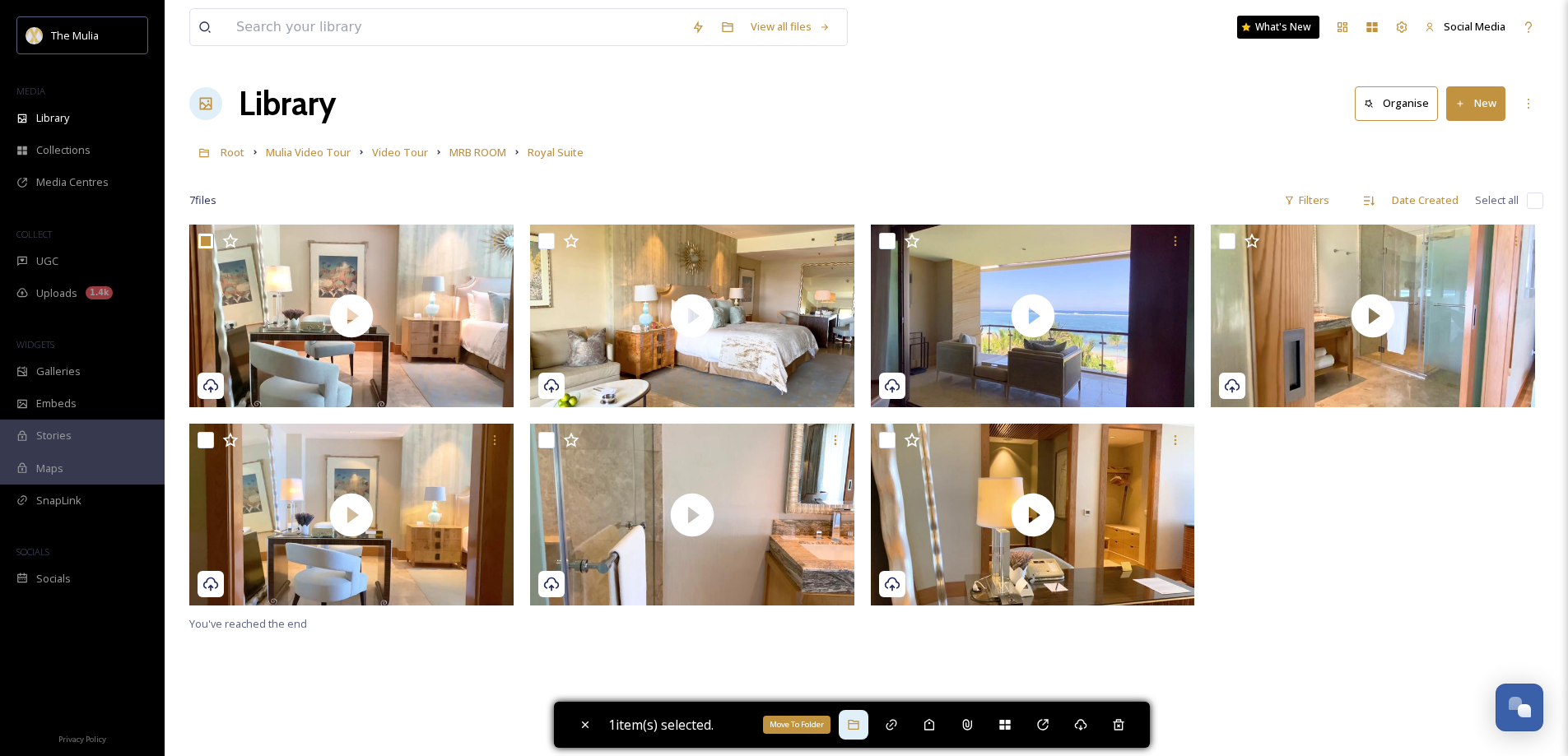
click at [858, 727] on icon at bounding box center [854, 724] width 13 height 13
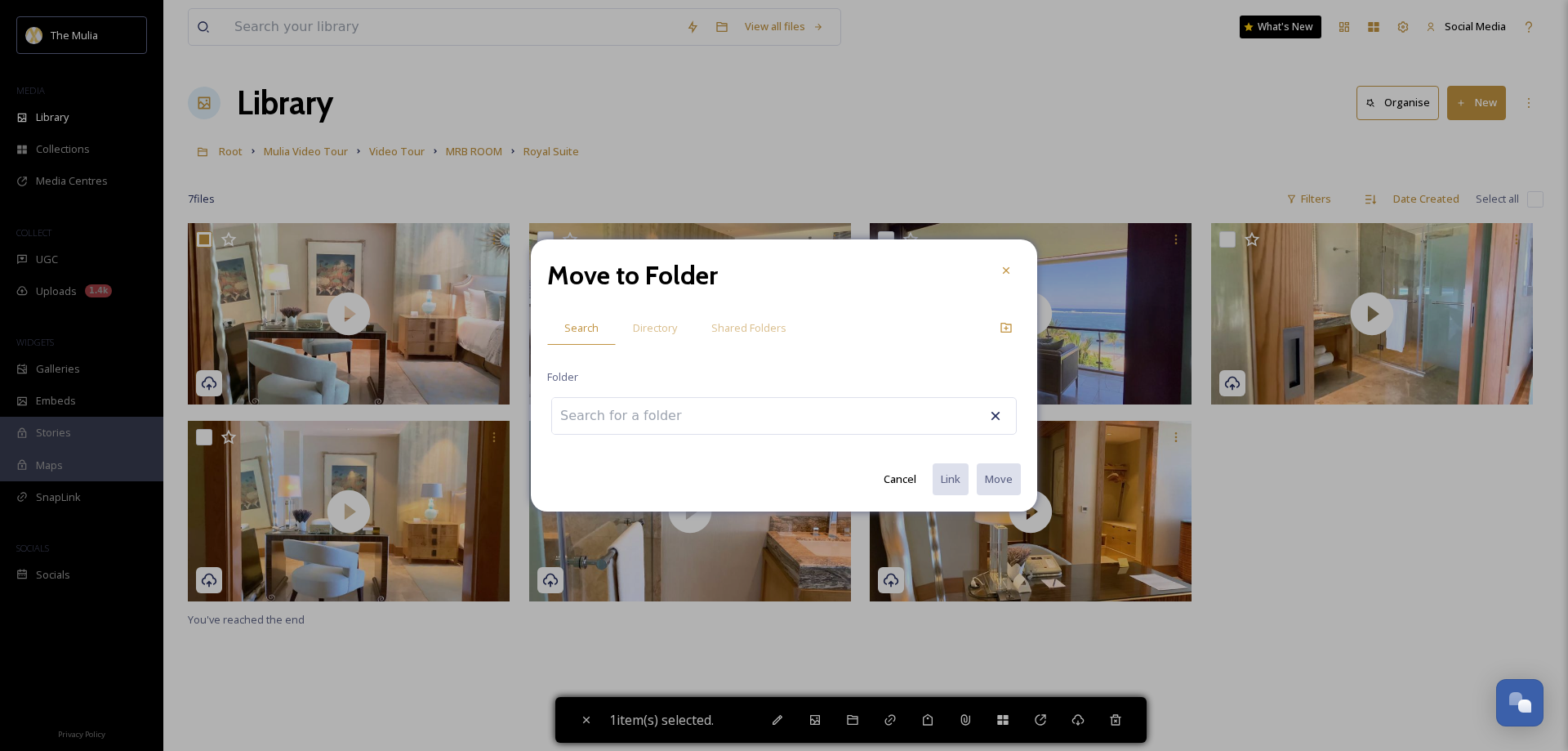
click at [602, 413] on input at bounding box center [641, 416] width 180 height 36
type input "l"
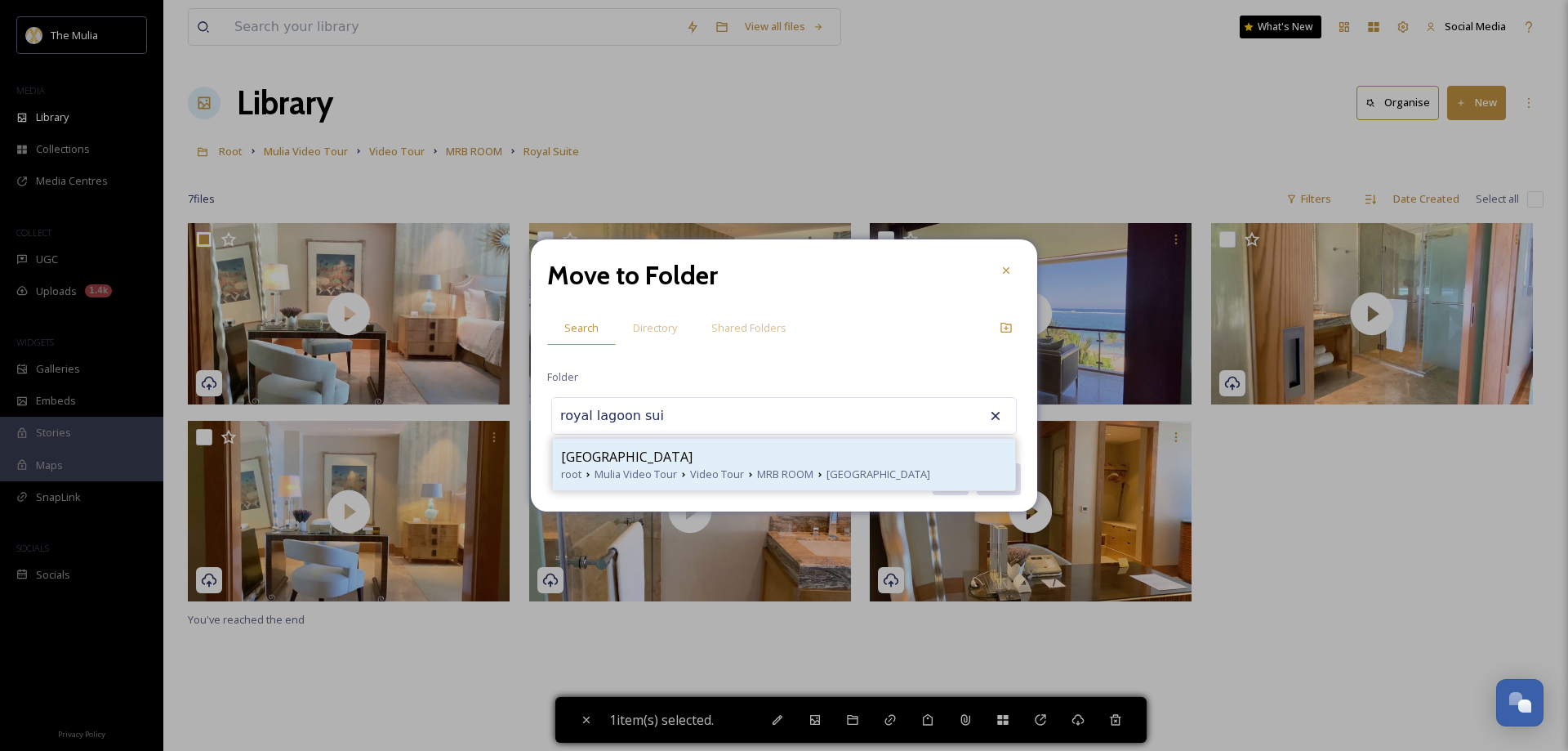
click at [627, 464] on span "[GEOGRAPHIC_DATA]" at bounding box center [627, 457] width 132 height 20
type input "[GEOGRAPHIC_DATA]"
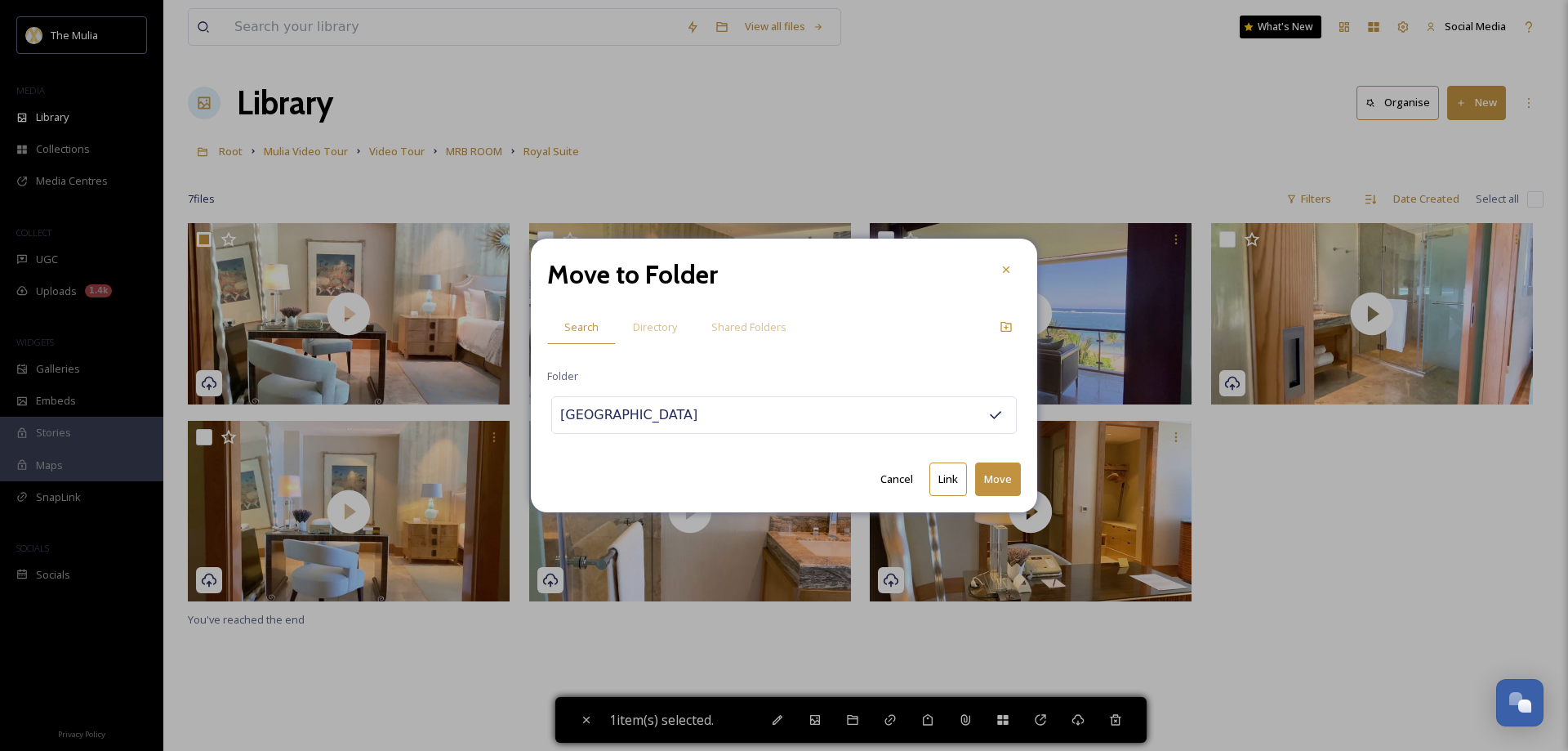
click at [994, 480] on button "Move" at bounding box center [998, 479] width 46 height 33
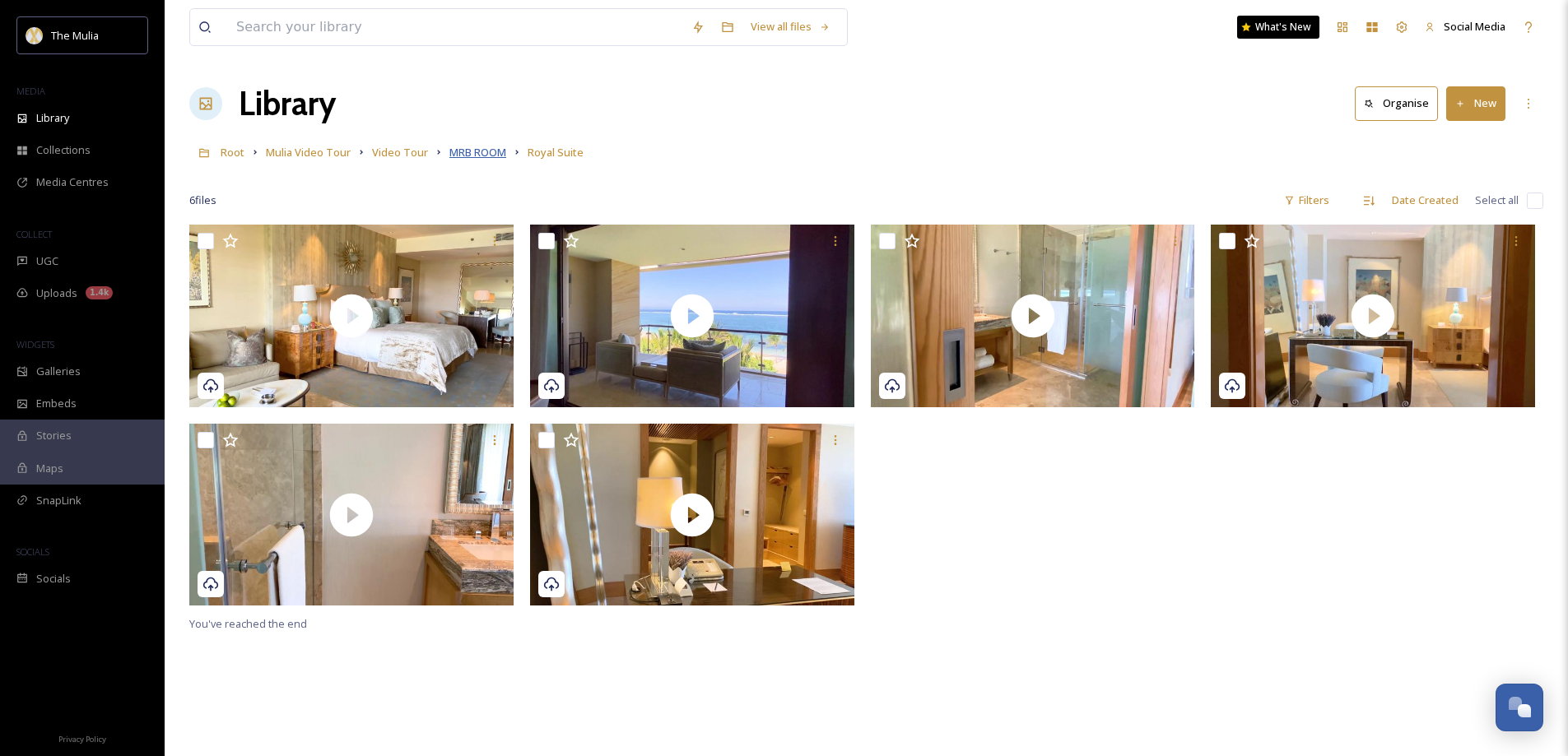
click at [479, 155] on span "MRB ROOM" at bounding box center [478, 152] width 56 height 15
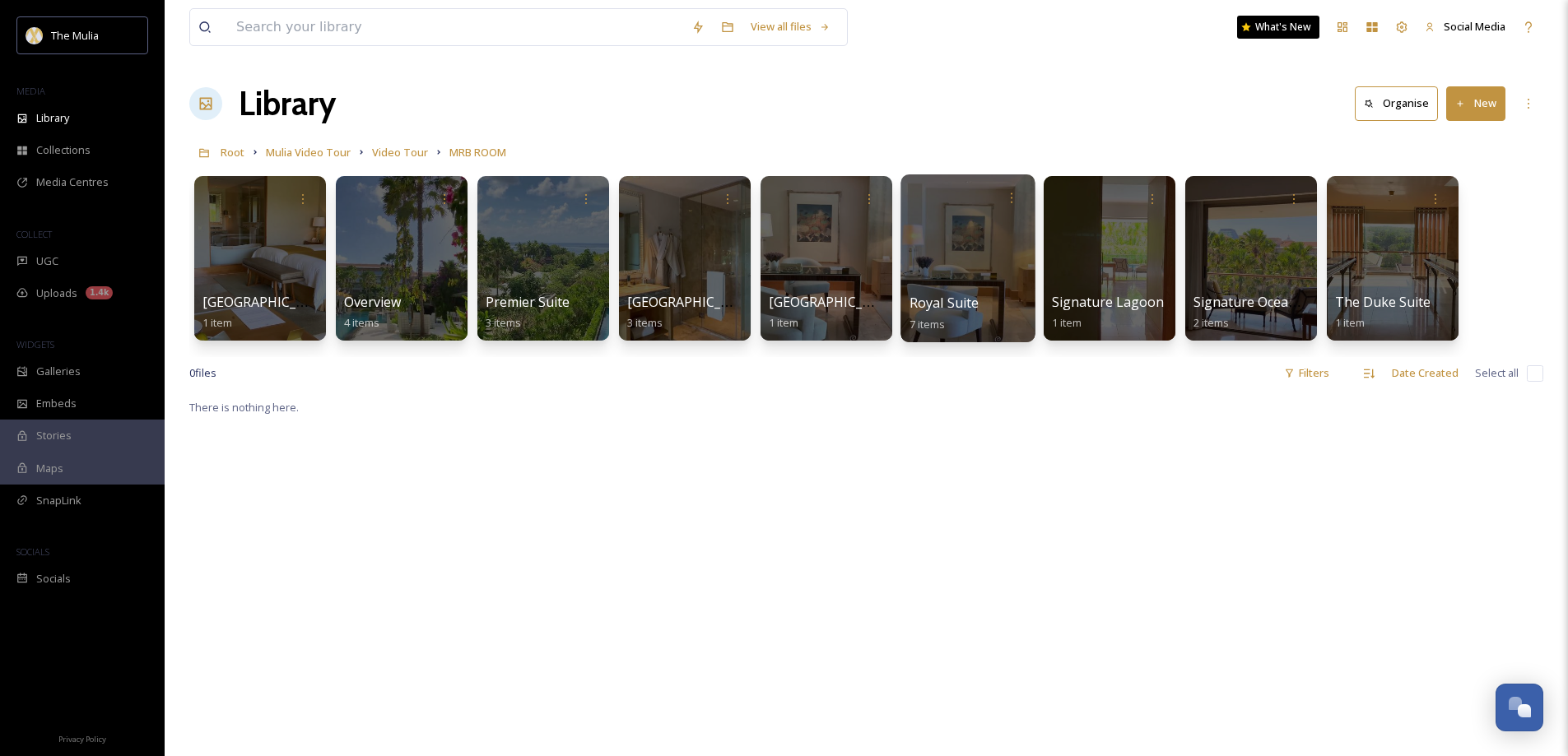
click at [941, 305] on span "Royal Suite" at bounding box center [944, 303] width 70 height 18
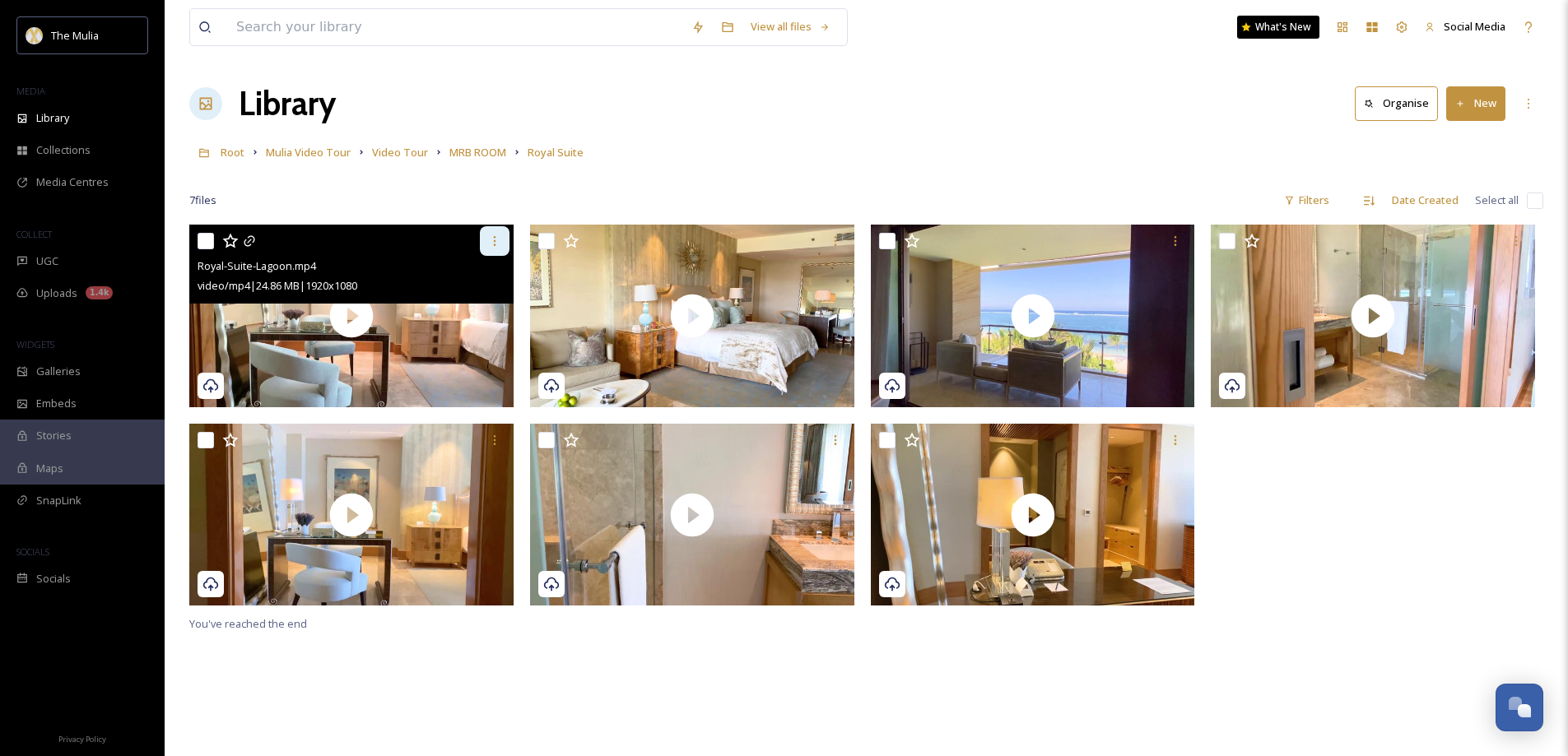
click at [498, 244] on icon at bounding box center [494, 241] width 13 height 13
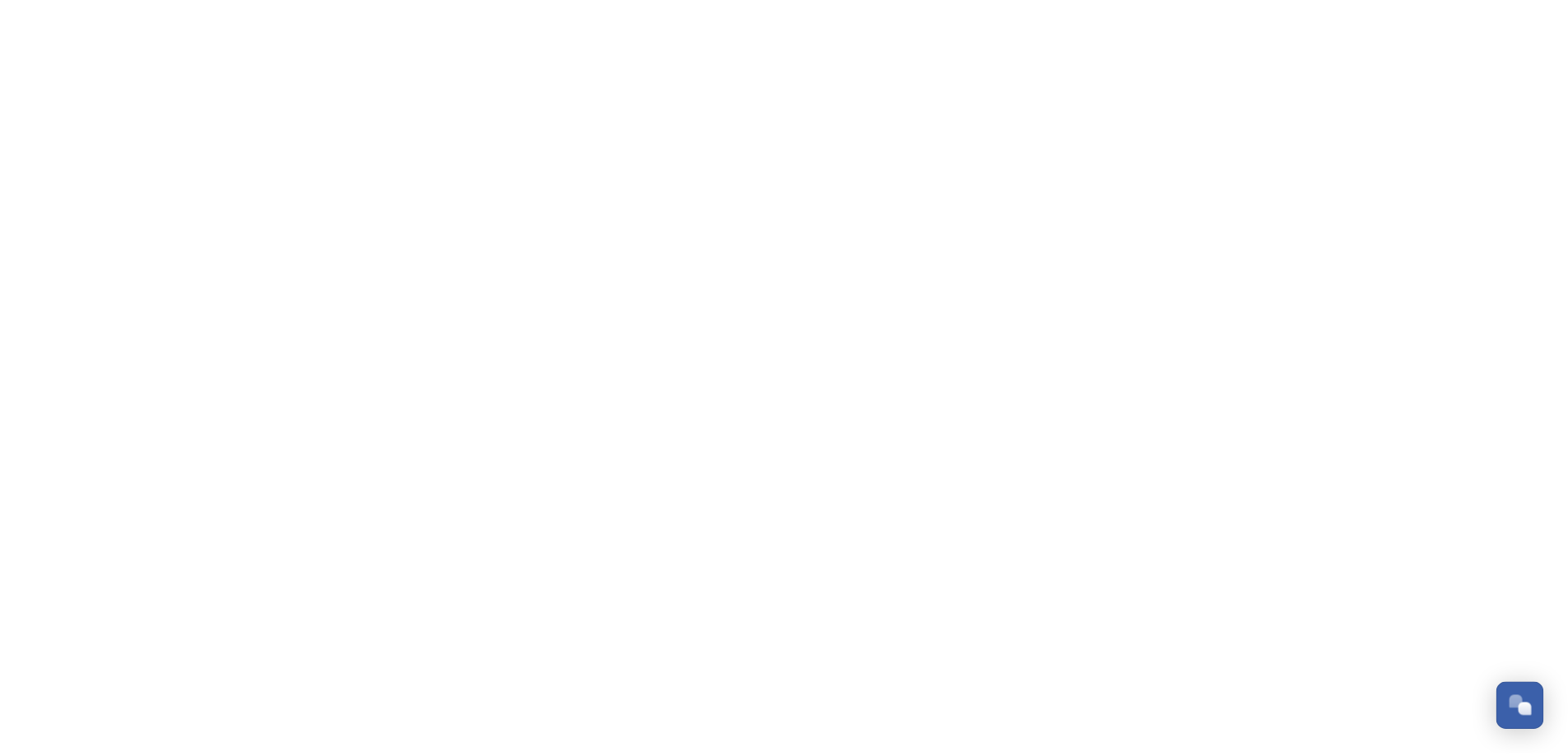
scroll to position [2315, 0]
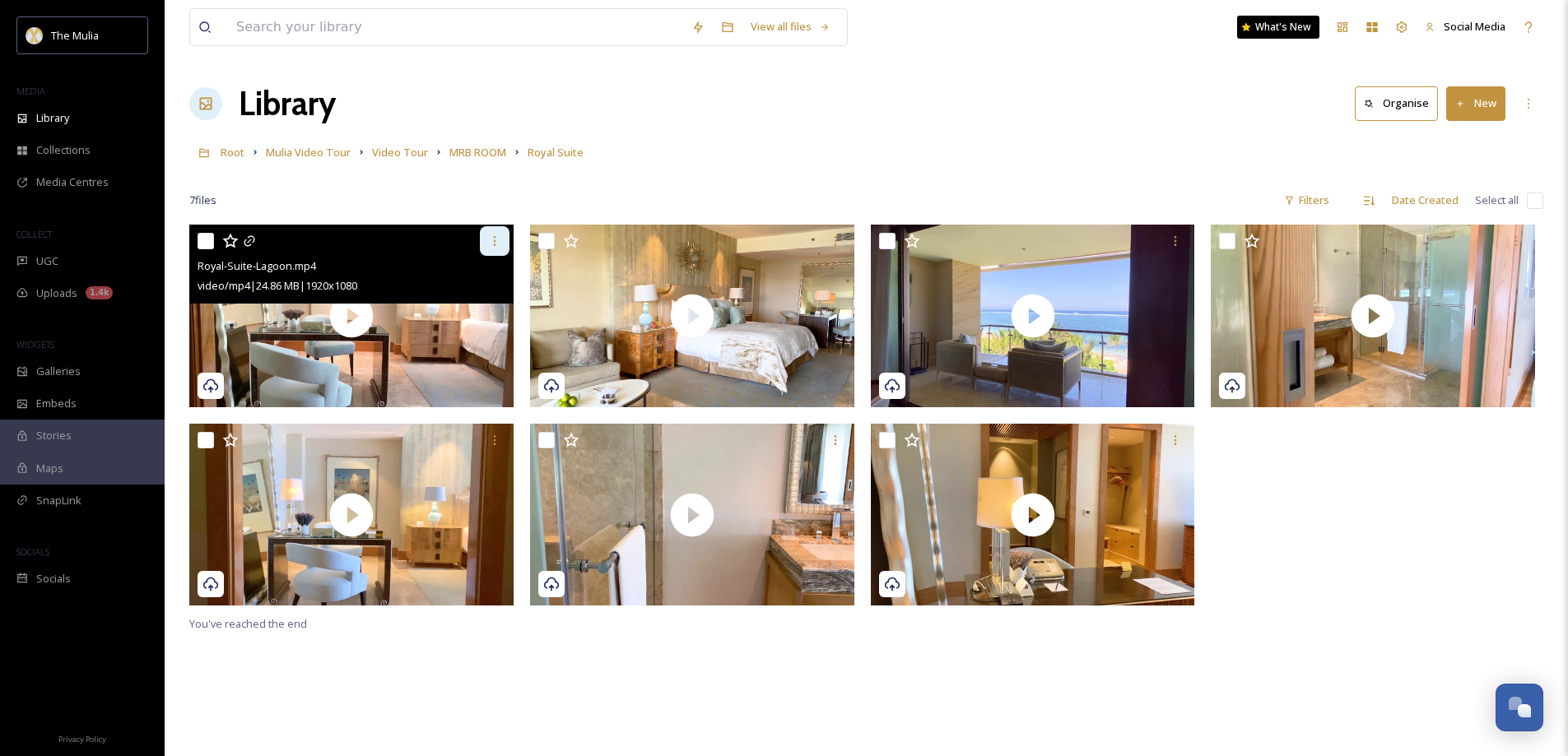
click at [495, 241] on icon at bounding box center [494, 241] width 3 height 10
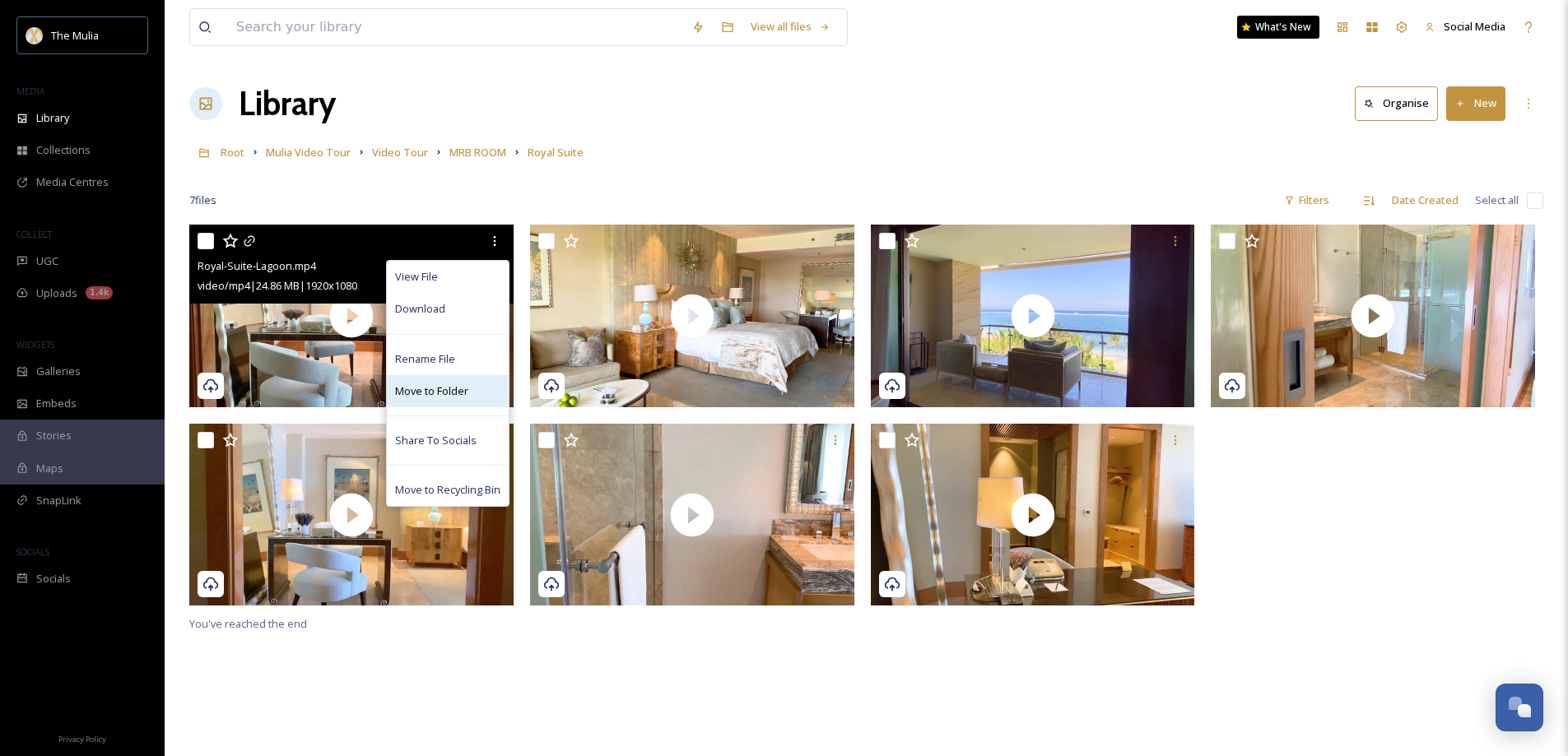
click at [450, 385] on span "Move to Folder" at bounding box center [431, 390] width 73 height 15
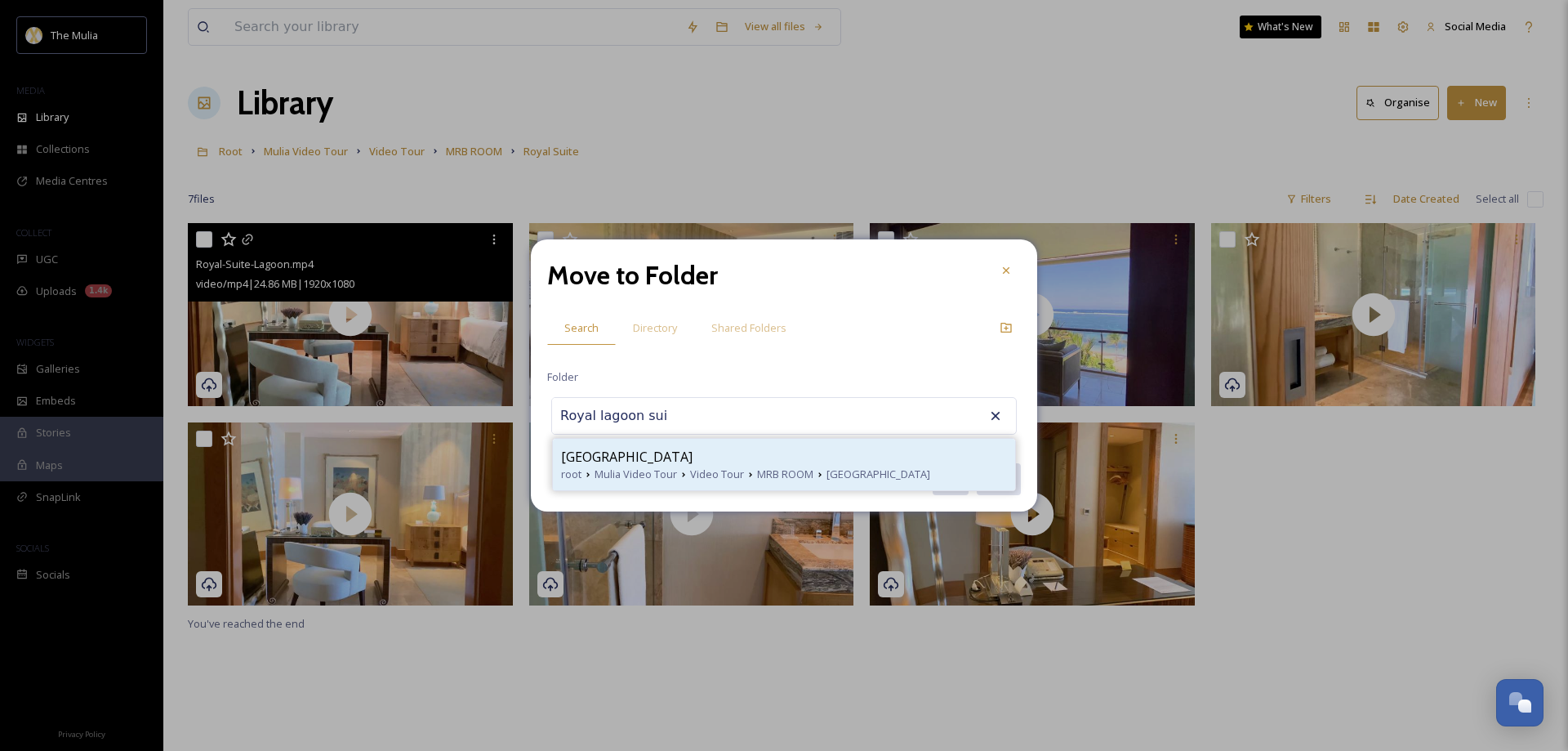
click at [655, 459] on span "[GEOGRAPHIC_DATA]" at bounding box center [627, 457] width 132 height 20
type input "[GEOGRAPHIC_DATA]"
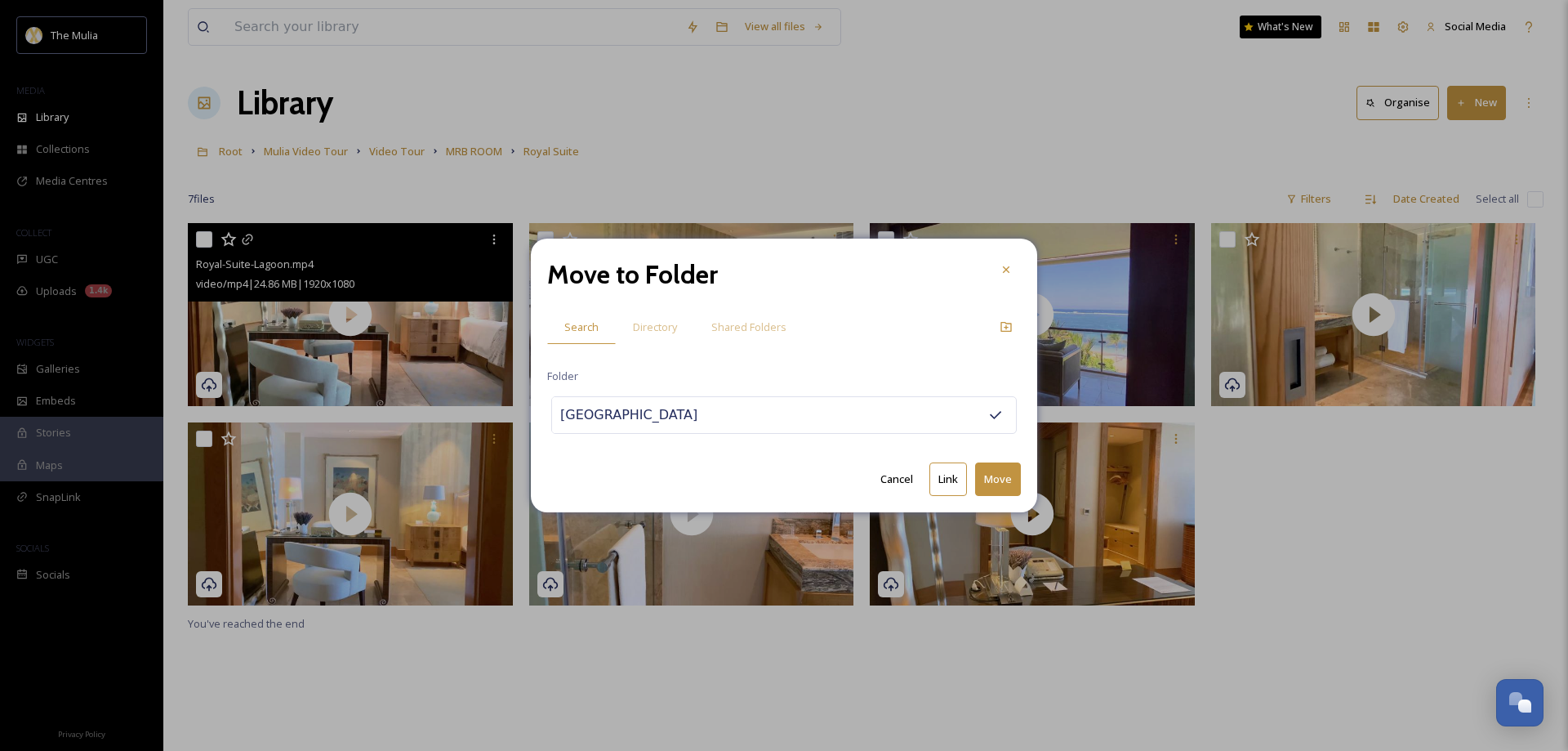
click at [1008, 475] on button "Move" at bounding box center [998, 479] width 46 height 33
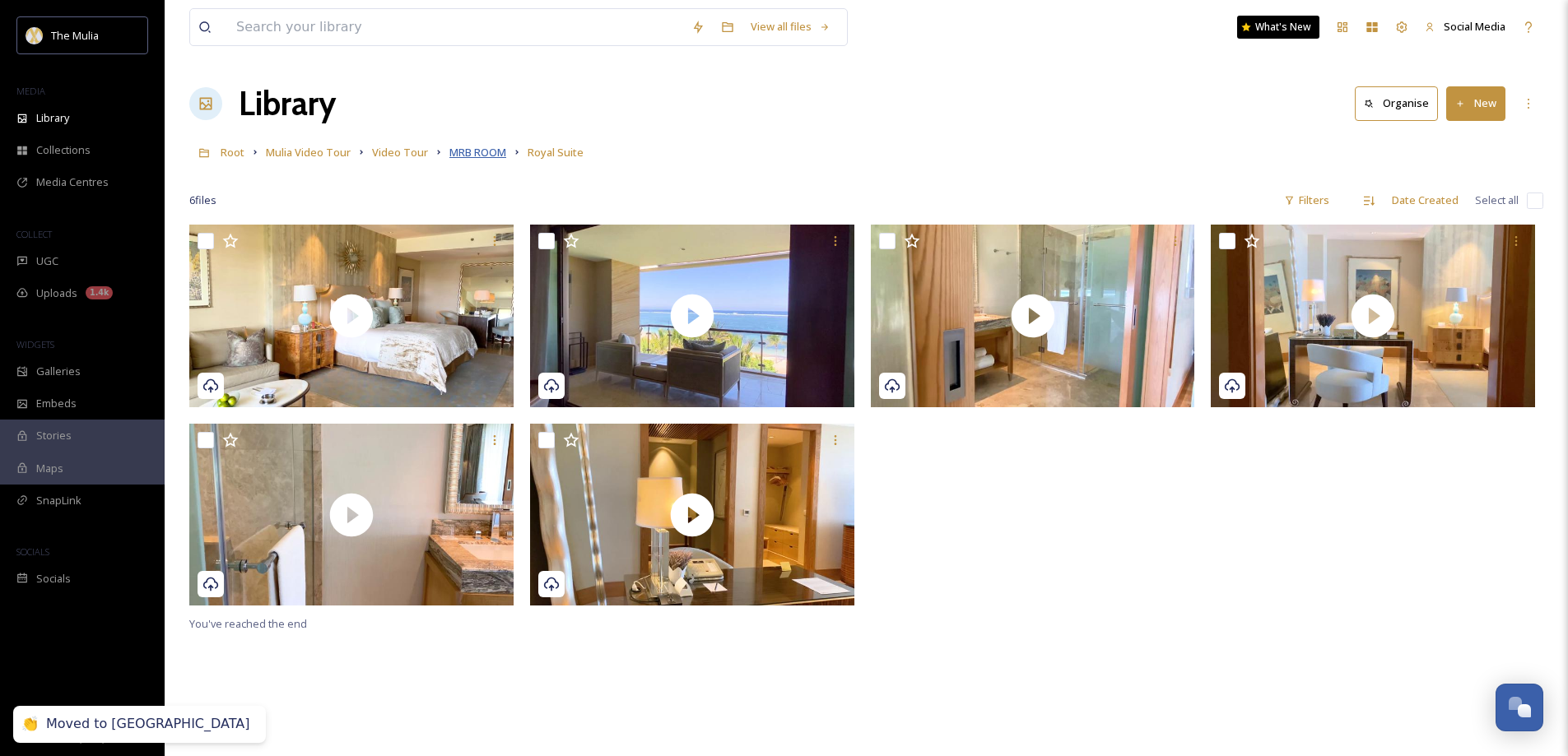
click at [470, 150] on span "MRB ROOM" at bounding box center [478, 152] width 56 height 15
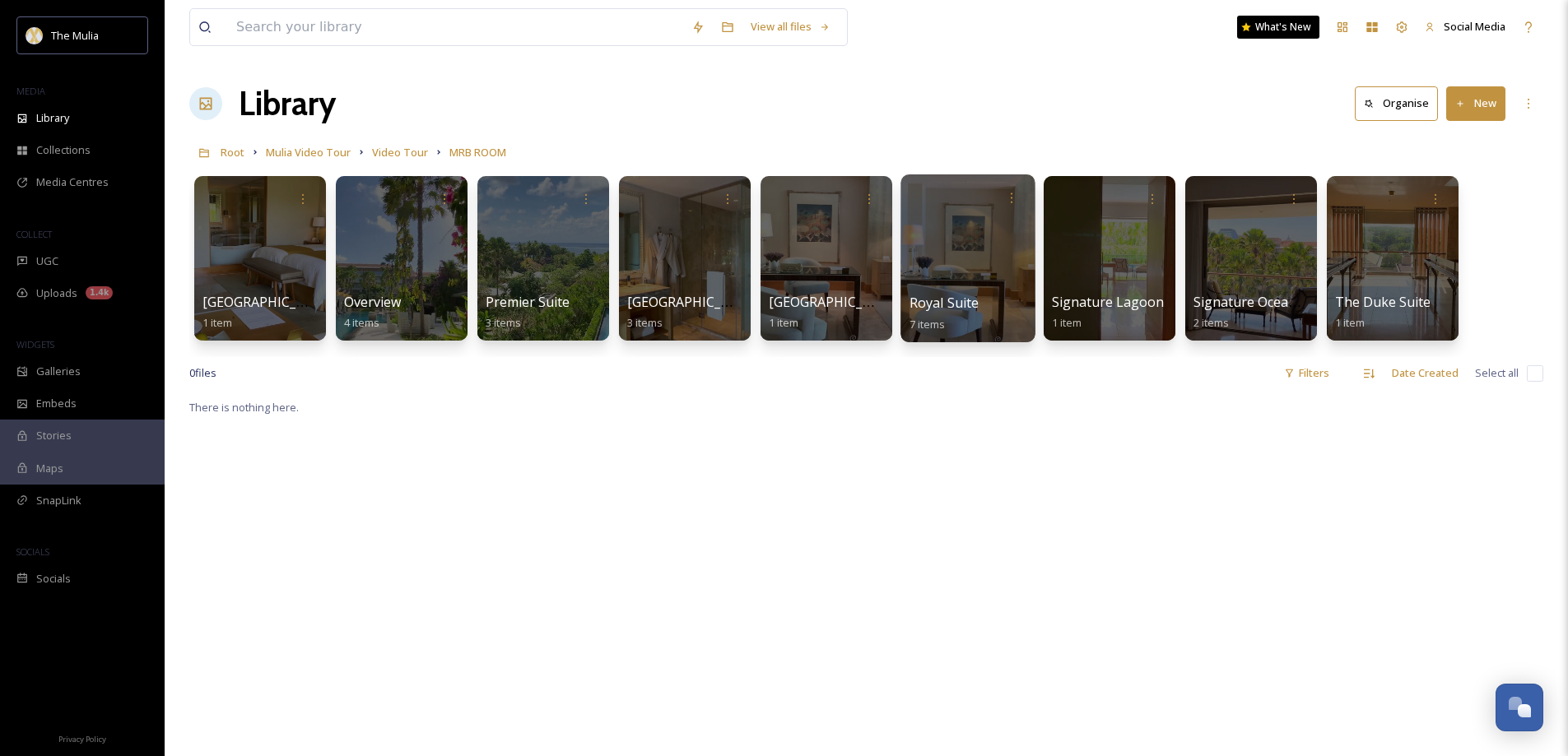
click at [948, 305] on span "Royal Suite" at bounding box center [944, 303] width 70 height 18
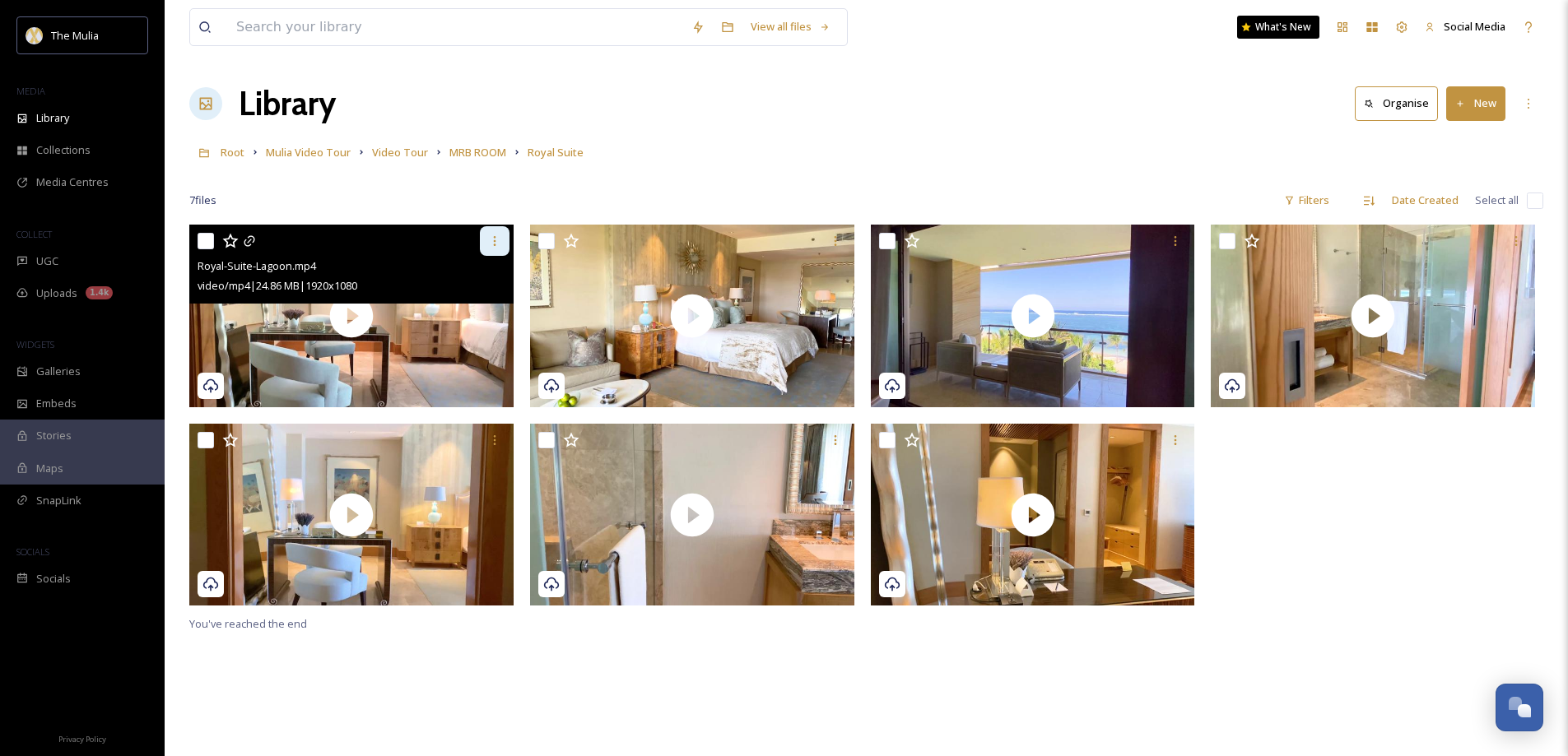
click at [495, 240] on icon at bounding box center [494, 241] width 3 height 10
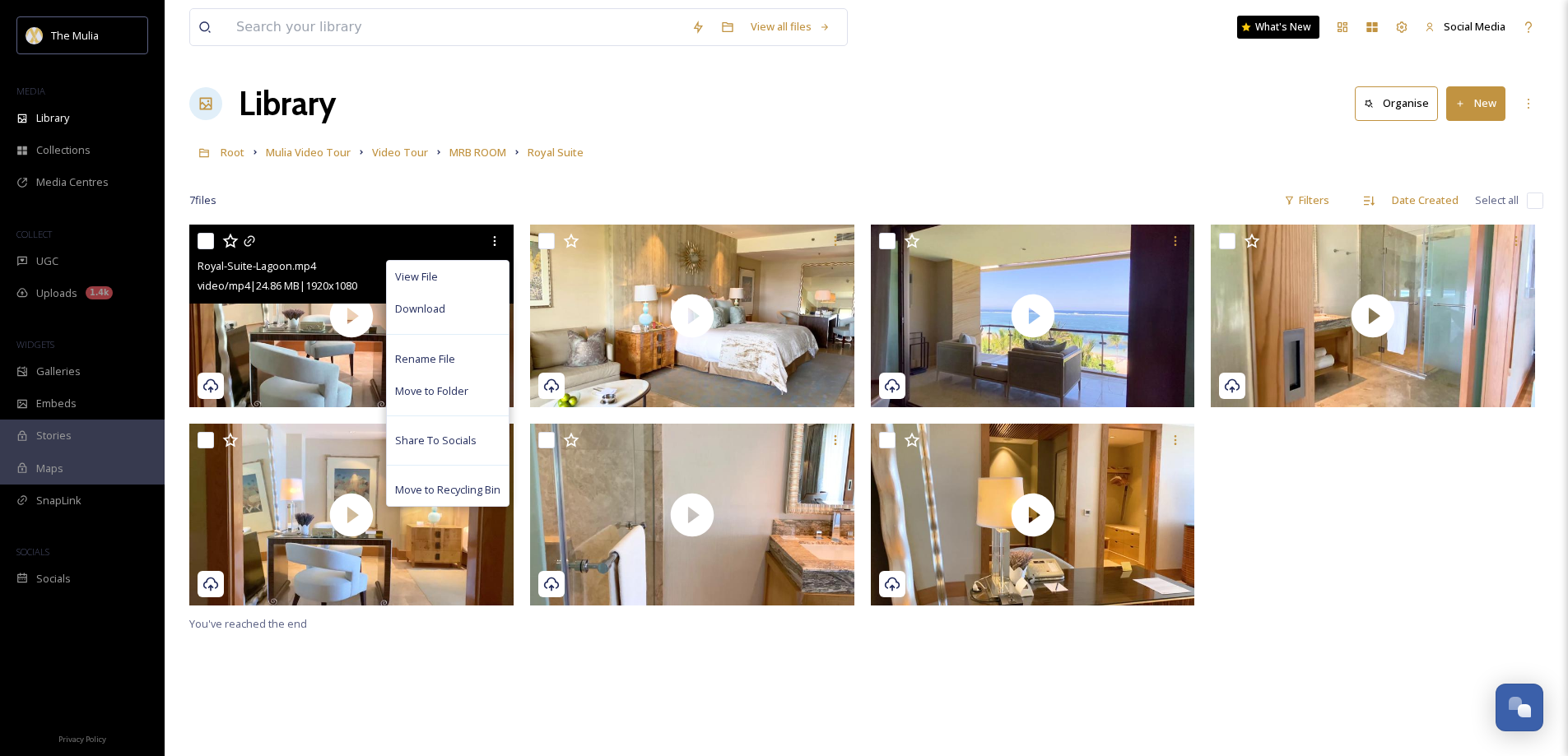
click at [201, 388] on div at bounding box center [210, 386] width 26 height 26
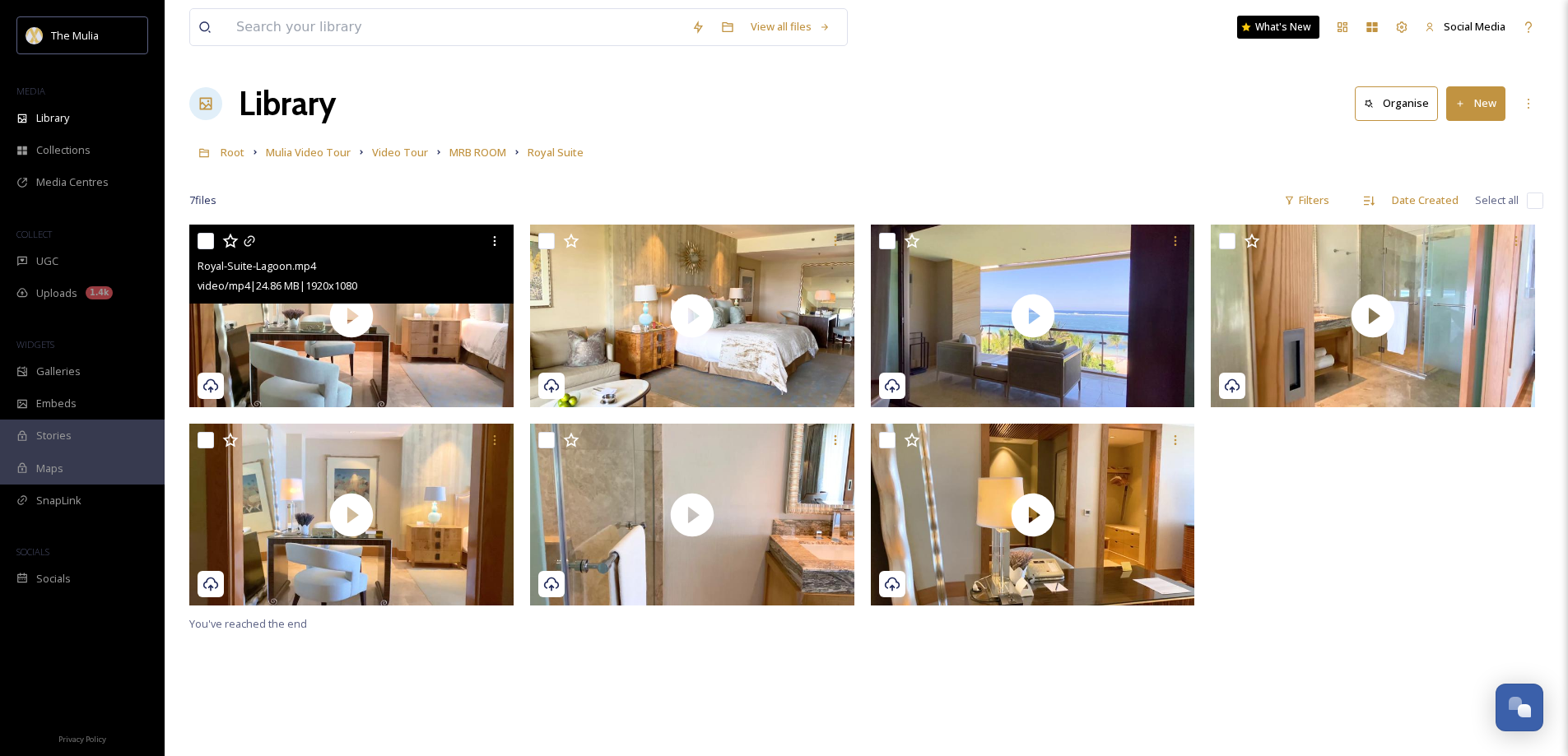
click at [205, 386] on icon at bounding box center [210, 386] width 16 height 16
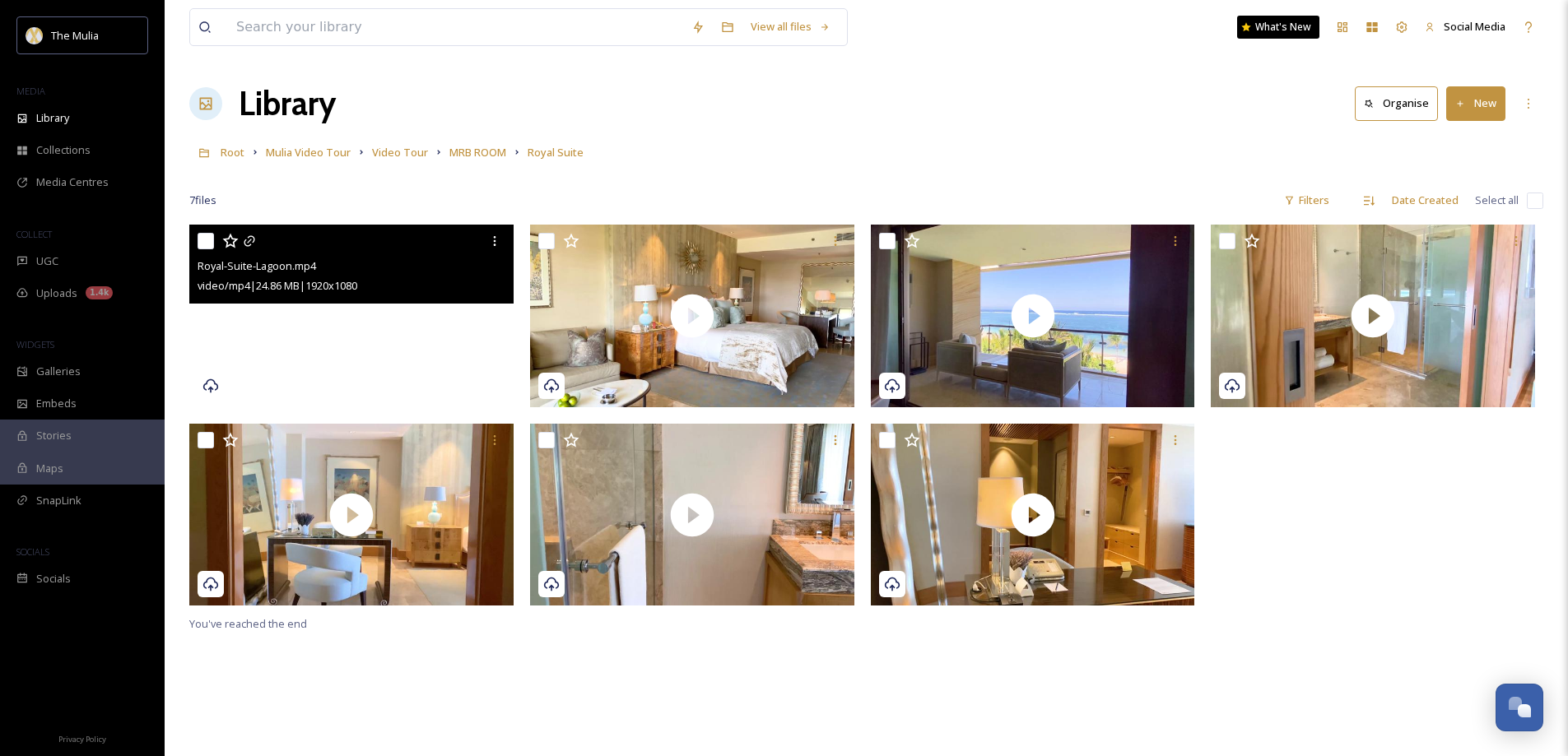
click at [265, 369] on video "Royal-Suite-Lagoon.mp4" at bounding box center [351, 316] width 324 height 183
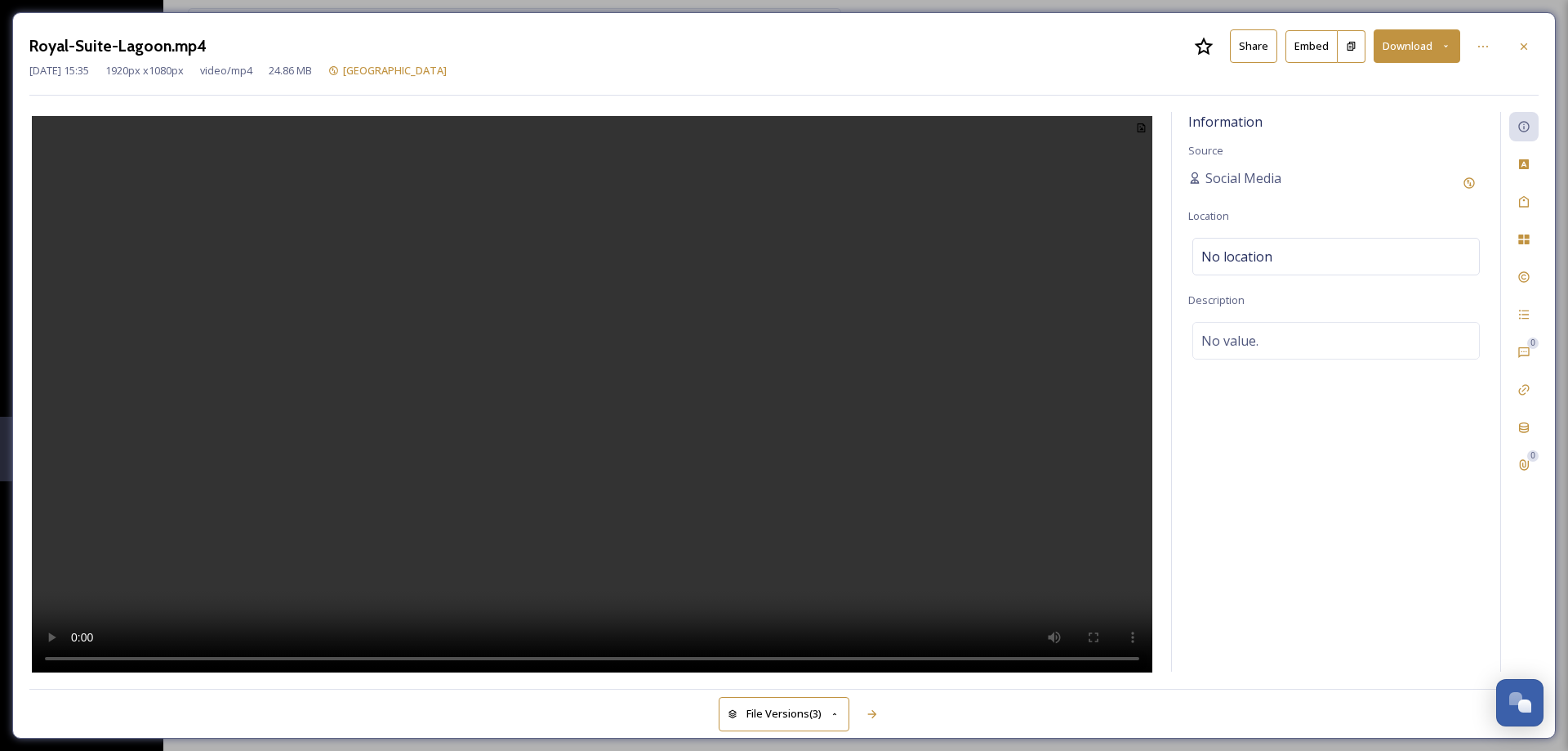
click at [829, 714] on button "File Versions (3)" at bounding box center [784, 713] width 131 height 33
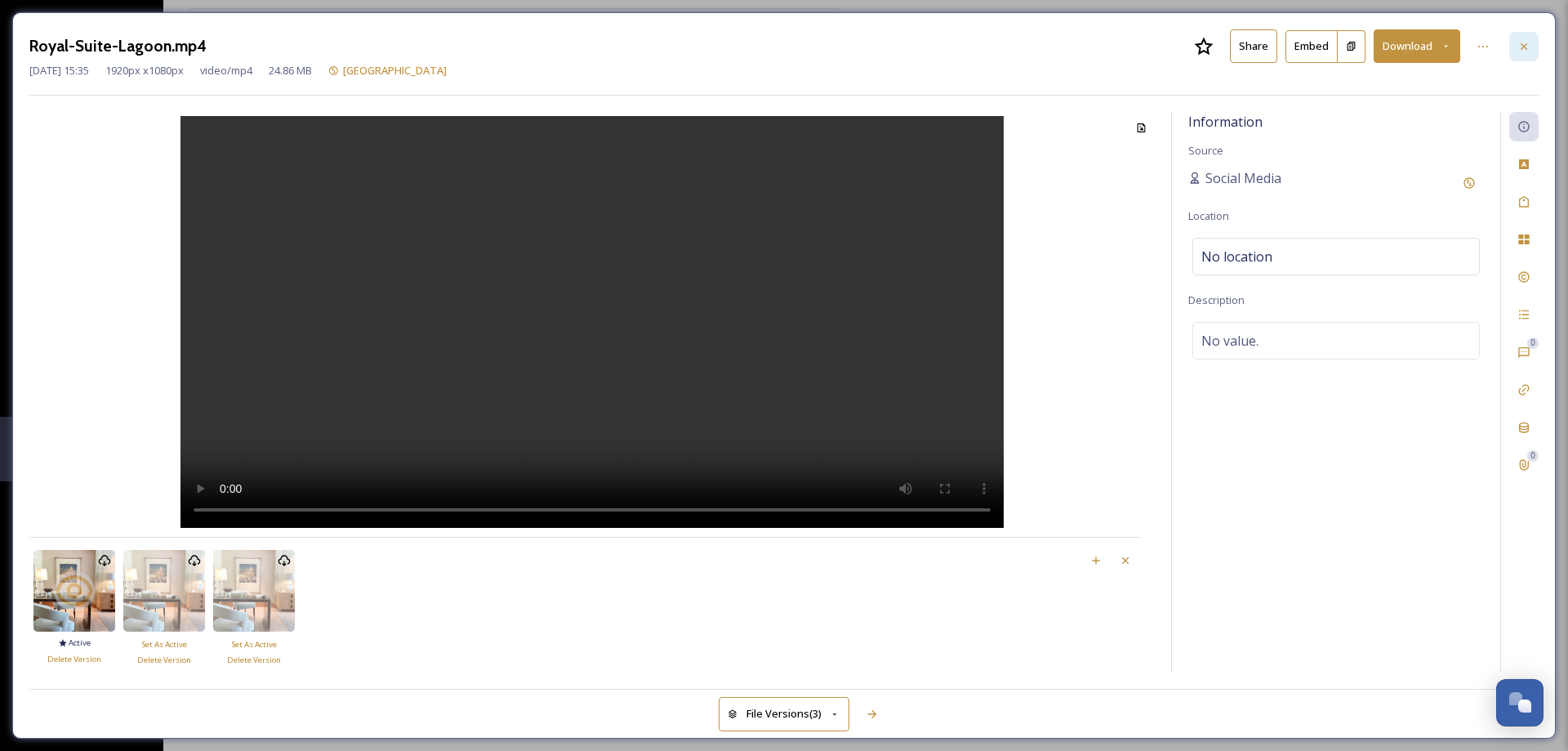
click at [1516, 48] on div at bounding box center [1524, 46] width 30 height 30
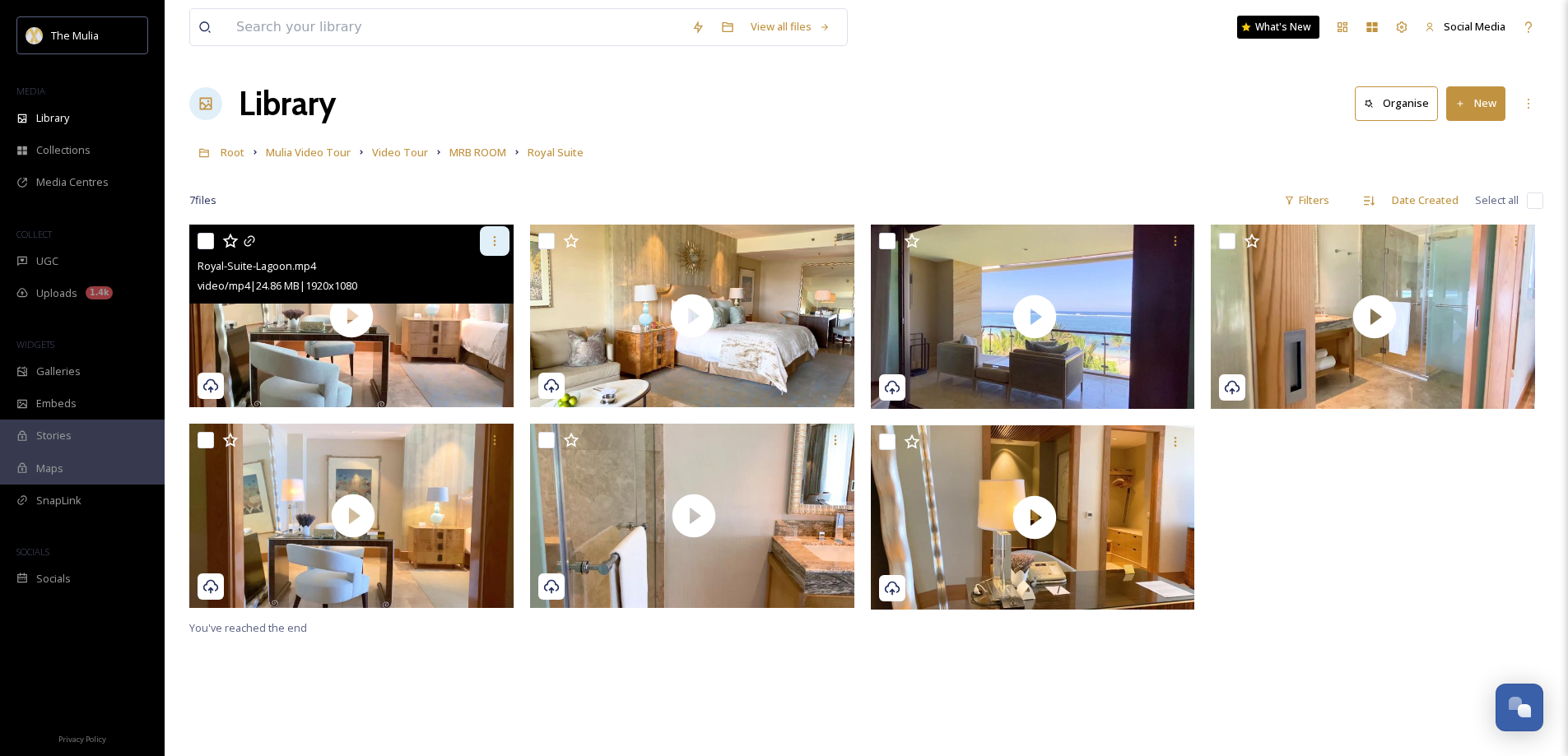
click at [495, 239] on icon at bounding box center [494, 241] width 13 height 13
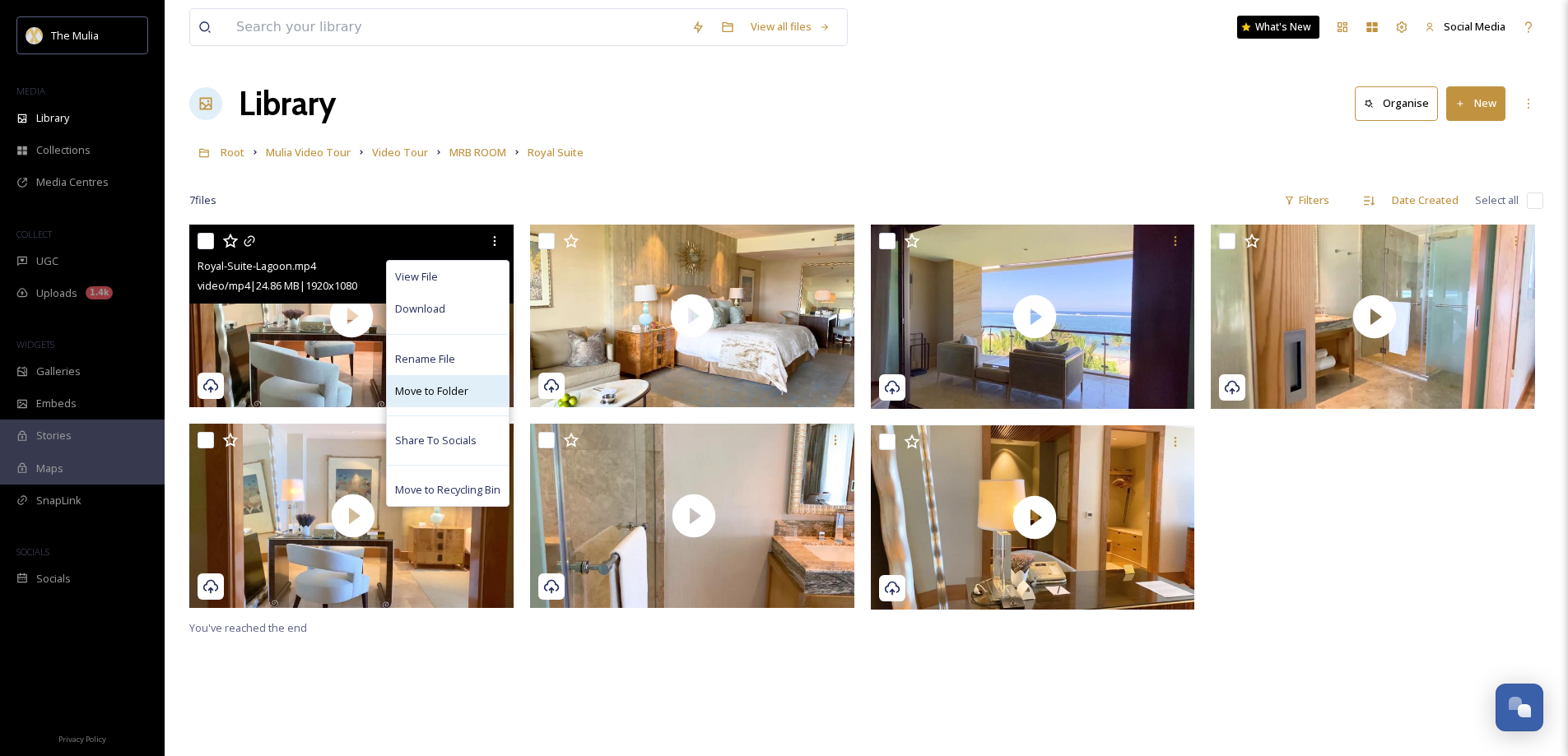
click at [447, 385] on span "Move to Folder" at bounding box center [431, 390] width 73 height 15
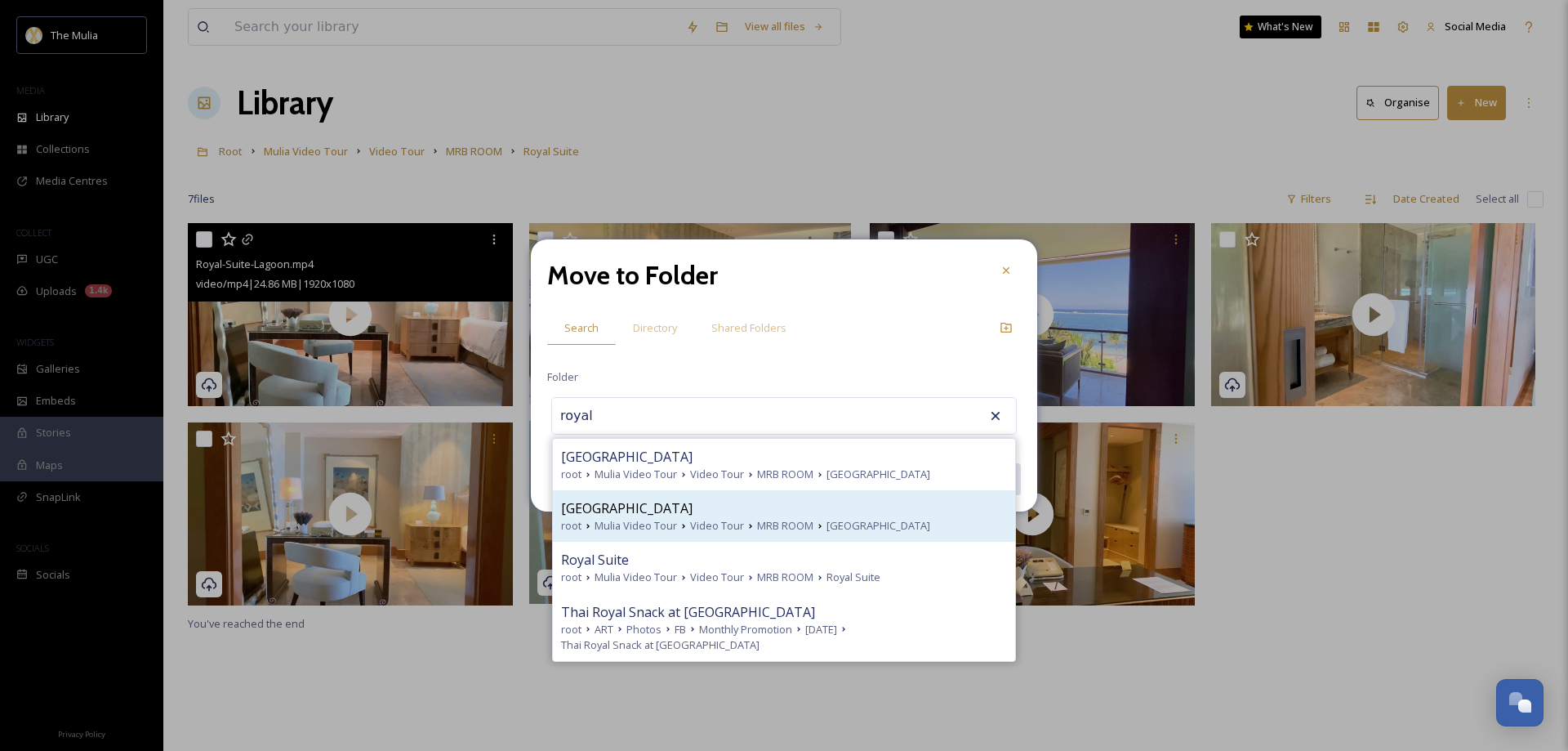
click at [627, 511] on span "[GEOGRAPHIC_DATA]" at bounding box center [627, 509] width 132 height 20
type input "[GEOGRAPHIC_DATA]"
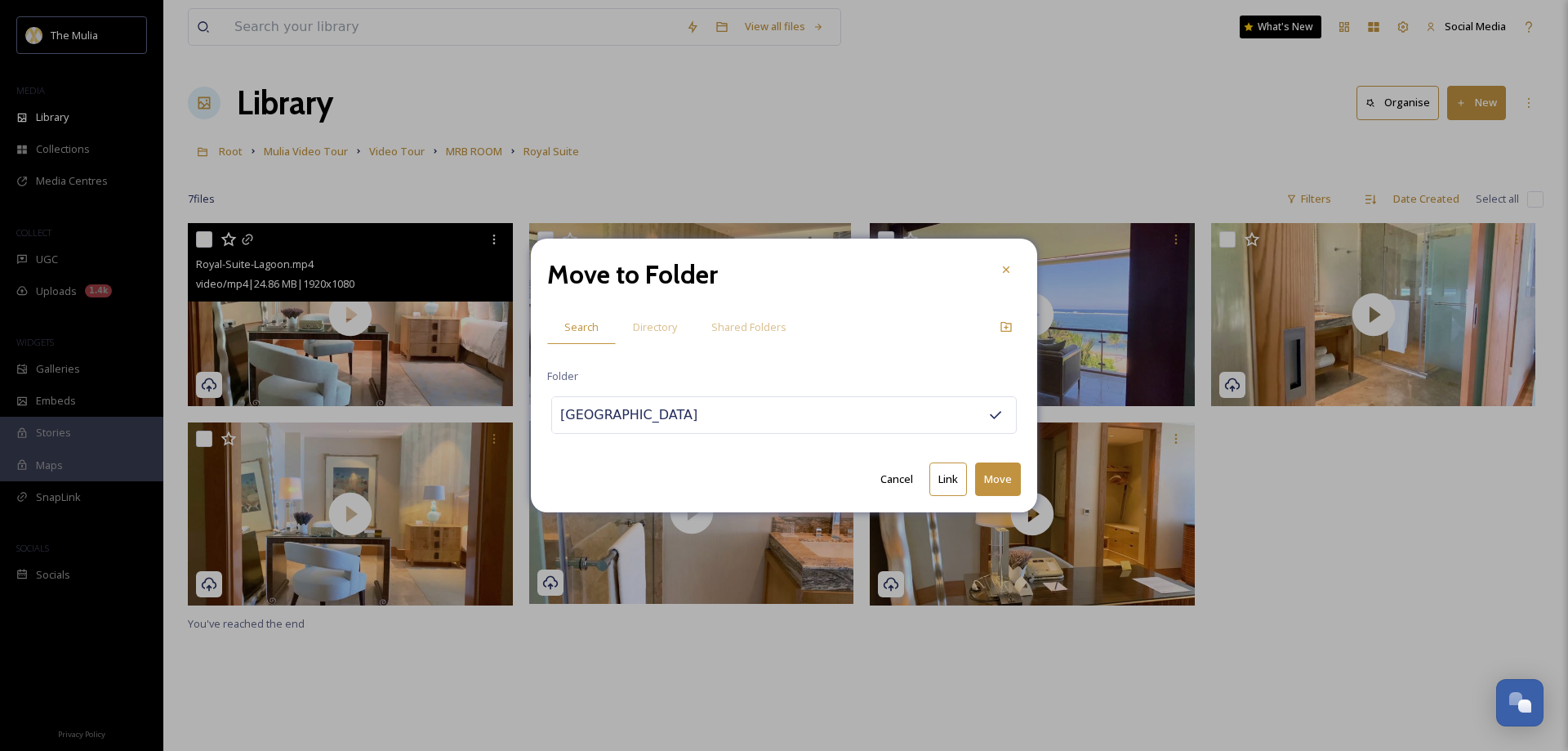
click at [985, 475] on button "Move" at bounding box center [998, 479] width 46 height 33
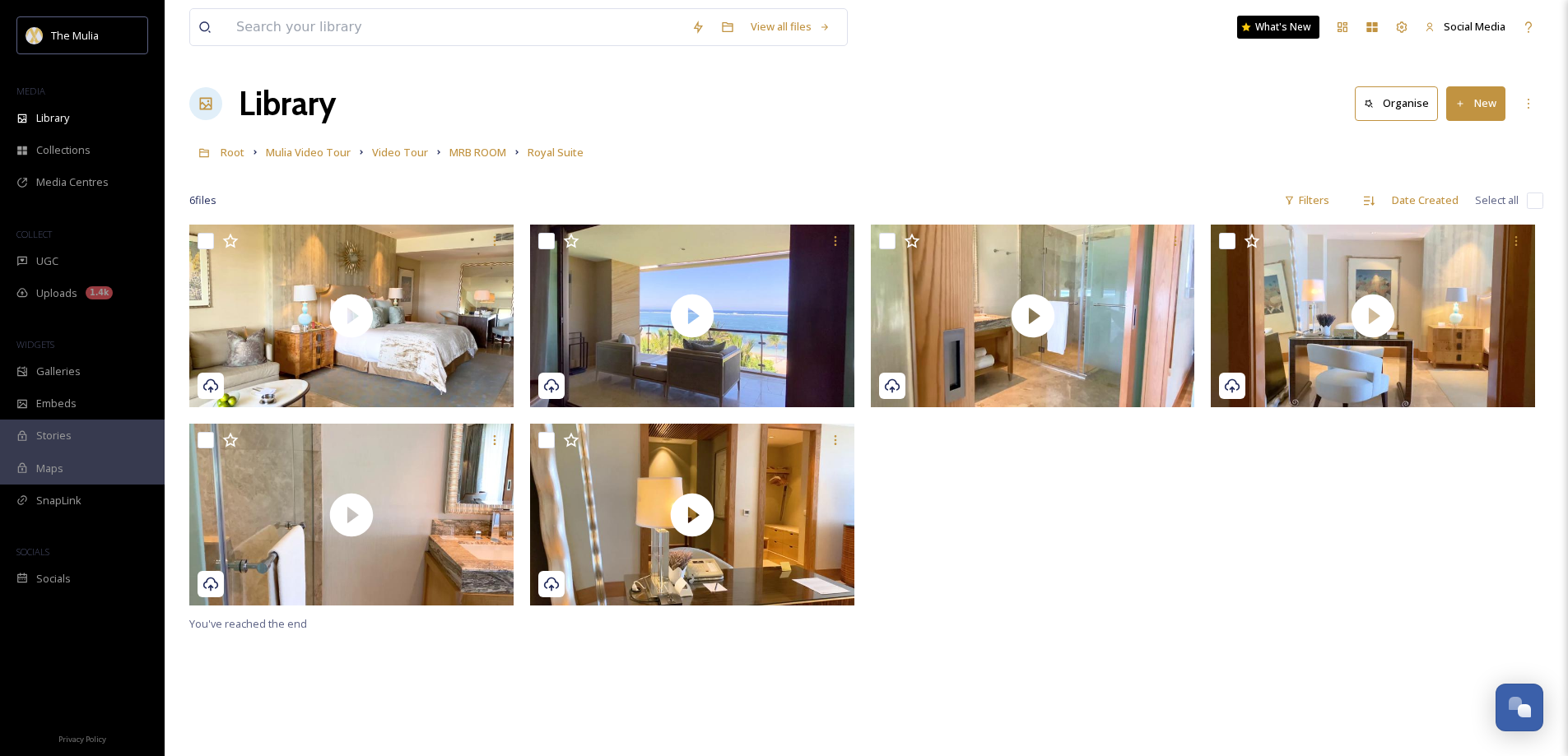
click at [479, 160] on link "MRB ROOM" at bounding box center [478, 152] width 56 height 20
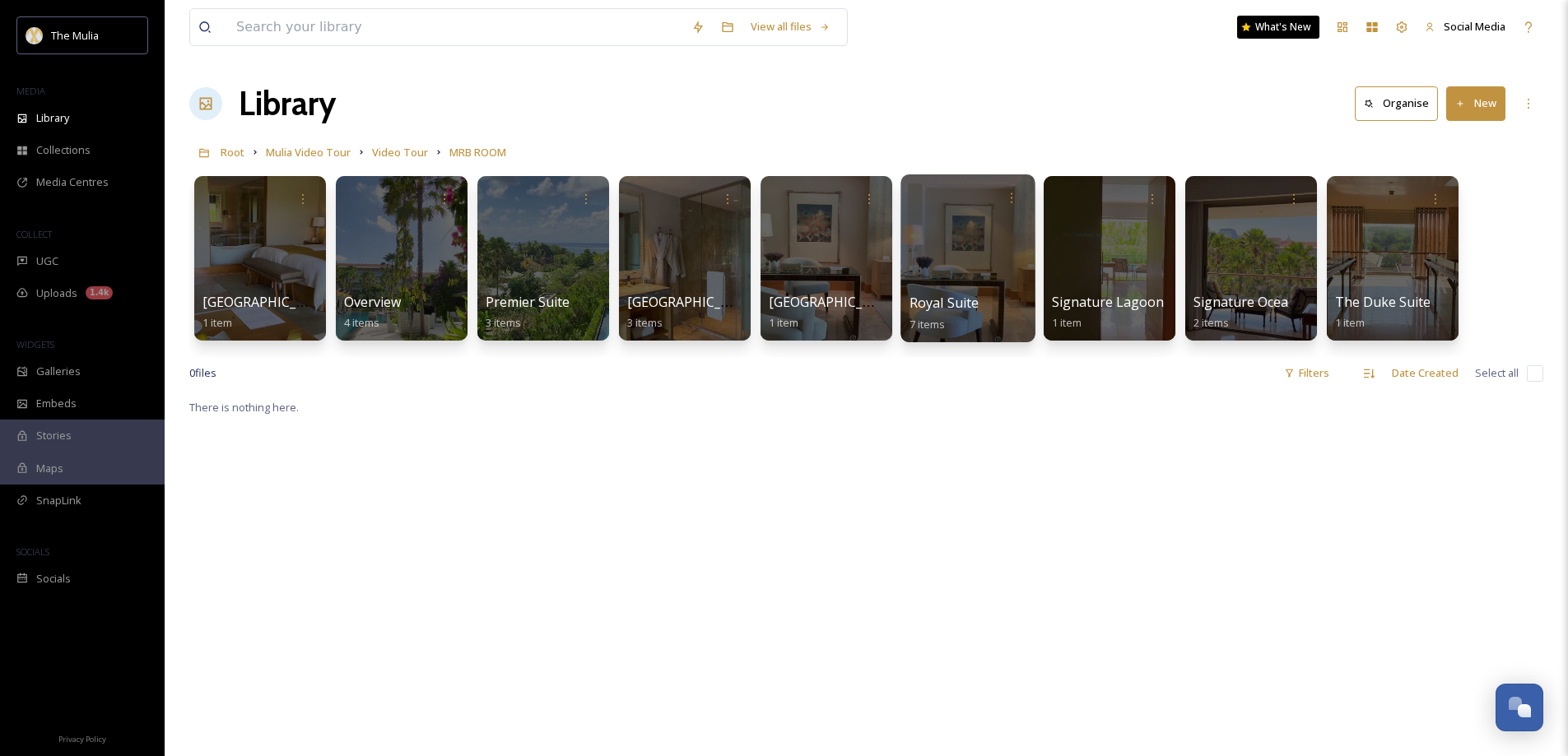
click at [925, 293] on div "Royal Suite 7 items" at bounding box center [967, 313] width 117 height 41
click at [923, 301] on span "Royal Suite" at bounding box center [944, 303] width 70 height 18
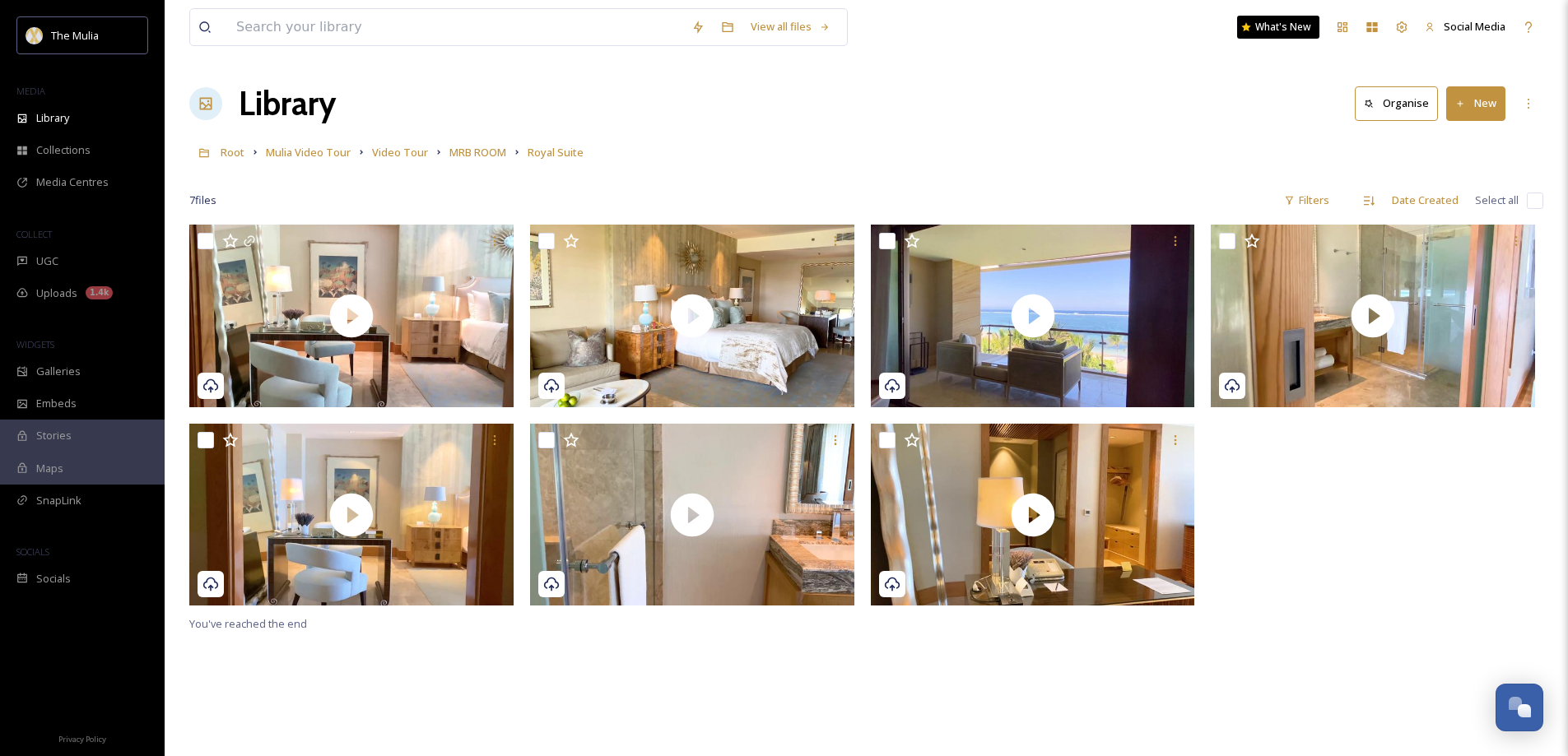
click at [209, 237] on input "checkbox" at bounding box center [206, 241] width 16 height 16
checkbox input "true"
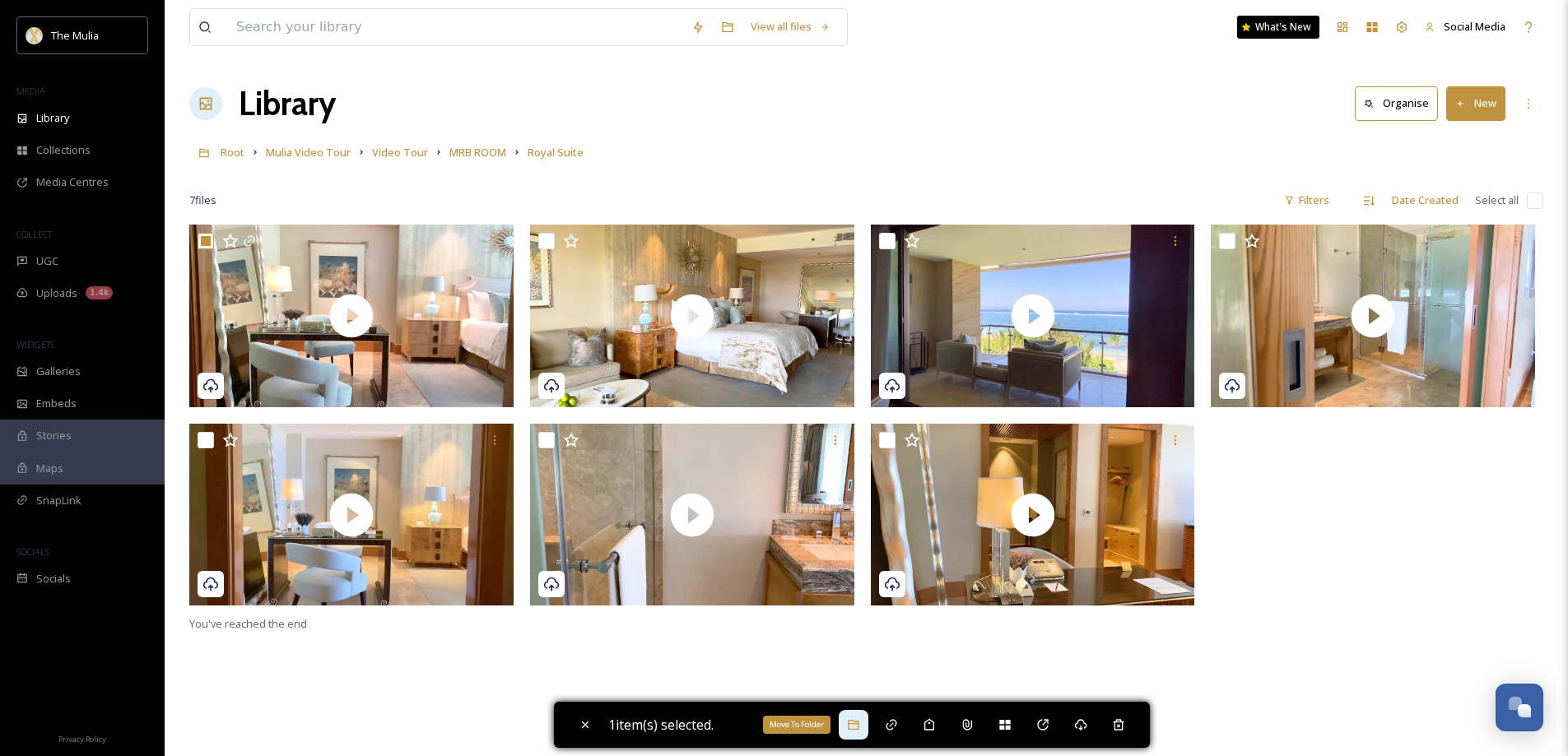
click at [858, 724] on icon at bounding box center [853, 724] width 11 height 10
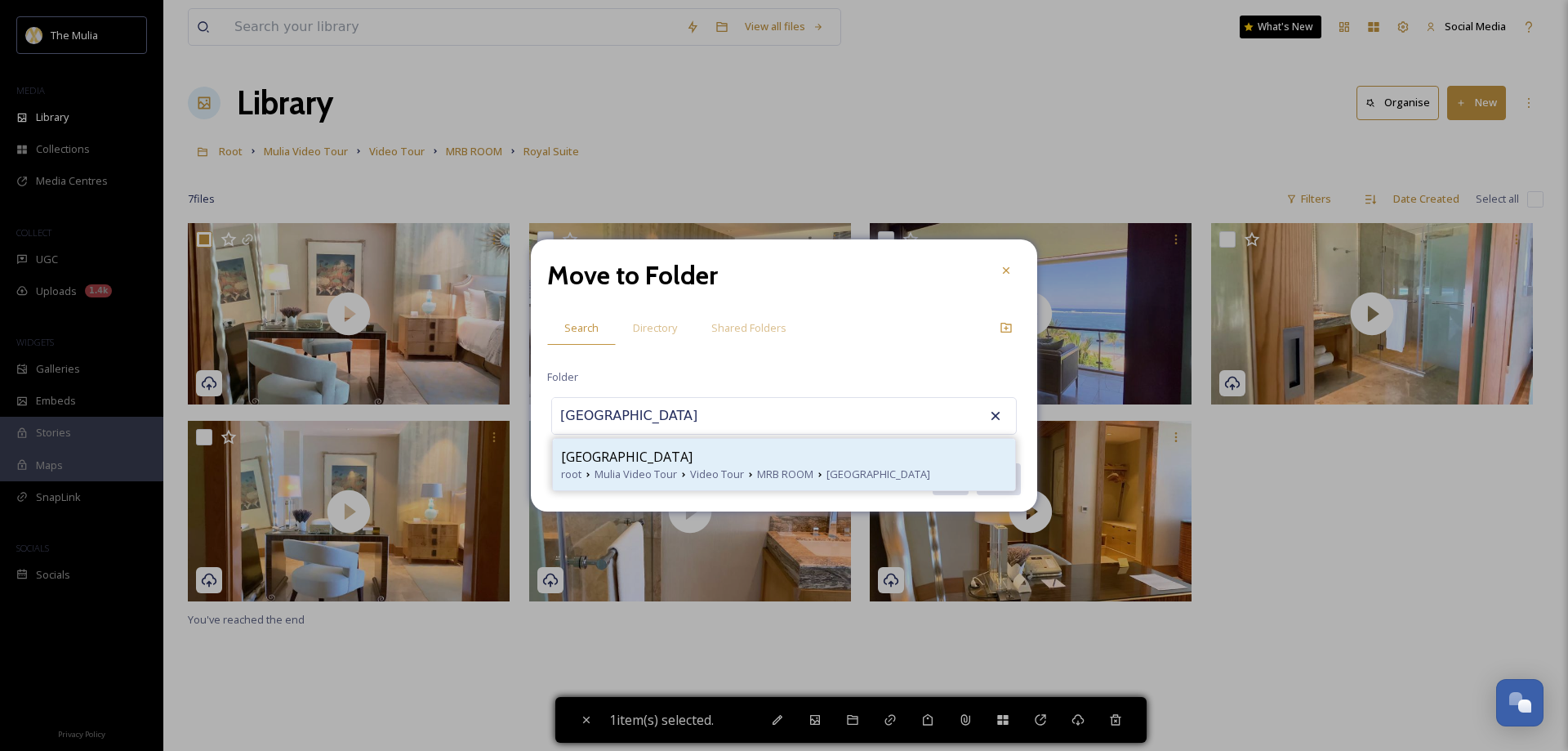
click at [648, 474] on span "Mulia Video Tour" at bounding box center [635, 474] width 82 height 15
type input "[GEOGRAPHIC_DATA]"
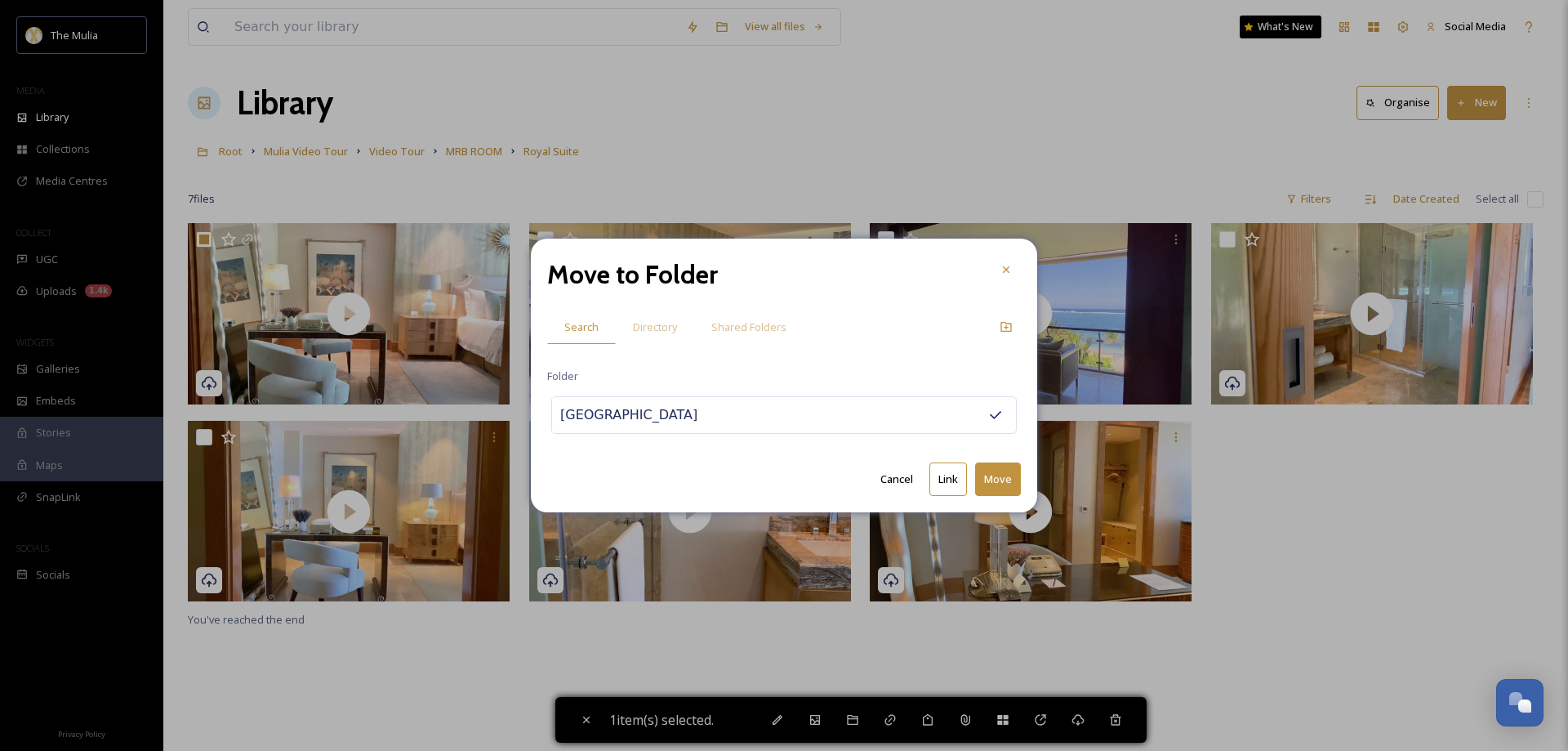
drag, startPoint x: 995, startPoint y: 483, endPoint x: 938, endPoint y: 433, distance: 75.8
click at [996, 483] on button "Move" at bounding box center [998, 479] width 46 height 33
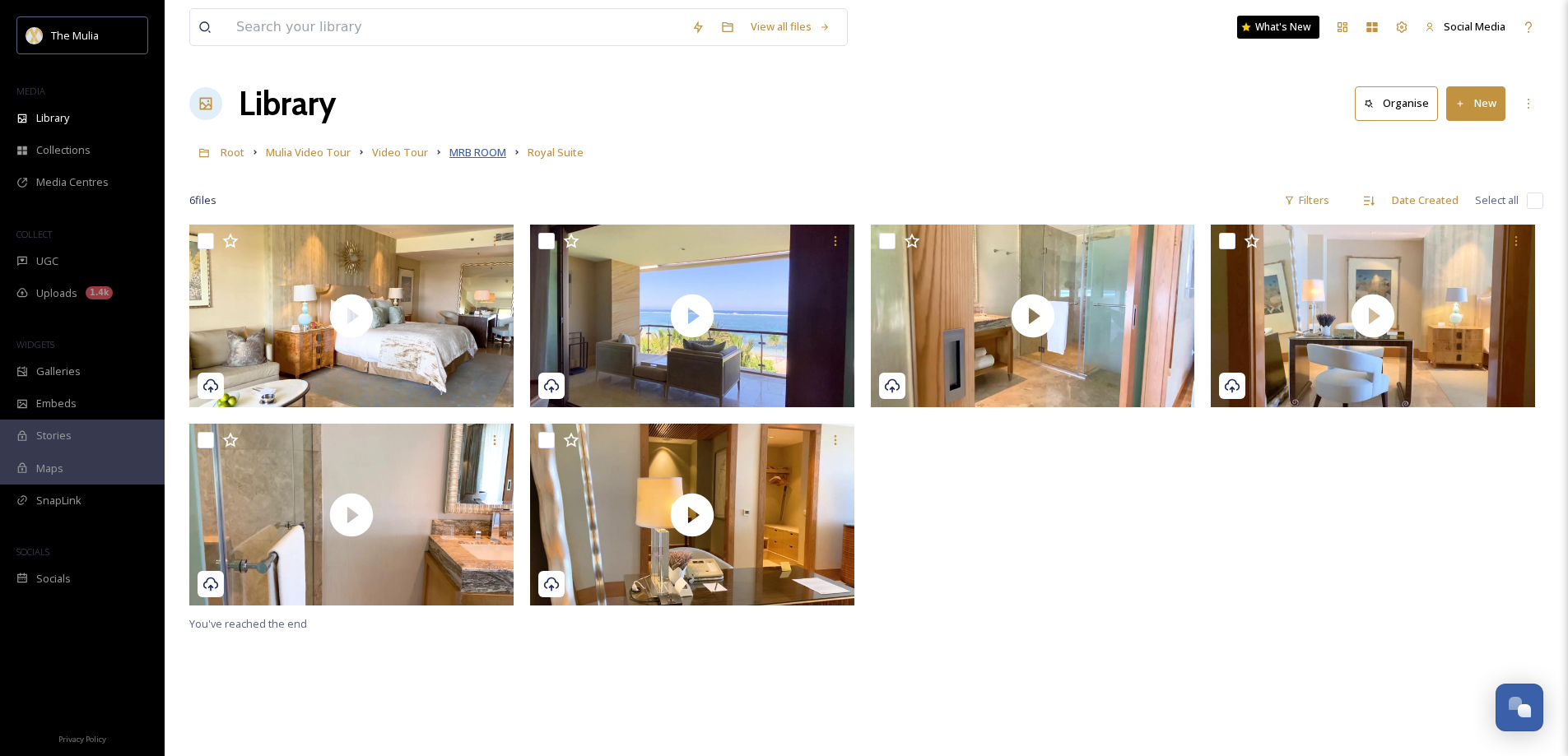
click at [462, 153] on span "MRB ROOM" at bounding box center [478, 152] width 56 height 15
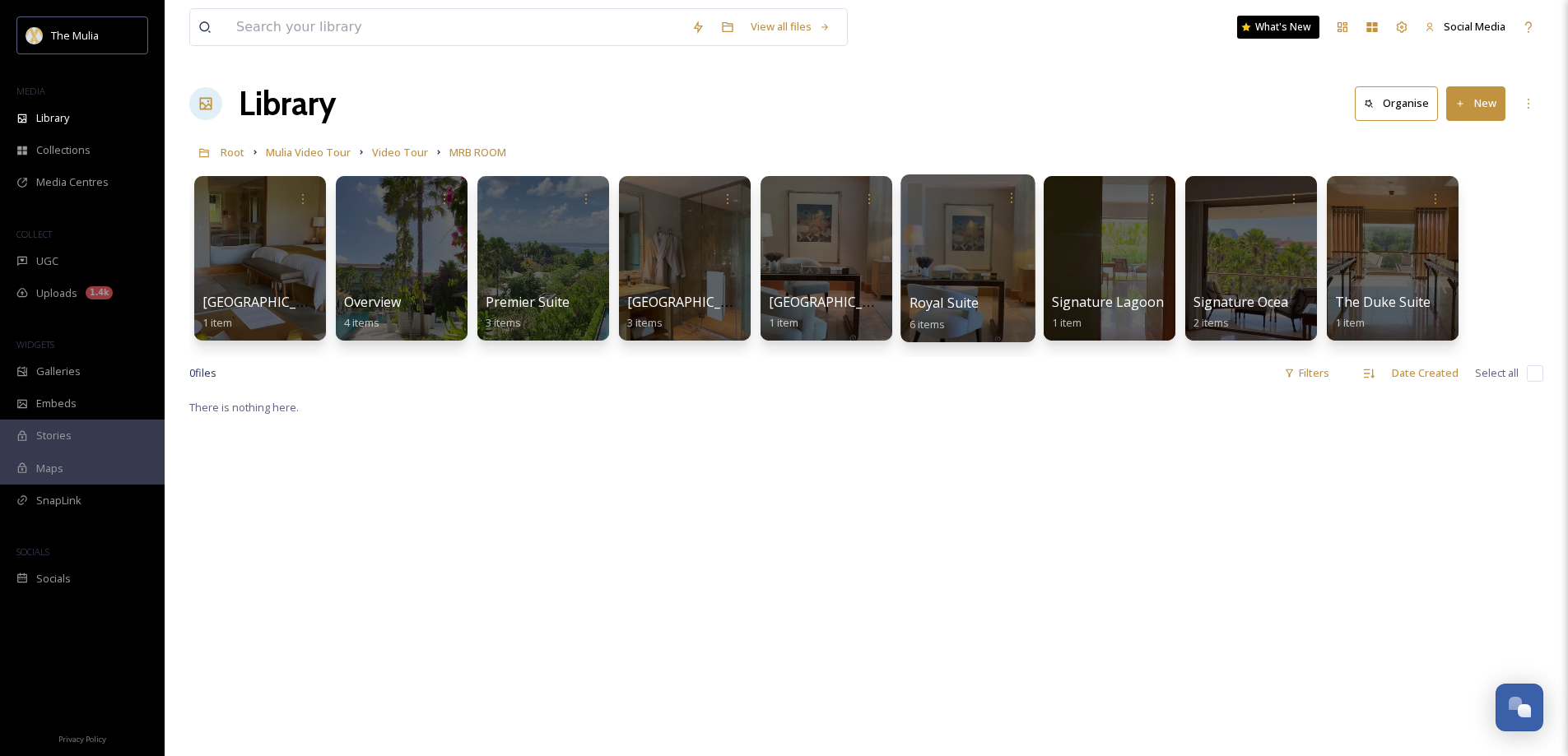
click at [959, 315] on div "Royal Suite 6 items" at bounding box center [967, 313] width 117 height 41
click at [959, 299] on span "Royal Suite" at bounding box center [944, 303] width 70 height 18
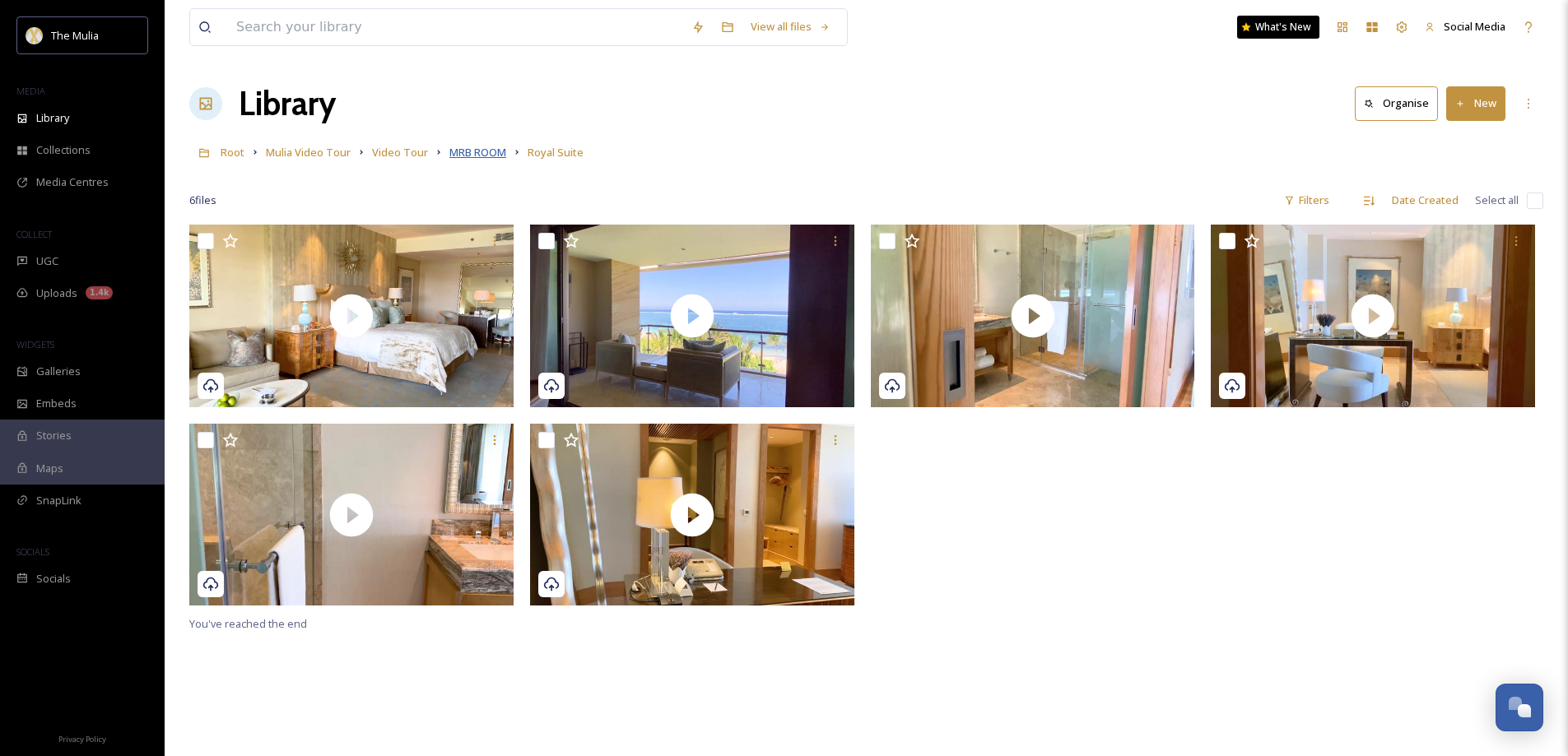
click at [470, 153] on span "MRB ROOM" at bounding box center [478, 152] width 56 height 15
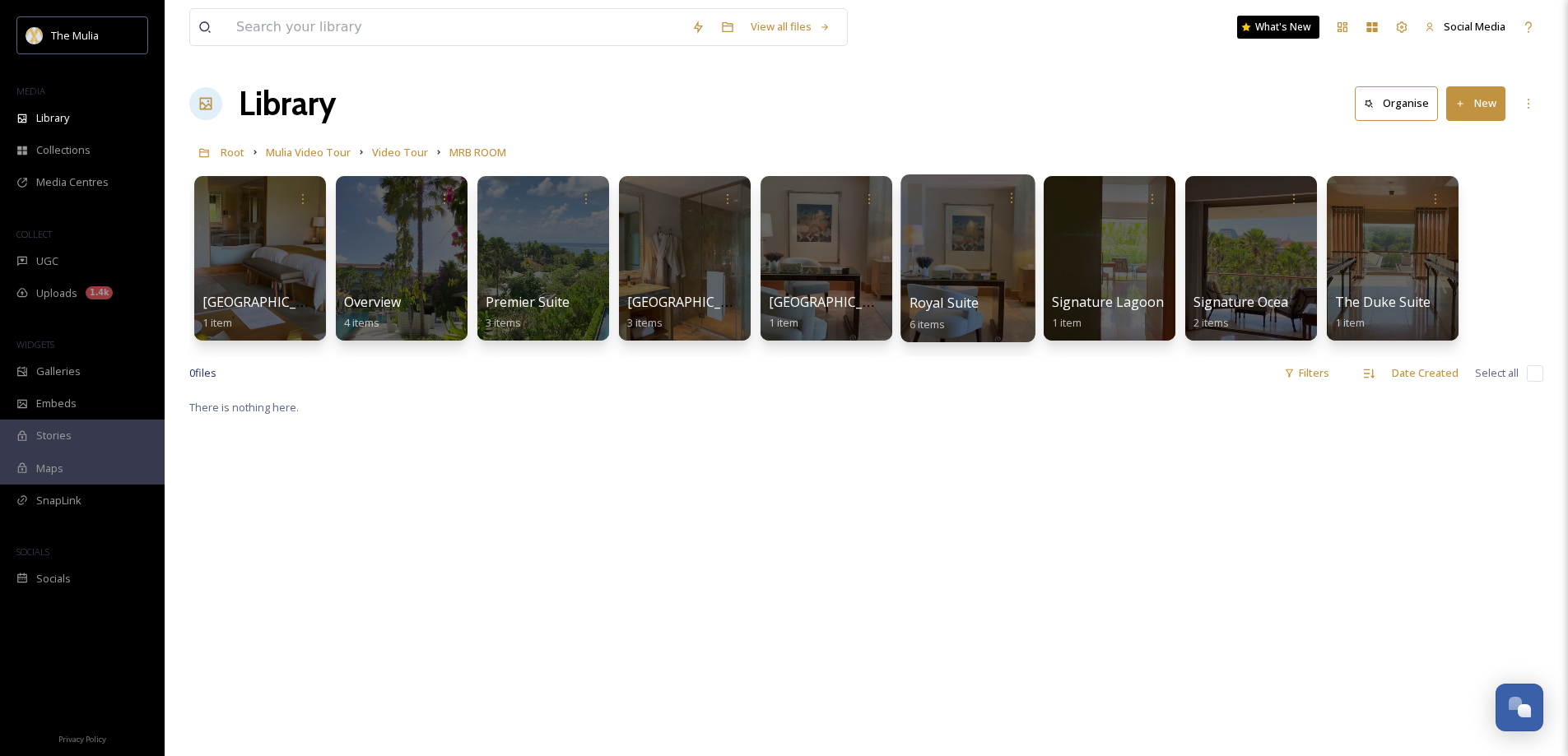
click at [946, 297] on span "Royal Suite" at bounding box center [944, 303] width 70 height 18
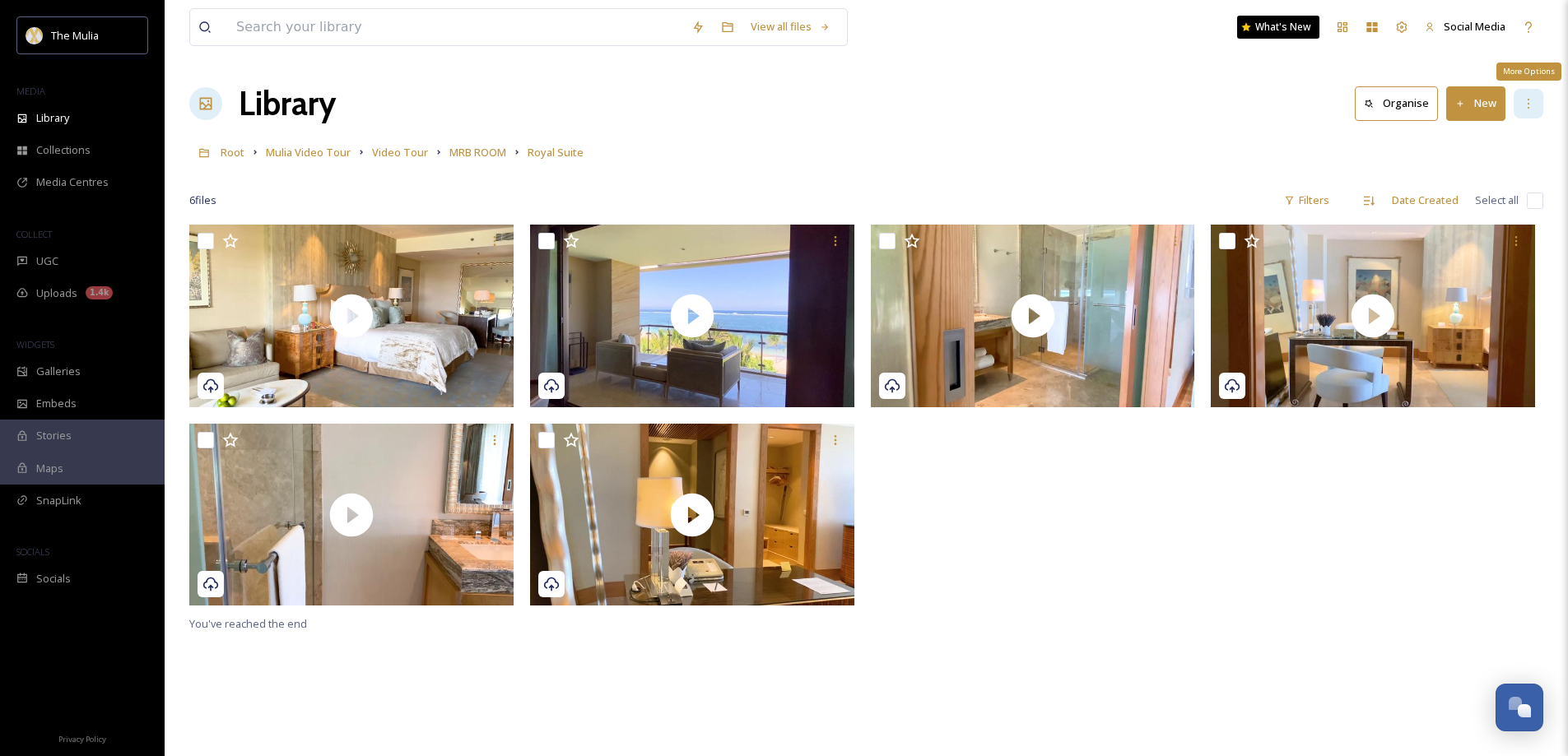
click at [1524, 106] on icon at bounding box center [1528, 104] width 13 height 13
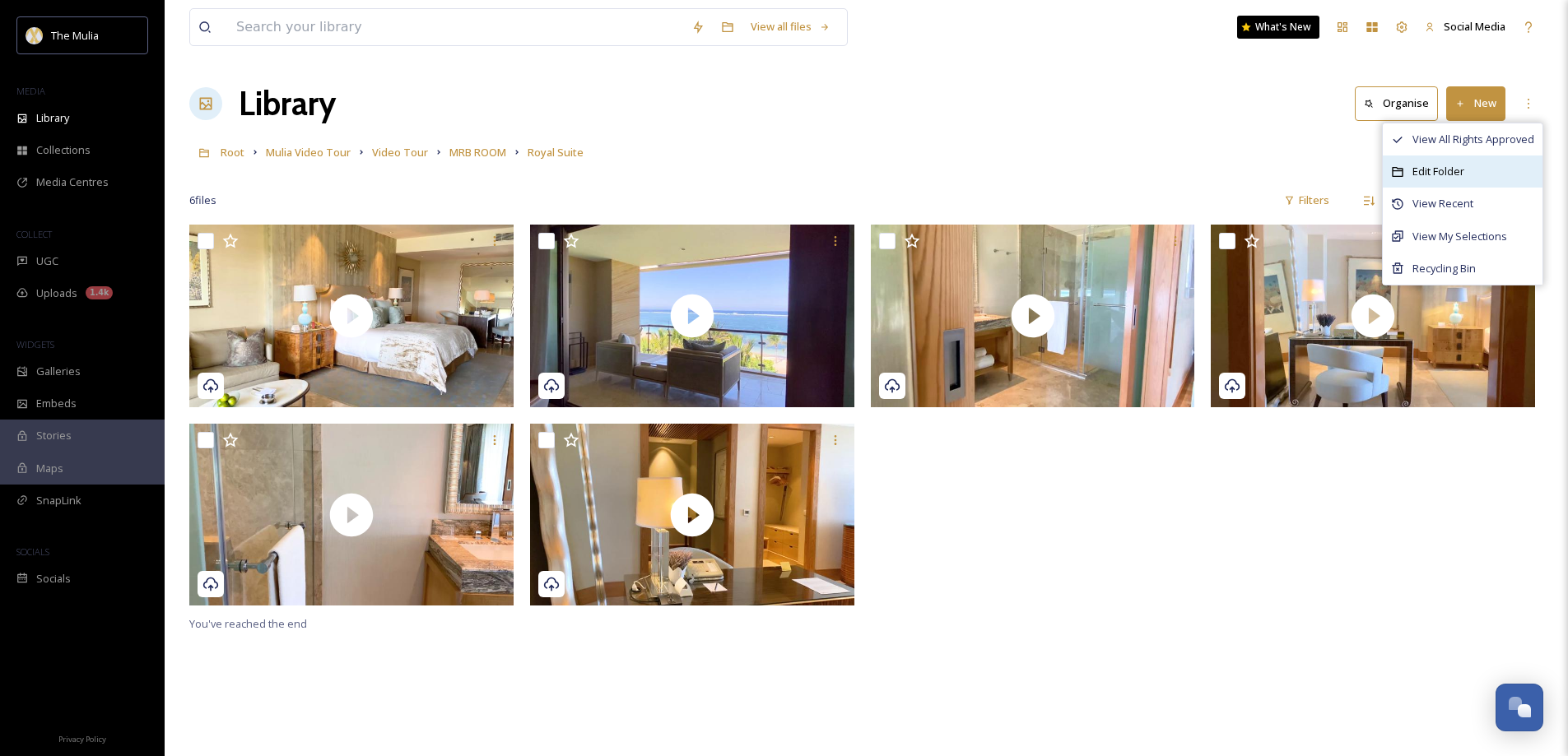
click at [1445, 168] on span "Edit Folder" at bounding box center [1438, 171] width 52 height 15
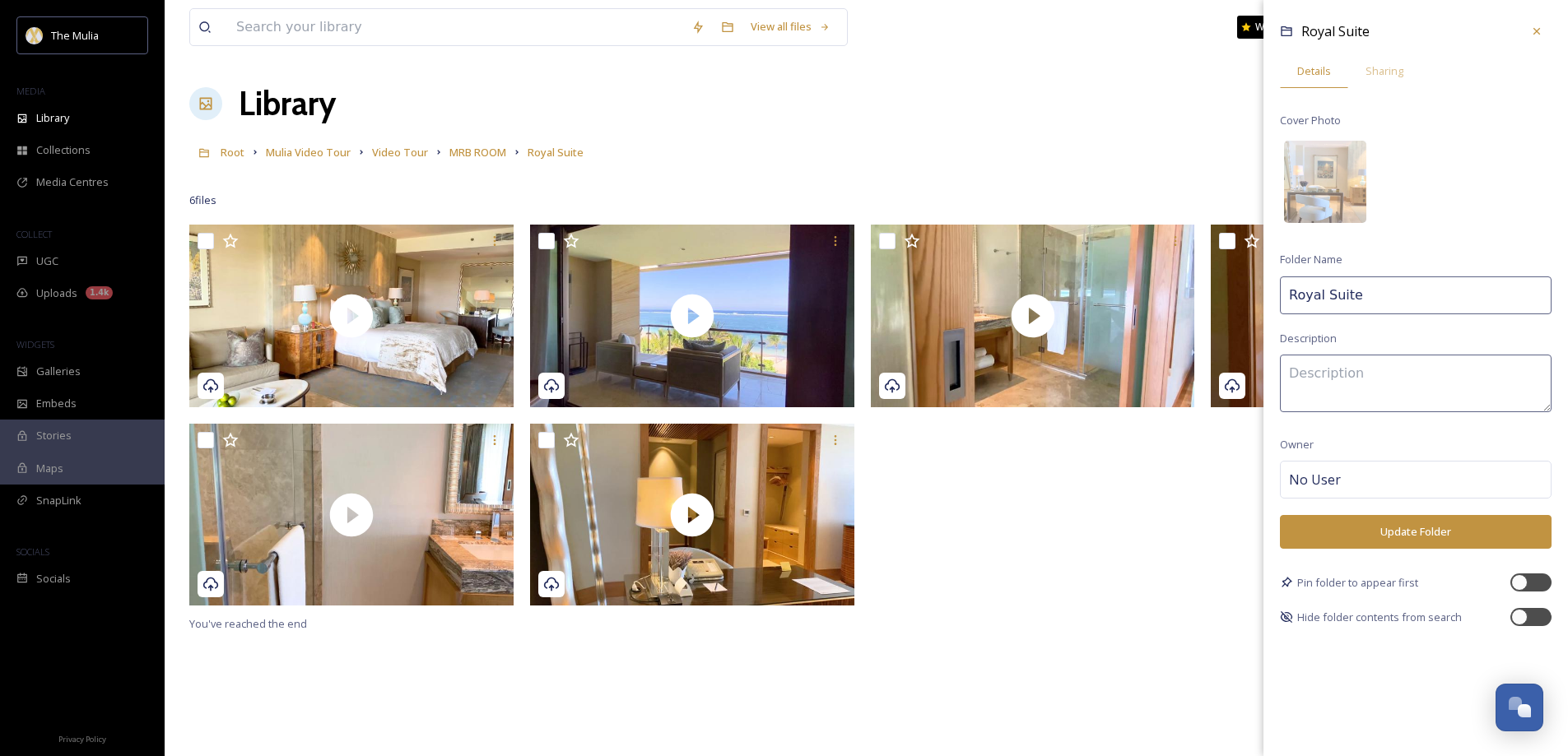
click at [1324, 292] on input "Royal Suite" at bounding box center [1415, 296] width 271 height 38
type input "[GEOGRAPHIC_DATA]"
click at [1425, 539] on button "Update Folder" at bounding box center [1415, 531] width 271 height 34
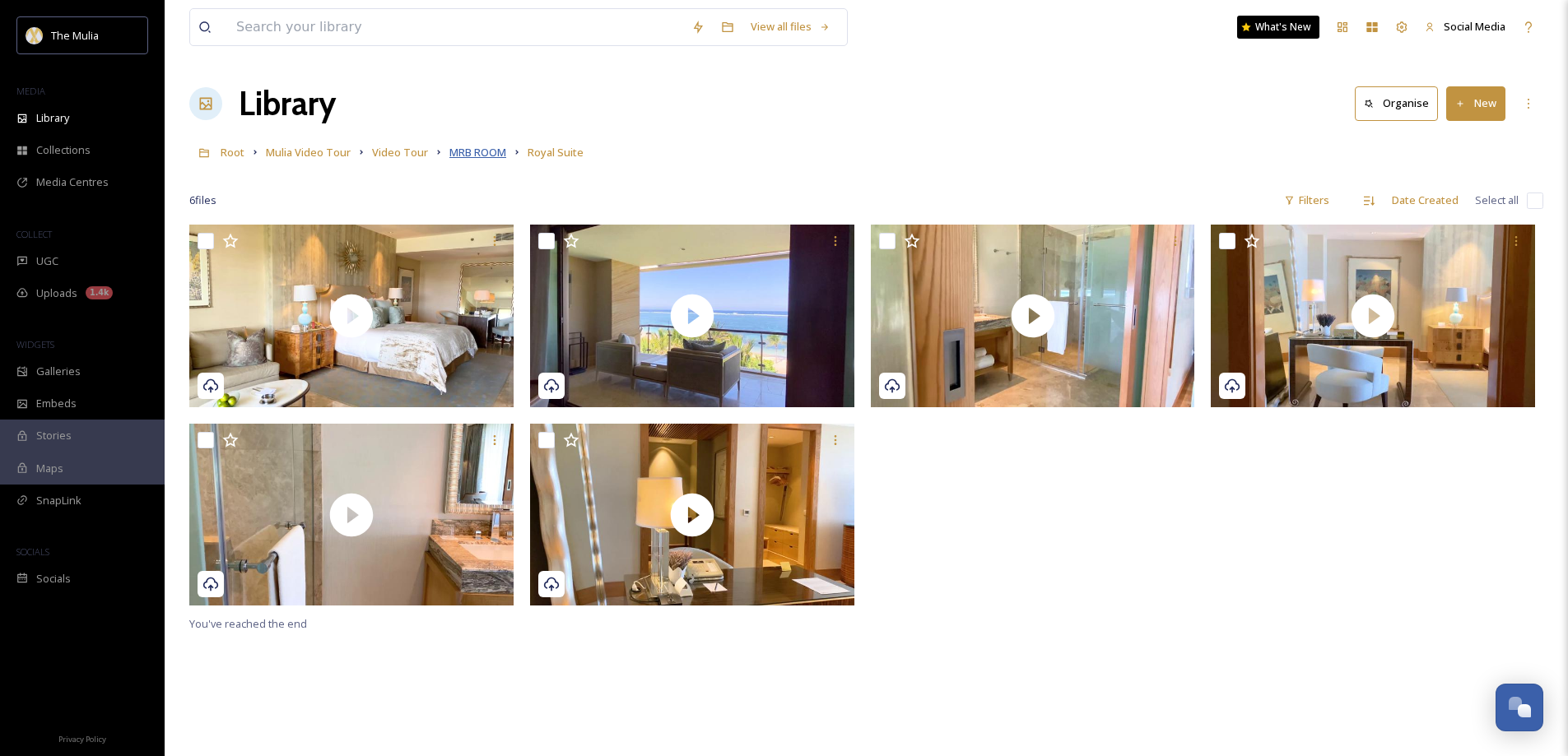
click at [476, 149] on span "MRB ROOM" at bounding box center [478, 152] width 56 height 15
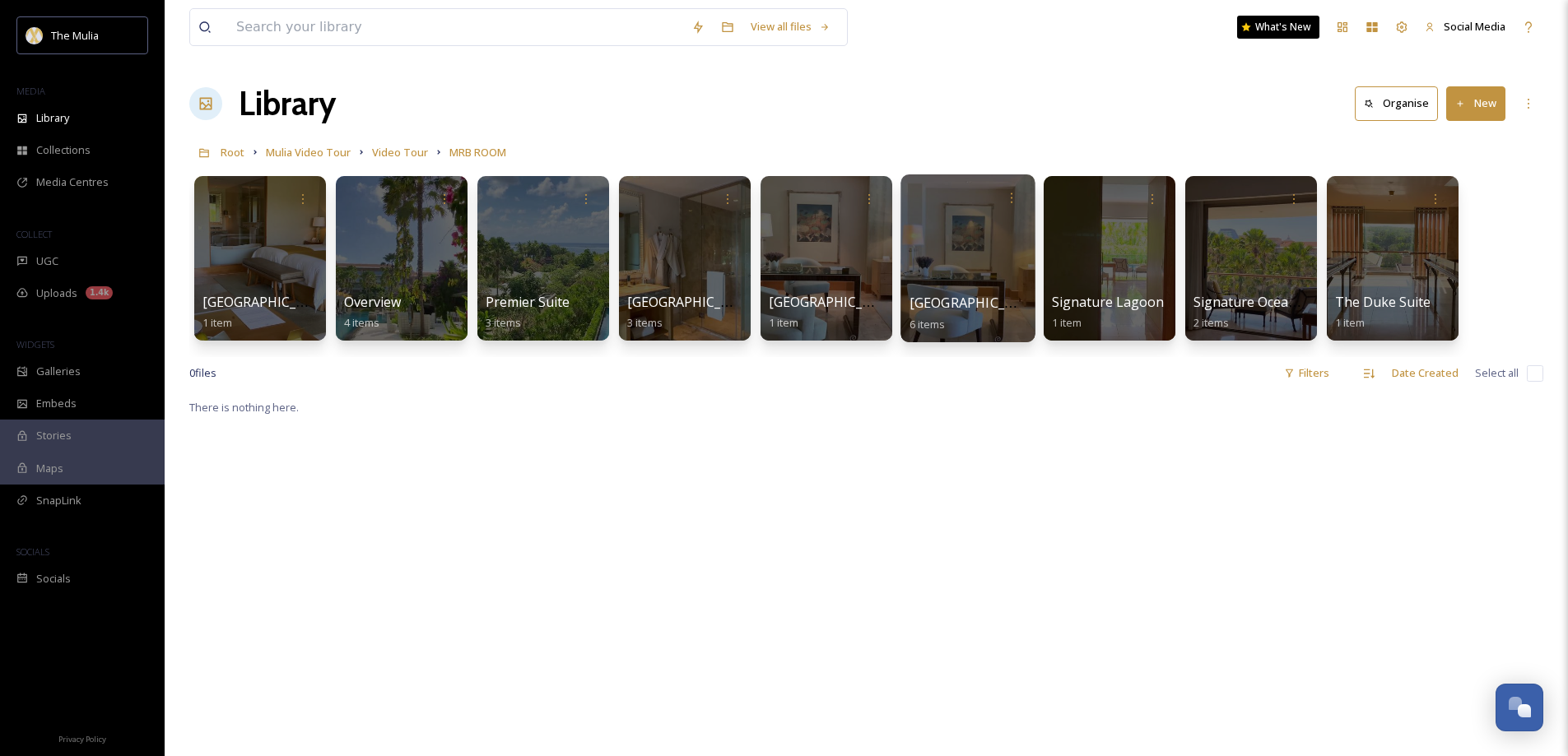
click at [961, 305] on span "[GEOGRAPHIC_DATA]" at bounding box center [976, 303] width 135 height 18
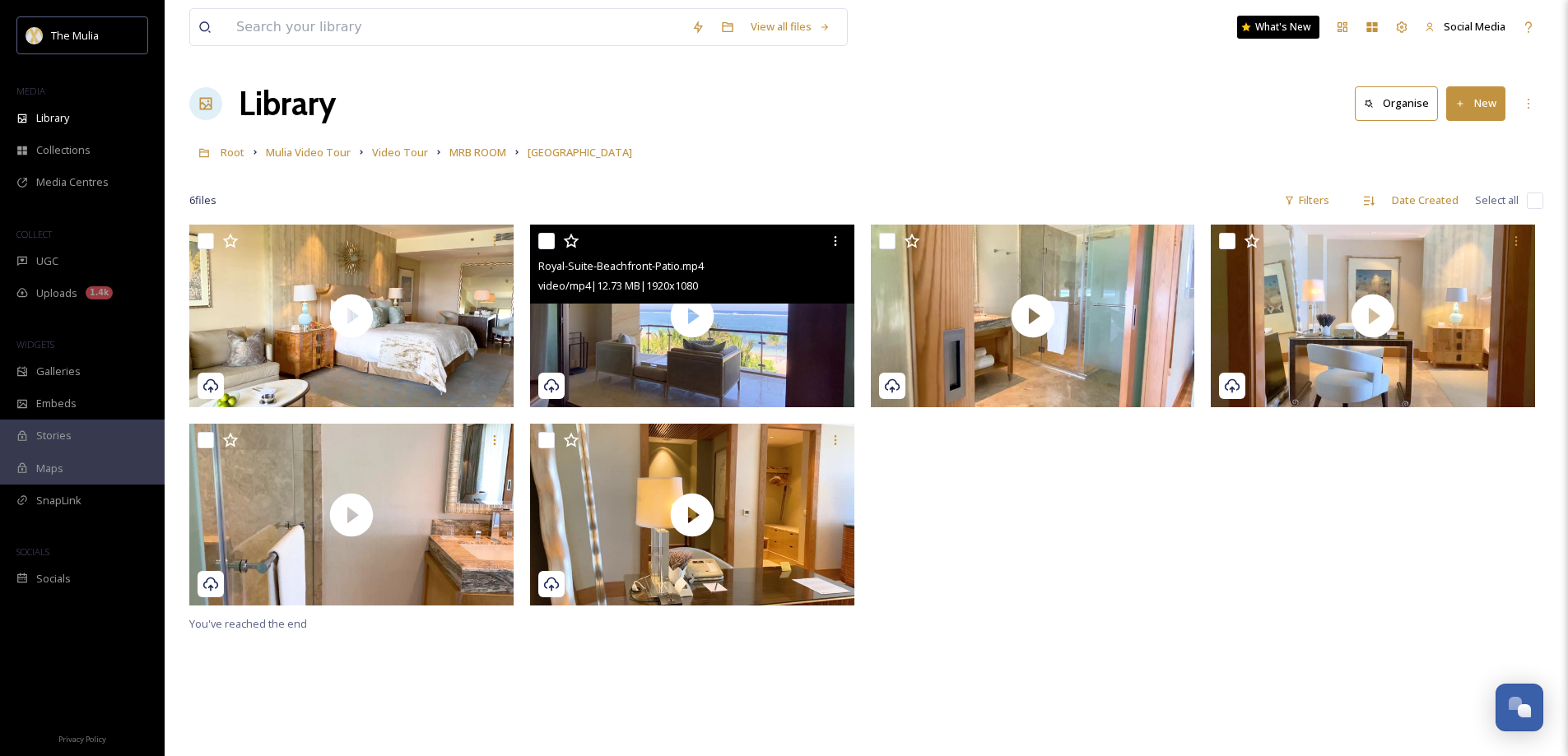
click at [546, 240] on input "checkbox" at bounding box center [546, 241] width 16 height 16
checkbox input "true"
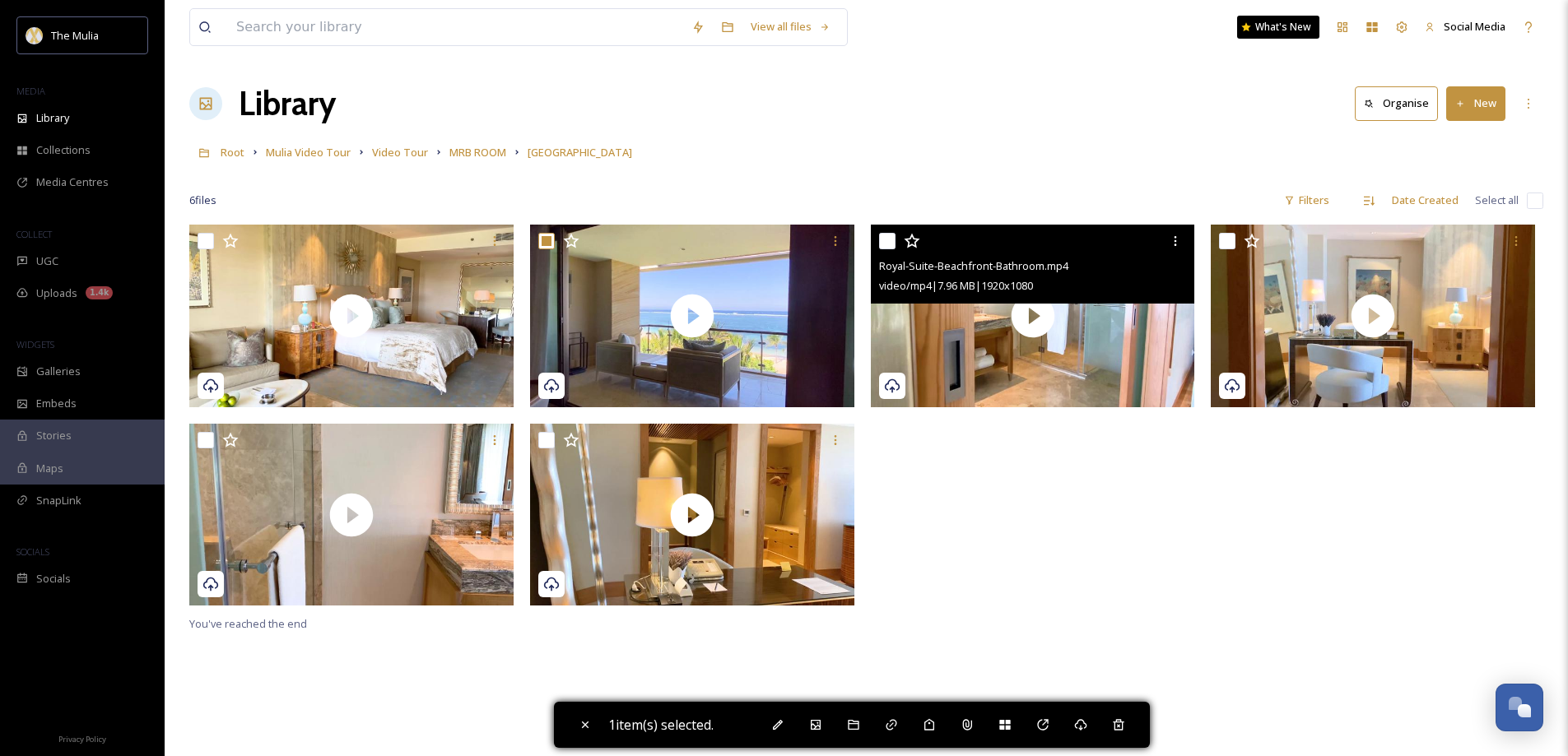
click at [885, 242] on input "checkbox" at bounding box center [887, 241] width 16 height 16
checkbox input "true"
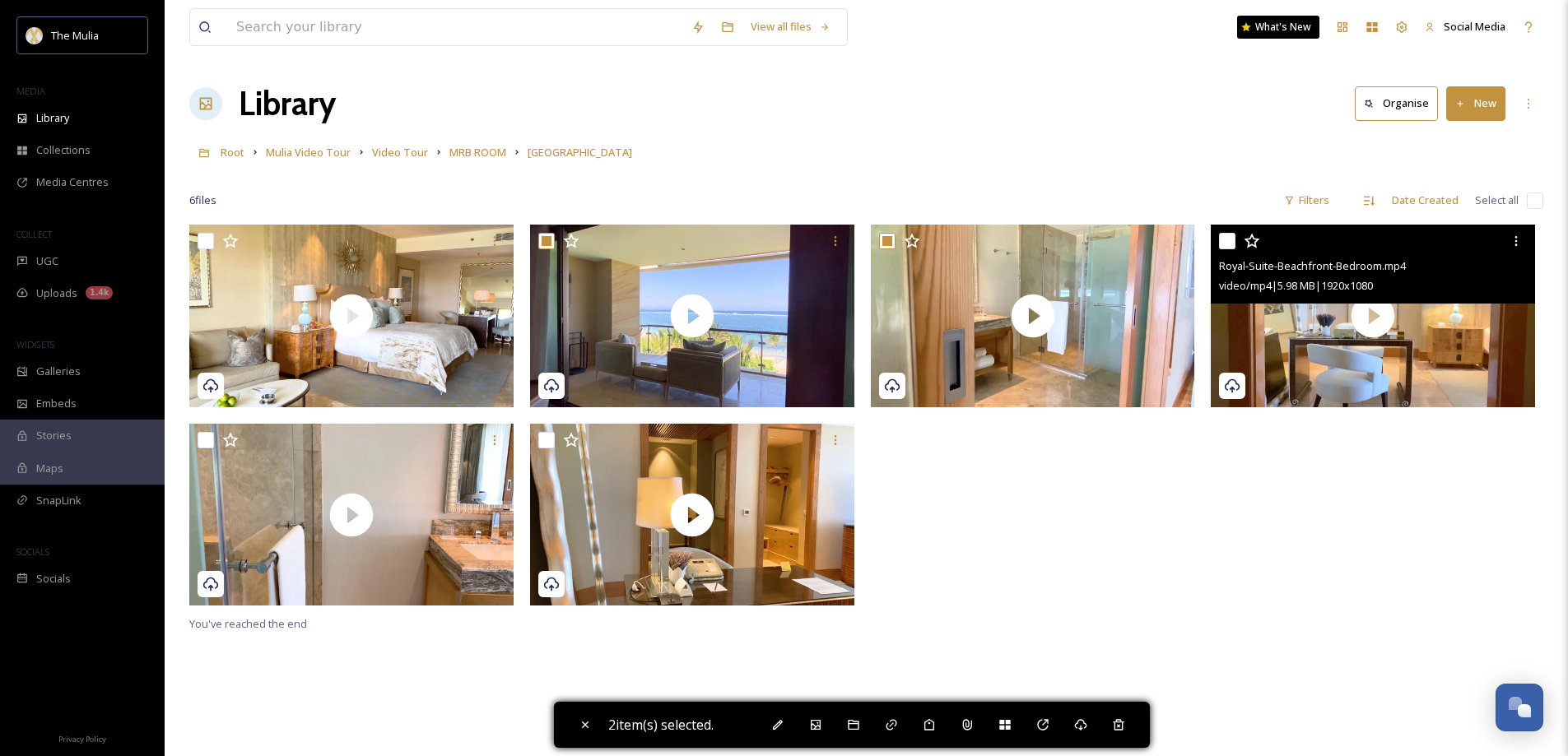
click at [1227, 240] on input "checkbox" at bounding box center [1227, 241] width 16 height 16
checkbox input "true"
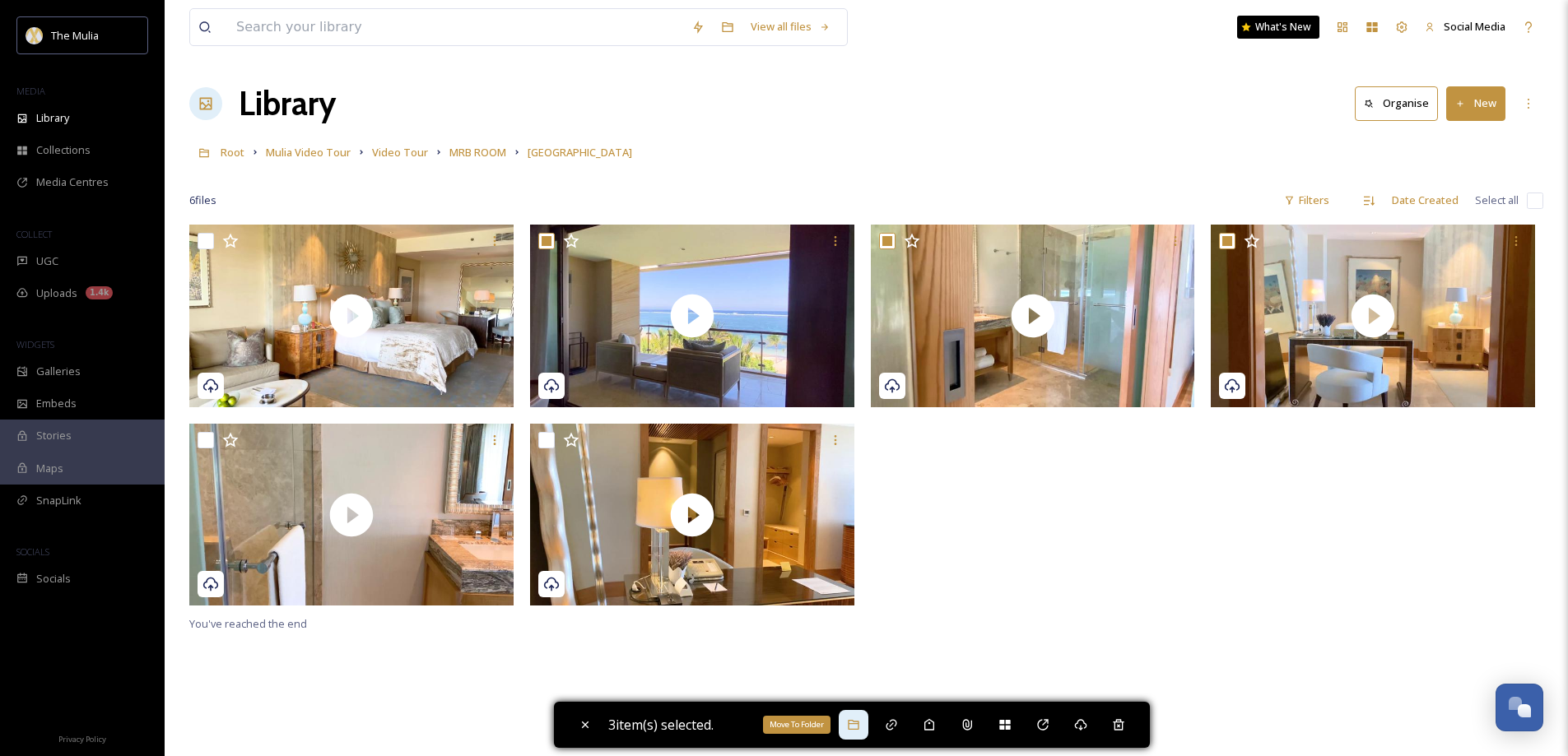
click at [853, 725] on icon at bounding box center [853, 724] width 11 height 10
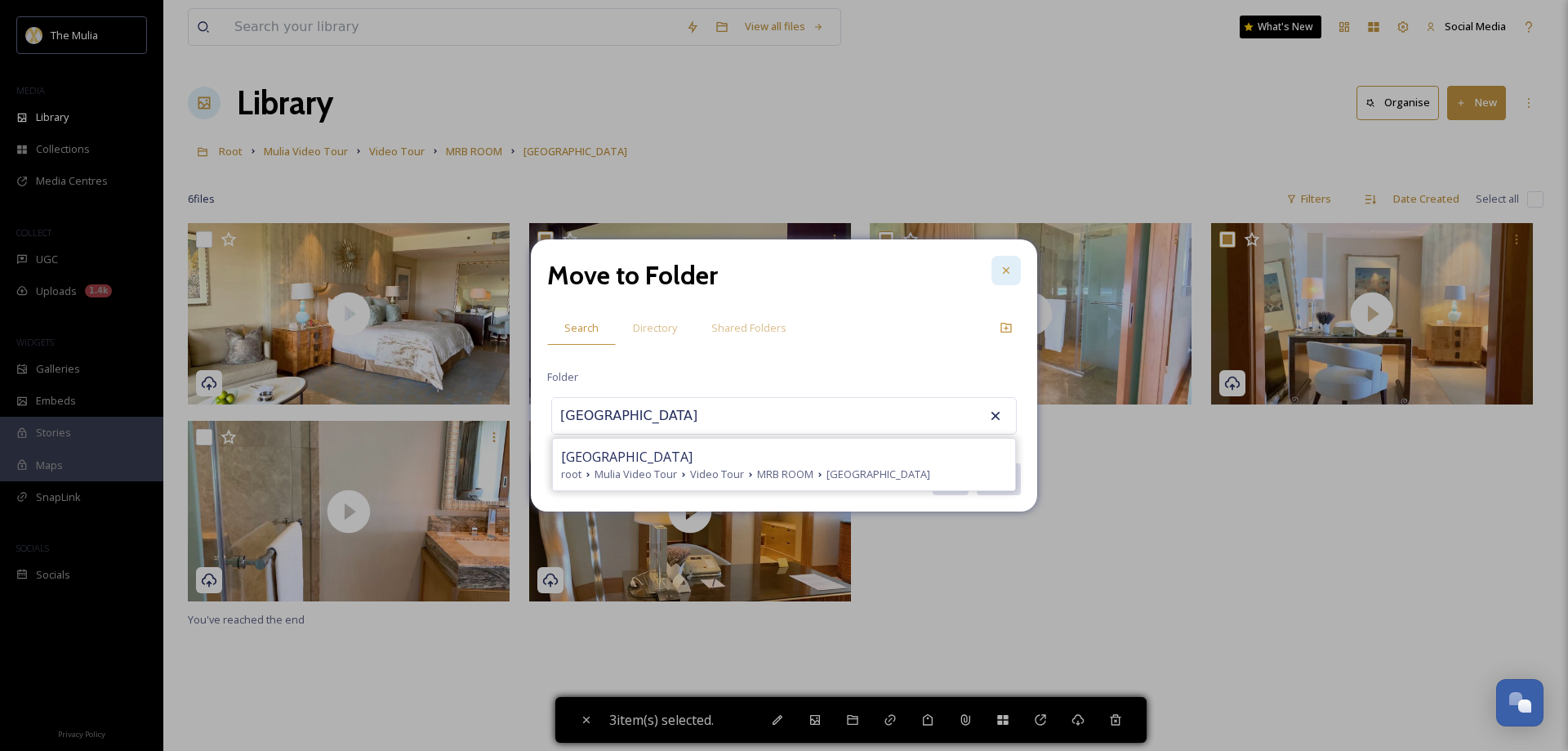
type input "[GEOGRAPHIC_DATA]"
click at [1001, 269] on icon at bounding box center [1006, 270] width 13 height 13
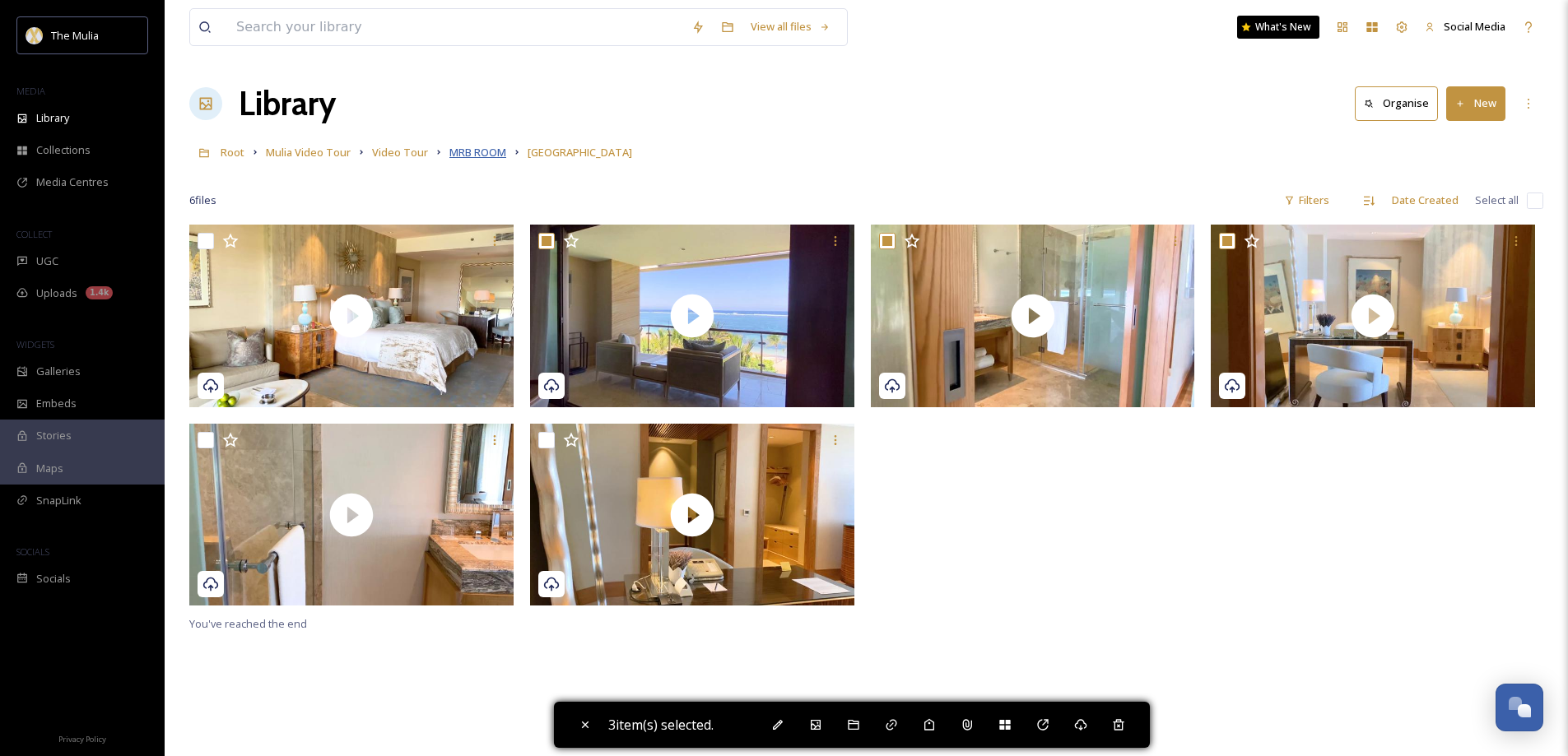
click at [490, 146] on span "MRB ROOM" at bounding box center [478, 152] width 56 height 15
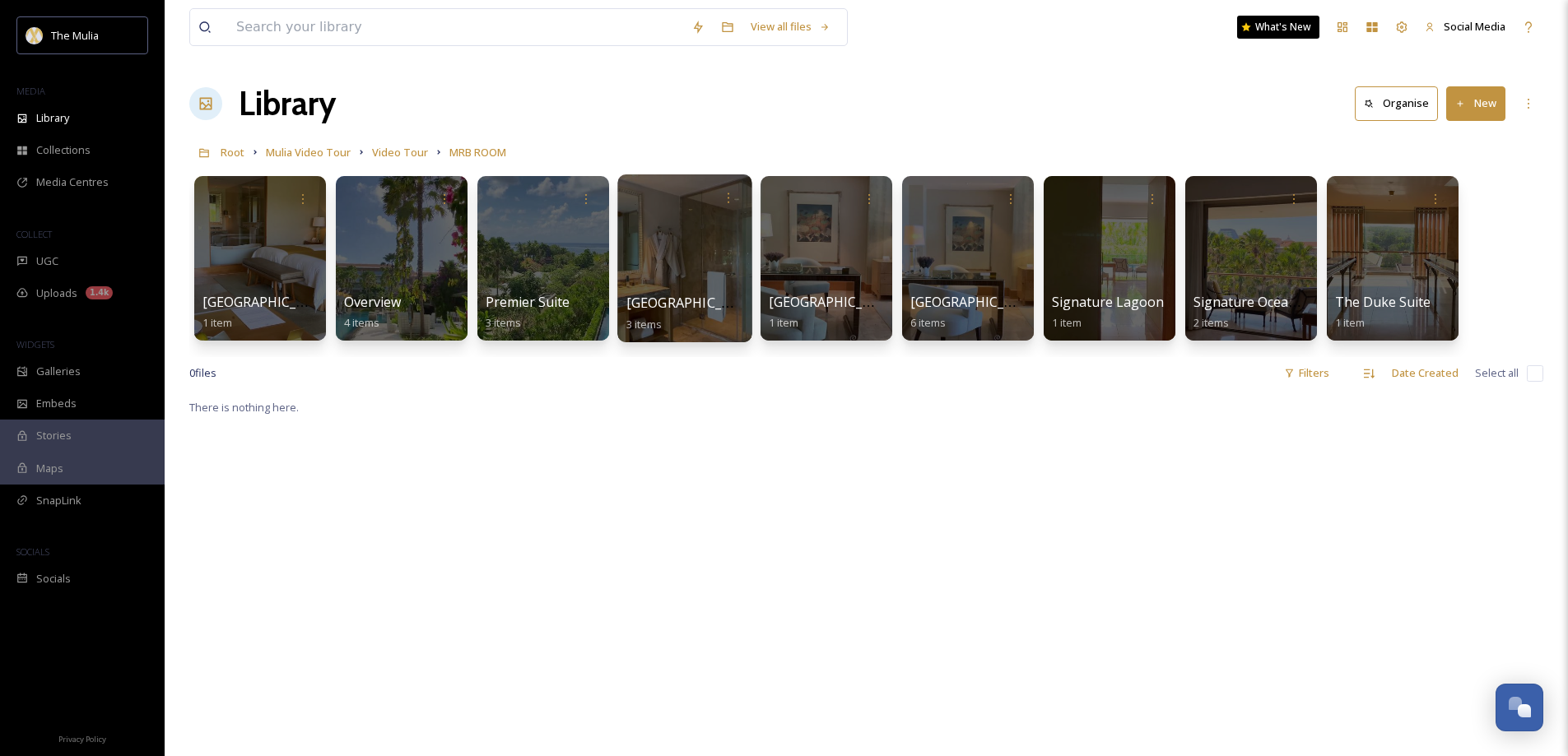
click at [683, 298] on span "[GEOGRAPHIC_DATA]" at bounding box center [693, 303] width 135 height 18
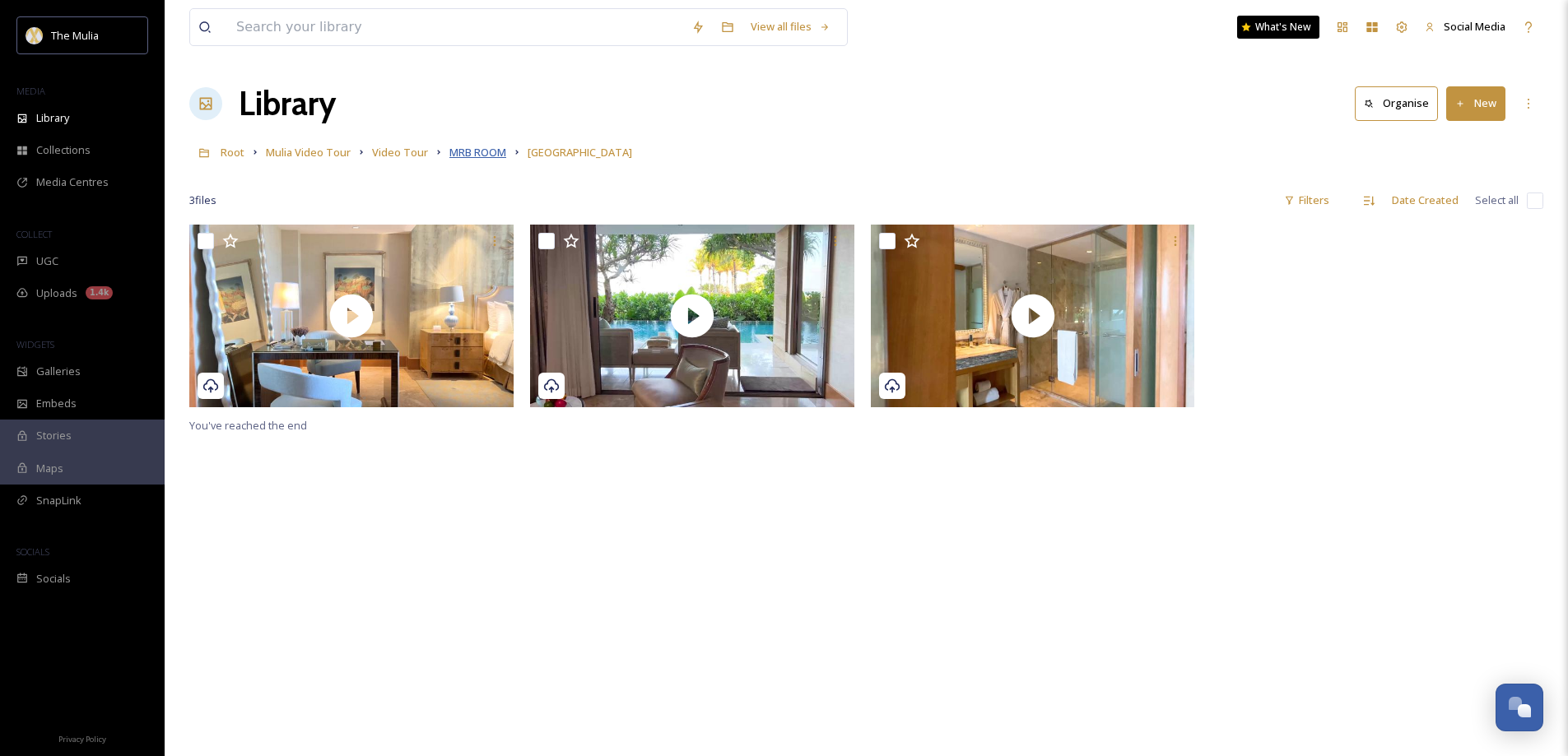
click at [472, 157] on span "MRB ROOM" at bounding box center [478, 152] width 56 height 15
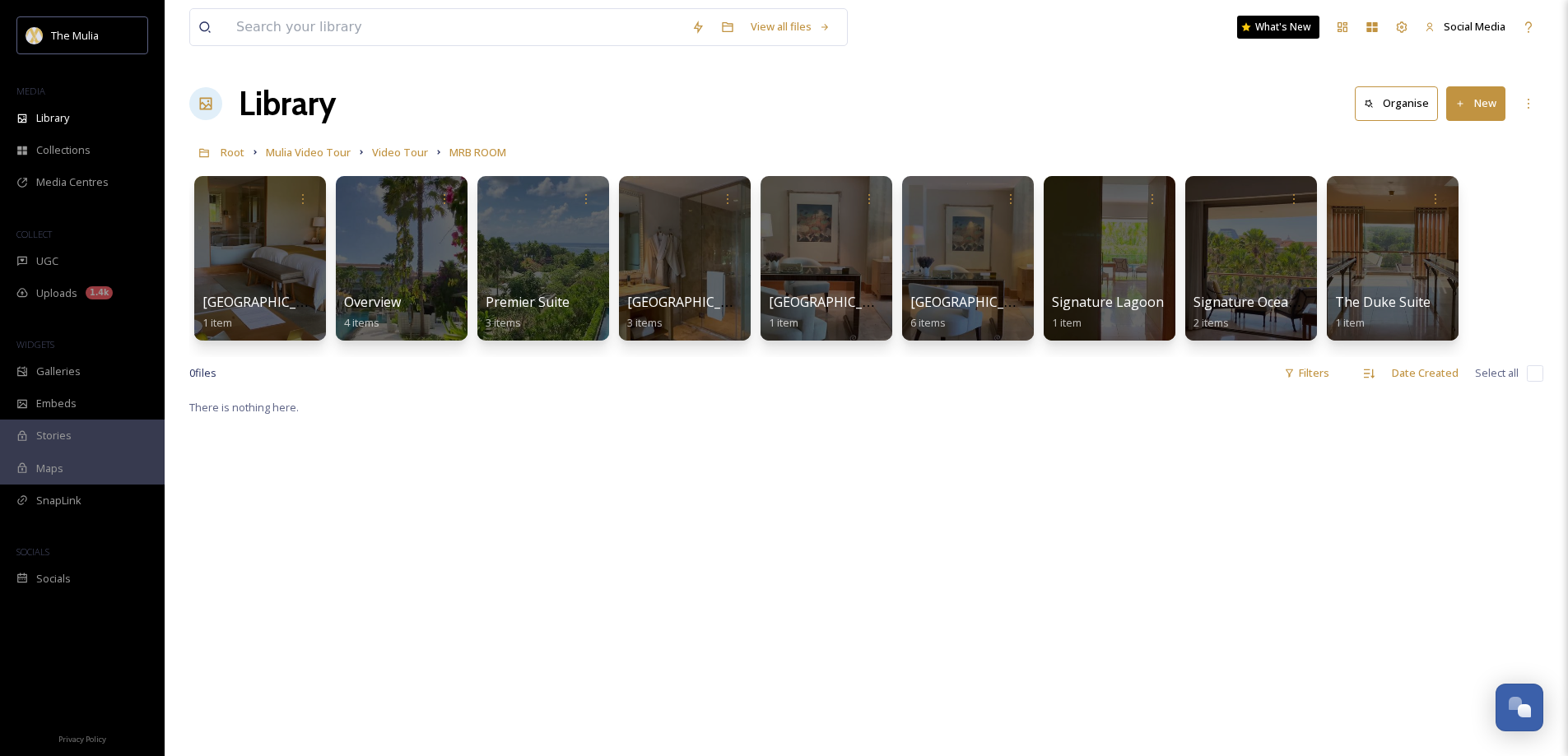
click at [1479, 109] on button "New" at bounding box center [1475, 103] width 59 height 34
click at [1457, 204] on span "Folder" at bounding box center [1457, 206] width 31 height 15
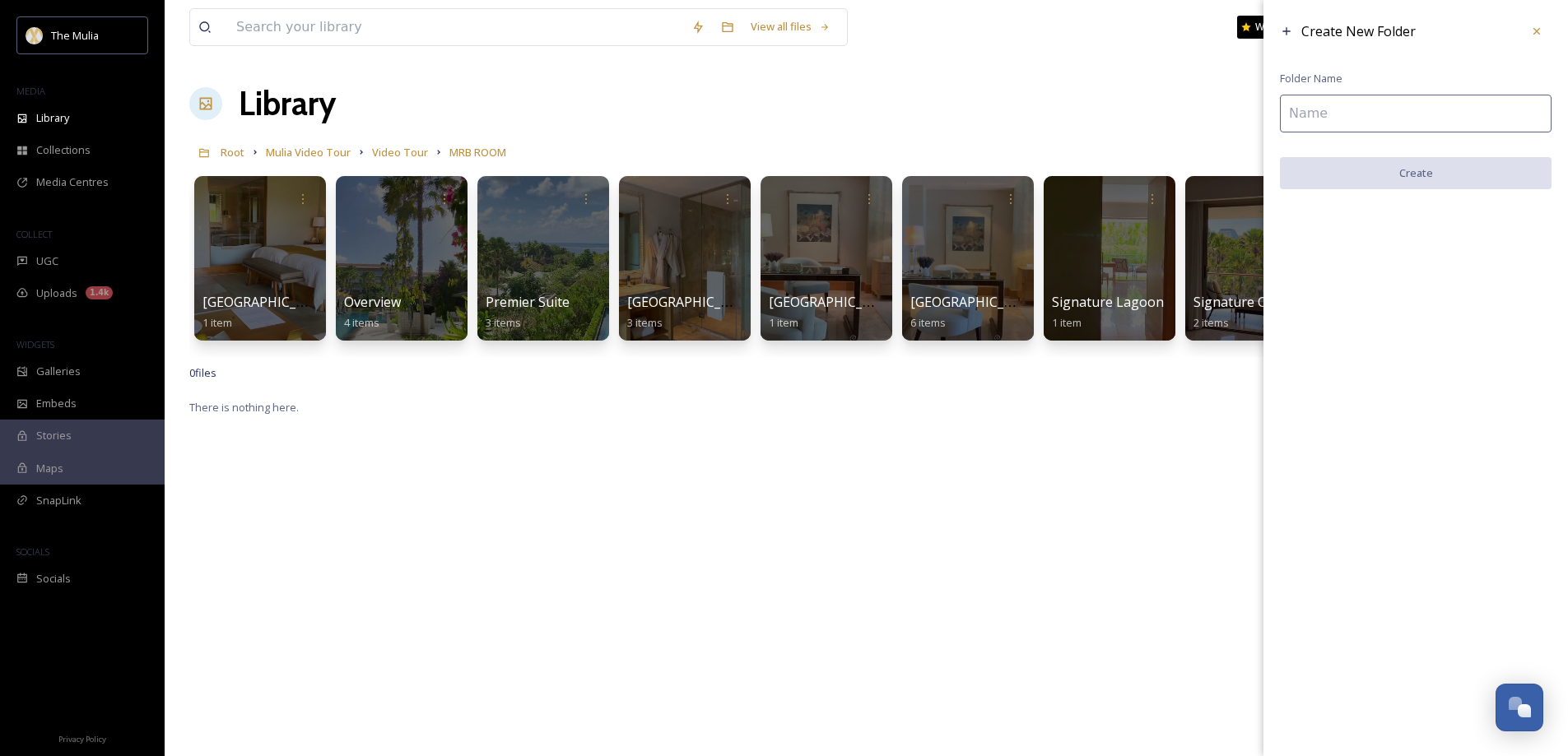
click at [1326, 113] on input at bounding box center [1415, 114] width 271 height 38
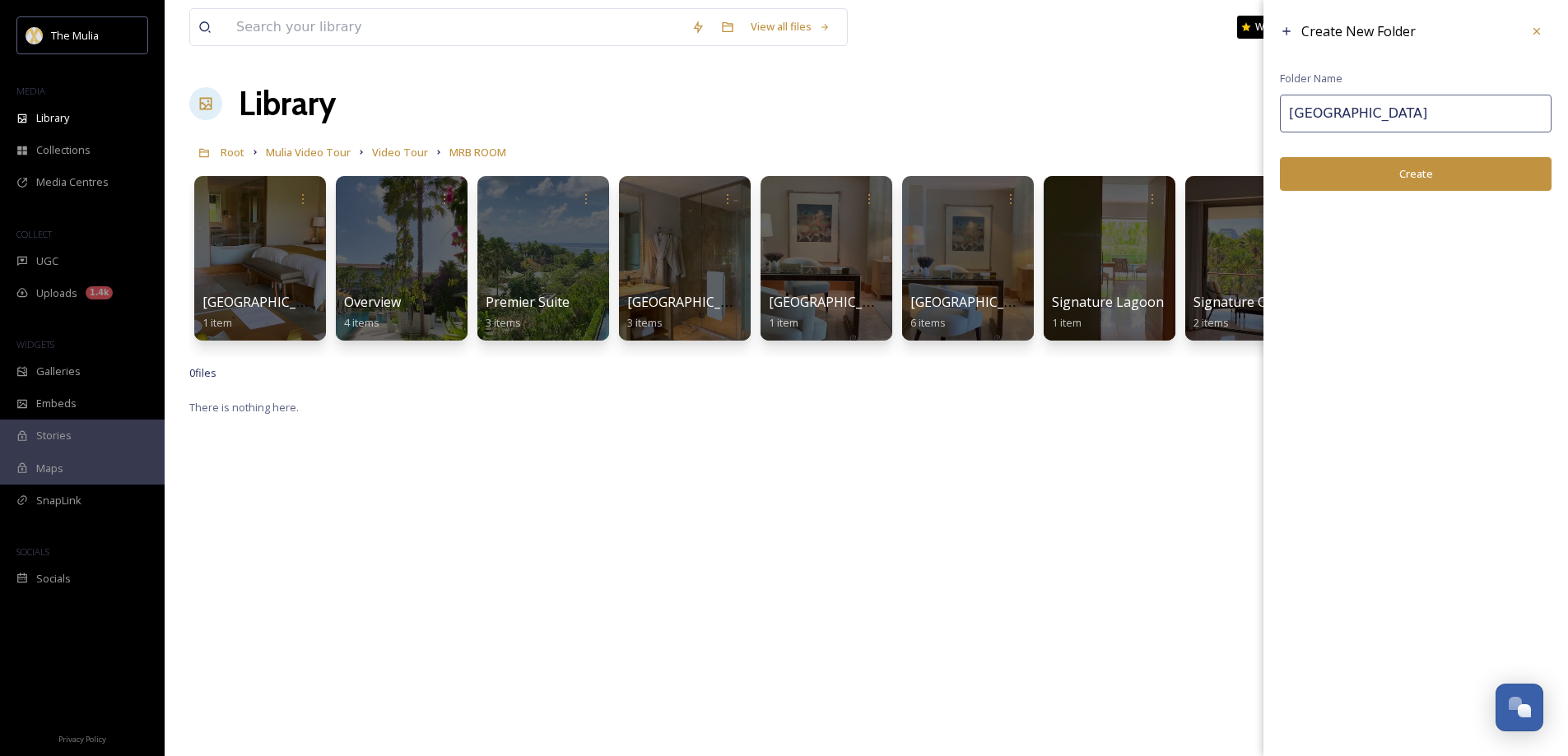
type input "[GEOGRAPHIC_DATA]"
click at [1429, 176] on button "Create" at bounding box center [1415, 174] width 271 height 34
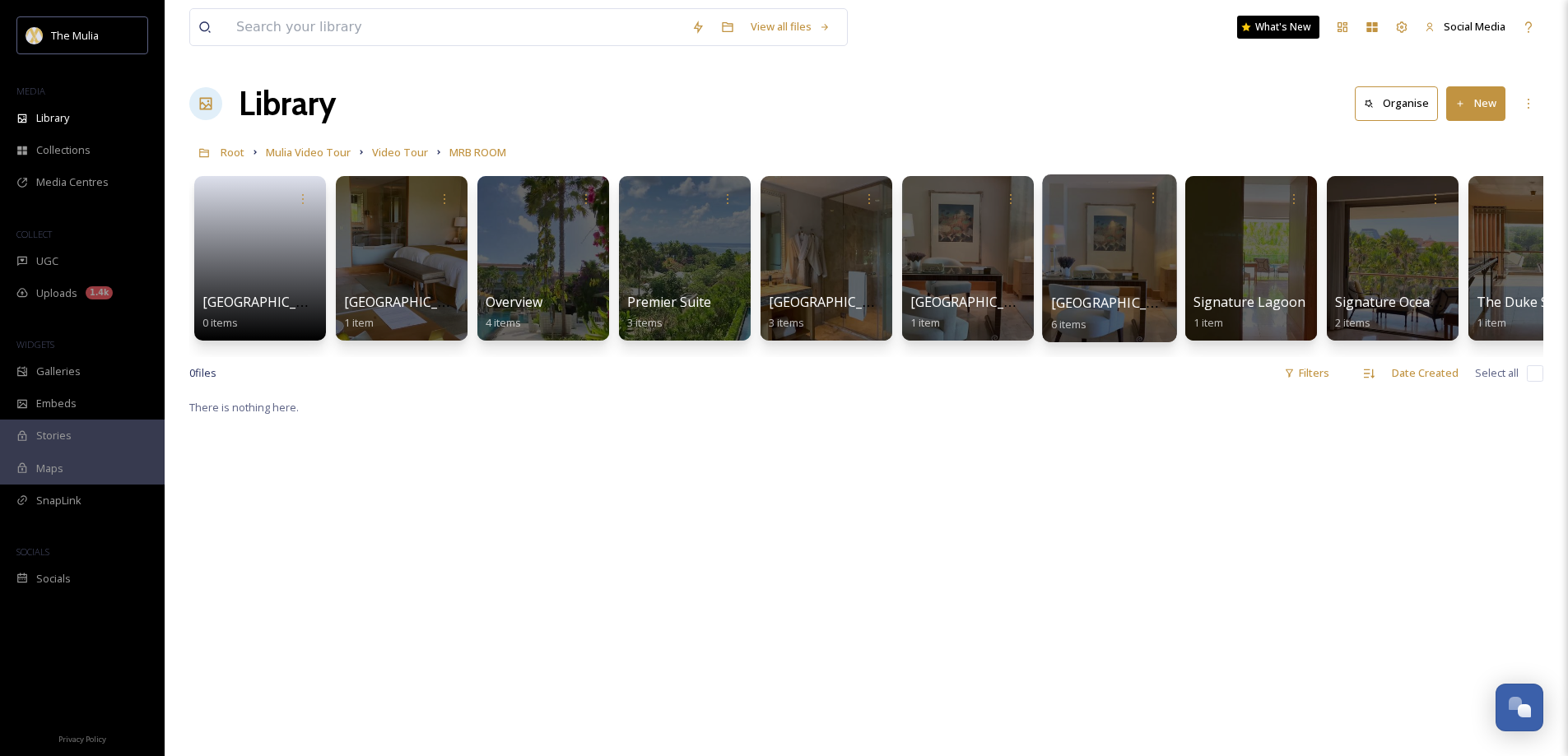
click at [1101, 306] on span "[GEOGRAPHIC_DATA]" at bounding box center [1118, 303] width 135 height 18
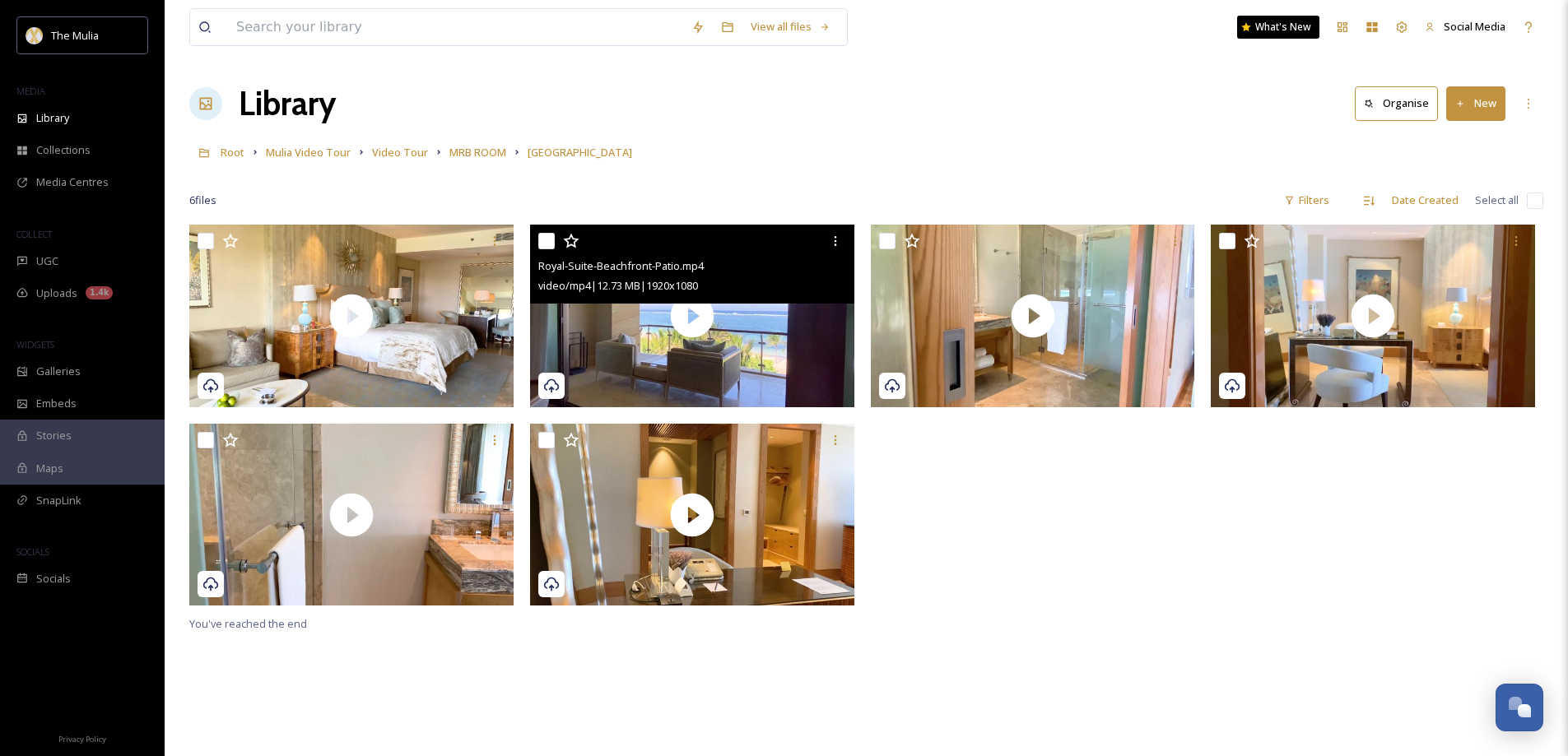
click at [547, 237] on input "checkbox" at bounding box center [546, 241] width 16 height 16
checkbox input "true"
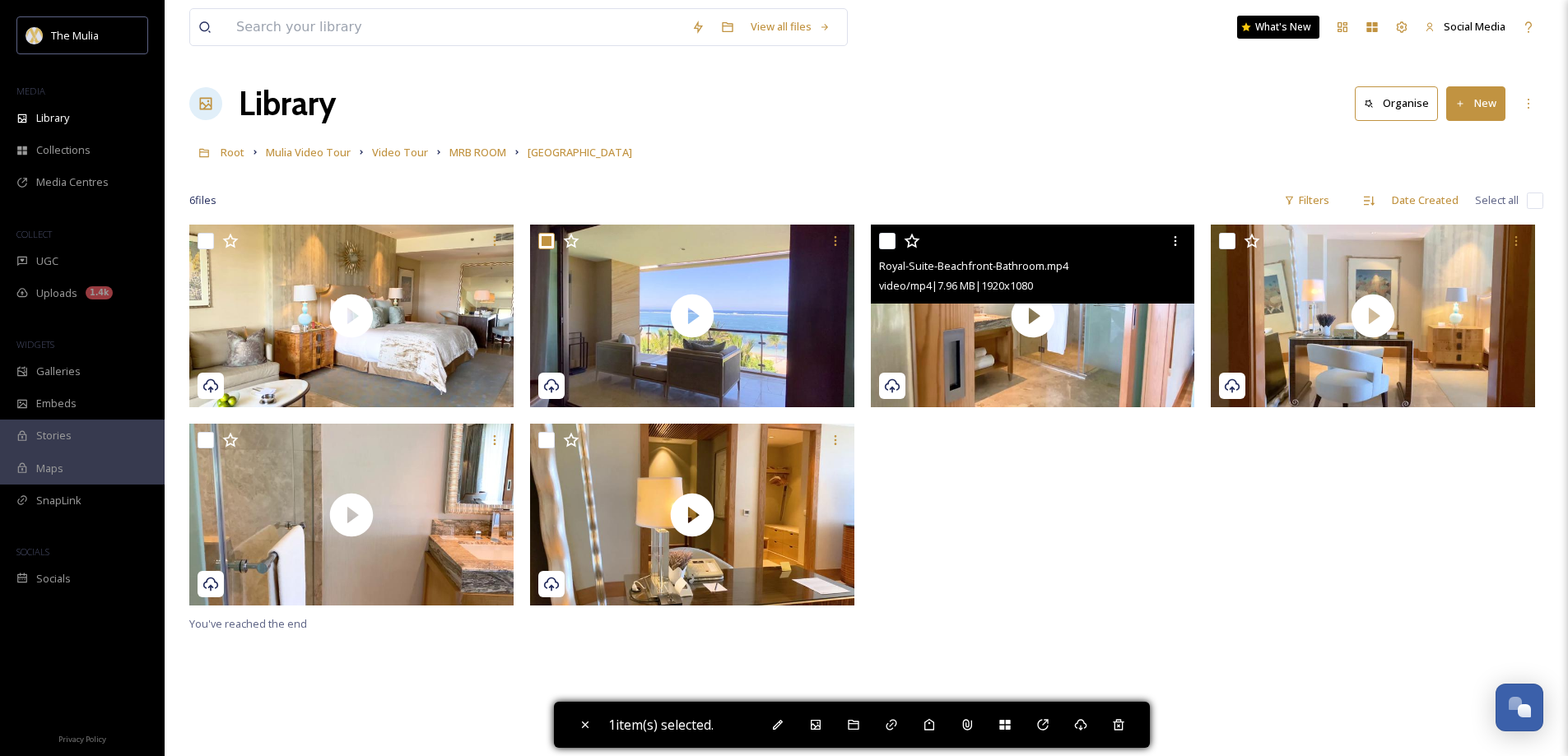
click at [885, 240] on input "checkbox" at bounding box center [887, 241] width 16 height 16
checkbox input "true"
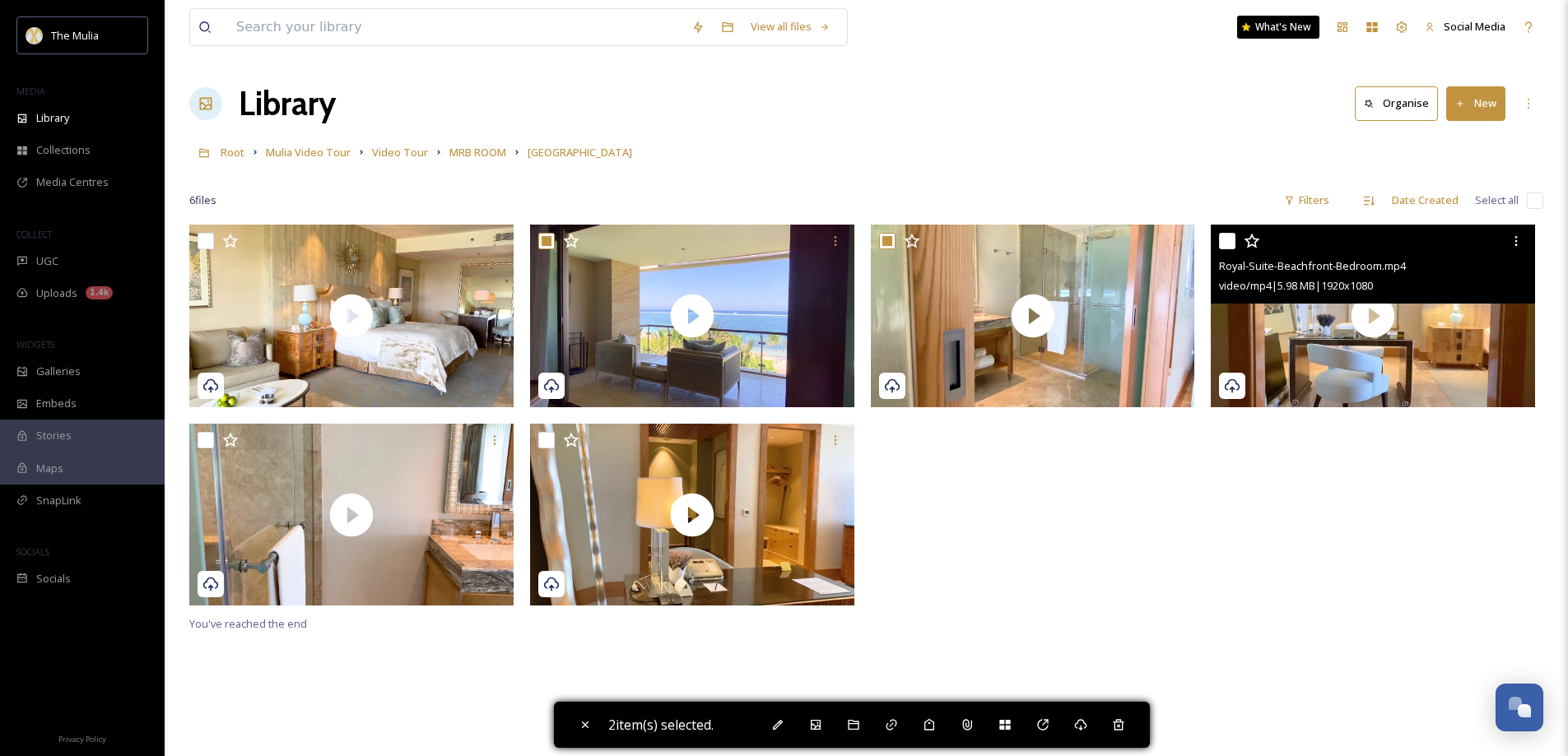
click at [1230, 238] on input "checkbox" at bounding box center [1227, 241] width 16 height 16
checkbox input "true"
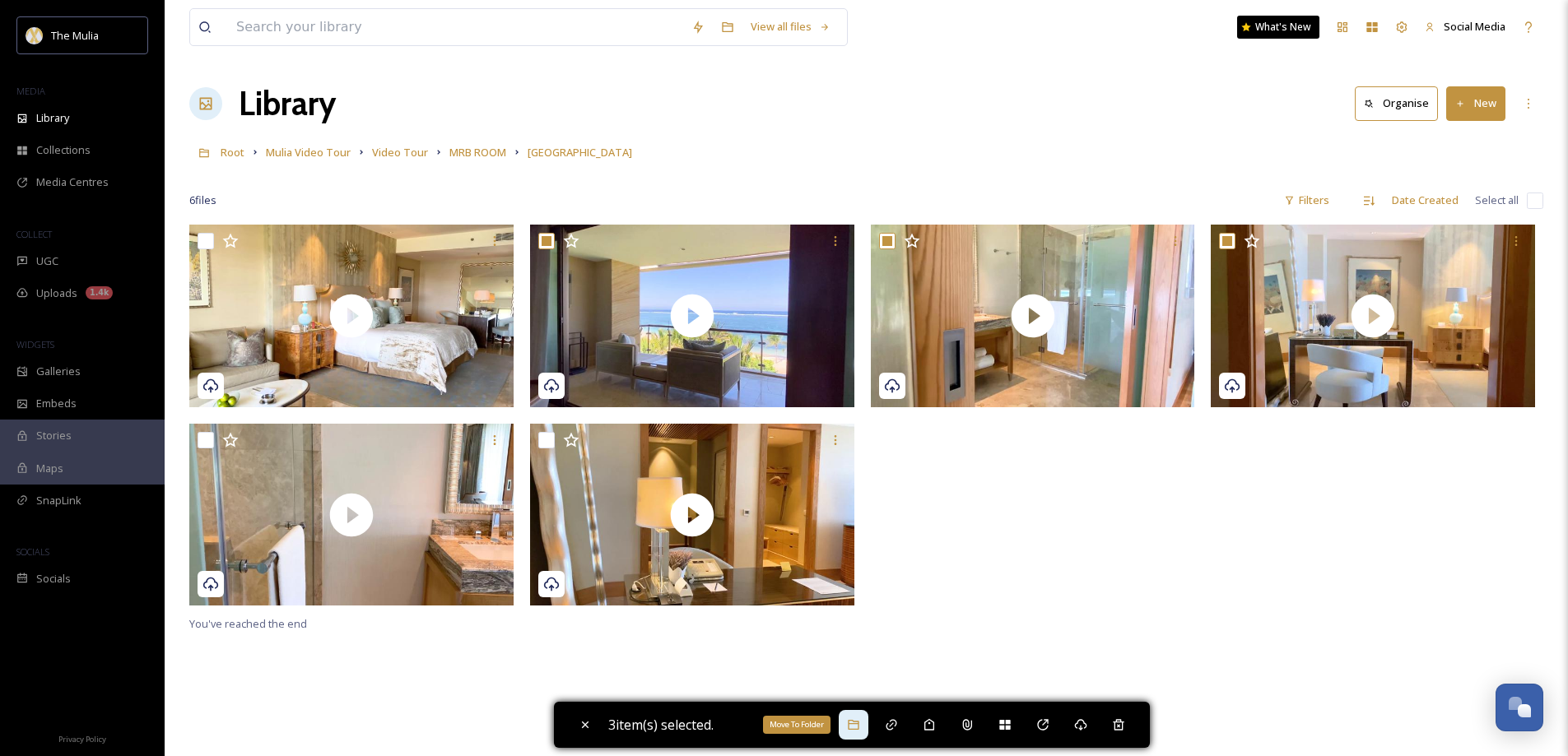
click at [853, 735] on div "Move To Folder" at bounding box center [854, 724] width 30 height 30
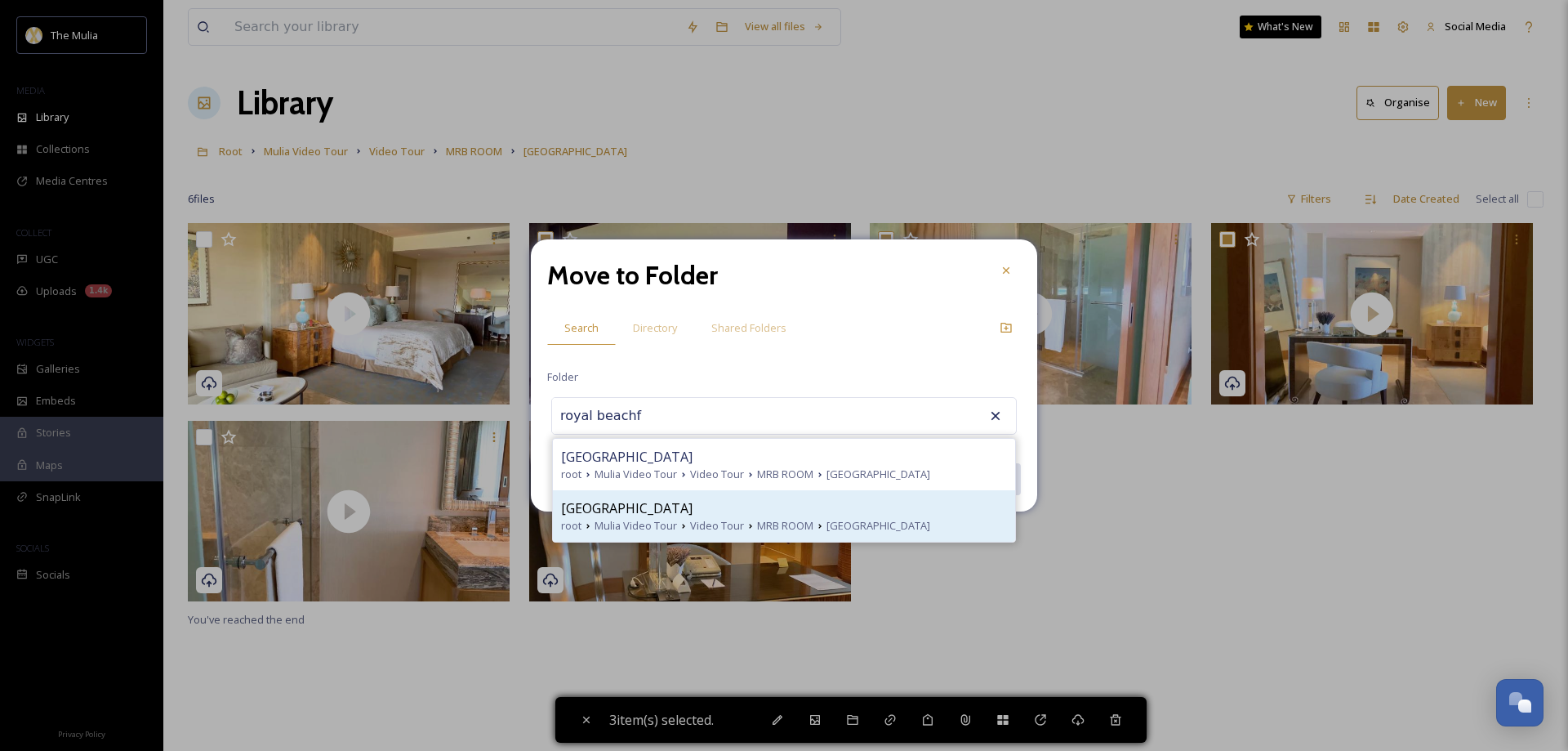
click at [677, 514] on span "[GEOGRAPHIC_DATA]" at bounding box center [627, 509] width 132 height 20
type input "[GEOGRAPHIC_DATA]"
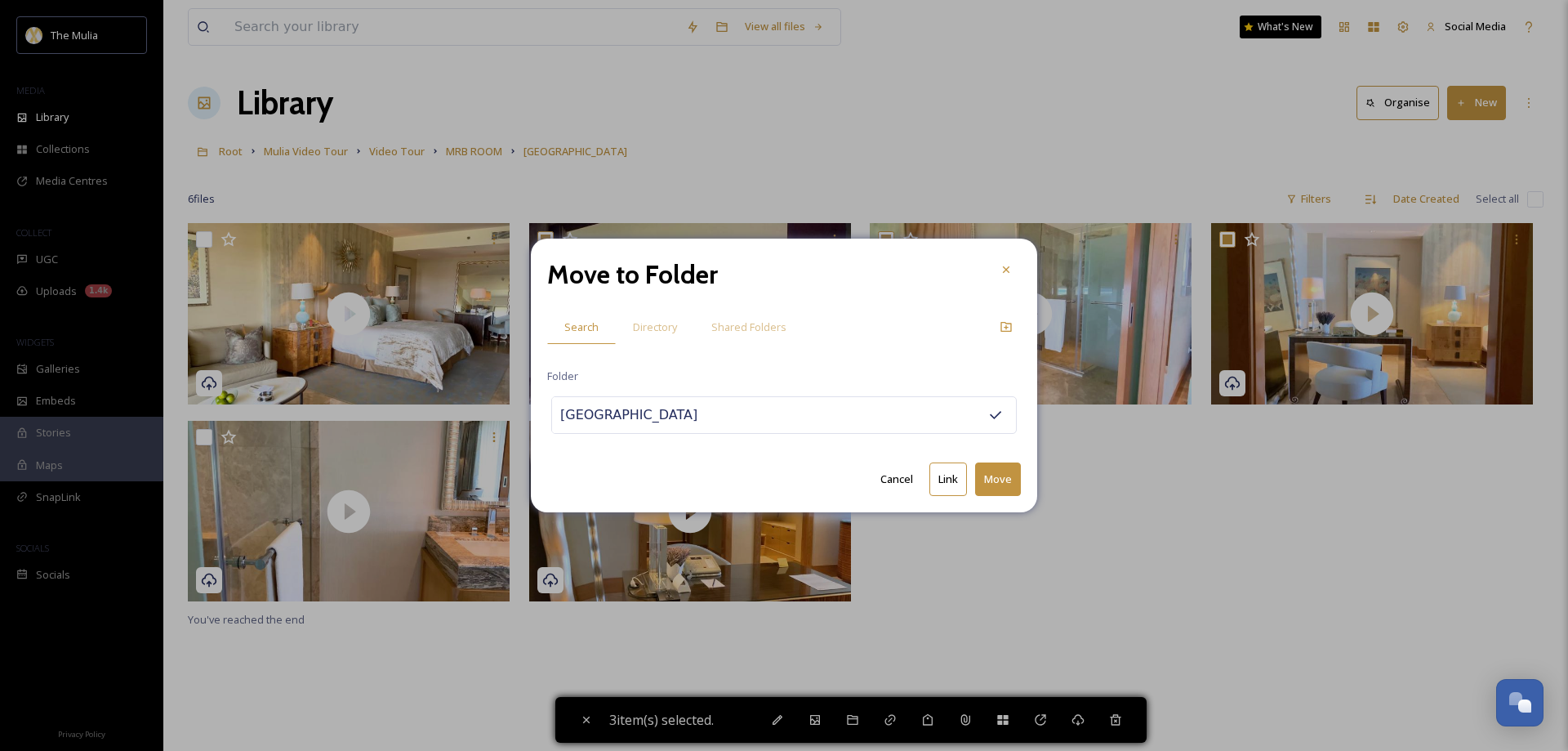
click at [996, 483] on button "Move" at bounding box center [998, 479] width 46 height 33
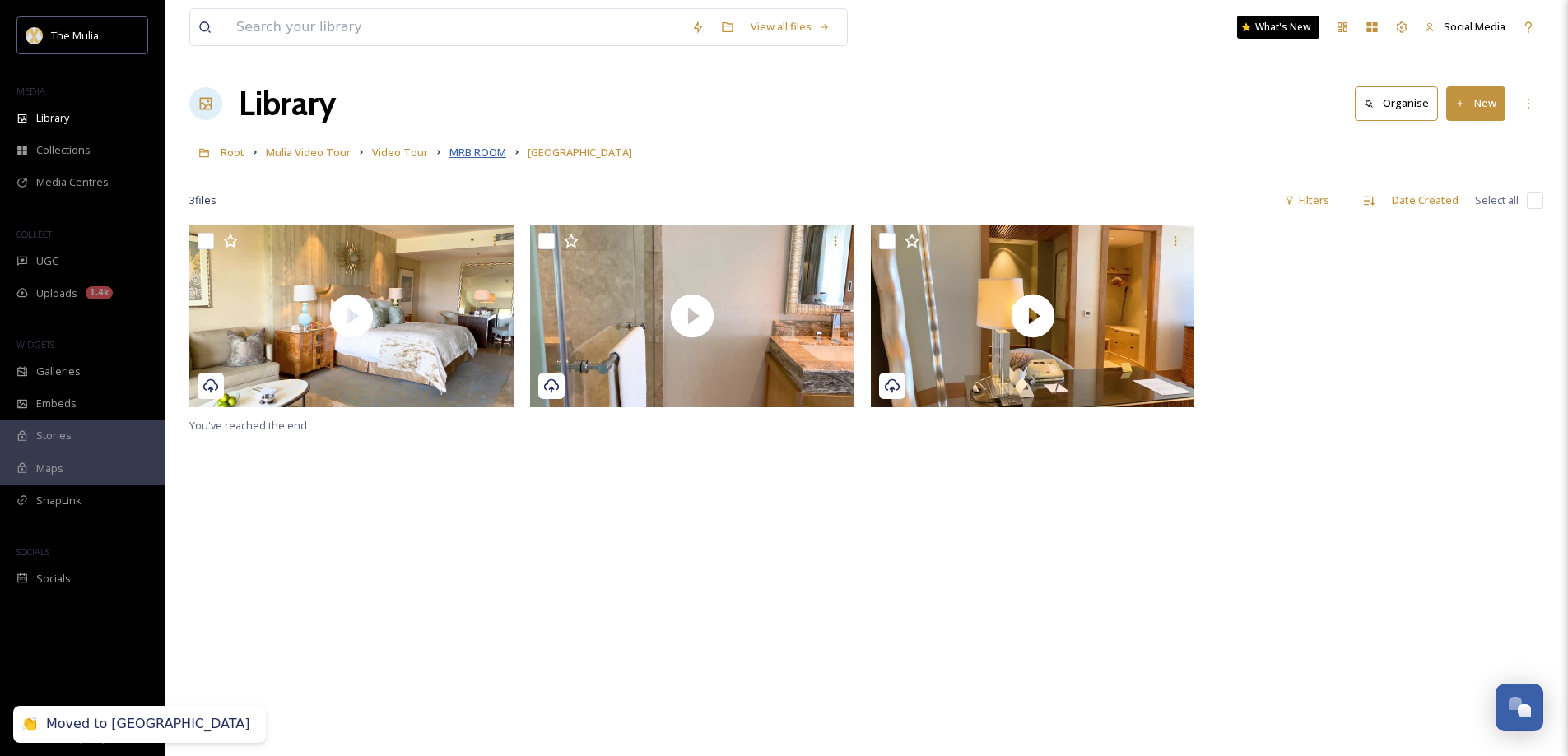
click at [467, 156] on span "MRB ROOM" at bounding box center [478, 152] width 56 height 15
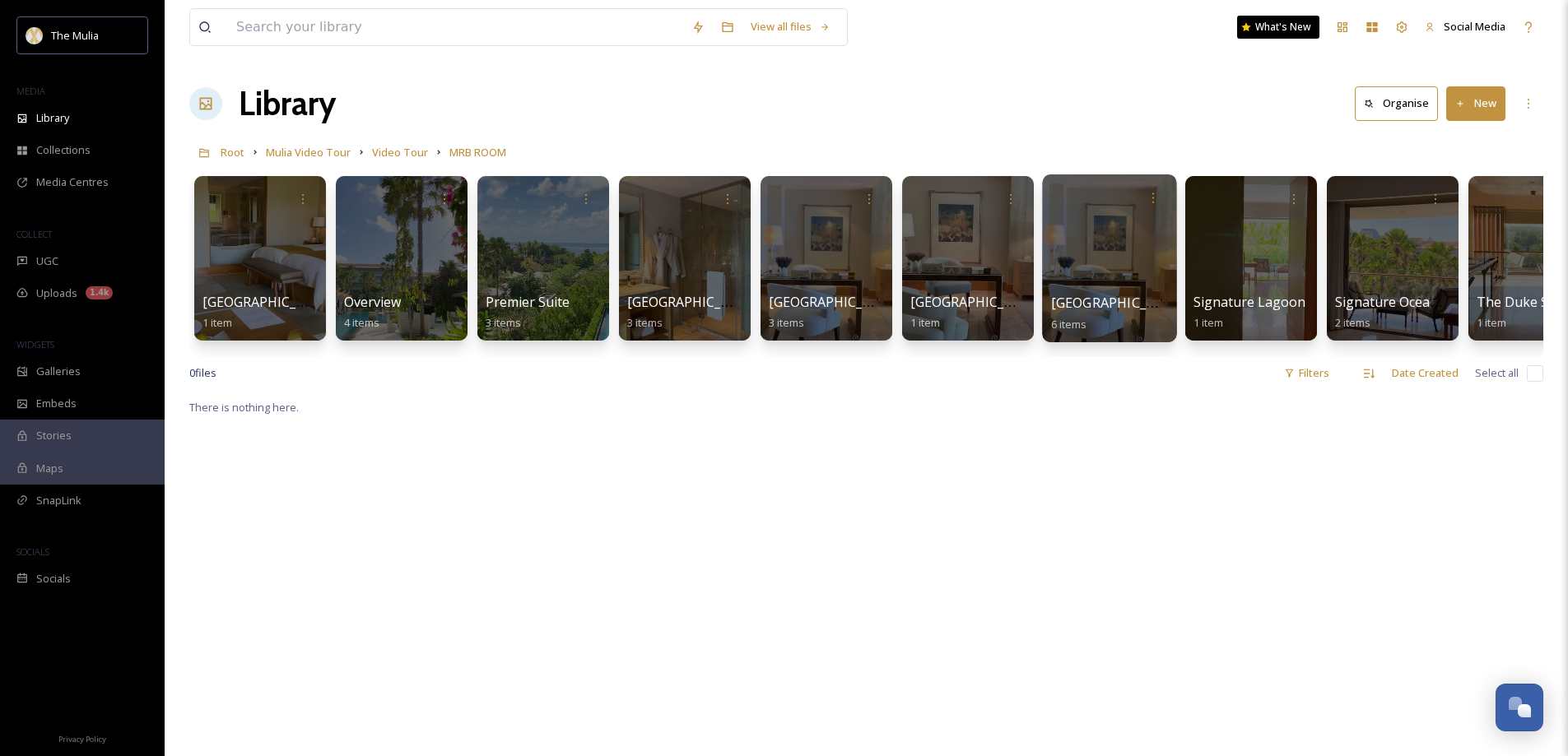
click at [1089, 297] on span "[GEOGRAPHIC_DATA]" at bounding box center [1118, 303] width 135 height 18
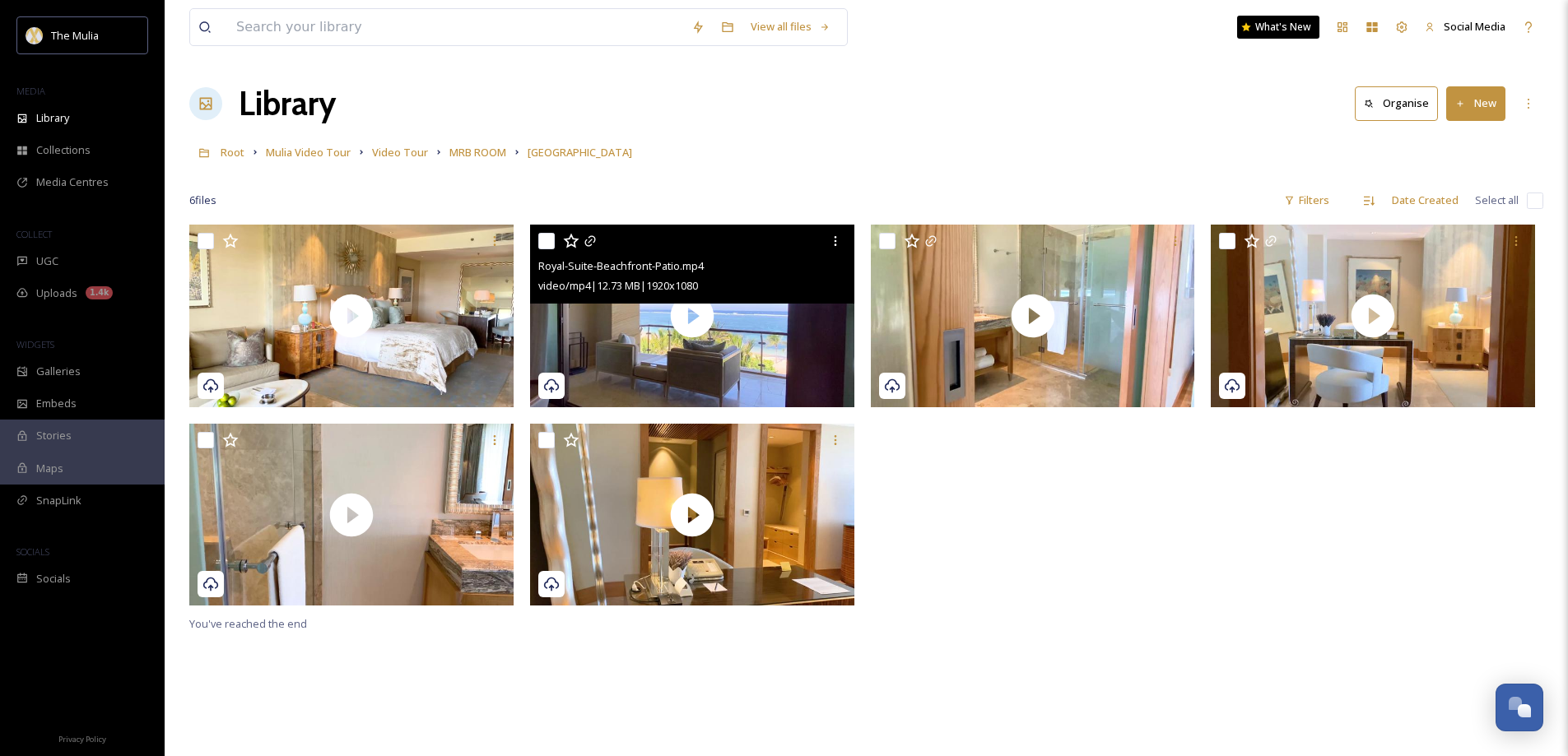
click at [546, 240] on input "checkbox" at bounding box center [546, 241] width 16 height 16
checkbox input "true"
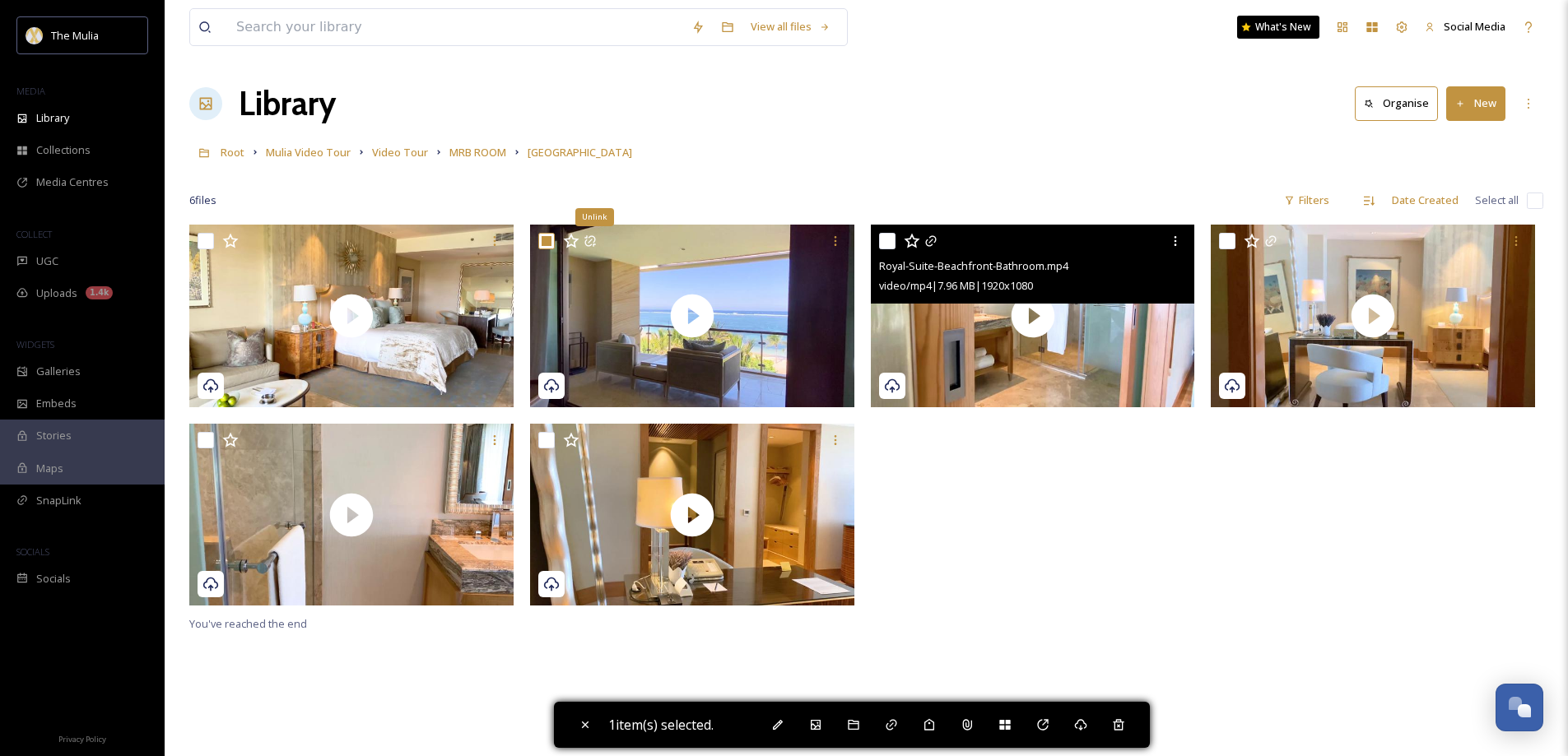
click at [879, 243] on input "checkbox" at bounding box center [887, 241] width 16 height 16
checkbox input "true"
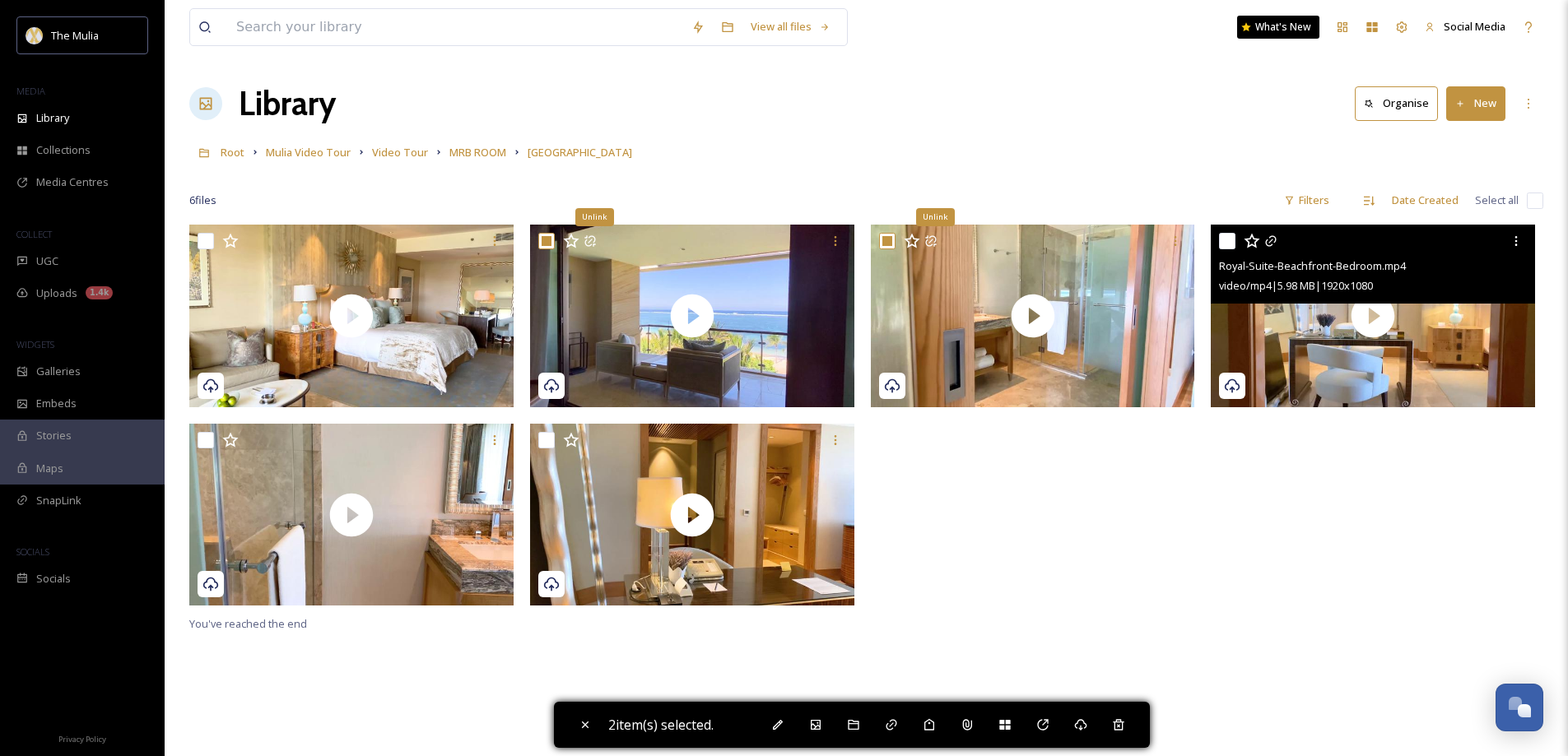
click at [1220, 240] on input "checkbox" at bounding box center [1227, 241] width 16 height 16
checkbox input "true"
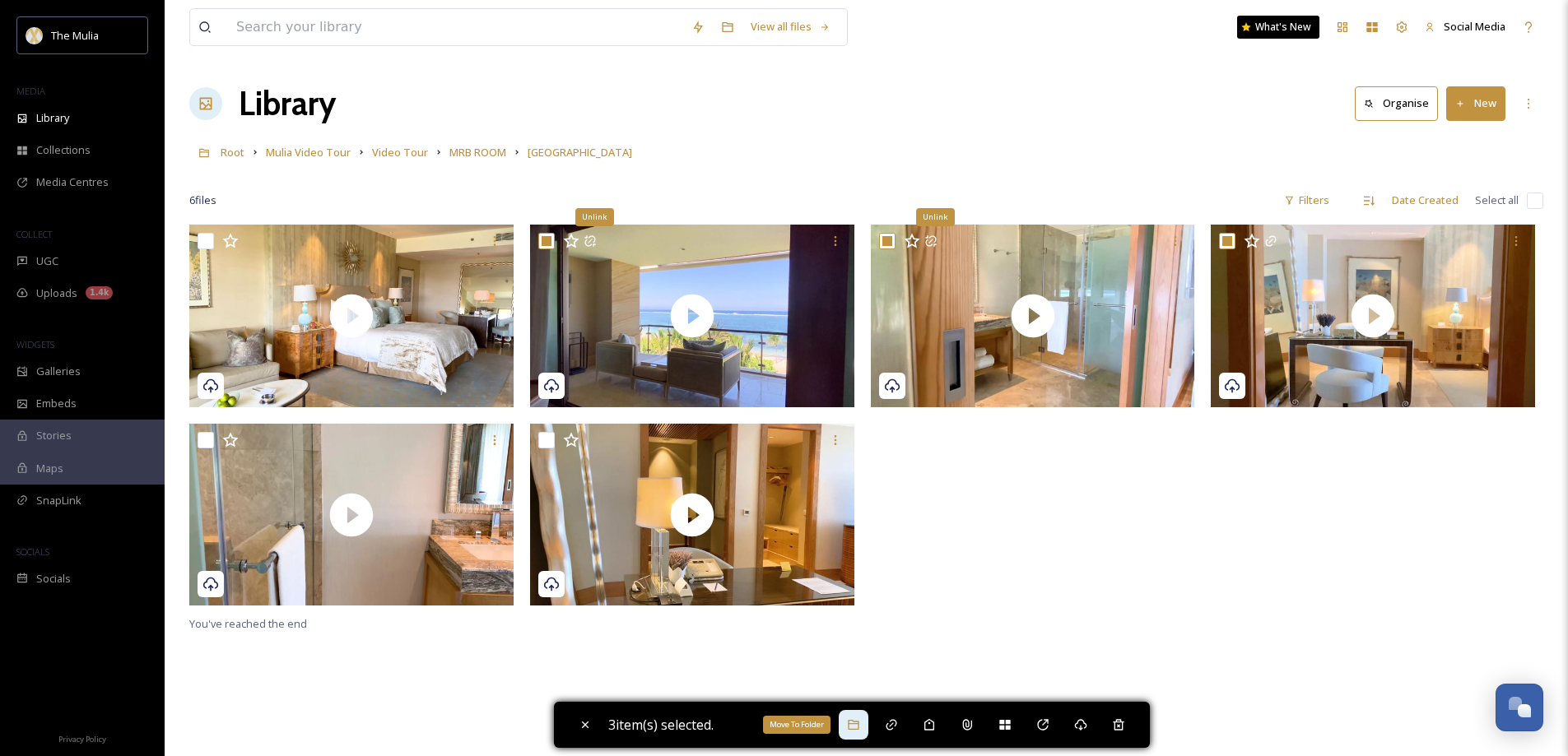
click at [857, 726] on icon at bounding box center [854, 724] width 13 height 13
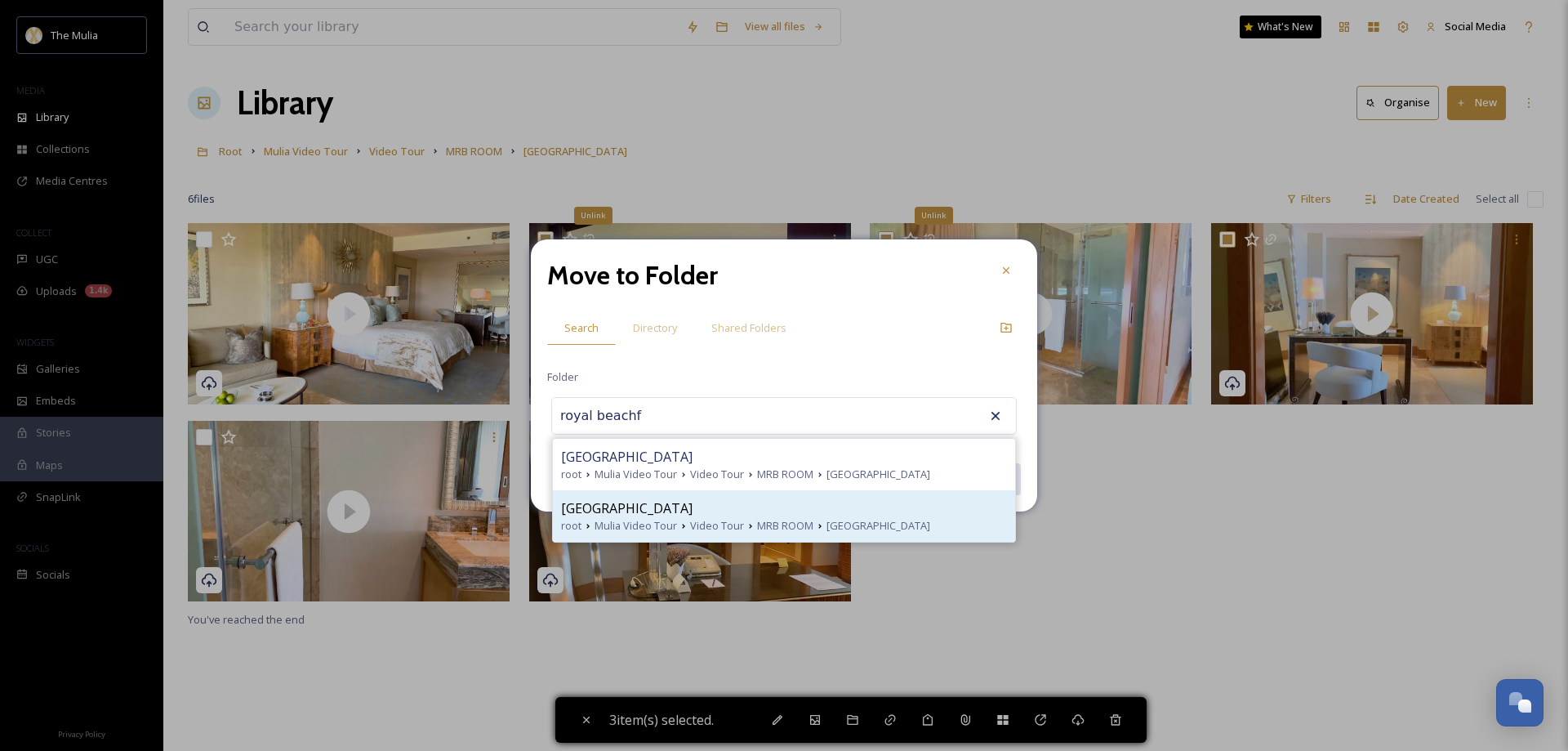
click at [649, 502] on span "[GEOGRAPHIC_DATA]" at bounding box center [627, 509] width 132 height 20
type input "[GEOGRAPHIC_DATA]"
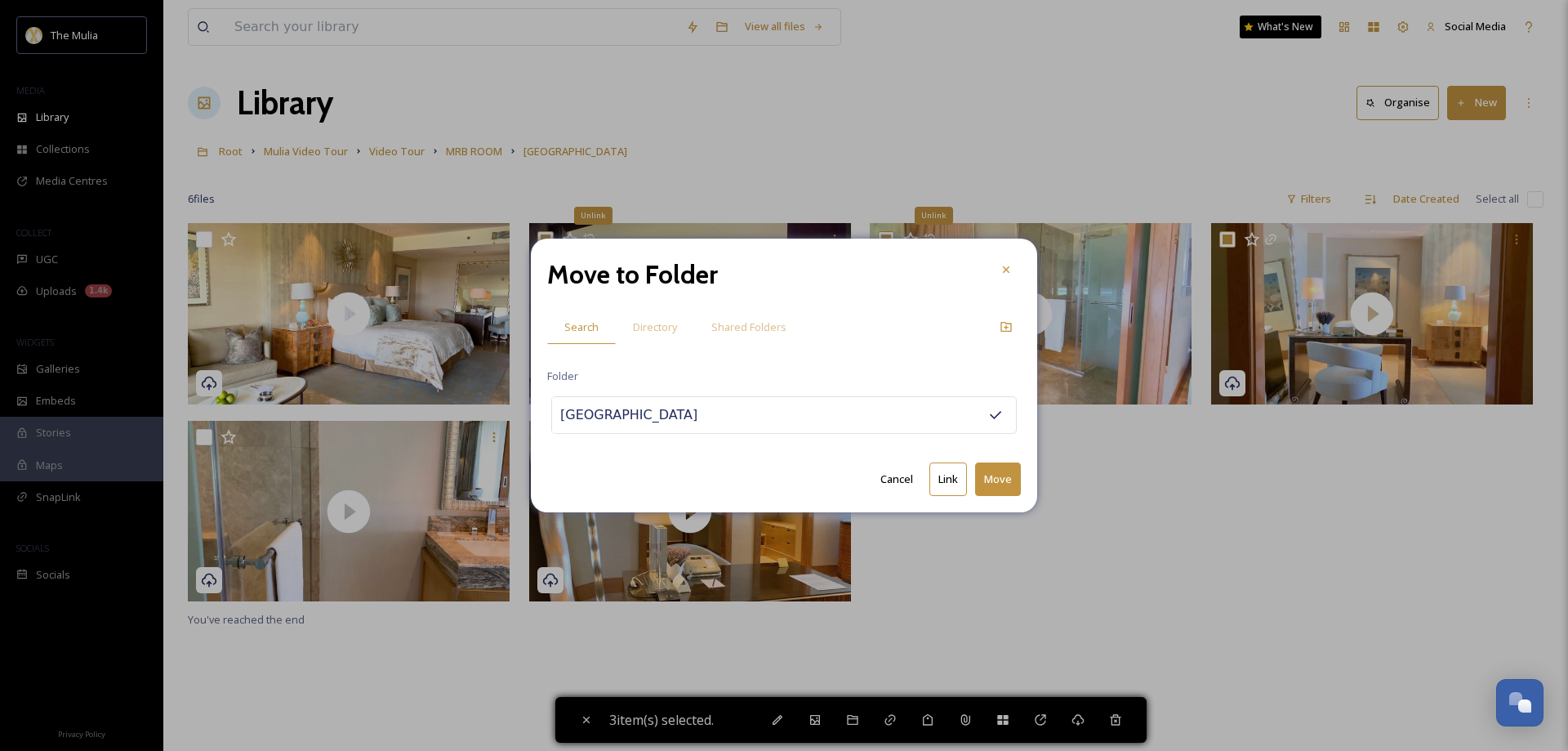
click at [1000, 476] on button "Move" at bounding box center [998, 479] width 46 height 33
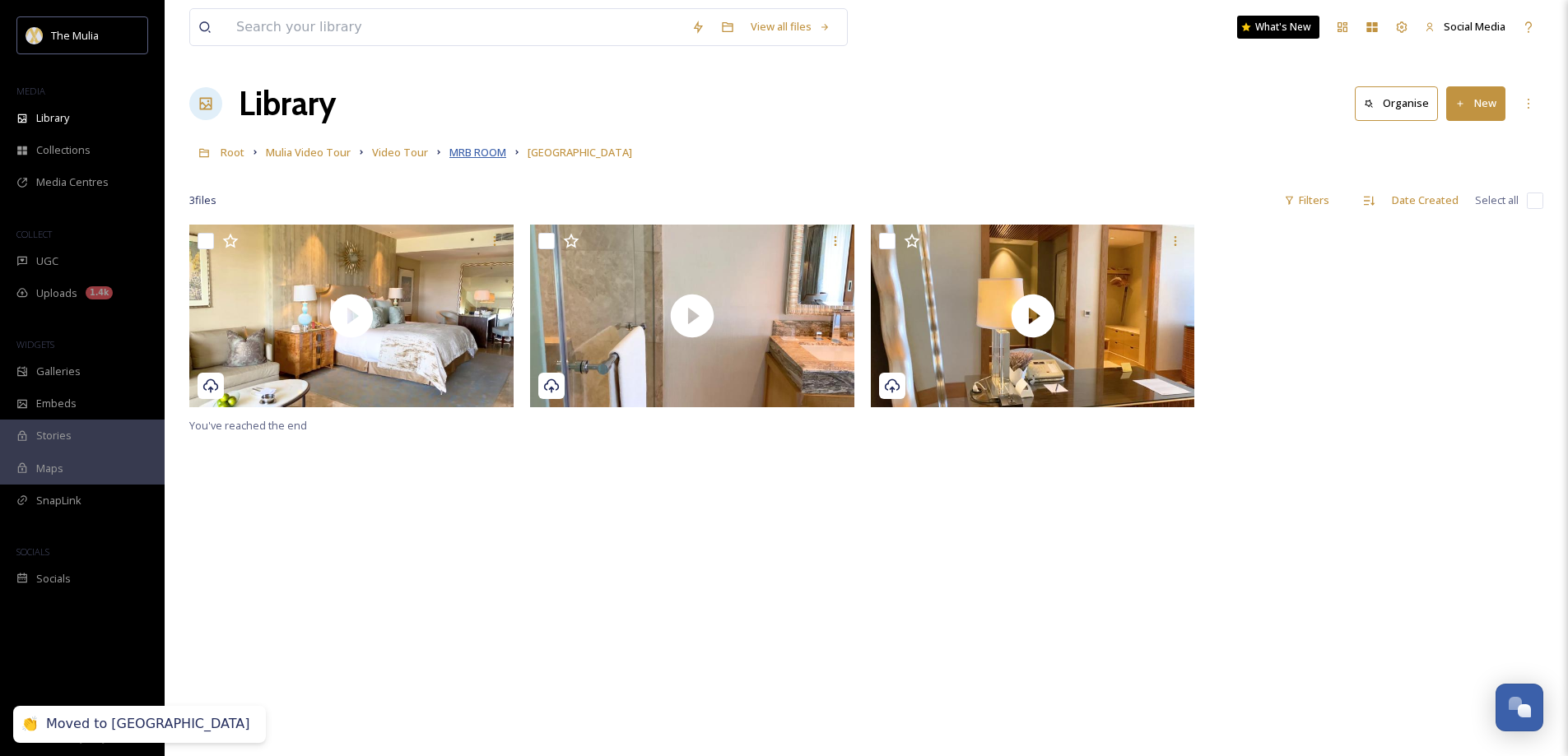
click at [469, 154] on span "MRB ROOM" at bounding box center [478, 152] width 56 height 15
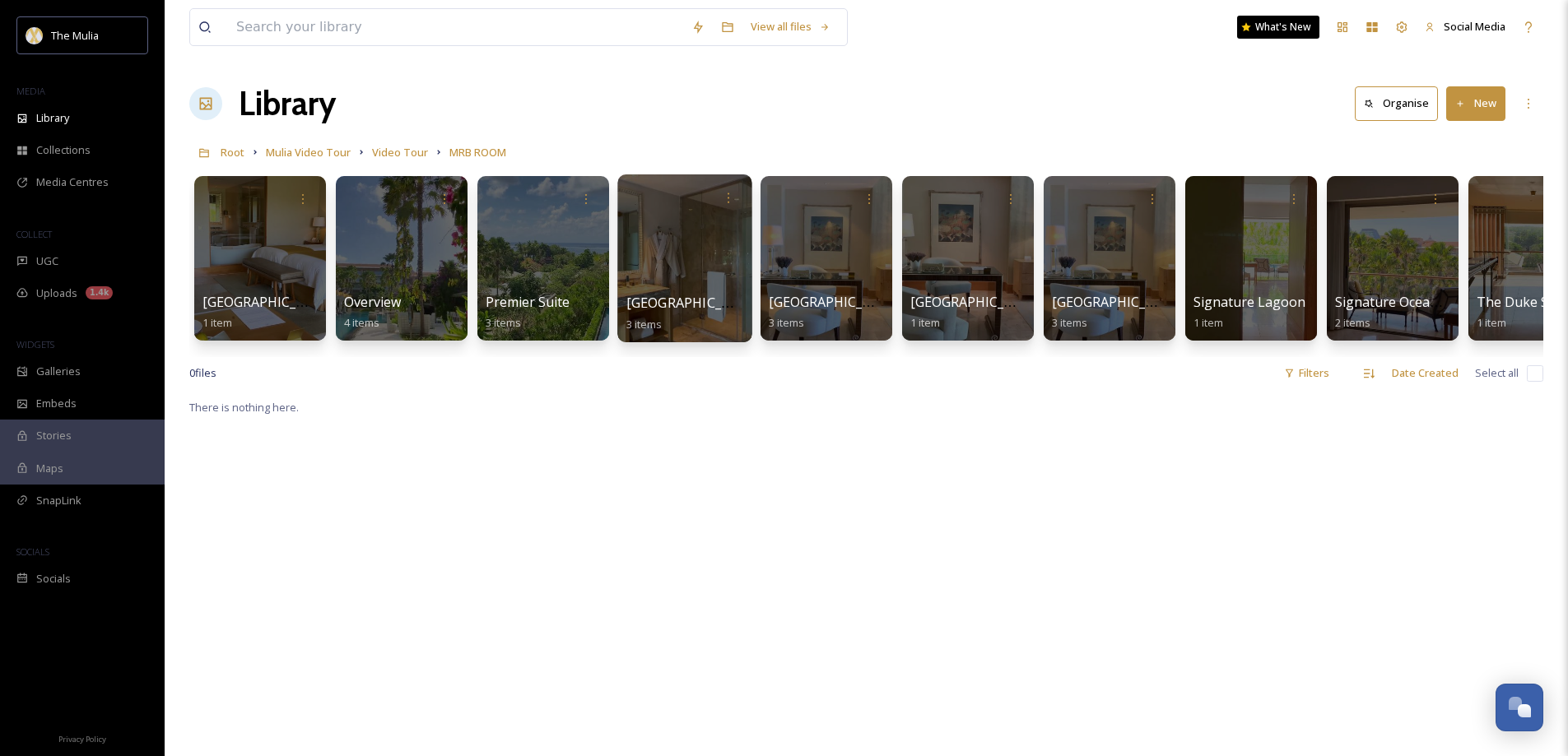
click at [691, 312] on span "[GEOGRAPHIC_DATA]" at bounding box center [693, 303] width 135 height 18
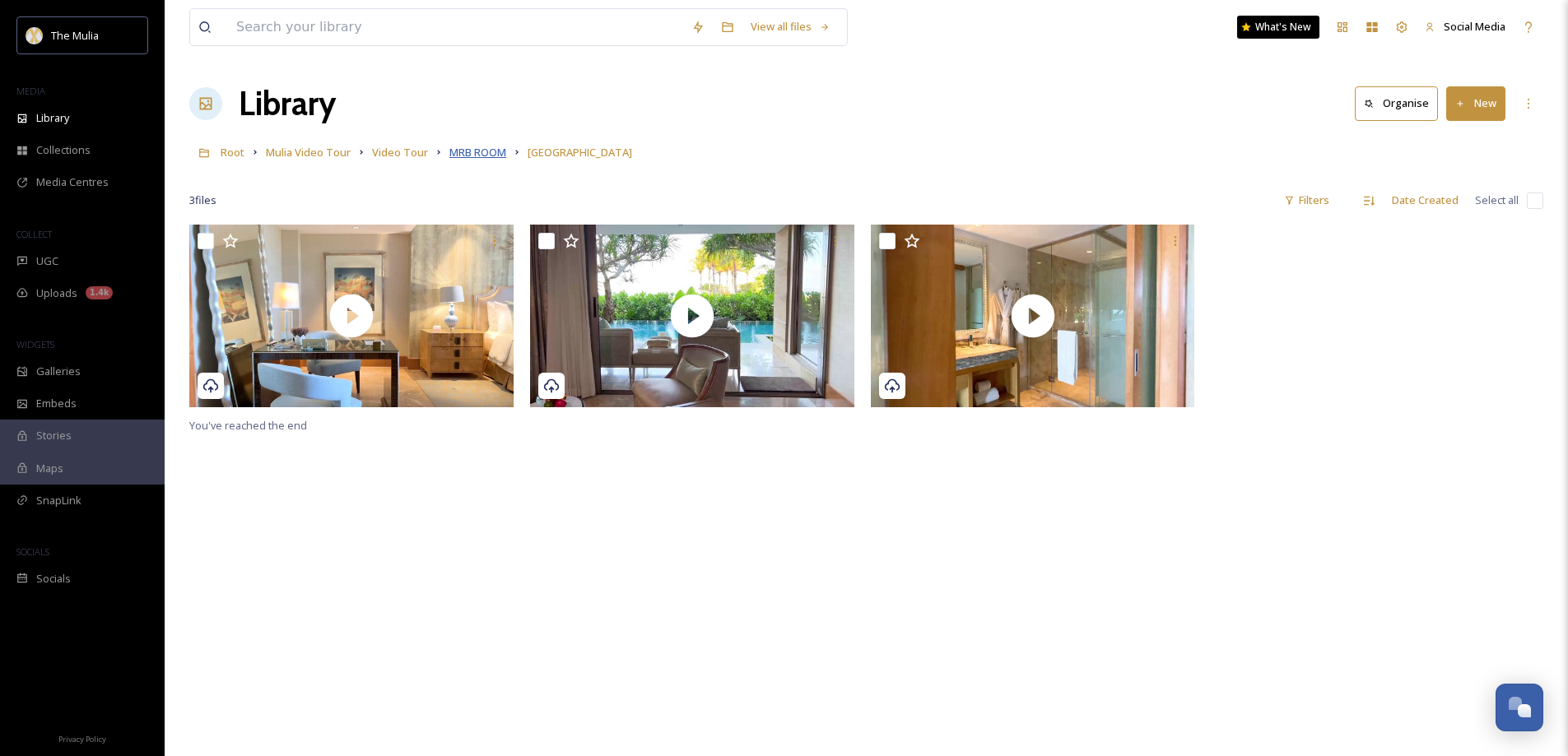
click at [460, 154] on span "MRB ROOM" at bounding box center [478, 152] width 56 height 15
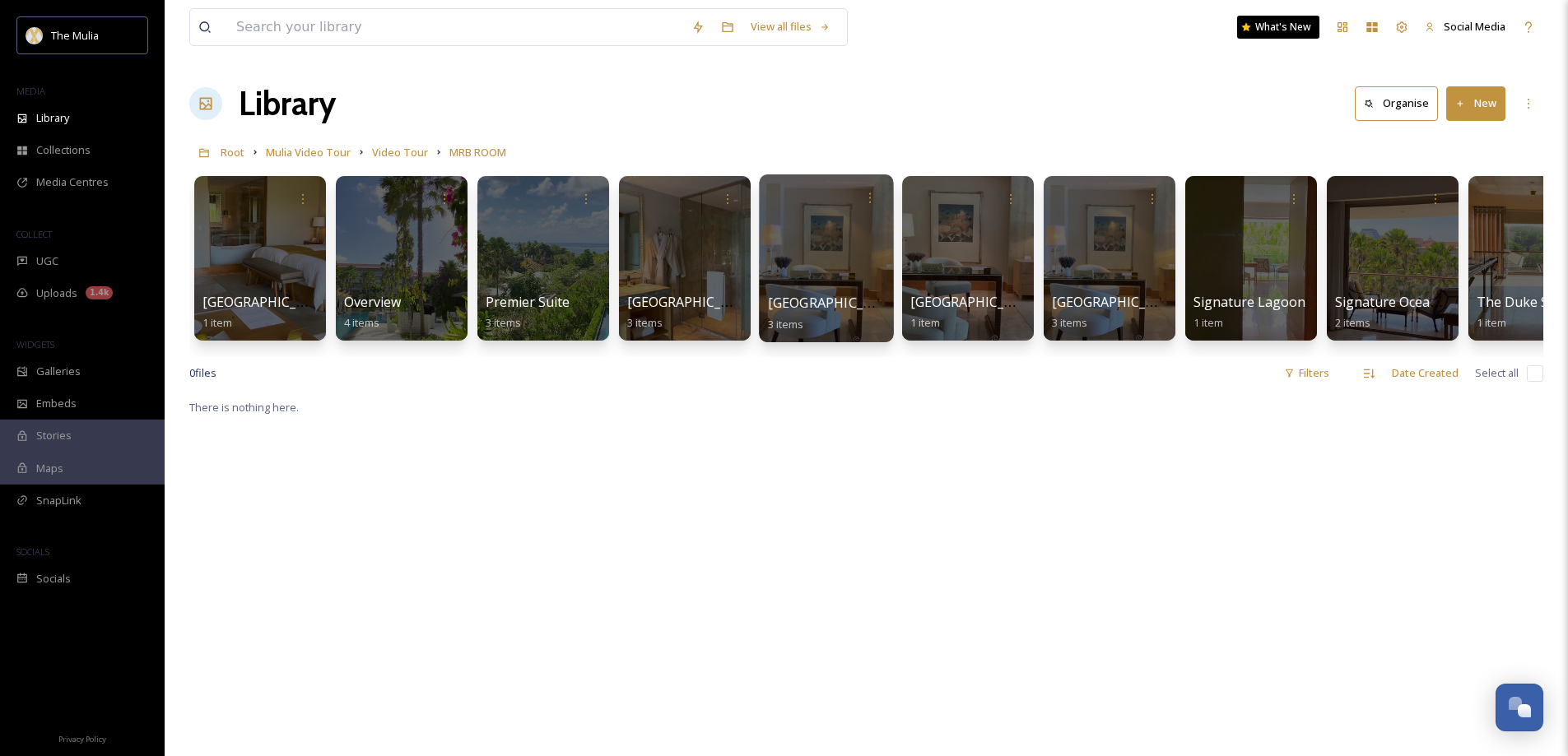
click at [818, 309] on span "[GEOGRAPHIC_DATA]" at bounding box center [835, 303] width 135 height 18
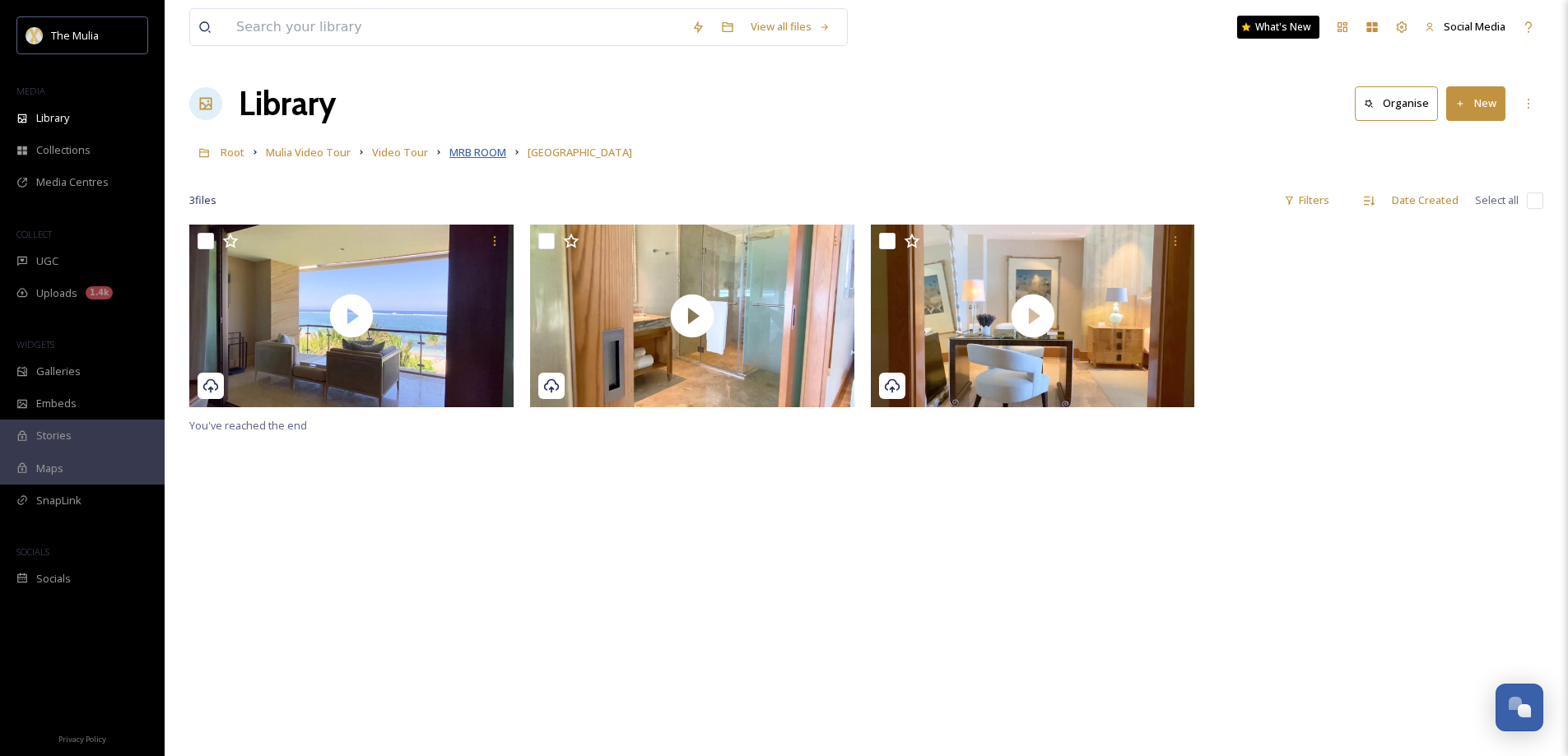
click at [456, 155] on span "MRB ROOM" at bounding box center [478, 152] width 56 height 15
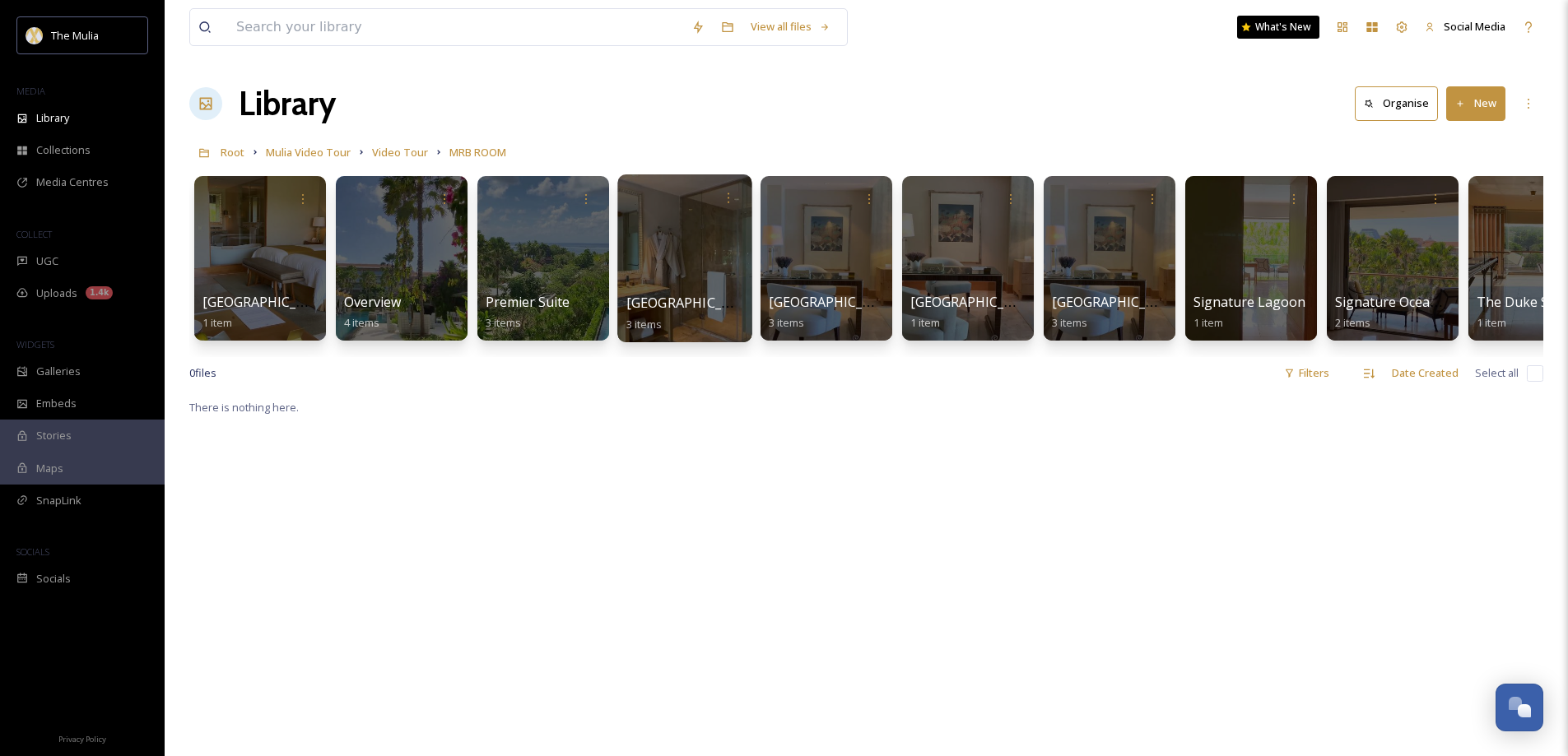
click at [667, 307] on span "[GEOGRAPHIC_DATA]" at bounding box center [693, 303] width 135 height 18
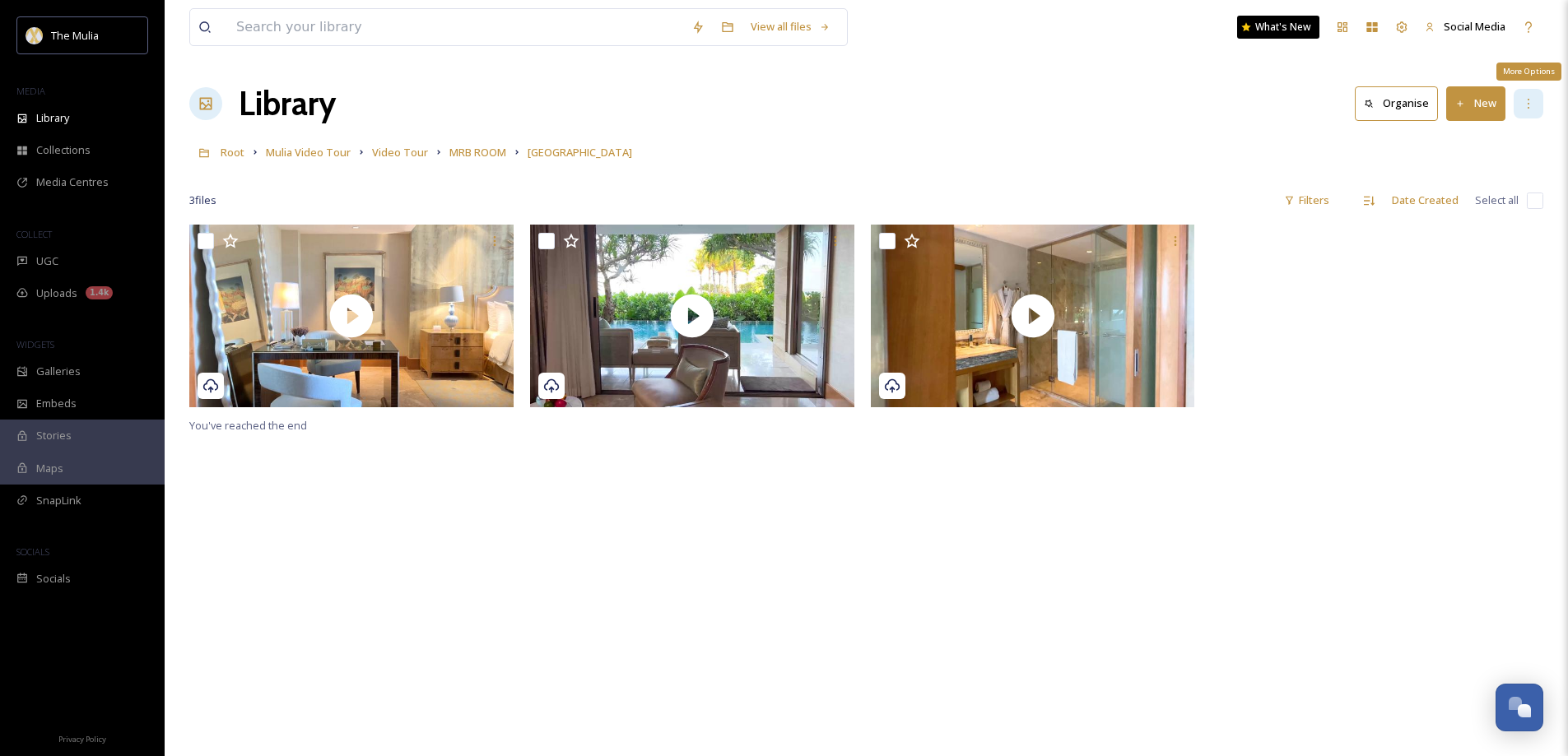
click at [1522, 106] on icon at bounding box center [1528, 104] width 13 height 13
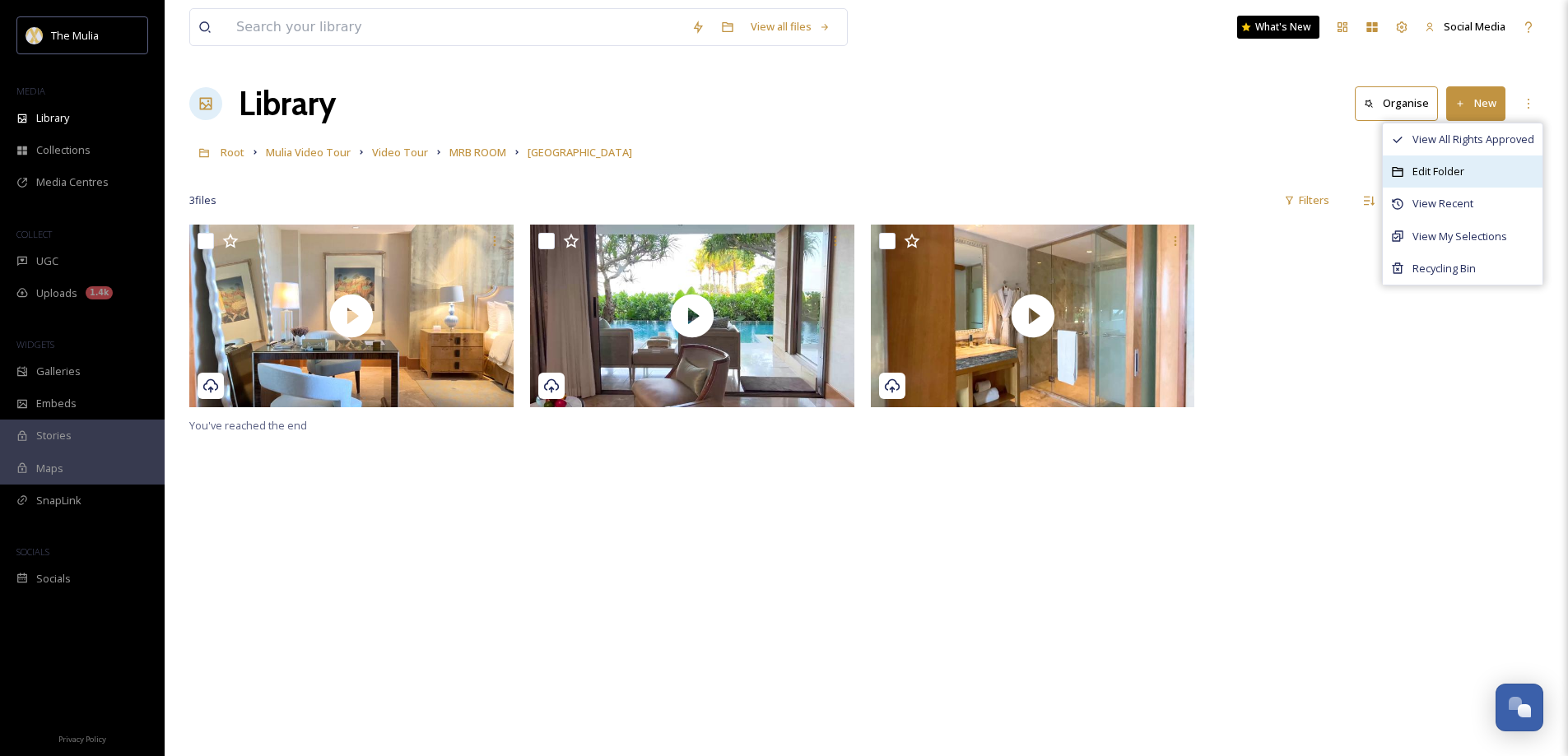
click at [1441, 166] on span "Edit Folder" at bounding box center [1438, 171] width 52 height 15
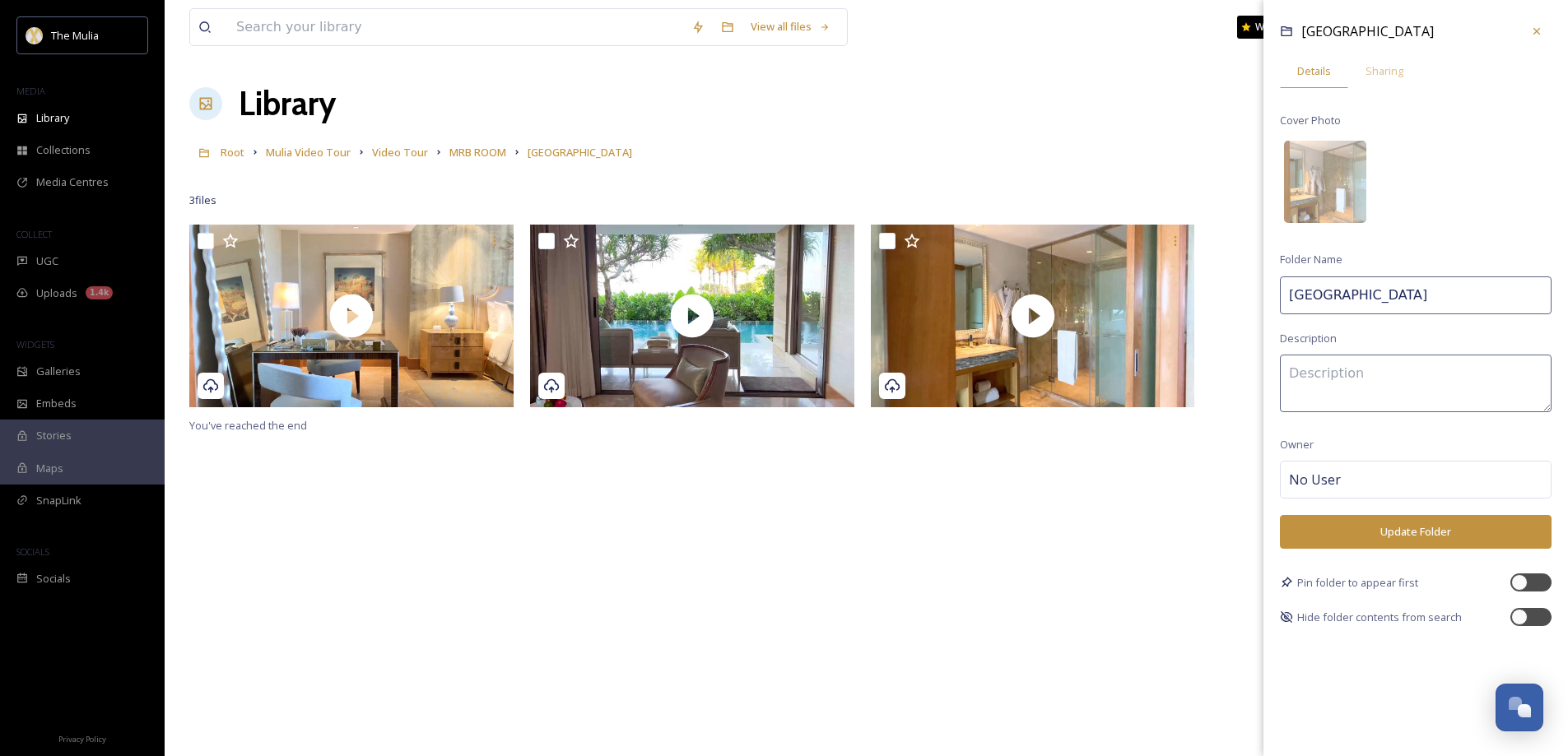
click at [1452, 290] on input "[GEOGRAPHIC_DATA]" at bounding box center [1415, 296] width 271 height 38
type input "[GEOGRAPHIC_DATA]"
click at [1392, 519] on button "Update Folder" at bounding box center [1415, 531] width 271 height 34
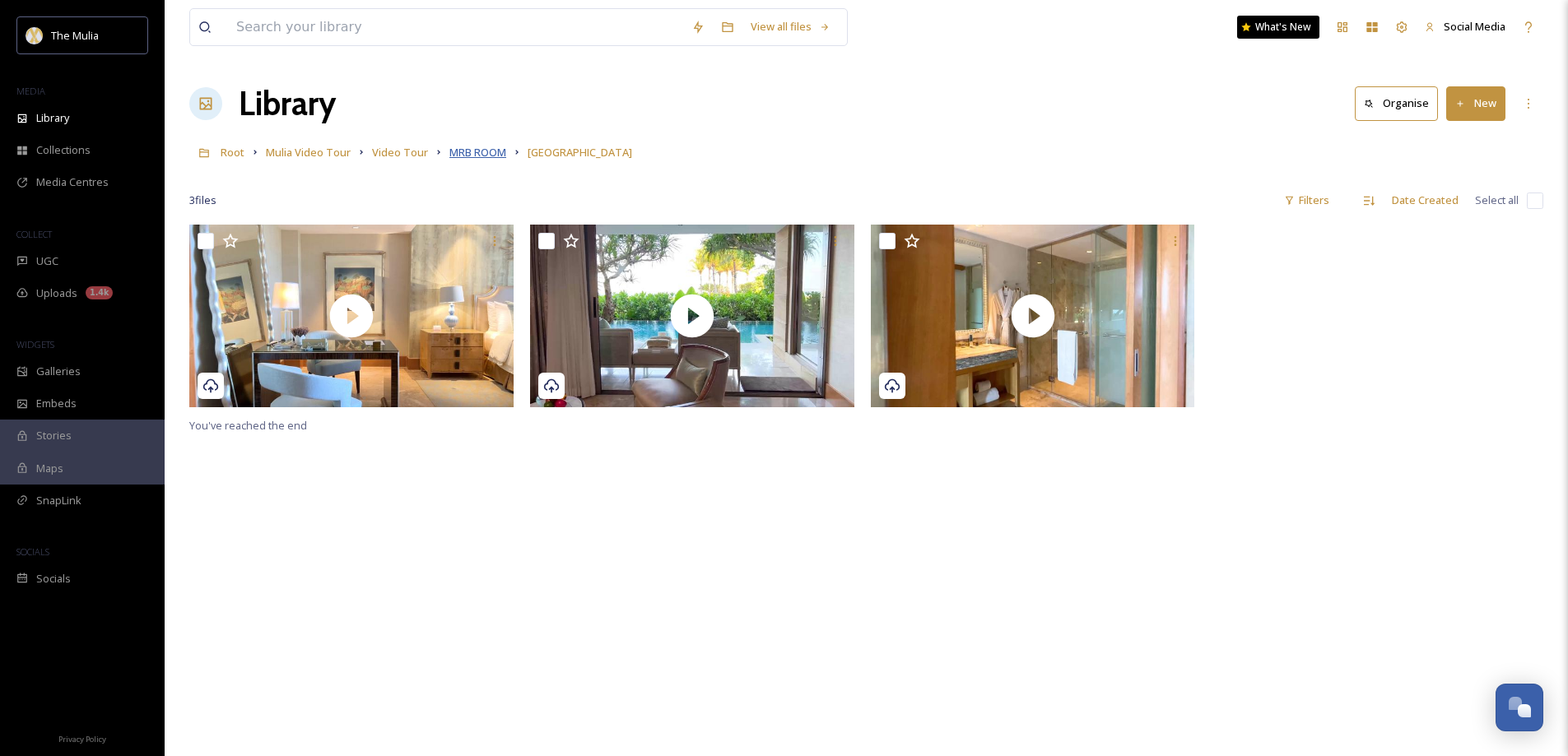
click at [483, 156] on span "MRB ROOM" at bounding box center [478, 152] width 56 height 15
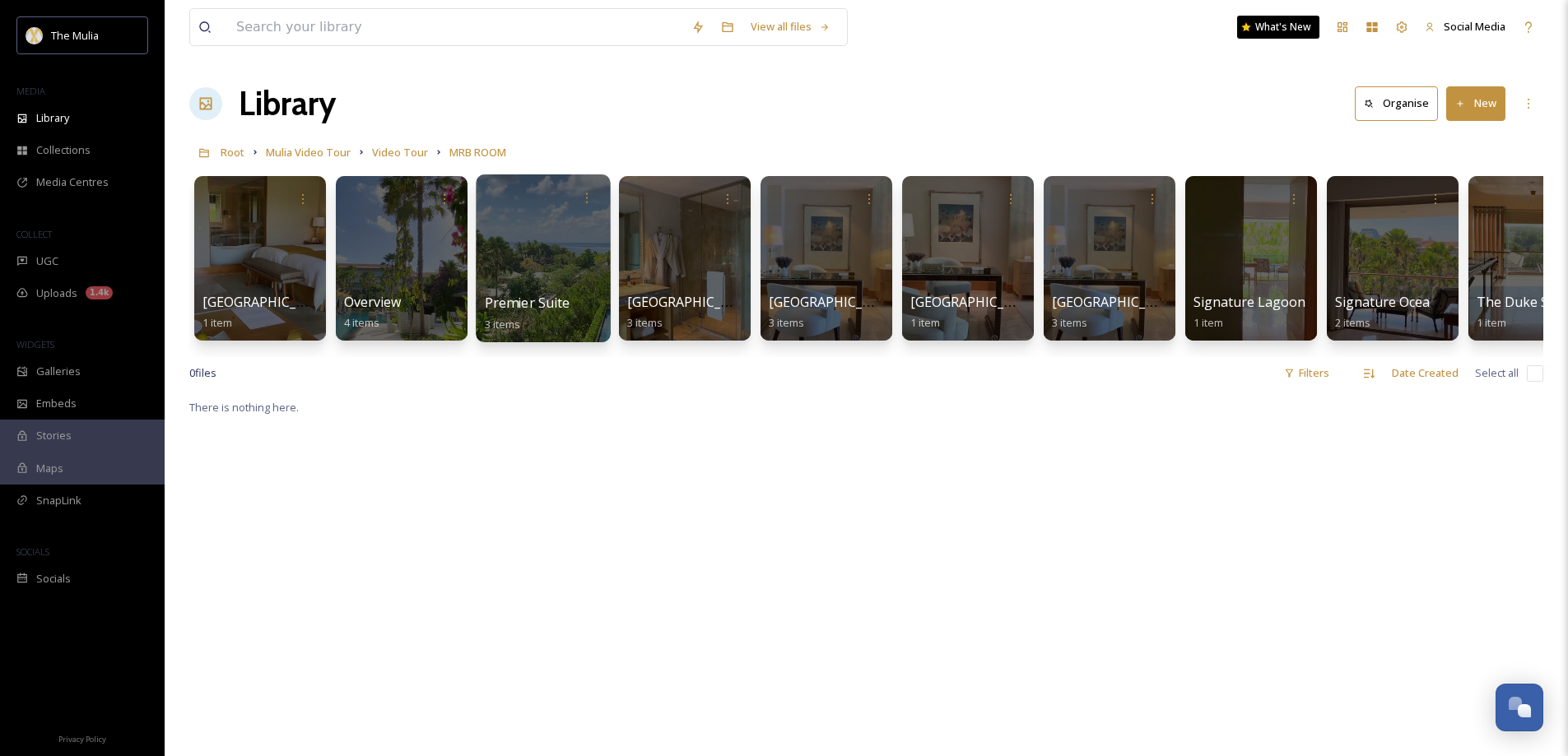
click at [528, 293] on div "Premier Suite 3 items" at bounding box center [543, 313] width 117 height 41
click at [520, 303] on span "Premier Suite" at bounding box center [528, 303] width 86 height 18
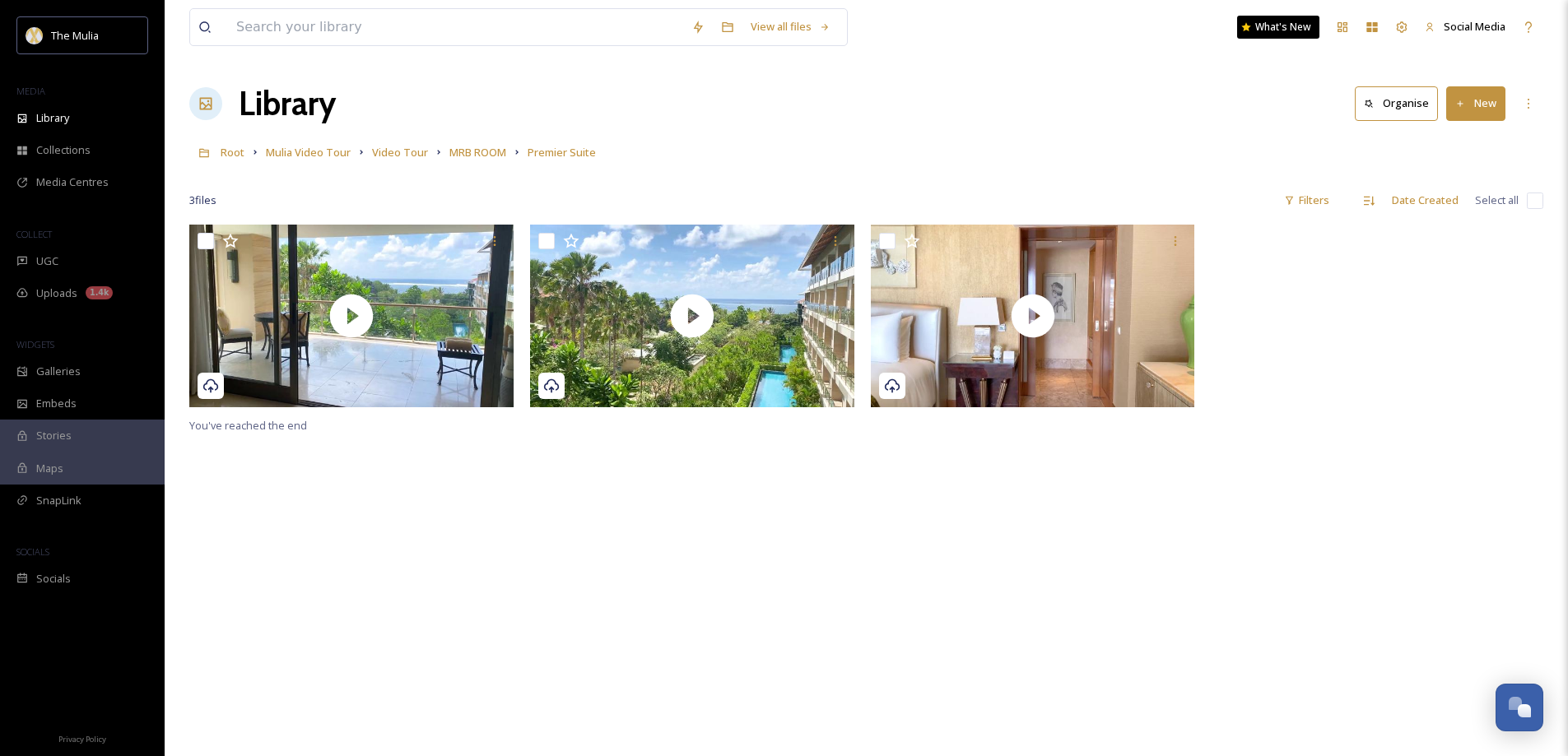
click at [1468, 113] on button "New" at bounding box center [1475, 103] width 59 height 34
click at [1456, 202] on span "Folder" at bounding box center [1457, 206] width 31 height 15
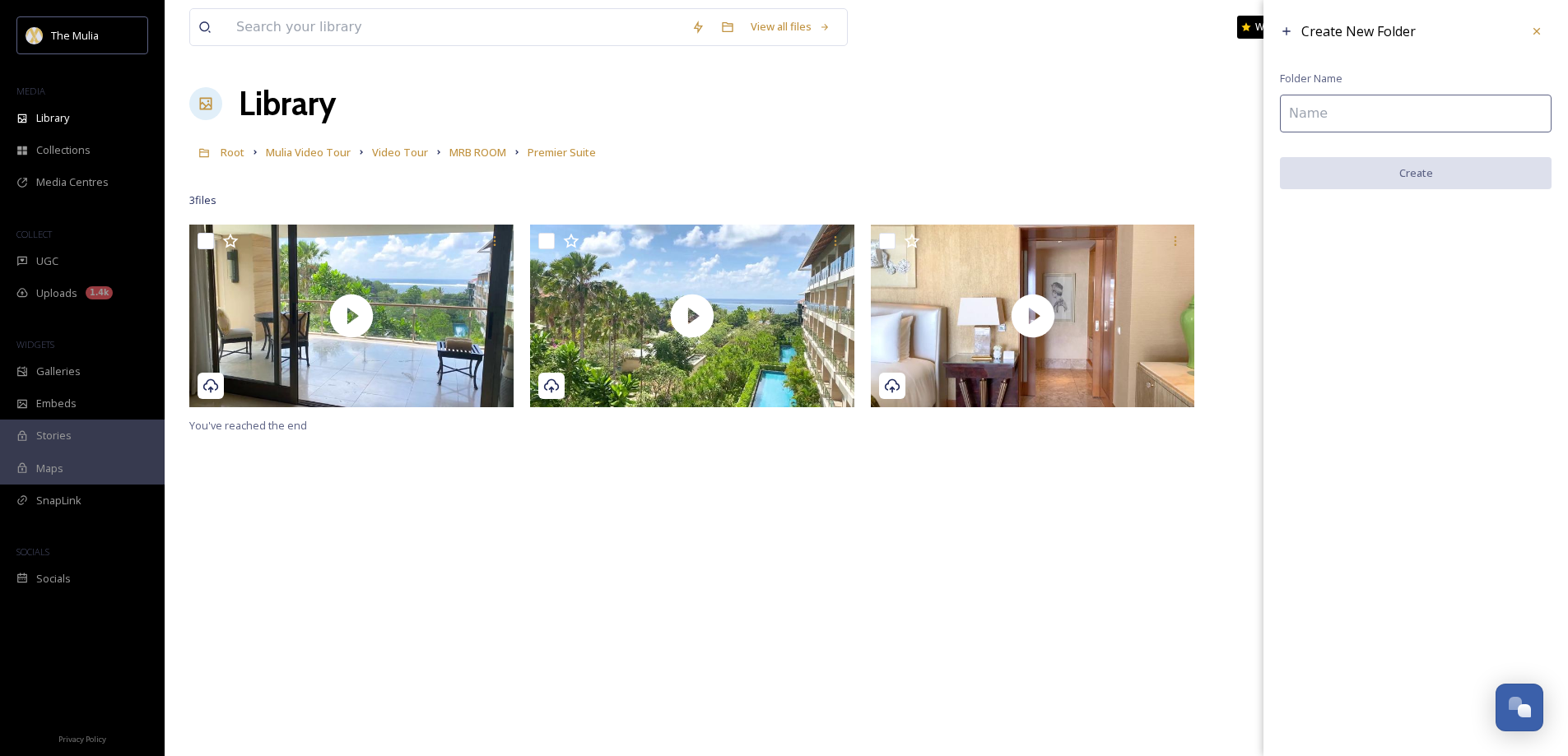
click at [1357, 115] on input at bounding box center [1415, 114] width 271 height 38
type input "NO USE"
click at [1437, 174] on button "Create" at bounding box center [1415, 174] width 271 height 34
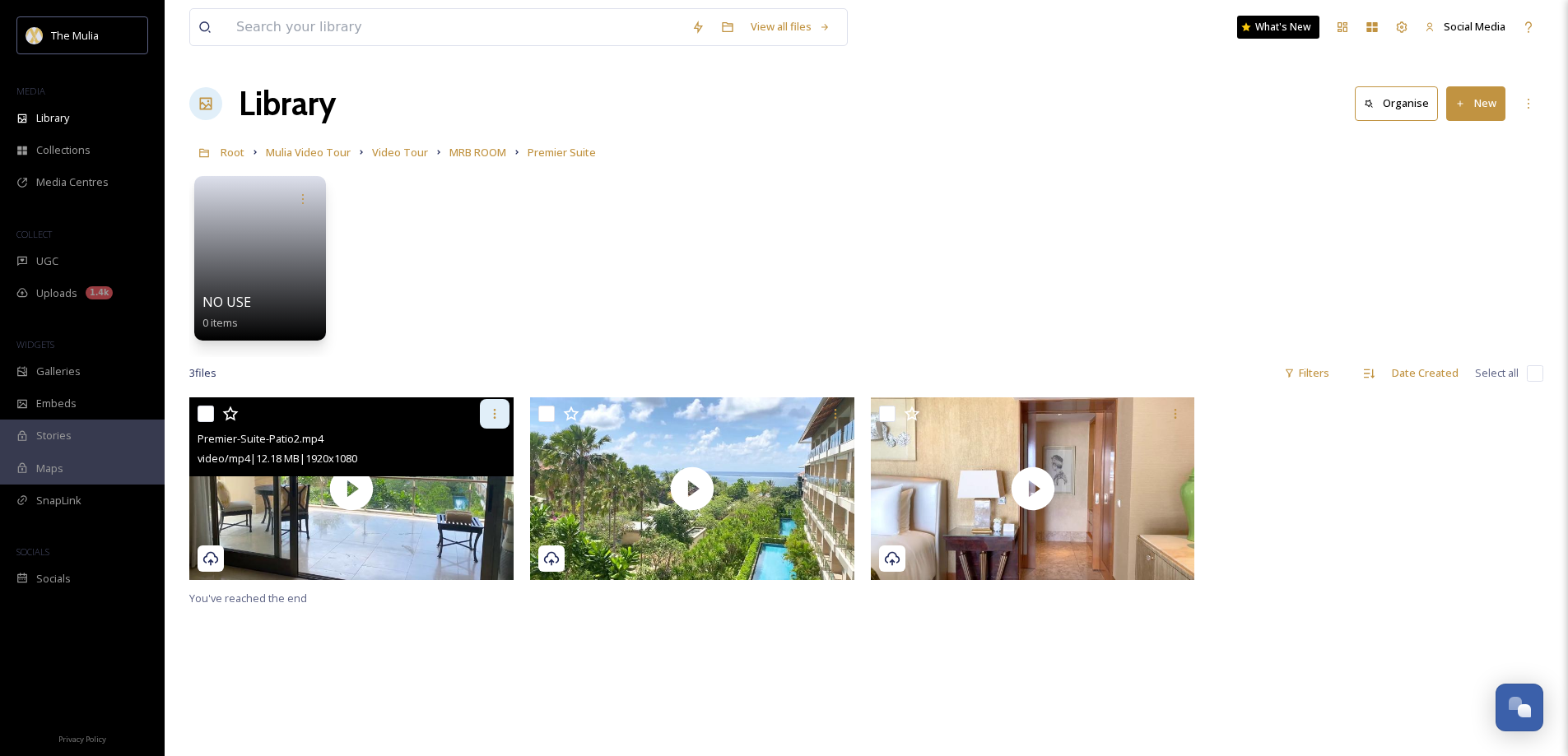
click at [490, 418] on icon at bounding box center [494, 414] width 13 height 13
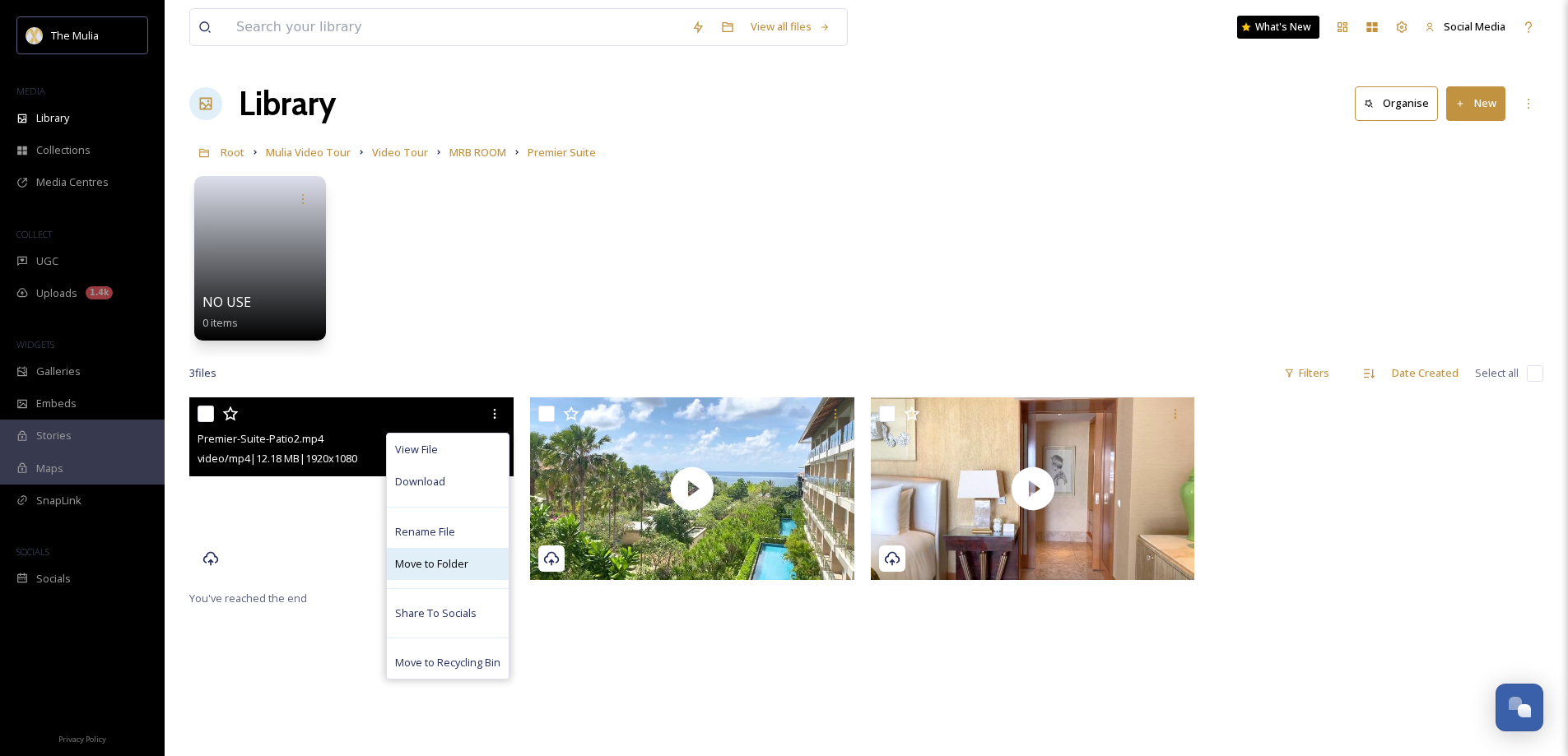
click at [444, 566] on span "Move to Folder" at bounding box center [431, 563] width 73 height 15
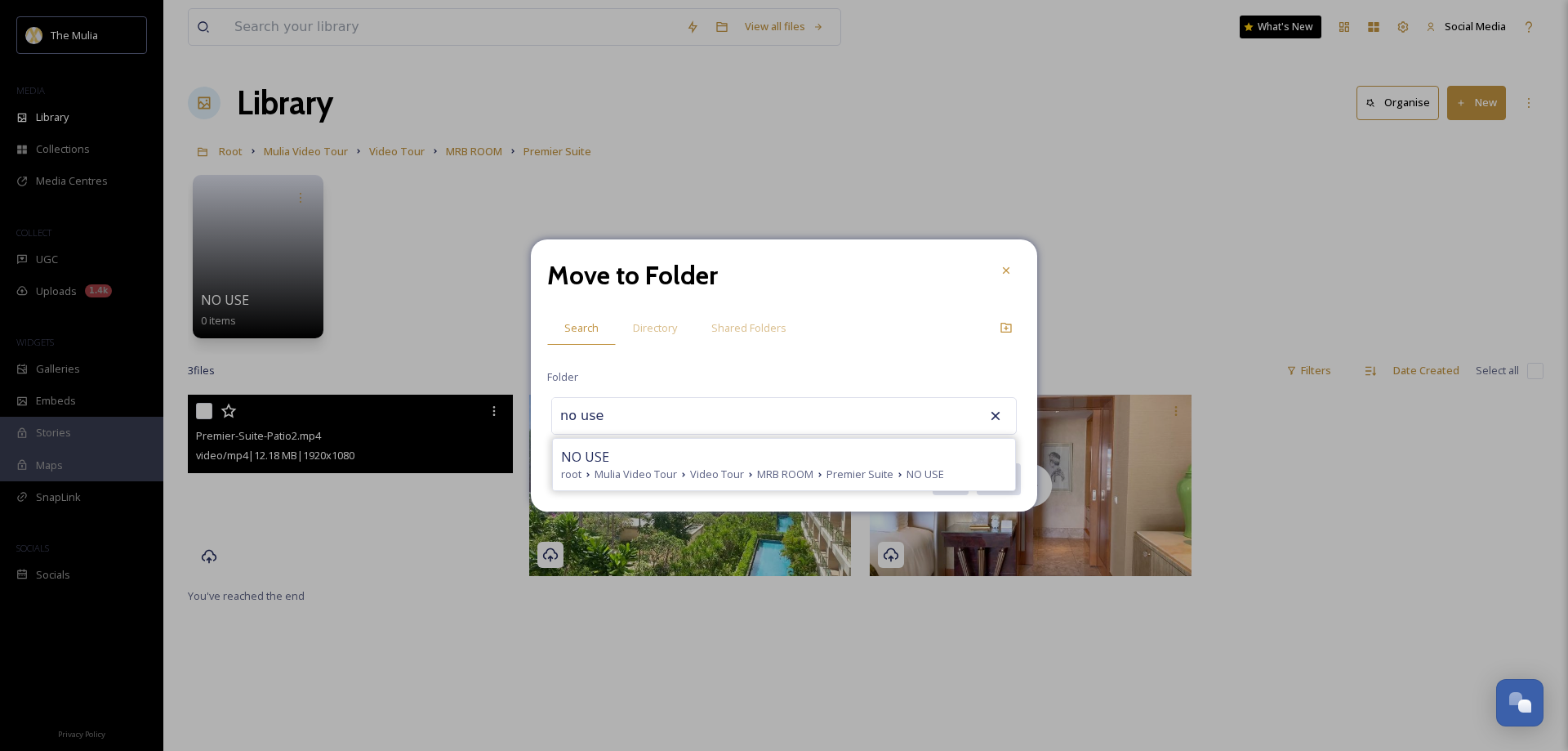
click at [628, 471] on span "Mulia Video Tour" at bounding box center [635, 474] width 82 height 15
type input "NO USE"
click at [994, 481] on button "Move" at bounding box center [998, 479] width 46 height 33
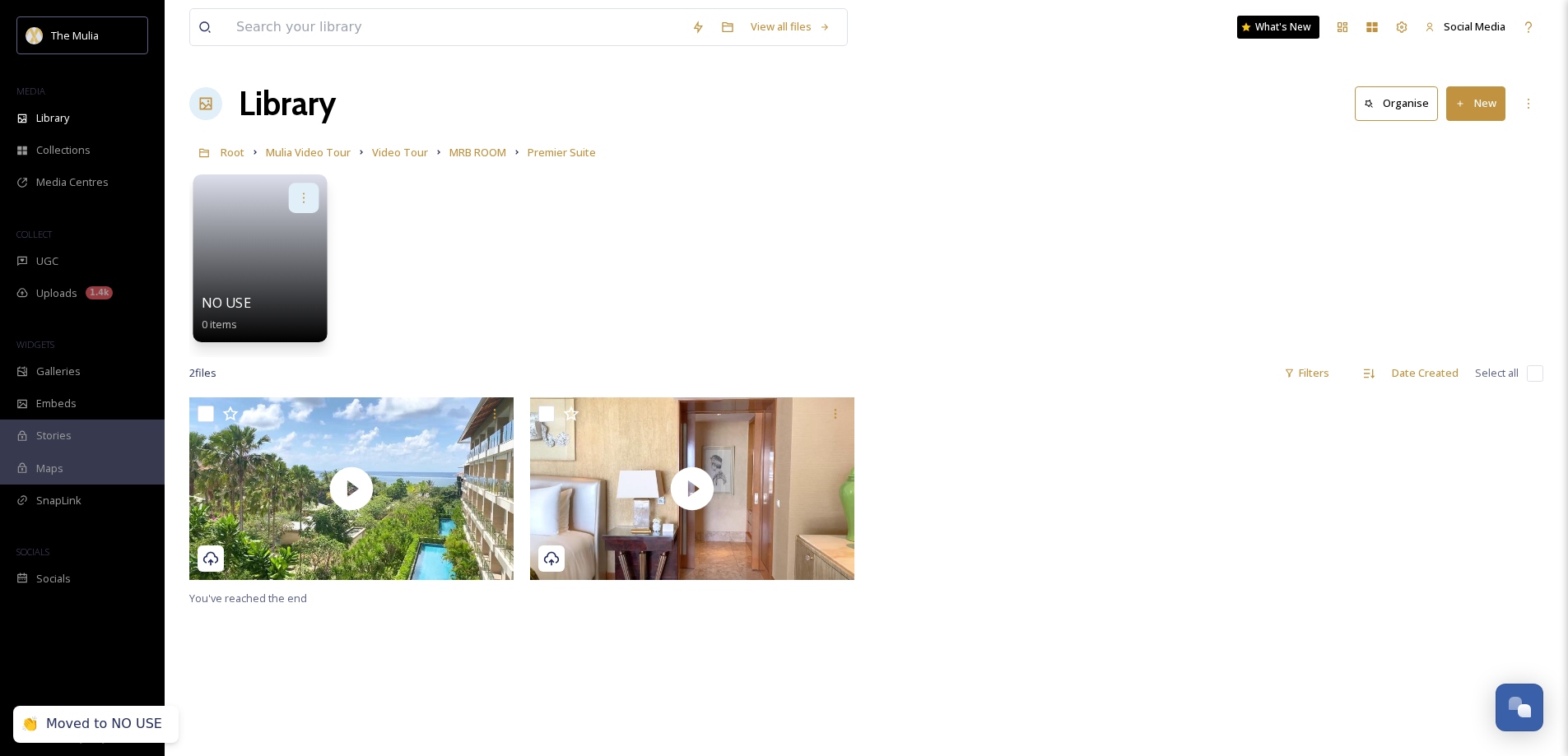
click at [305, 196] on icon at bounding box center [303, 197] width 13 height 13
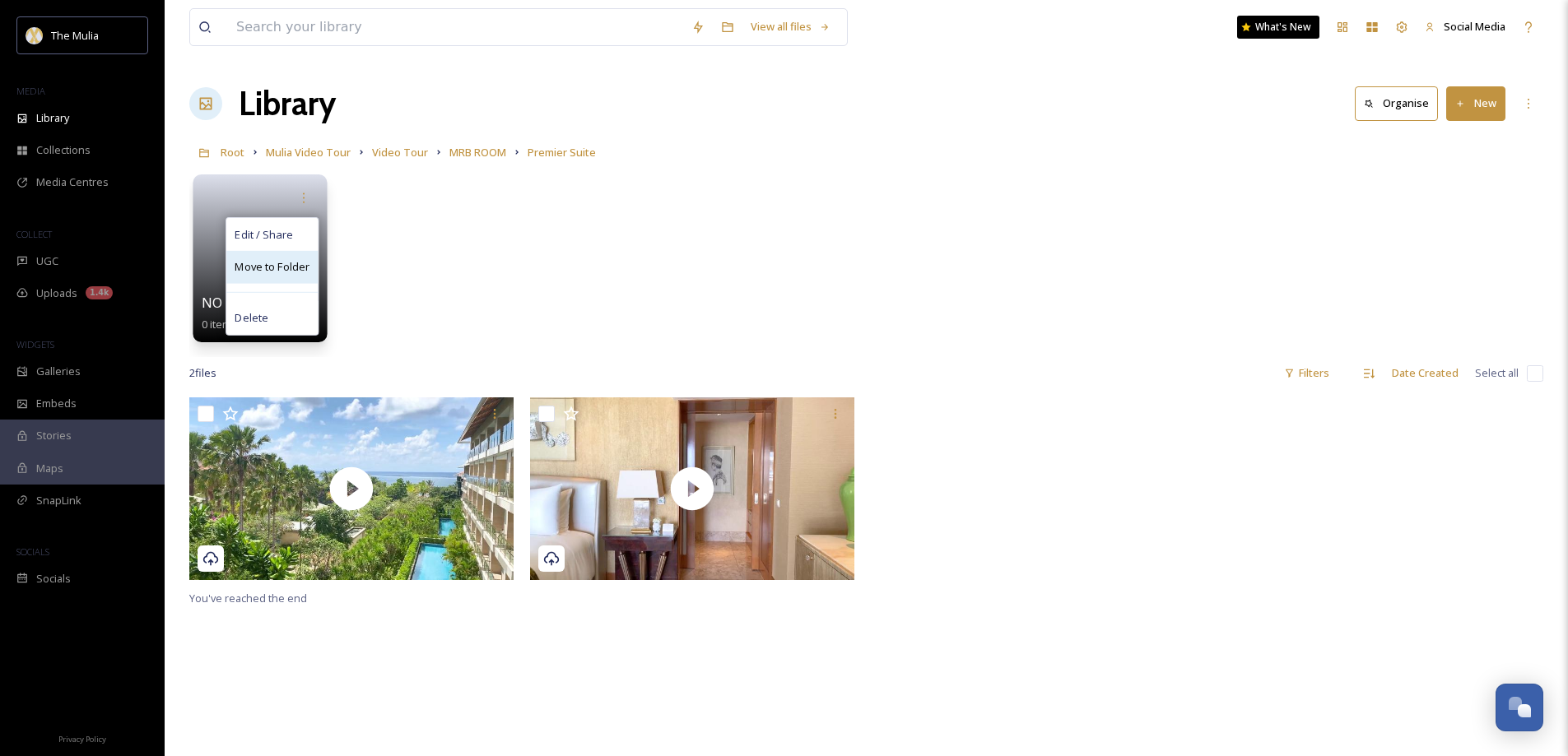
click at [273, 272] on span "Move to Folder" at bounding box center [272, 267] width 75 height 16
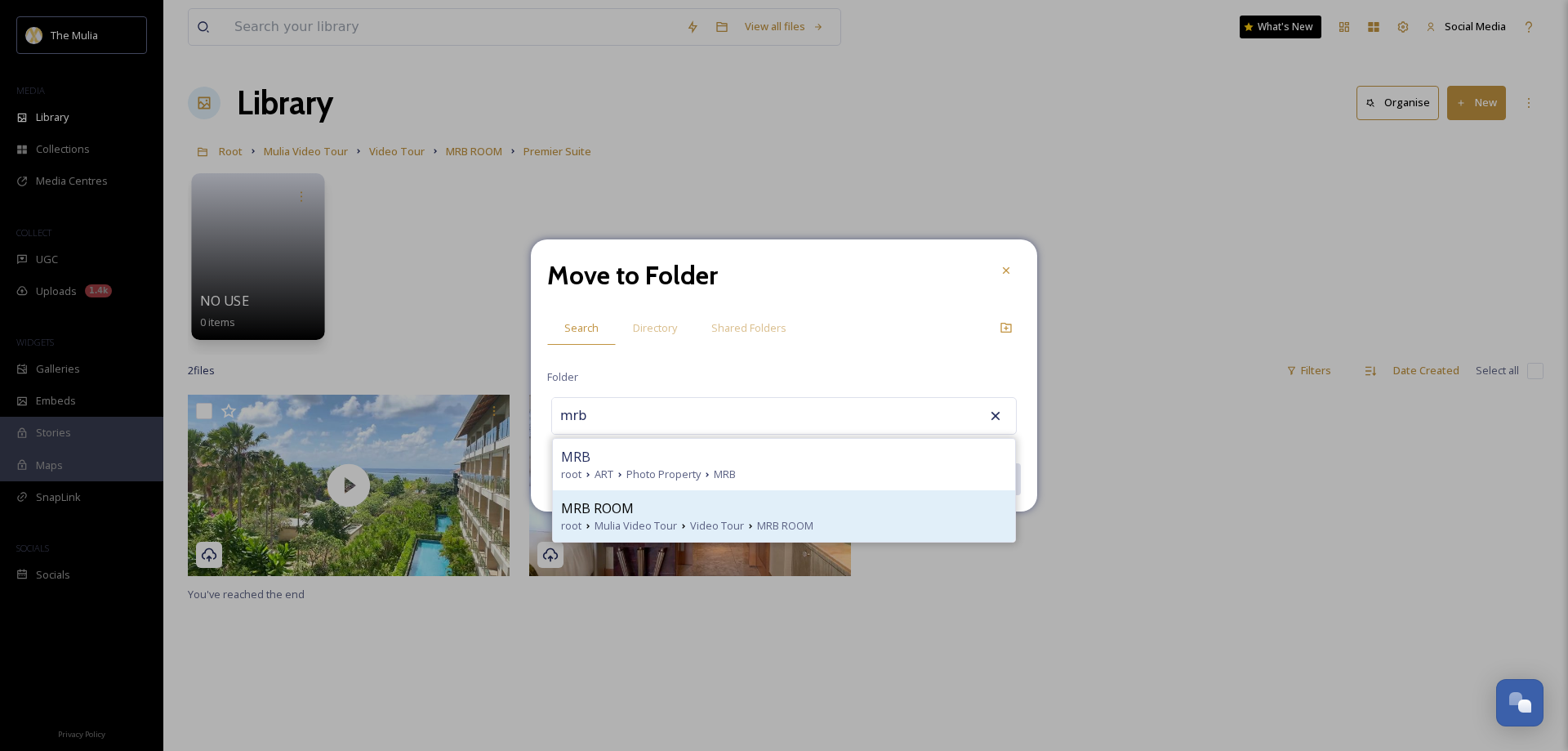
click at [629, 516] on span "MRB ROOM" at bounding box center [597, 509] width 72 height 20
type input "MRB ROOM"
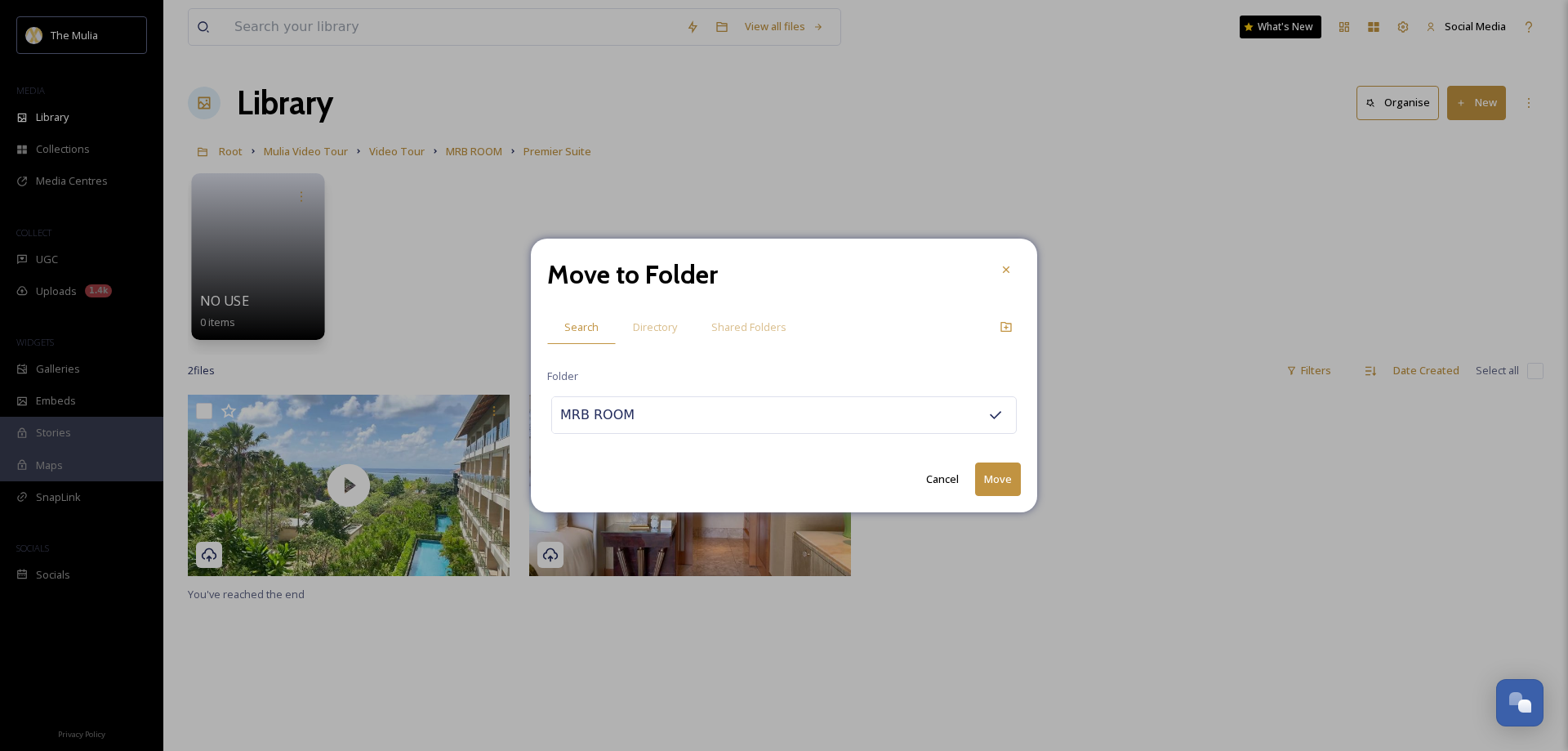
click at [990, 485] on button "Move" at bounding box center [998, 479] width 46 height 33
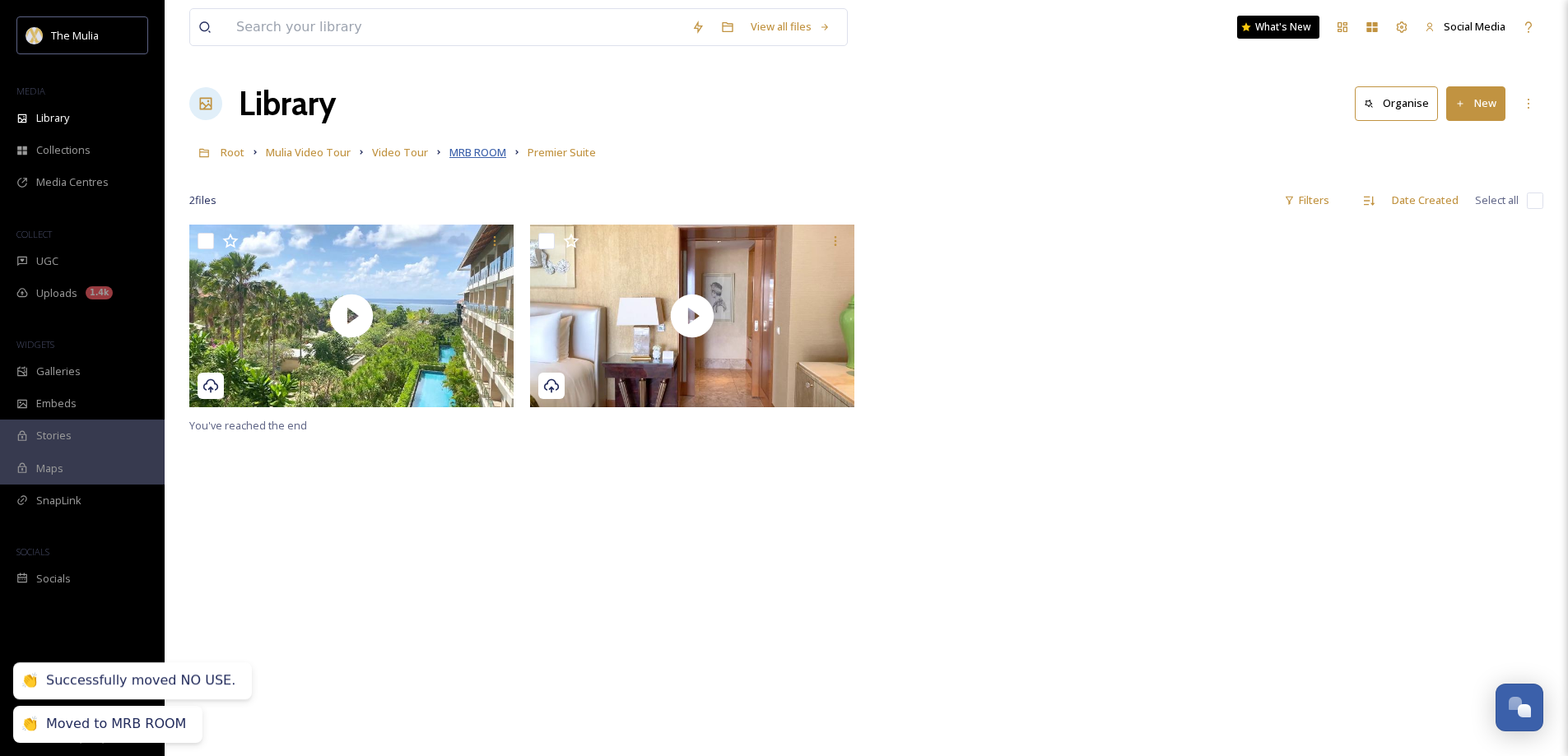
click at [487, 152] on span "MRB ROOM" at bounding box center [478, 152] width 56 height 15
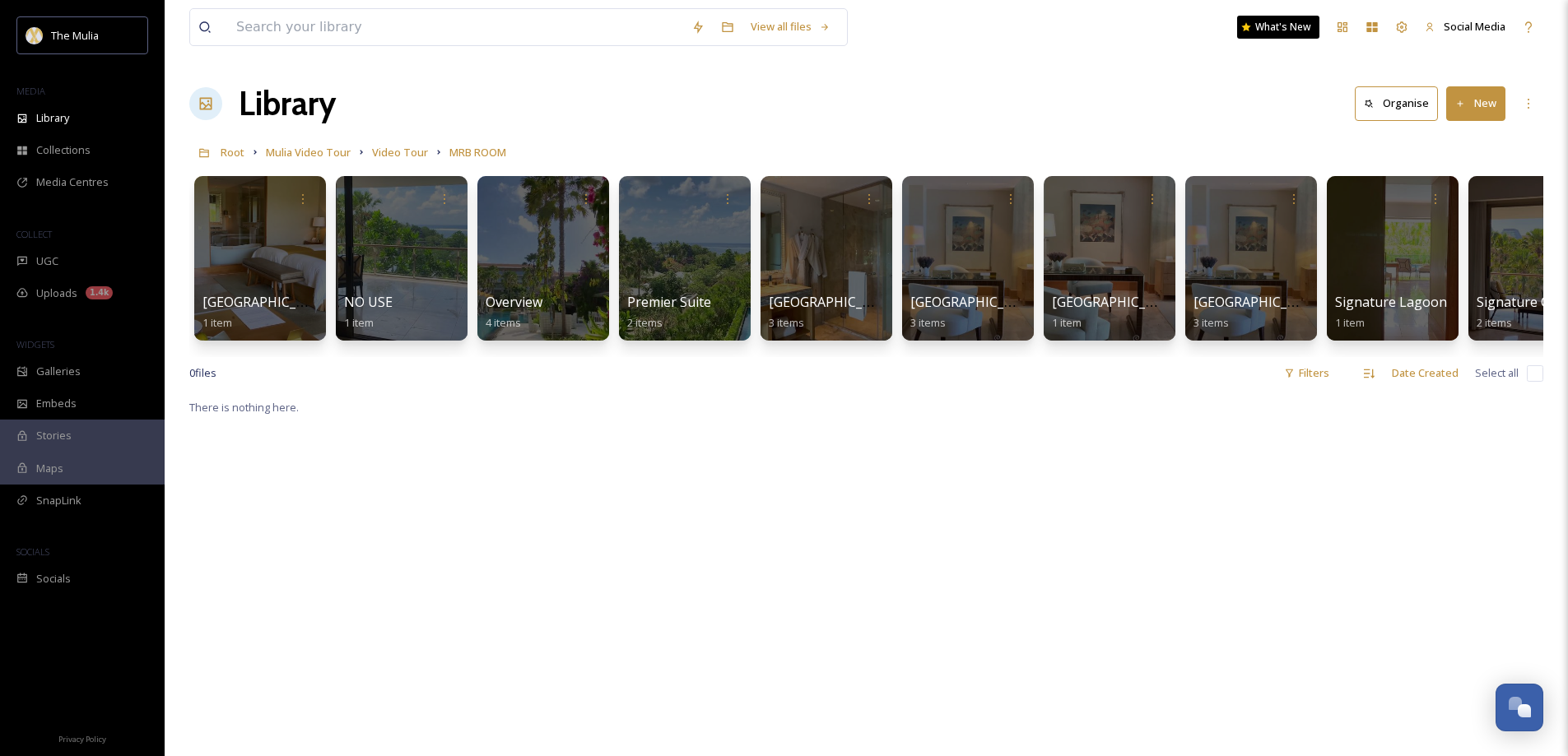
scroll to position [0, 203]
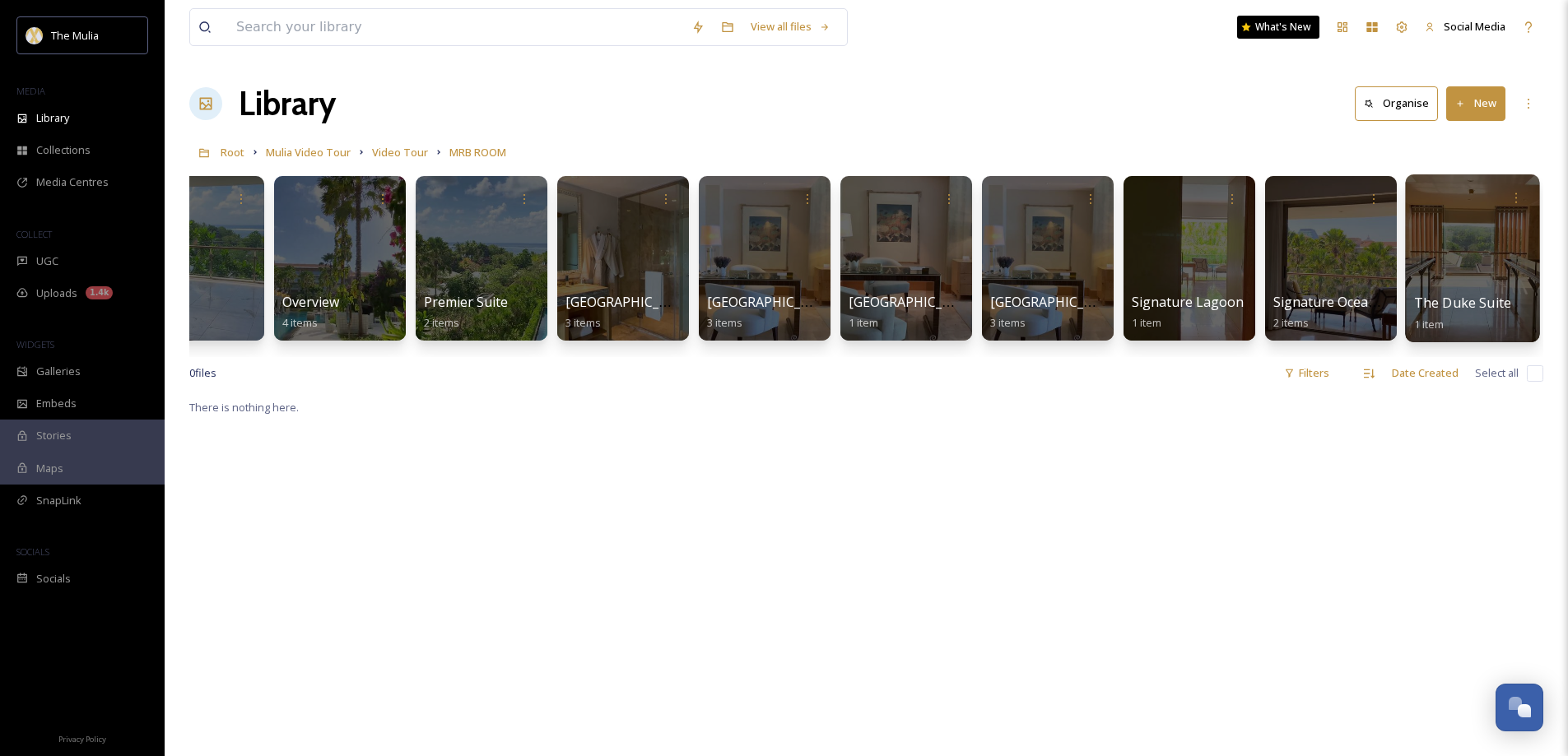
click at [1451, 283] on div at bounding box center [1472, 258] width 134 height 167
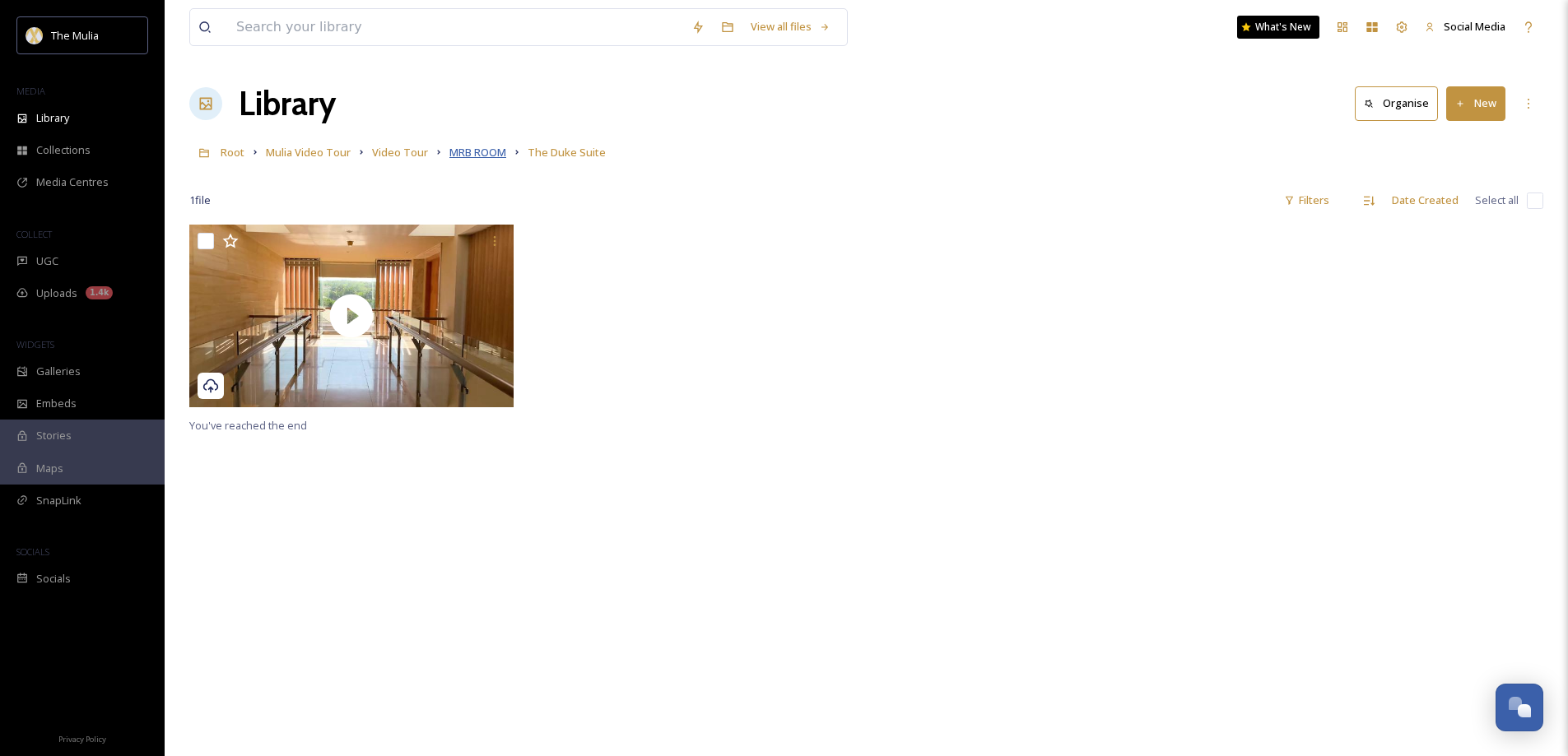
click at [457, 150] on span "MRB ROOM" at bounding box center [478, 152] width 56 height 15
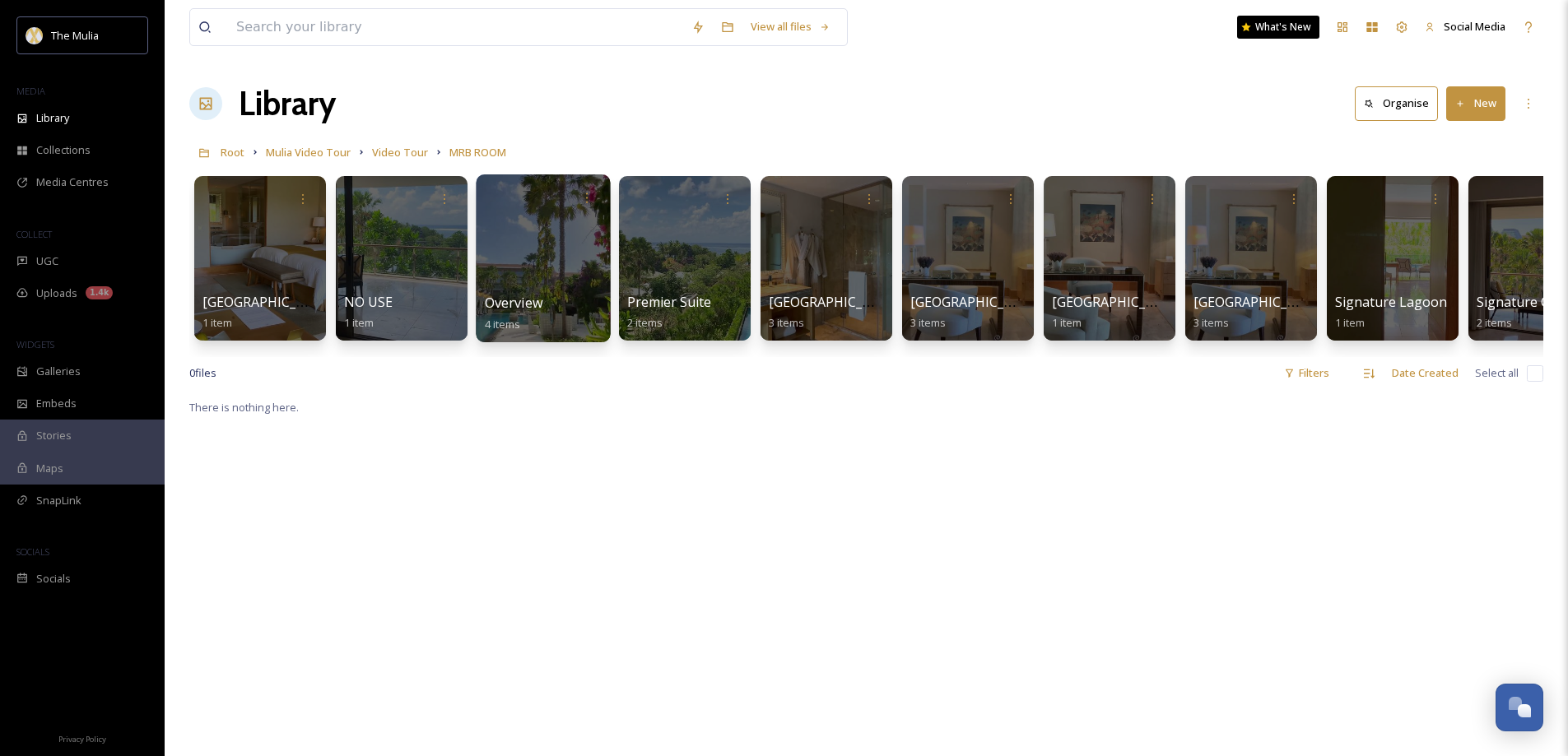
click at [515, 289] on div at bounding box center [542, 258] width 134 height 167
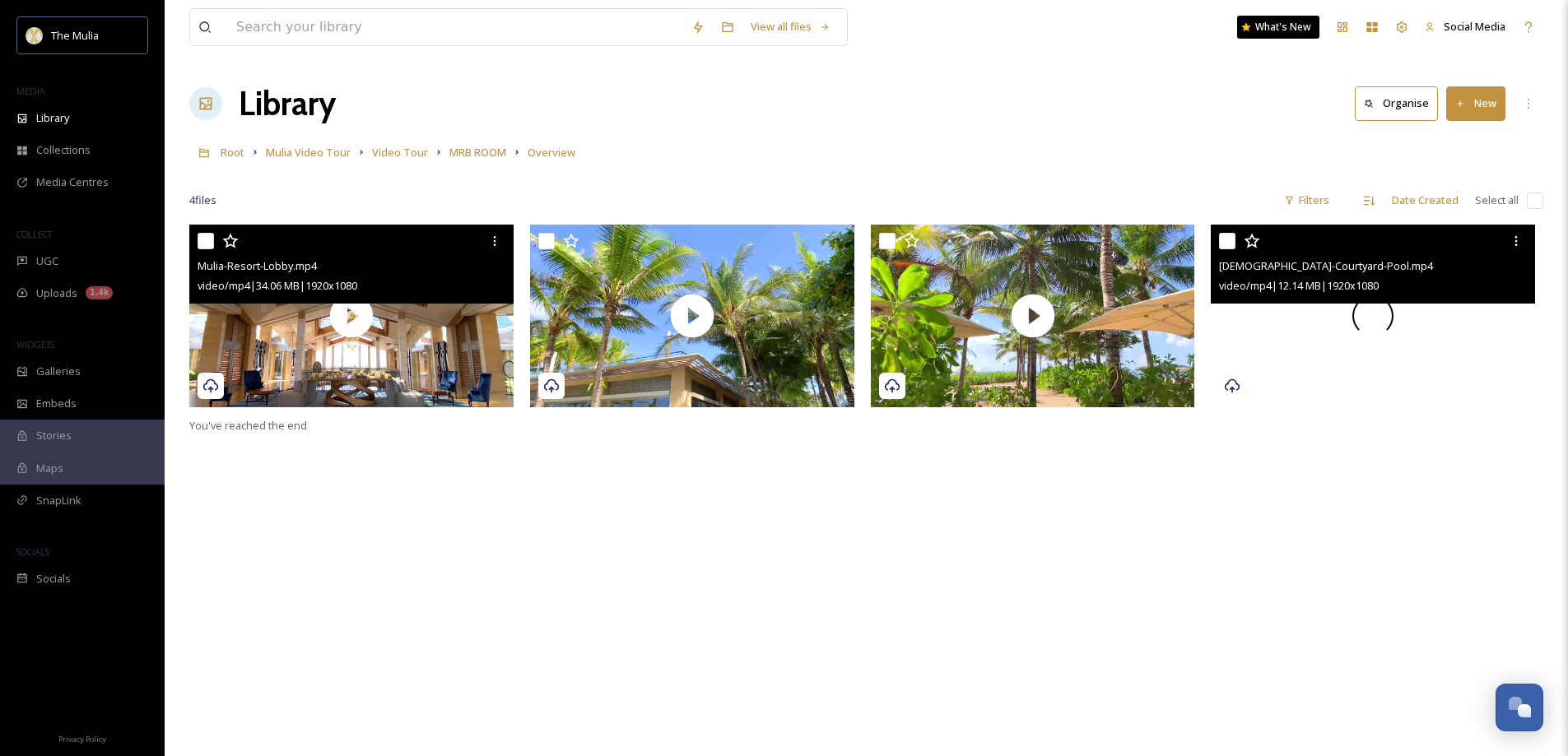
click at [207, 237] on input "checkbox" at bounding box center [206, 241] width 16 height 16
checkbox input "true"
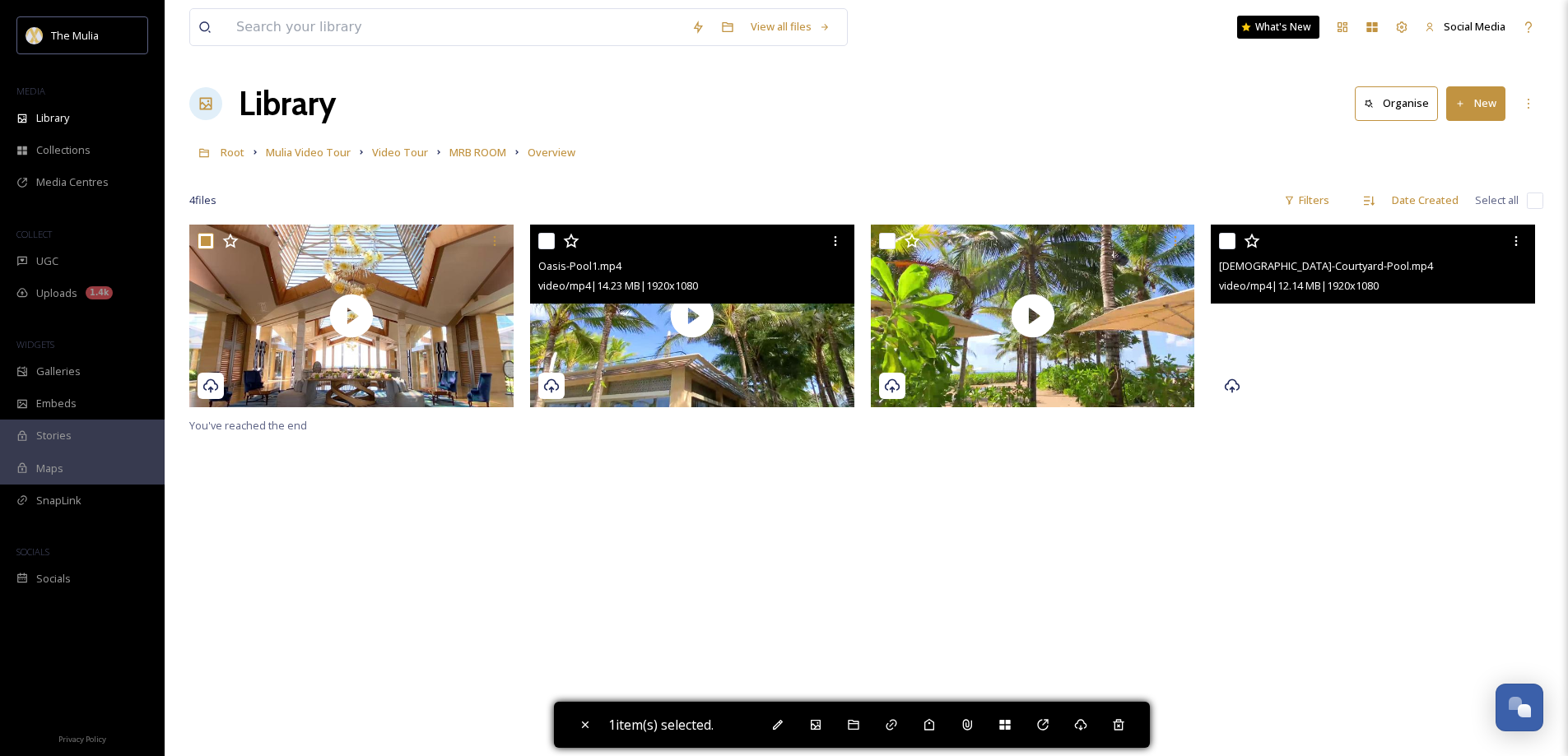
click at [548, 239] on input "checkbox" at bounding box center [546, 241] width 16 height 16
checkbox input "true"
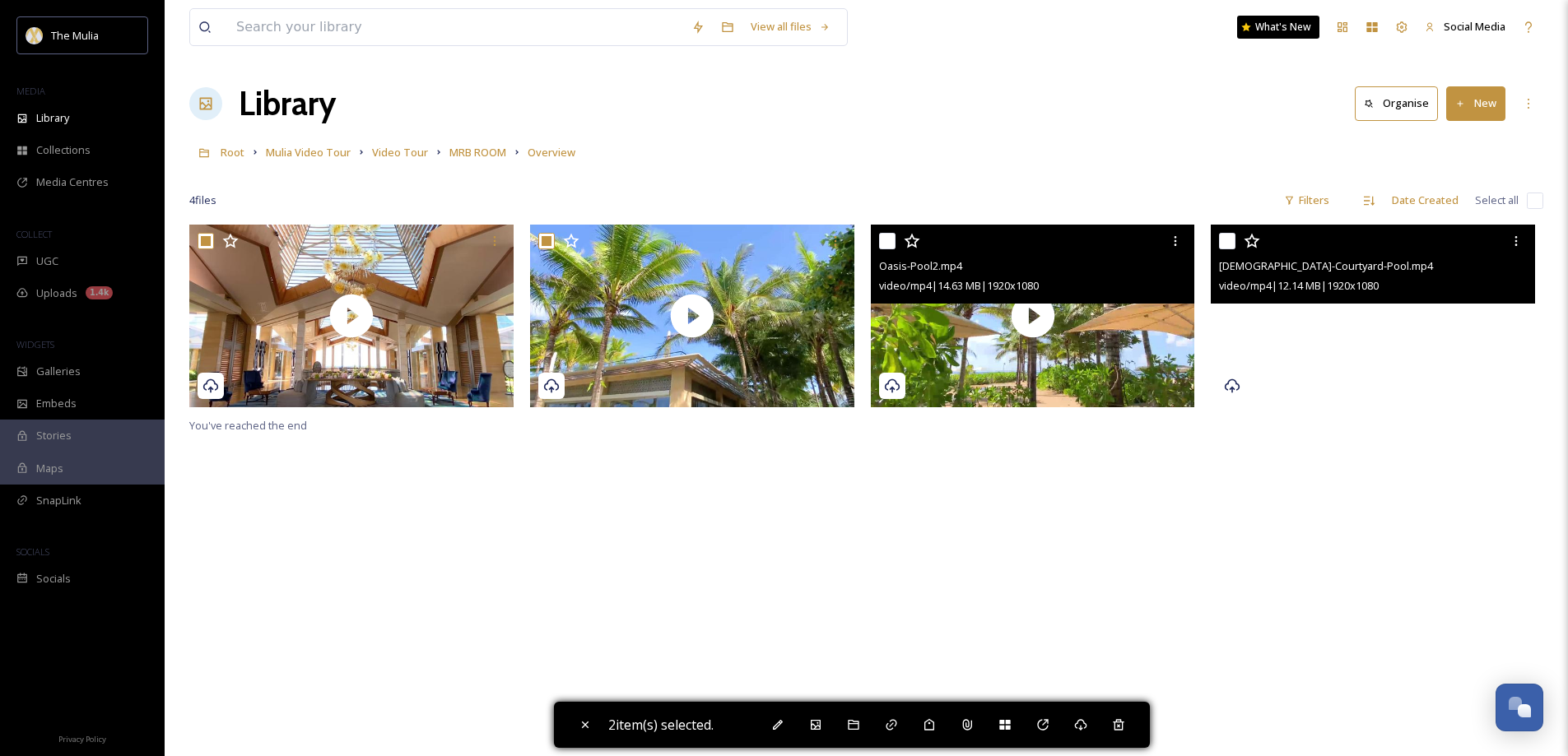
click at [890, 239] on input "checkbox" at bounding box center [887, 241] width 16 height 16
checkbox input "true"
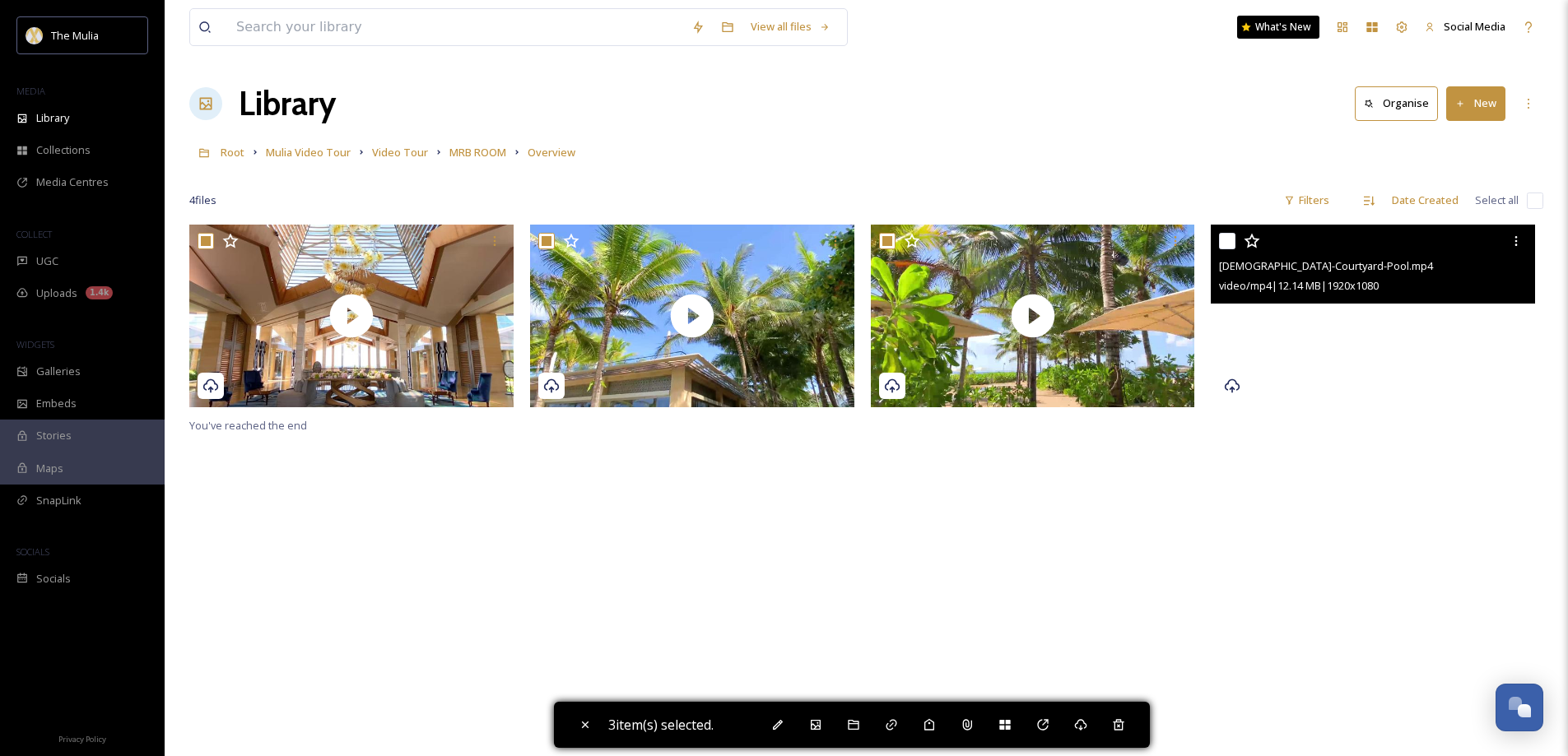
click at [1229, 240] on input "checkbox" at bounding box center [1227, 241] width 16 height 16
checkbox input "true"
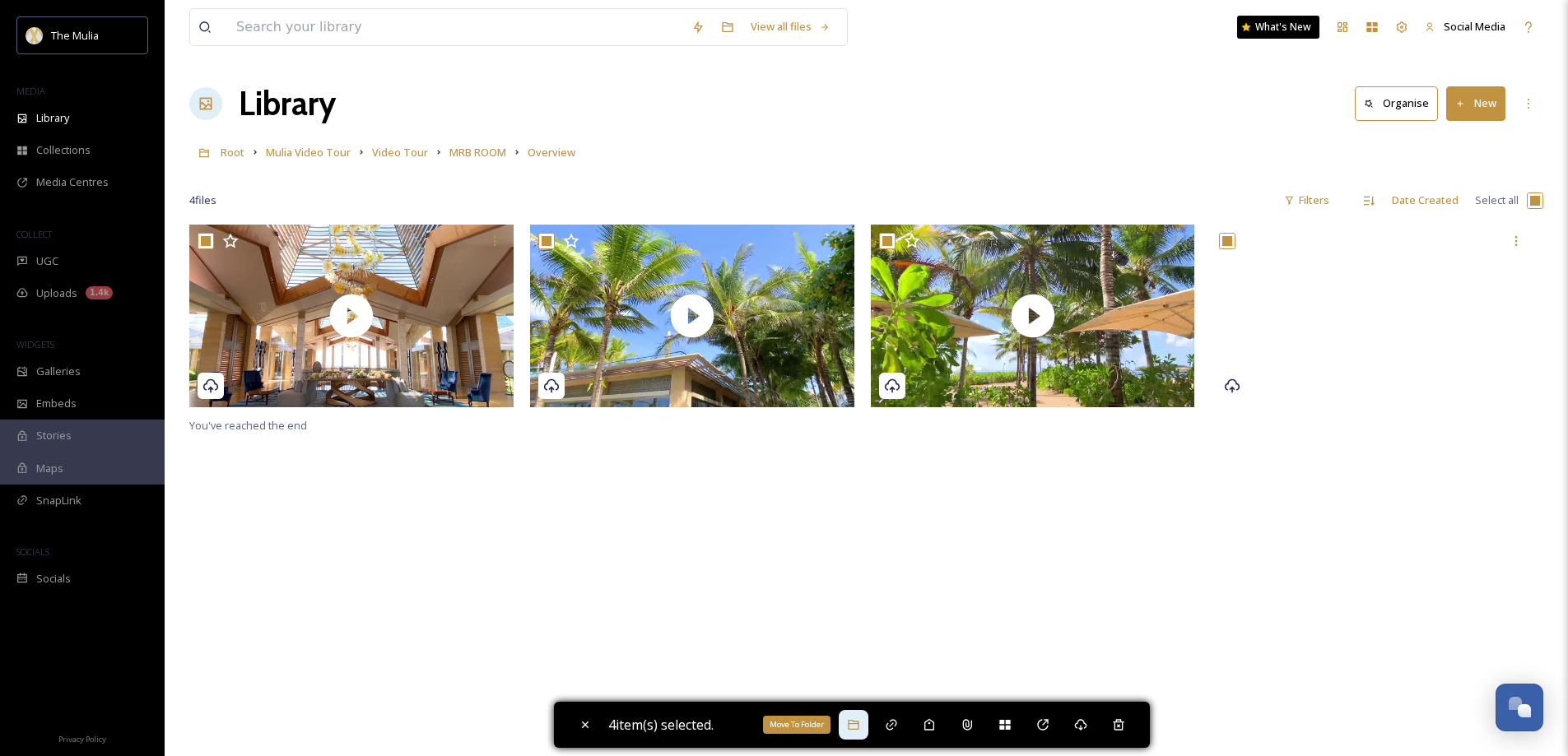
click at [855, 729] on icon at bounding box center [853, 724] width 11 height 10
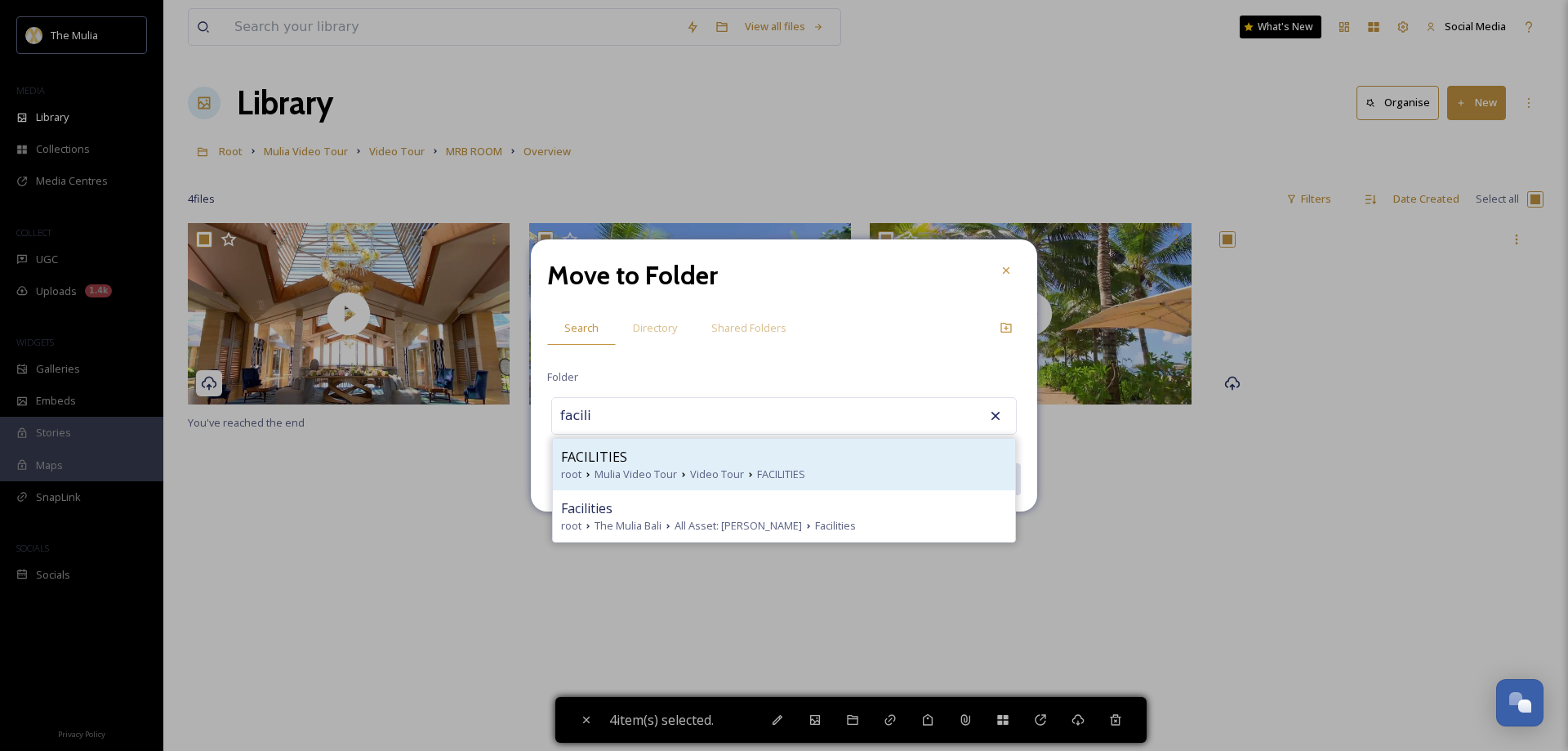
click at [641, 466] on span "Mulia Video Tour" at bounding box center [635, 474] width 82 height 15
type input "FACILITIES"
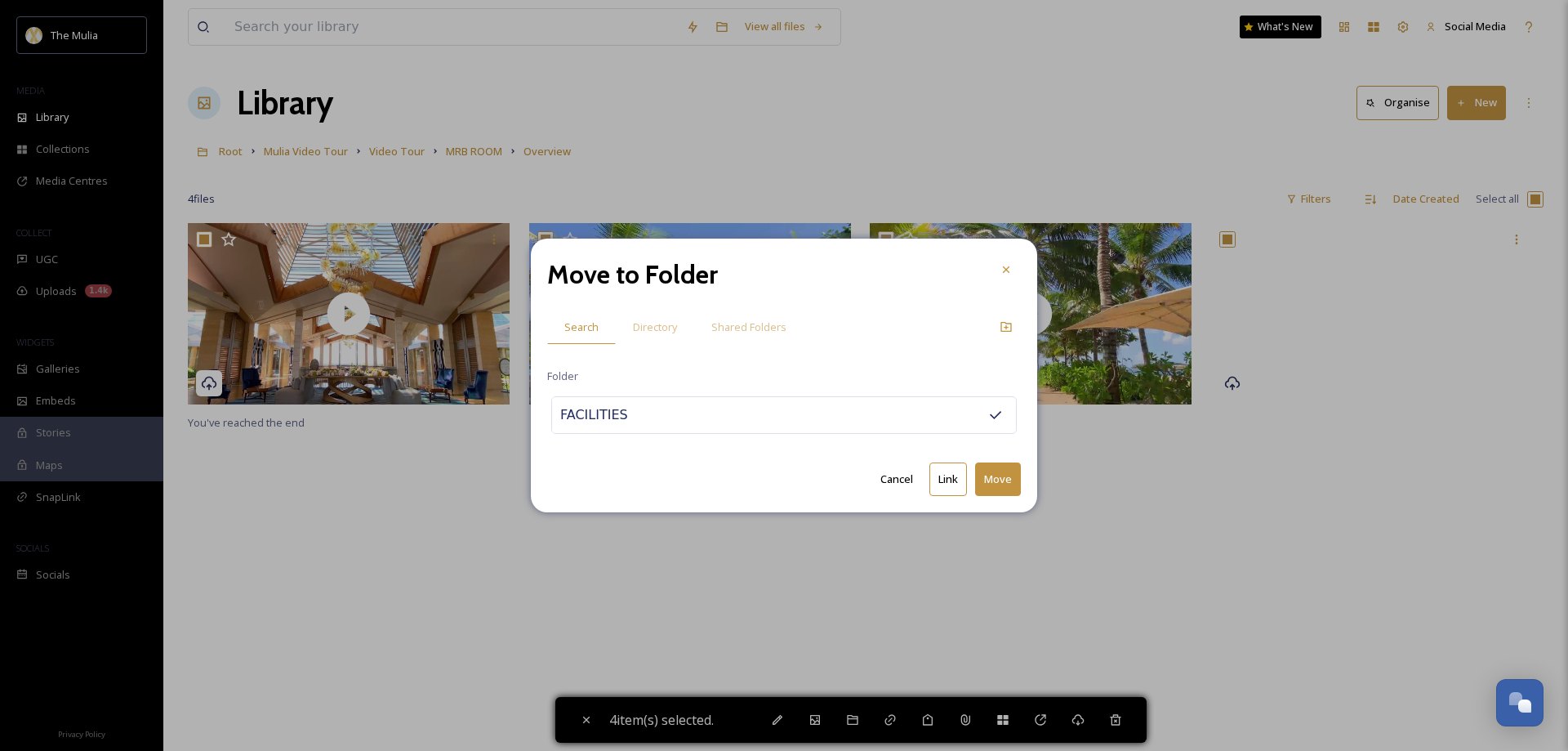
click at [988, 473] on button "Move" at bounding box center [998, 479] width 46 height 33
checkbox input "false"
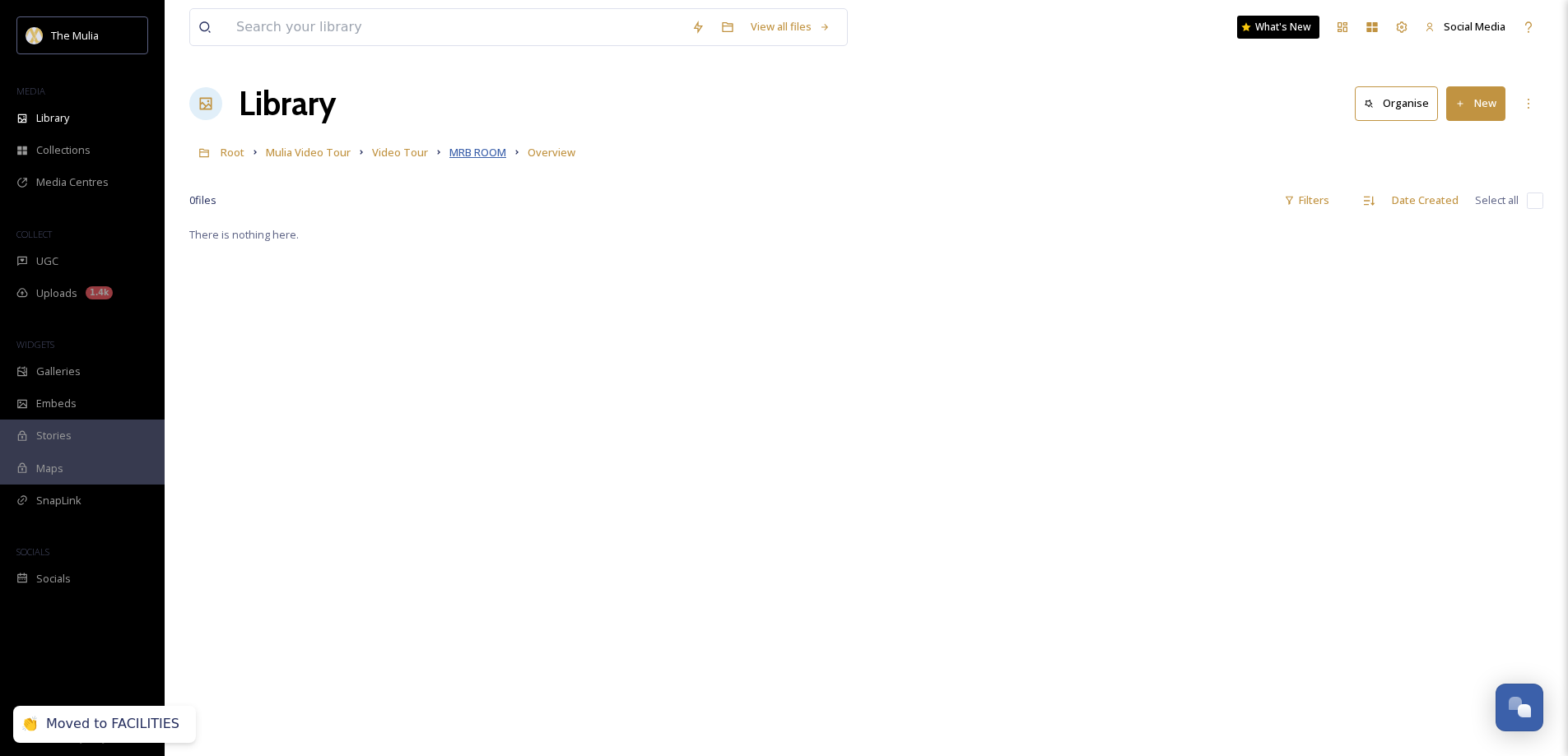
click at [487, 152] on span "MRB ROOM" at bounding box center [478, 152] width 56 height 15
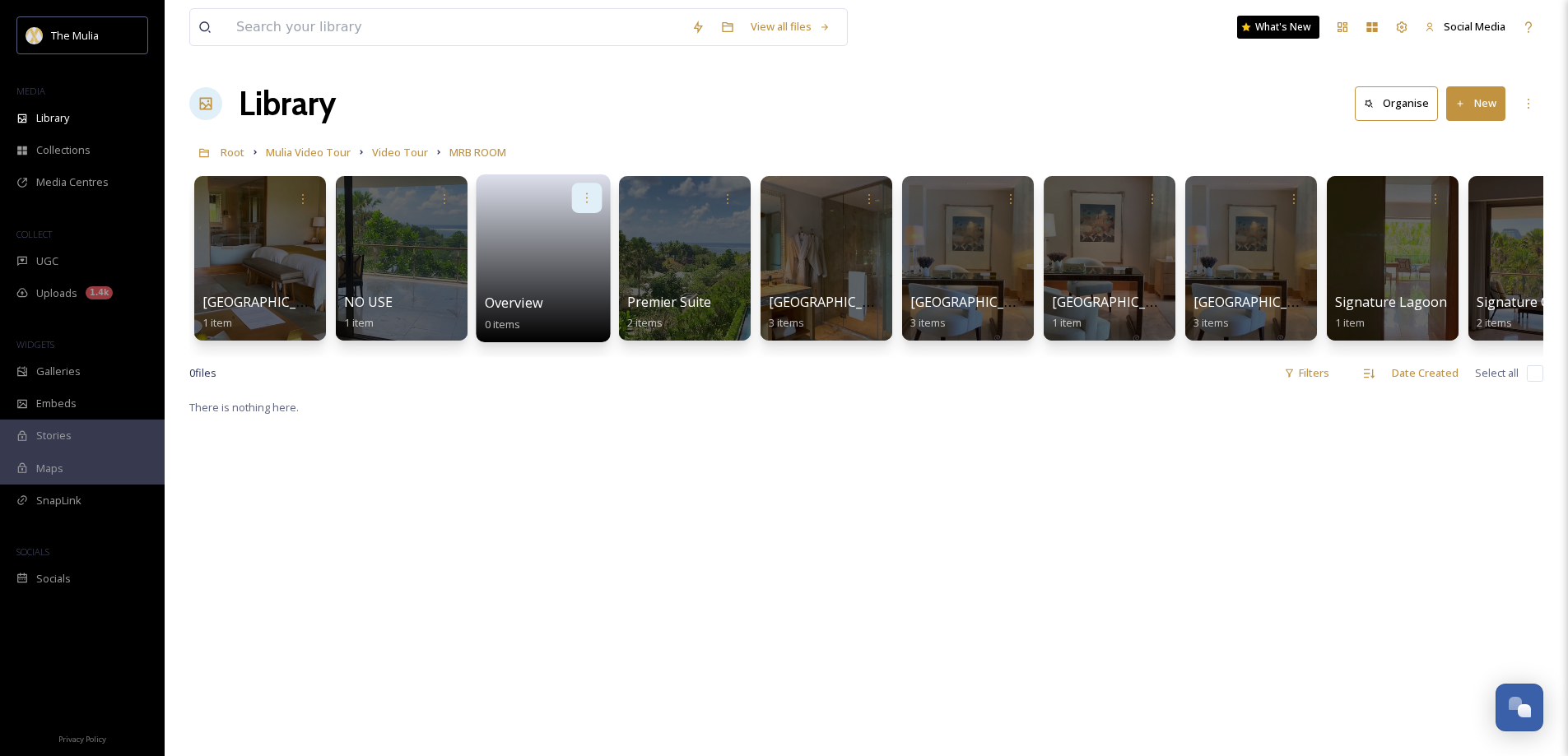
click at [586, 194] on icon at bounding box center [587, 197] width 13 height 13
click at [539, 314] on span "Delete" at bounding box center [534, 318] width 34 height 16
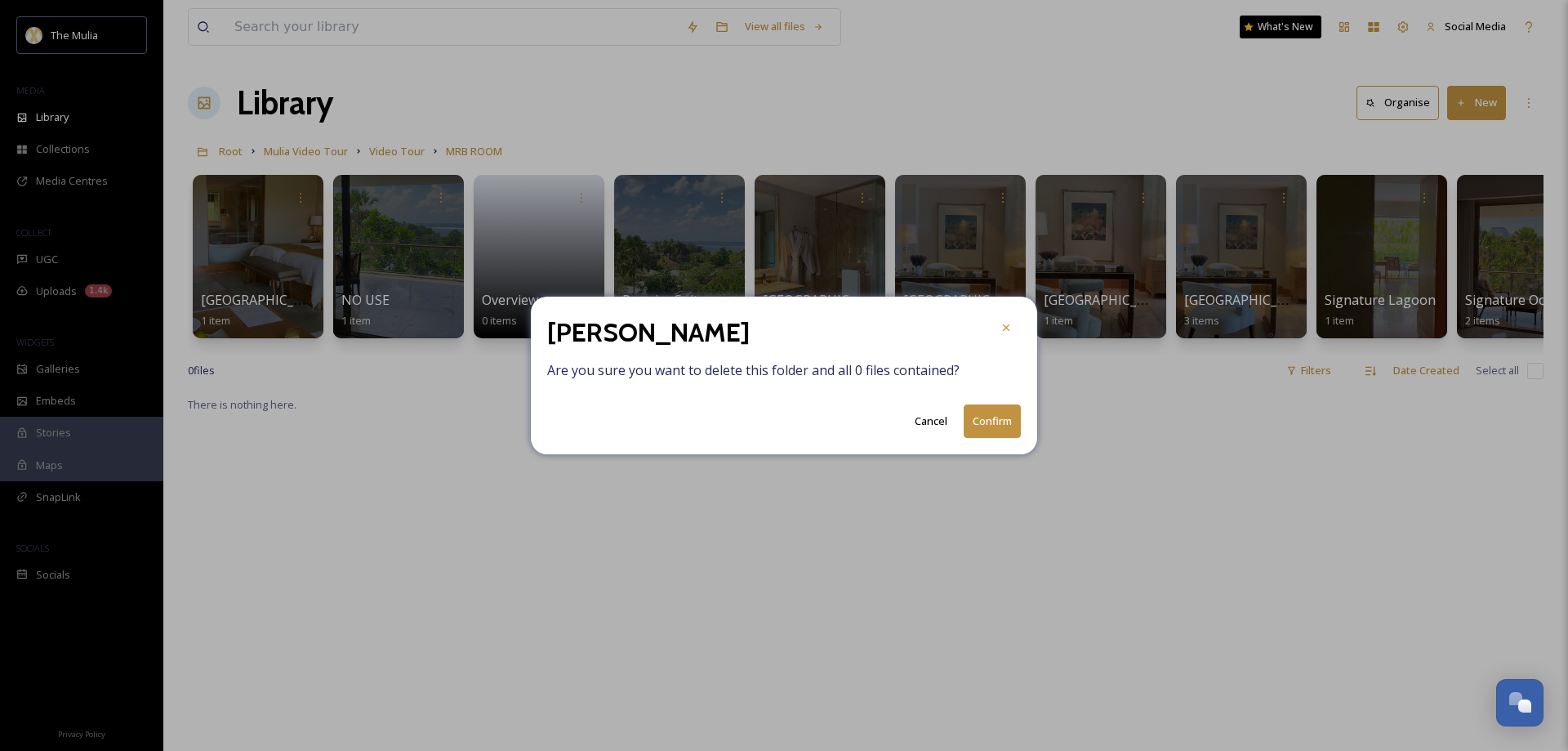
click at [1001, 415] on button "Confirm" at bounding box center [992, 421] width 57 height 33
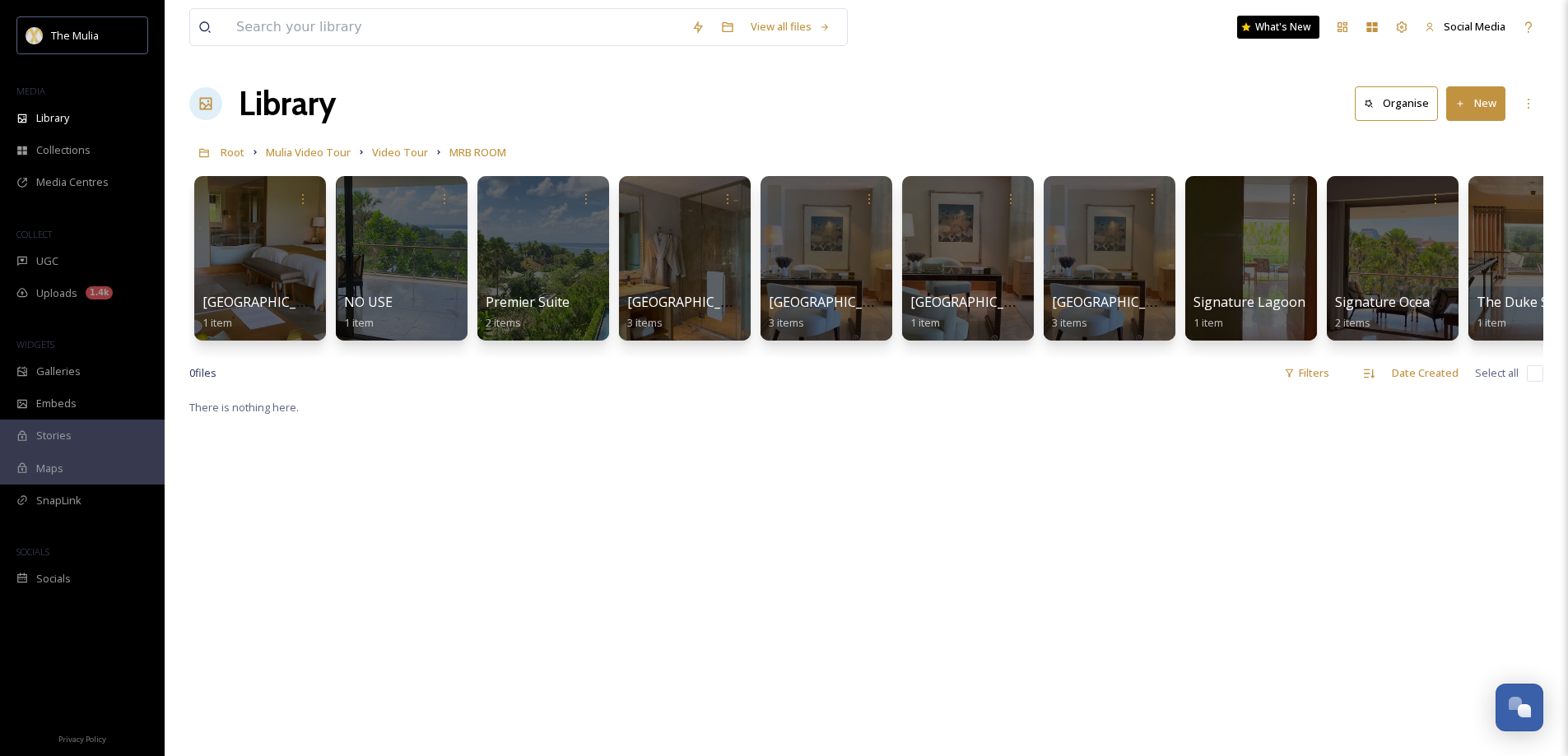
drag, startPoint x: 1152, startPoint y: 356, endPoint x: 1323, endPoint y: 362, distance: 171.1
click at [1323, 357] on div "Grandeur Room 1 item NO USE 1 item Premier Suite 2 items [GEOGRAPHIC_DATA] 3 it…" at bounding box center [866, 262] width 1354 height 189
drag, startPoint x: 1207, startPoint y: 369, endPoint x: 1426, endPoint y: 371, distance: 219.0
click at [1424, 371] on div "0 file s Filters Date Created Select all" at bounding box center [866, 372] width 1354 height 32
click at [393, 152] on span "Video Tour" at bounding box center [400, 152] width 56 height 15
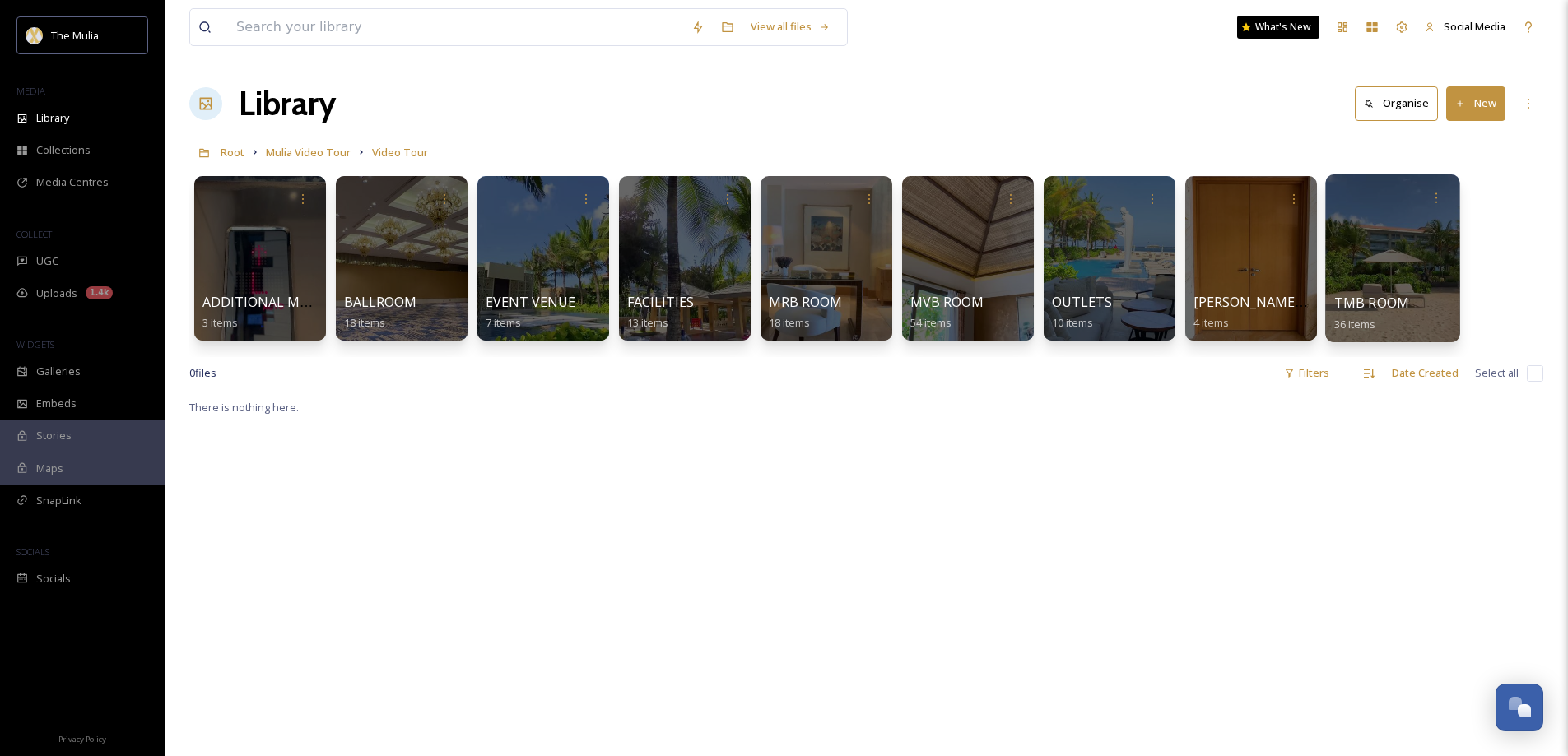
click at [1351, 302] on span "TMB ROOM" at bounding box center [1371, 303] width 76 height 18
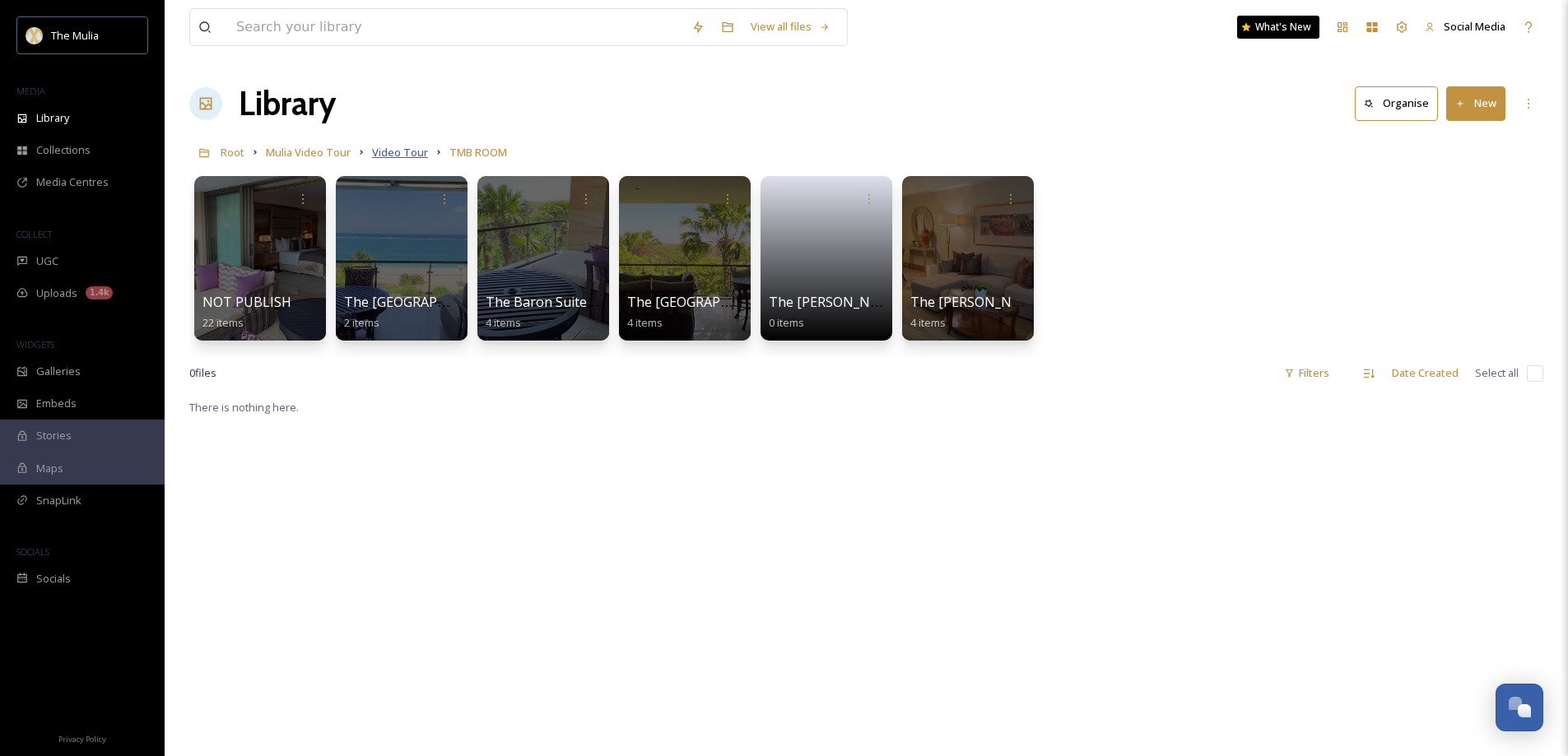
click at [412, 153] on span "Video Tour" at bounding box center [400, 152] width 56 height 15
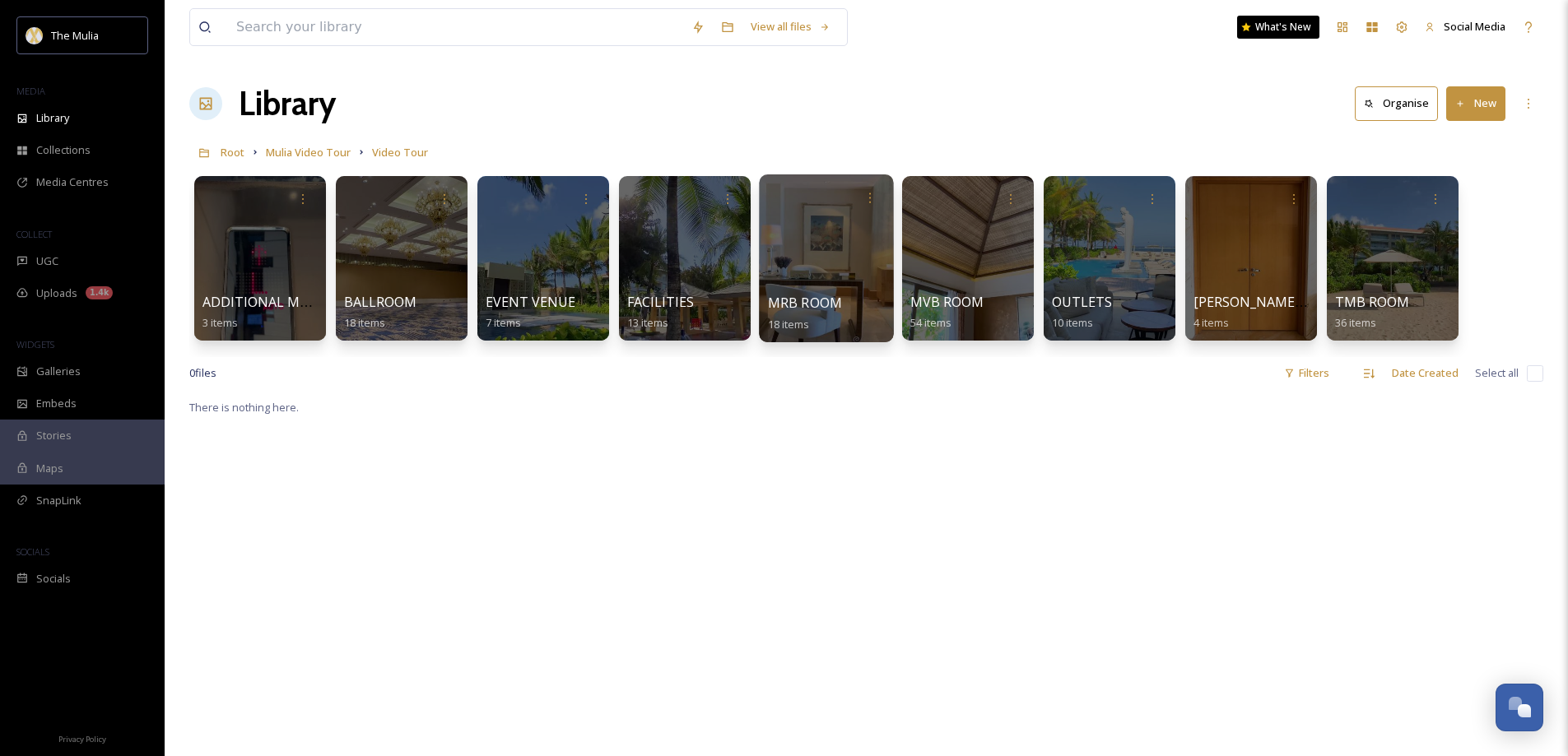
click at [784, 302] on span "MRB ROOM" at bounding box center [805, 303] width 75 height 18
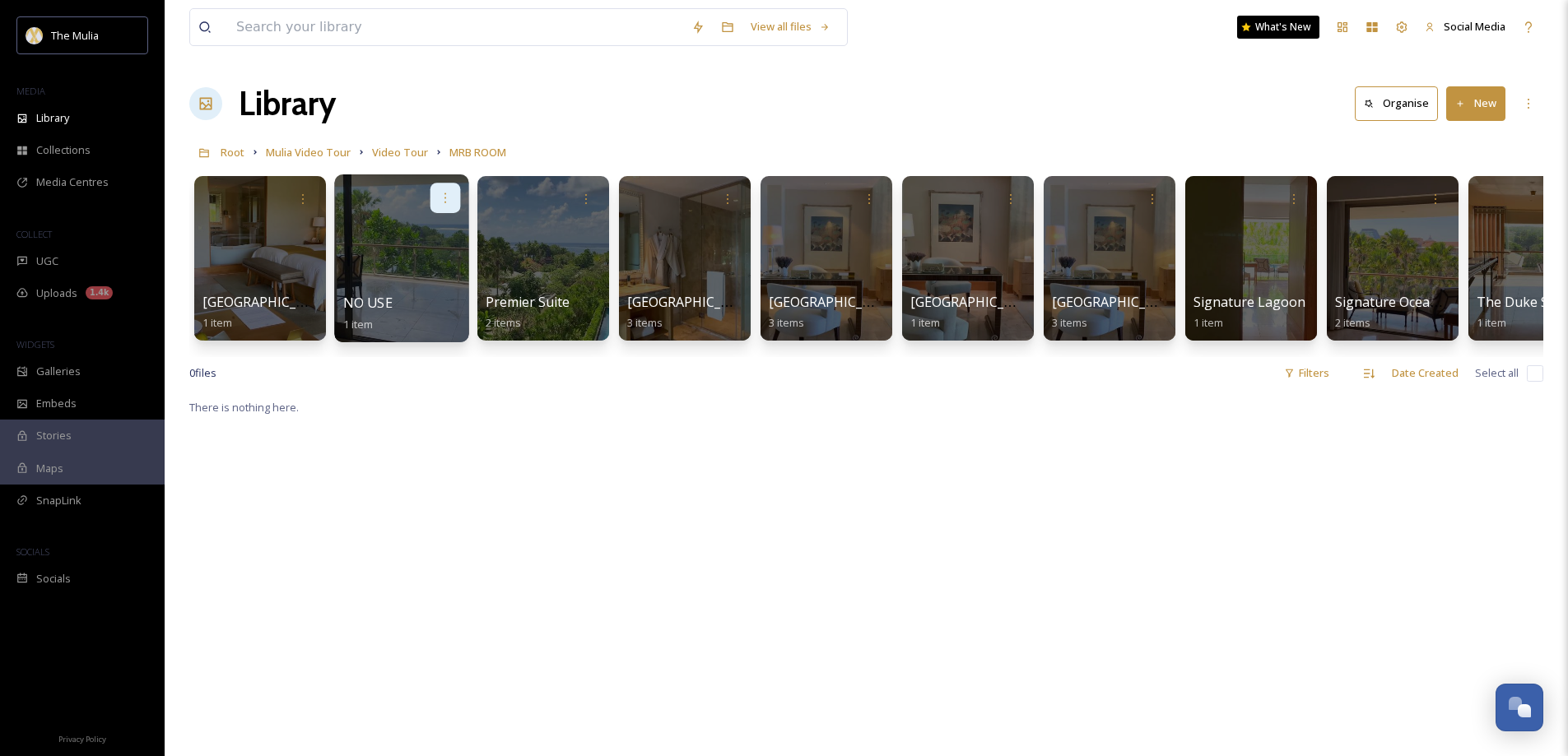
click at [443, 199] on icon at bounding box center [445, 197] width 13 height 13
click at [391, 228] on span "Edit / Share" at bounding box center [404, 235] width 57 height 16
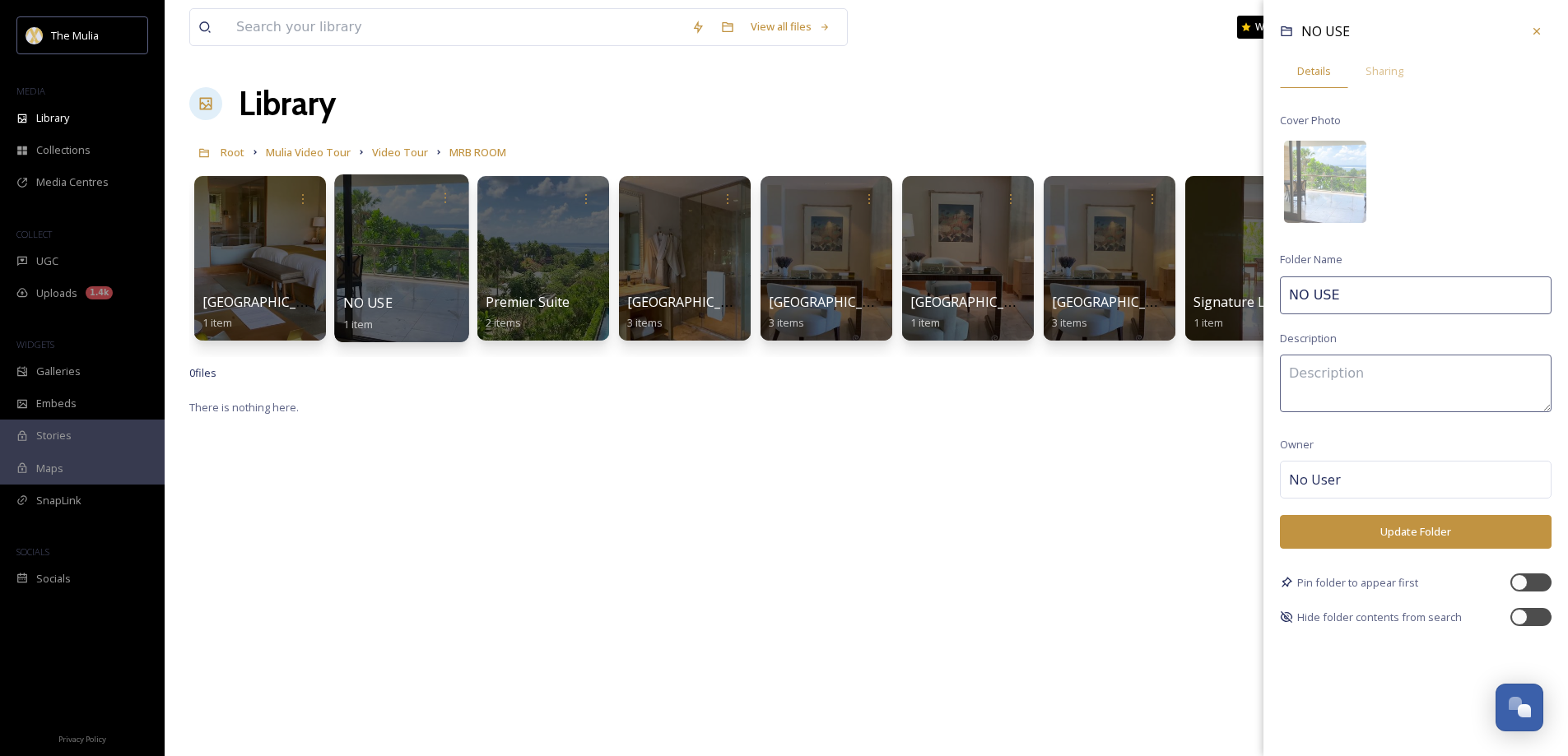
drag, startPoint x: 1340, startPoint y: 292, endPoint x: 1281, endPoint y: 303, distance: 60.0
click at [1256, 293] on div "Grandeur Room 1 item NO USE 1 item NO USE Details Sharing Cover Photo Folder Na…" at bounding box center [866, 262] width 1354 height 189
type input "NOT PUBLISHED"
click at [1411, 329] on div "NO USE Details Sharing Cover Photo Folder Name NOT PUBLISHED Description Owner …" at bounding box center [1415, 321] width 305 height 642
click at [1410, 525] on button "Update Folder" at bounding box center [1415, 531] width 271 height 34
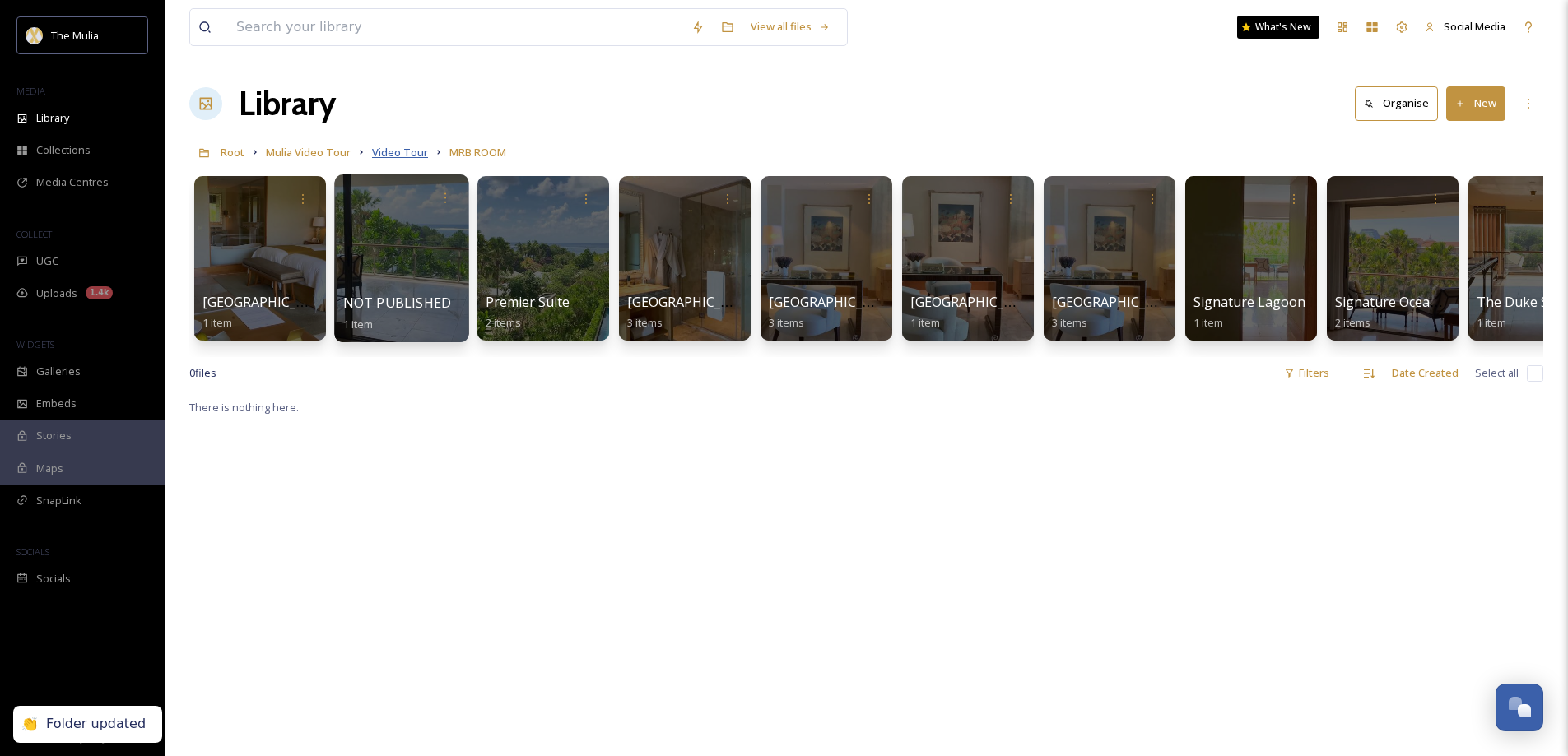
click at [407, 150] on span "Video Tour" at bounding box center [400, 152] width 56 height 15
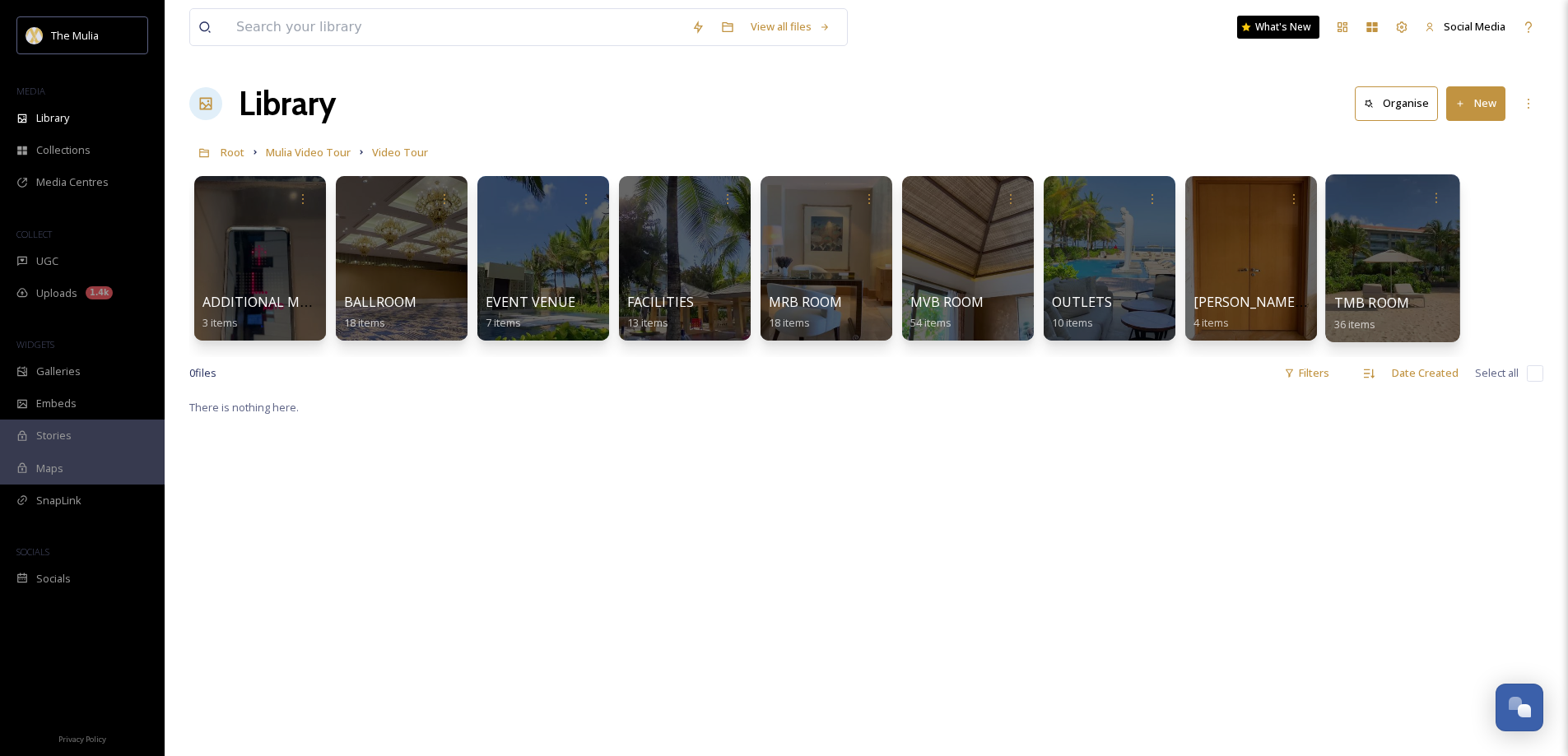
click at [1355, 292] on div at bounding box center [1391, 258] width 134 height 167
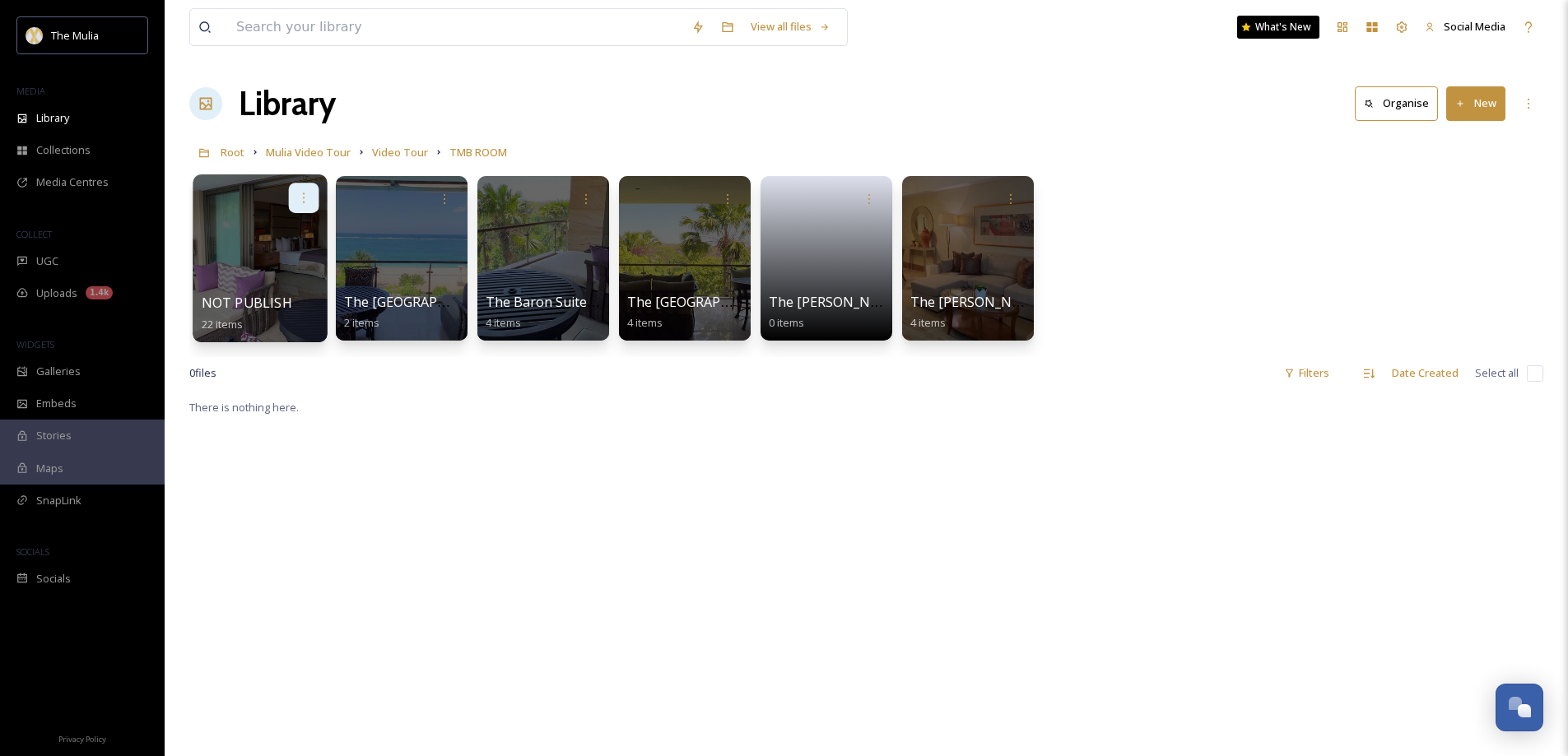
click at [311, 193] on div at bounding box center [303, 197] width 30 height 30
click at [273, 230] on span "Edit / Share" at bounding box center [263, 235] width 57 height 16
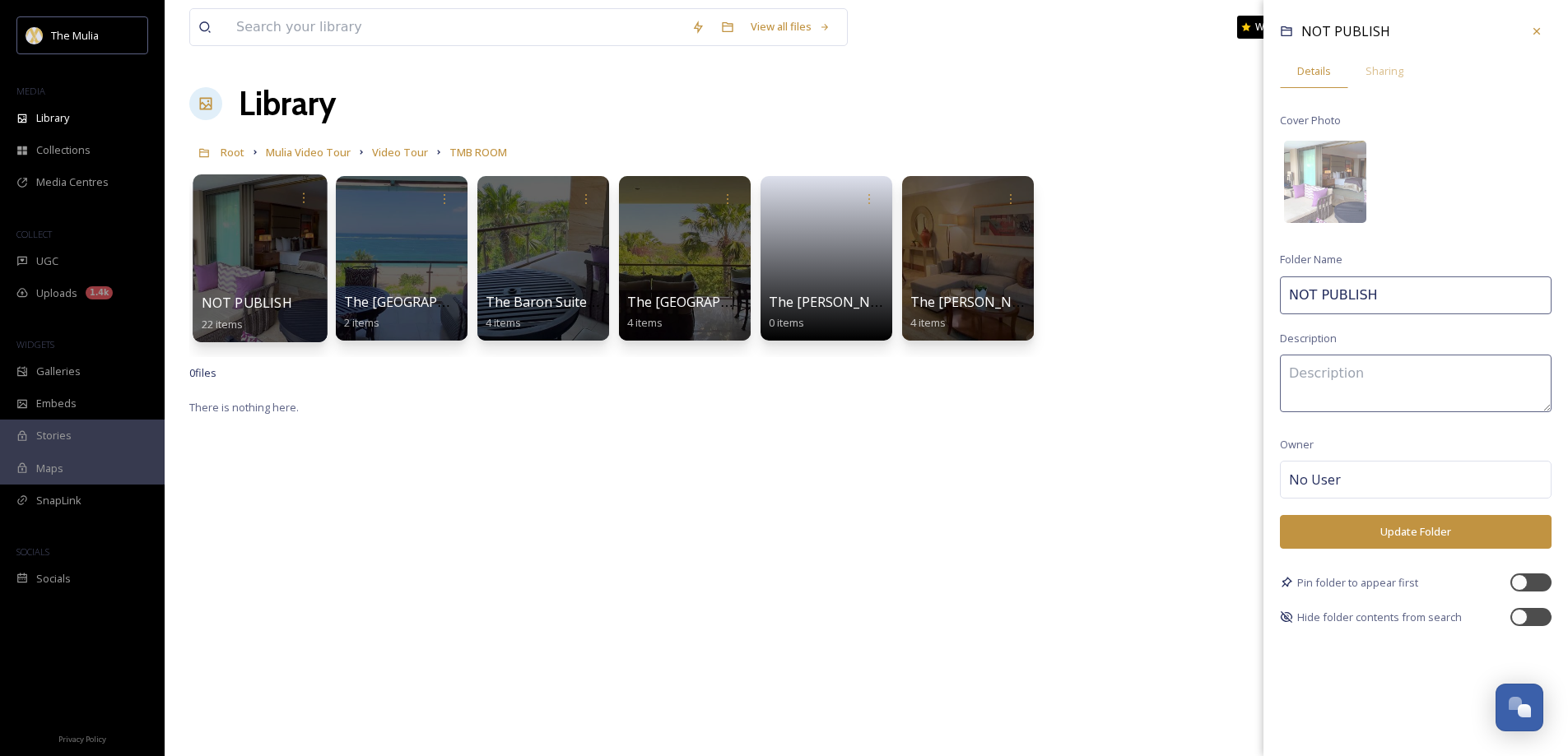
click at [1377, 297] on input "NOT PUBLISH" at bounding box center [1415, 296] width 271 height 38
type input "NOT PUBLISHED"
click at [1389, 529] on button "Update Folder" at bounding box center [1415, 531] width 271 height 34
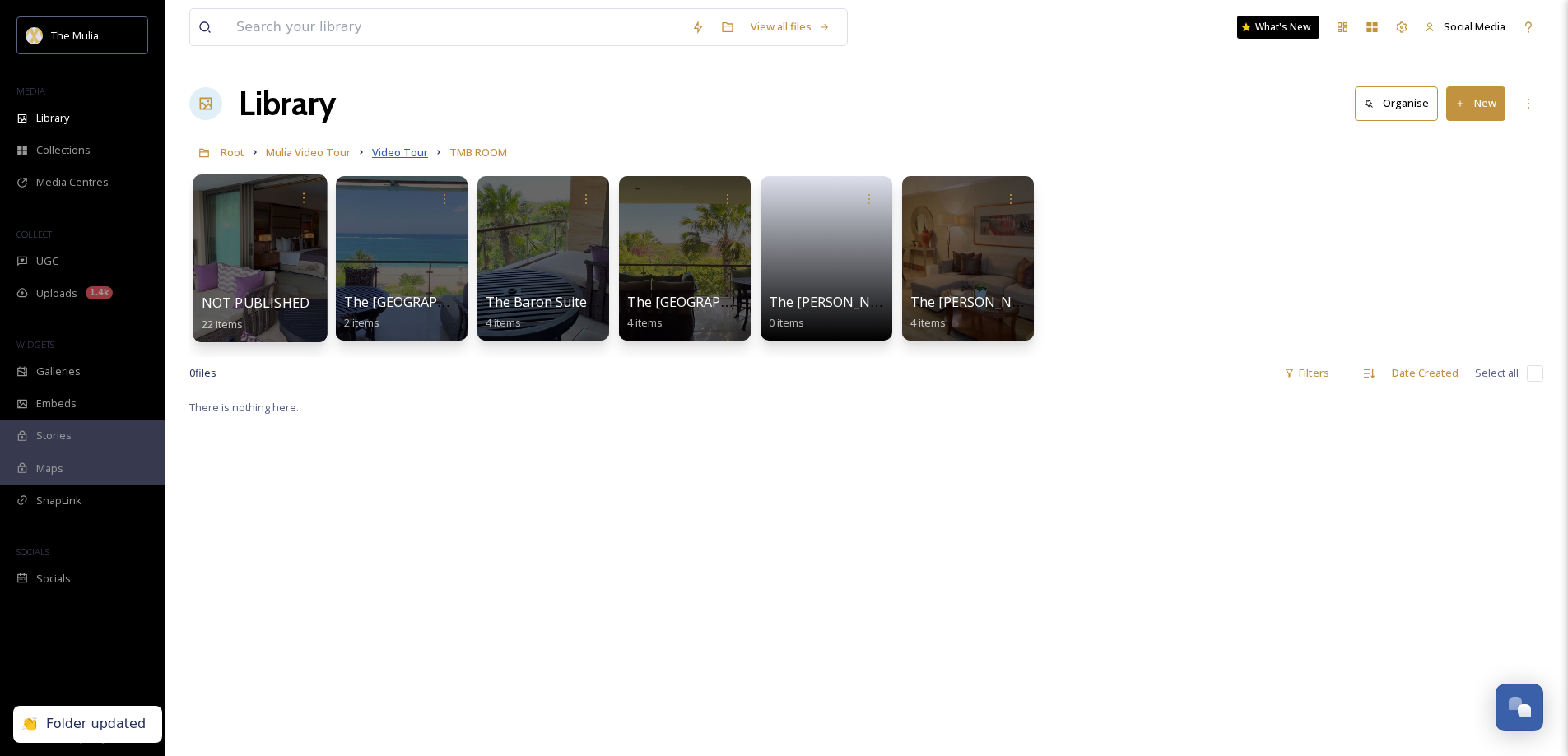
click at [407, 155] on span "Video Tour" at bounding box center [400, 152] width 56 height 15
